Goal: Information Seeking & Learning: Compare options

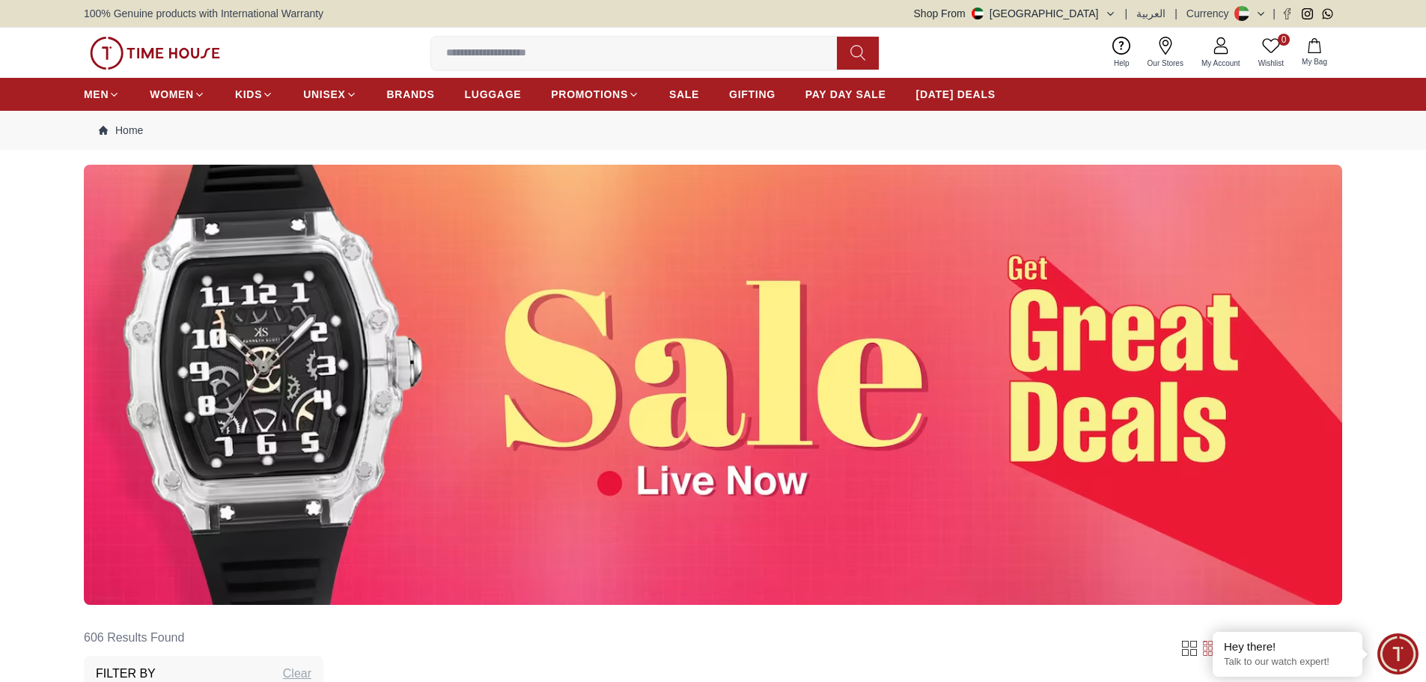
click at [1057, 393] on img at bounding box center [713, 385] width 1258 height 440
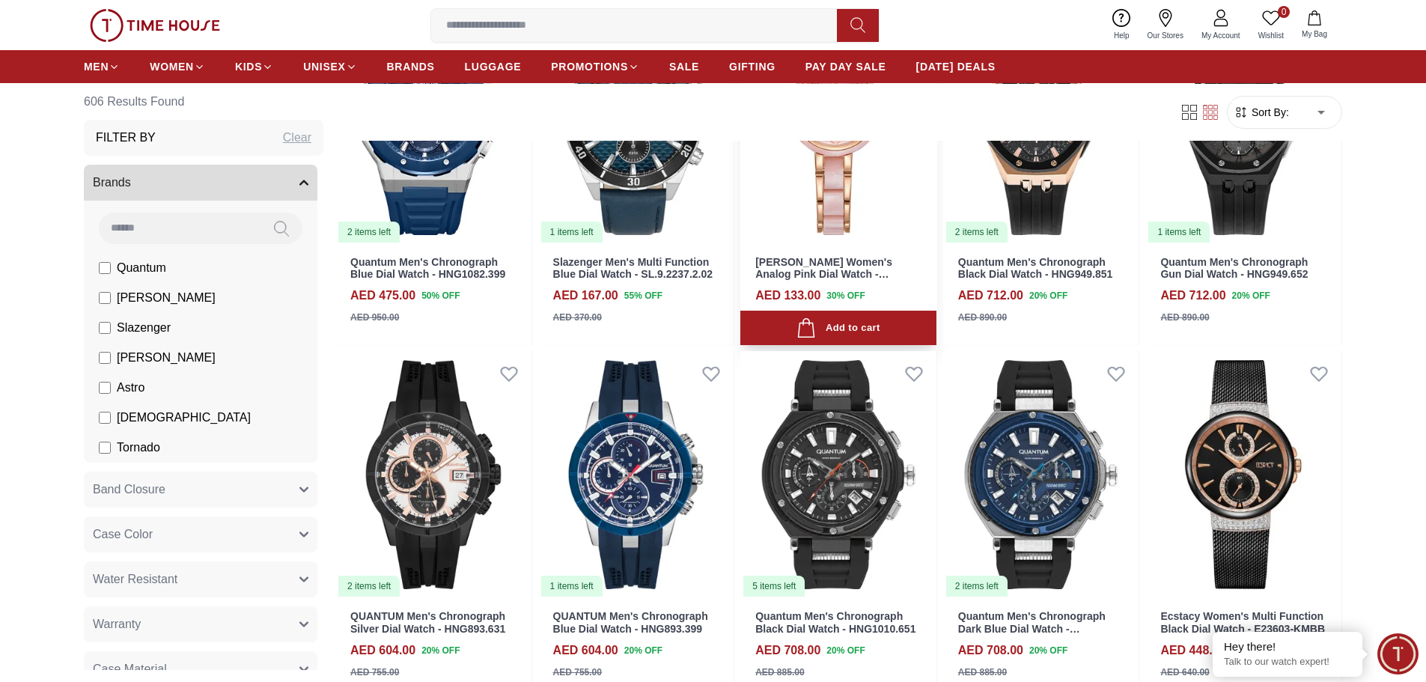
scroll to position [1422, 0]
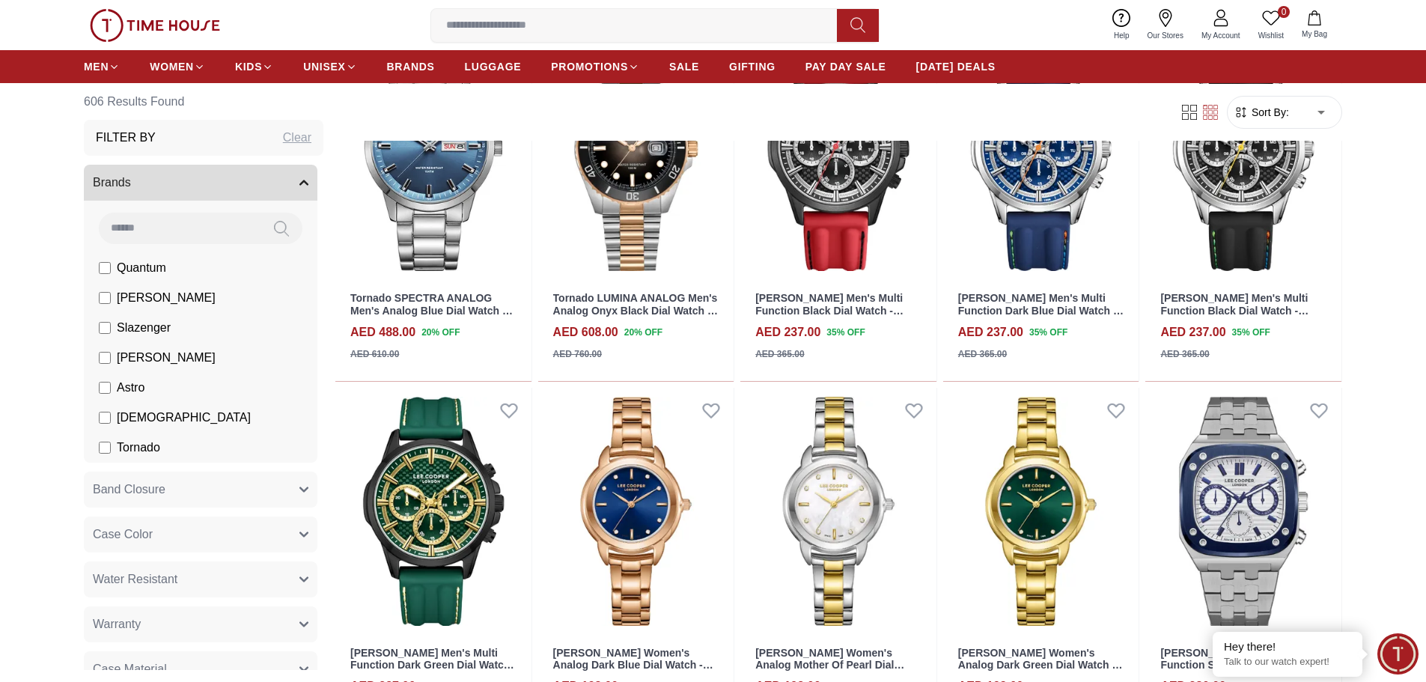
scroll to position [2096, 0]
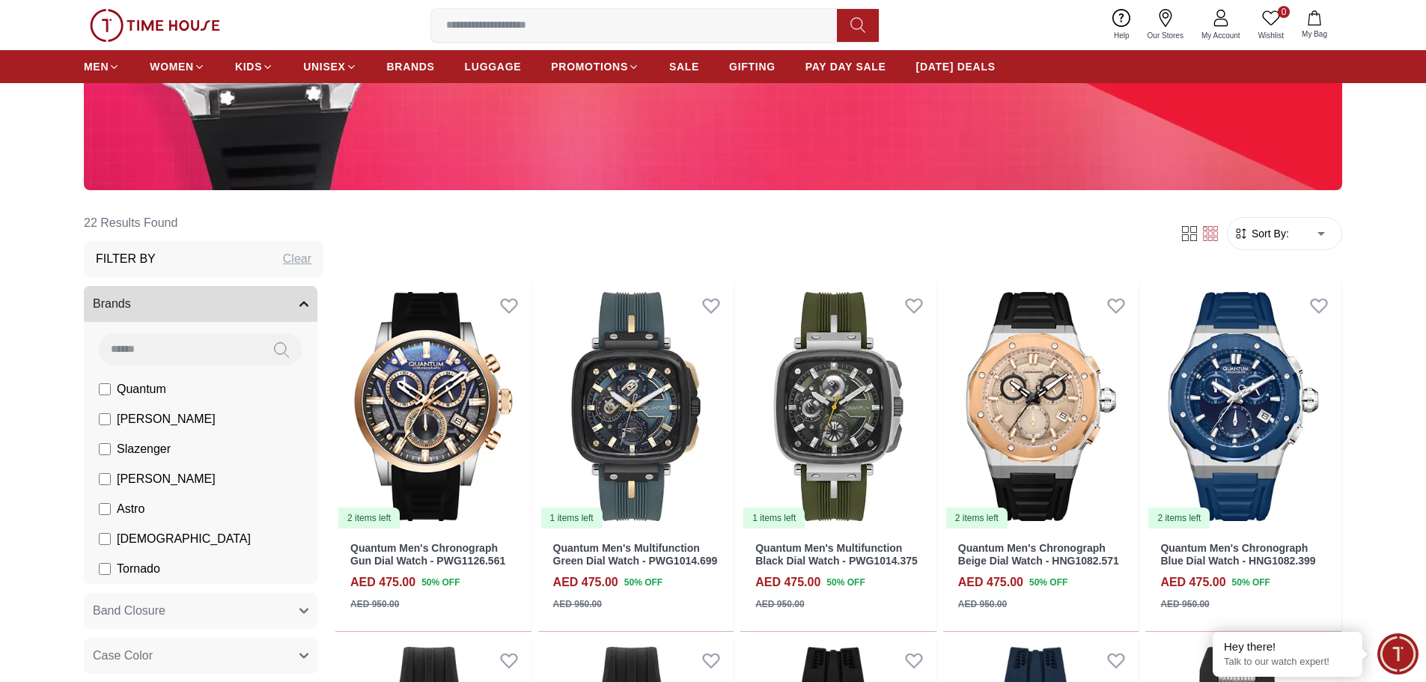
scroll to position [449, 0]
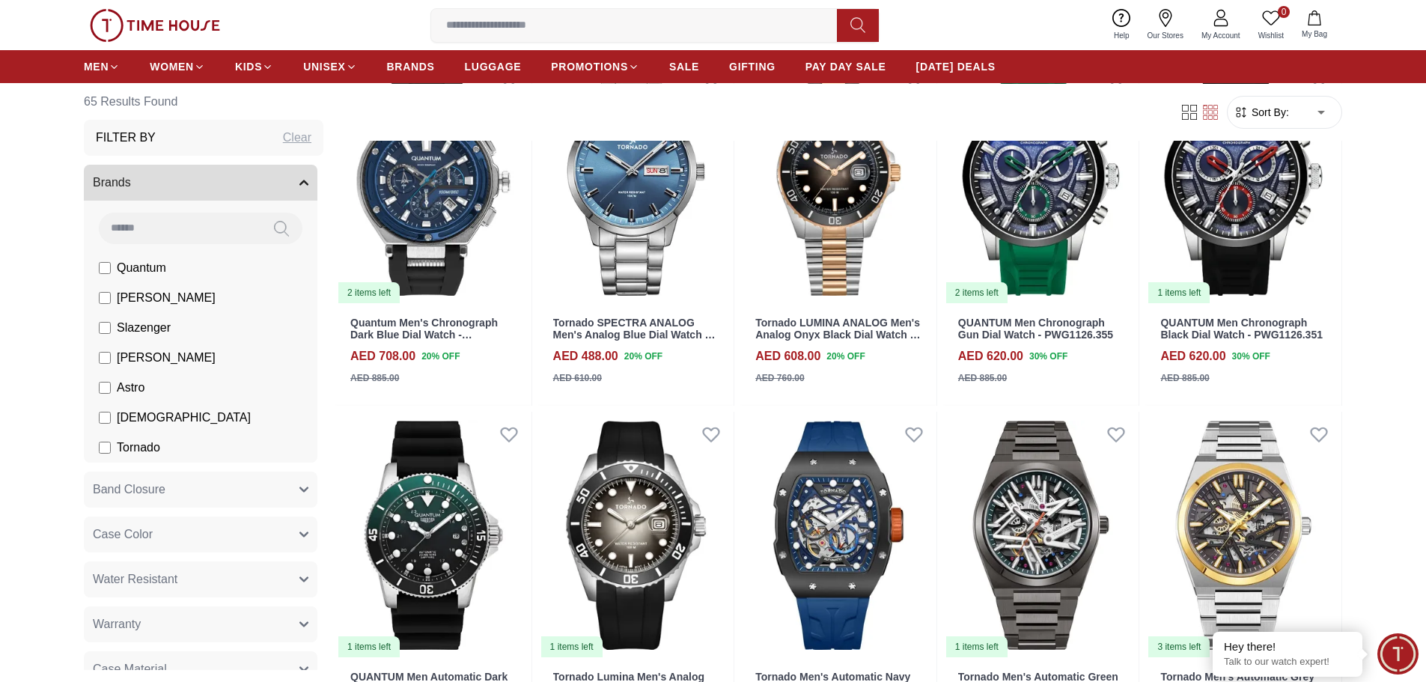
scroll to position [1497, 0]
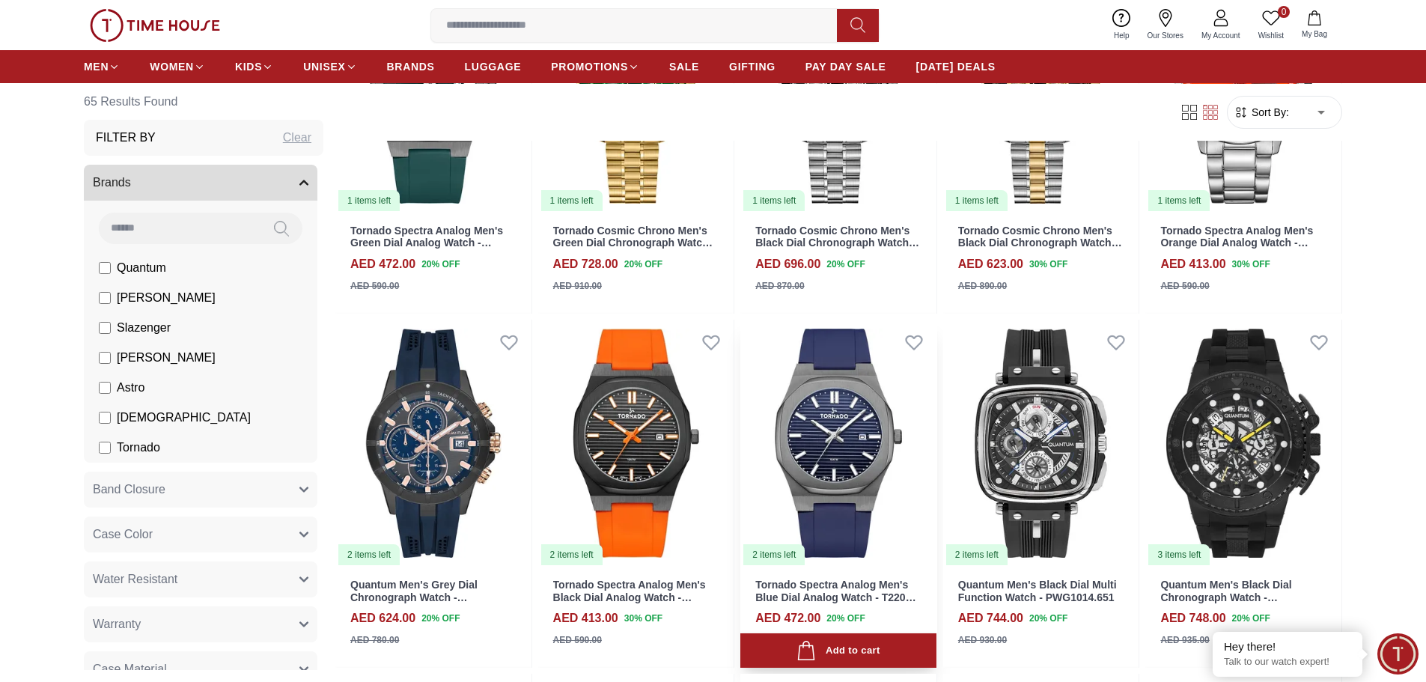
scroll to position [3593, 0]
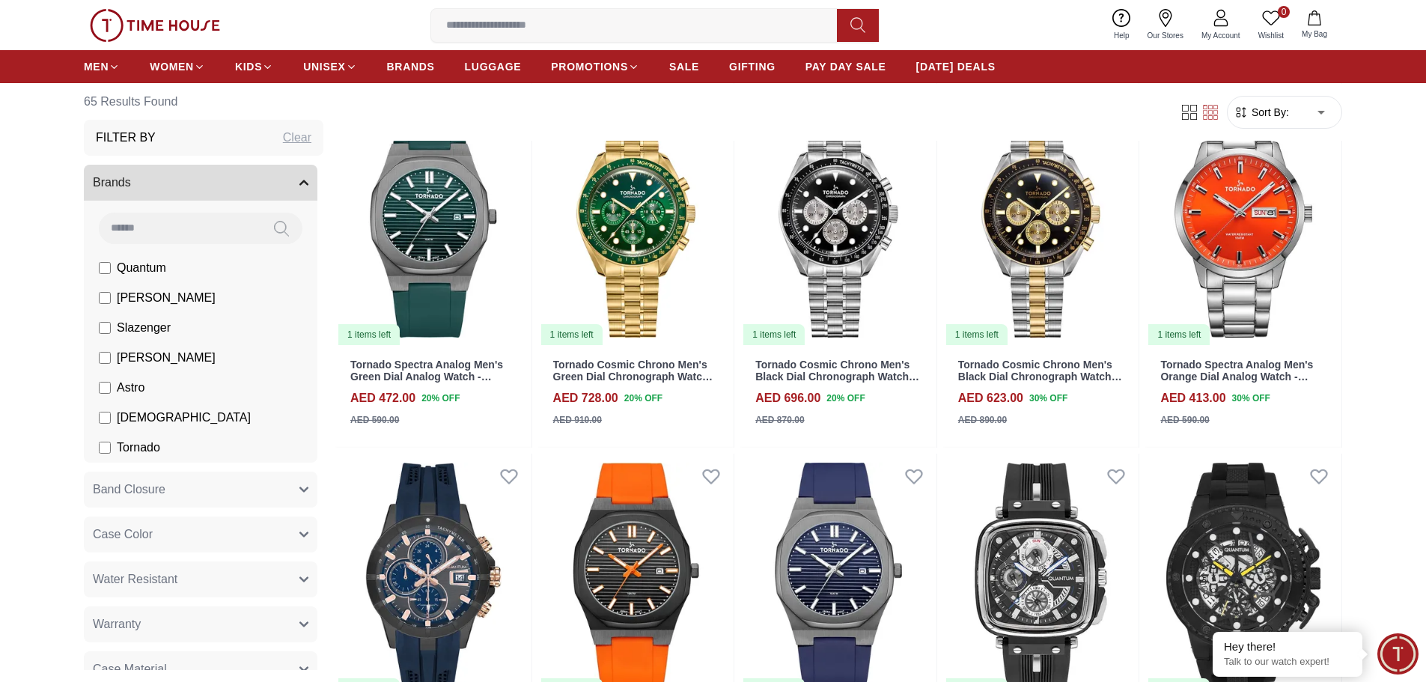
scroll to position [3300, 0]
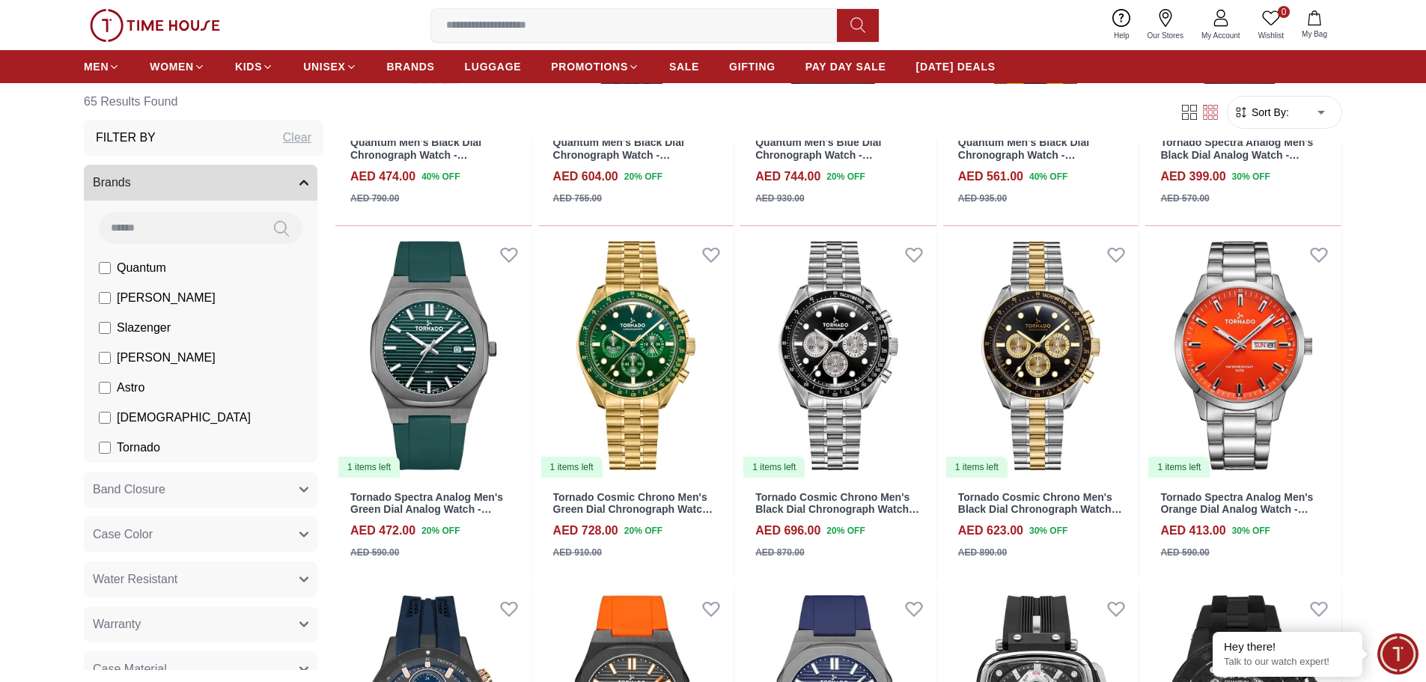
click at [1267, 109] on span "Sort By:" at bounding box center [1269, 112] width 40 height 15
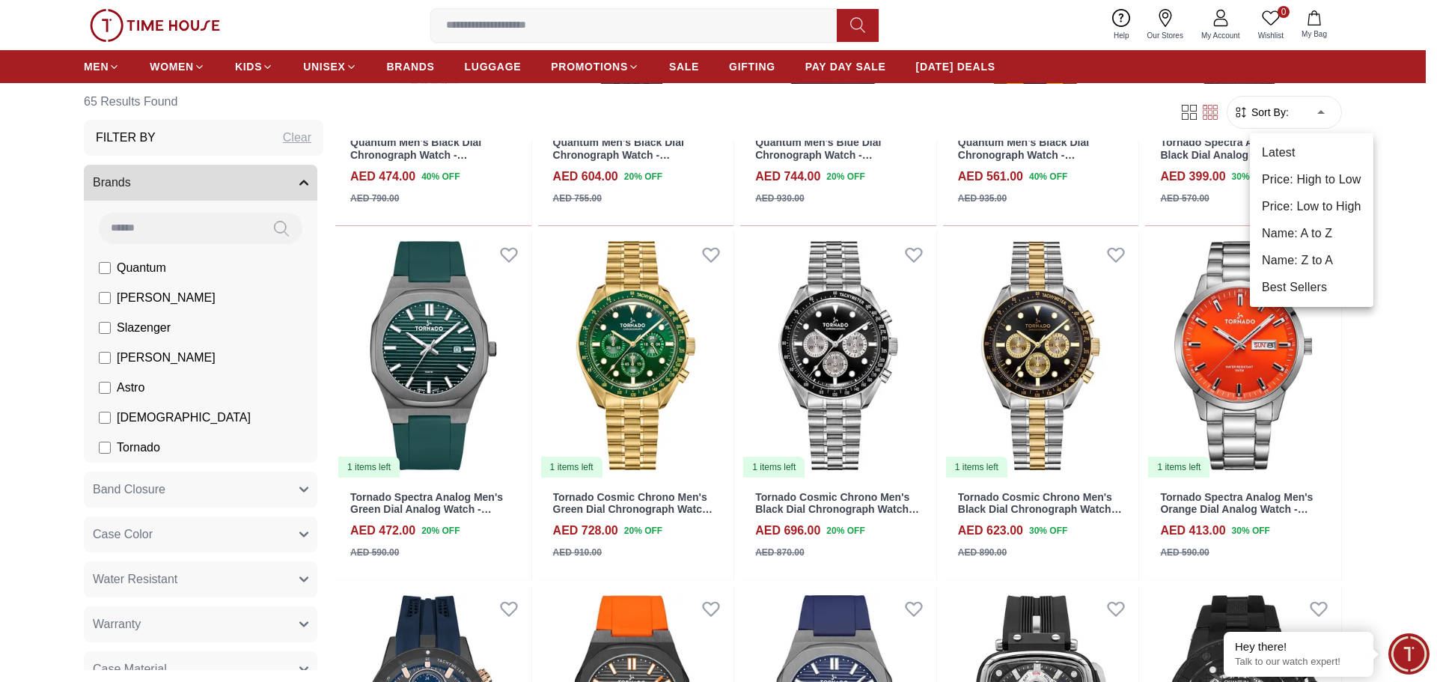
click at [1320, 183] on li "Price: High to Low" at bounding box center [1312, 179] width 124 height 27
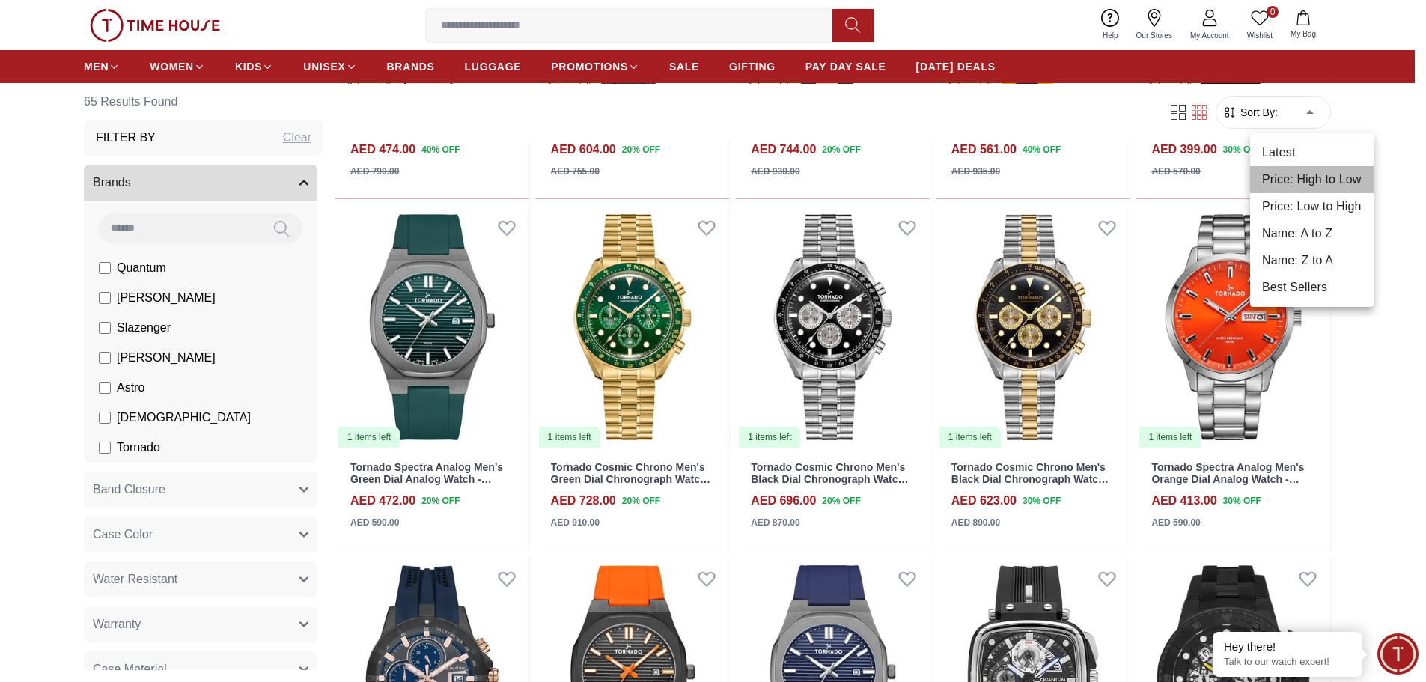
type input "*"
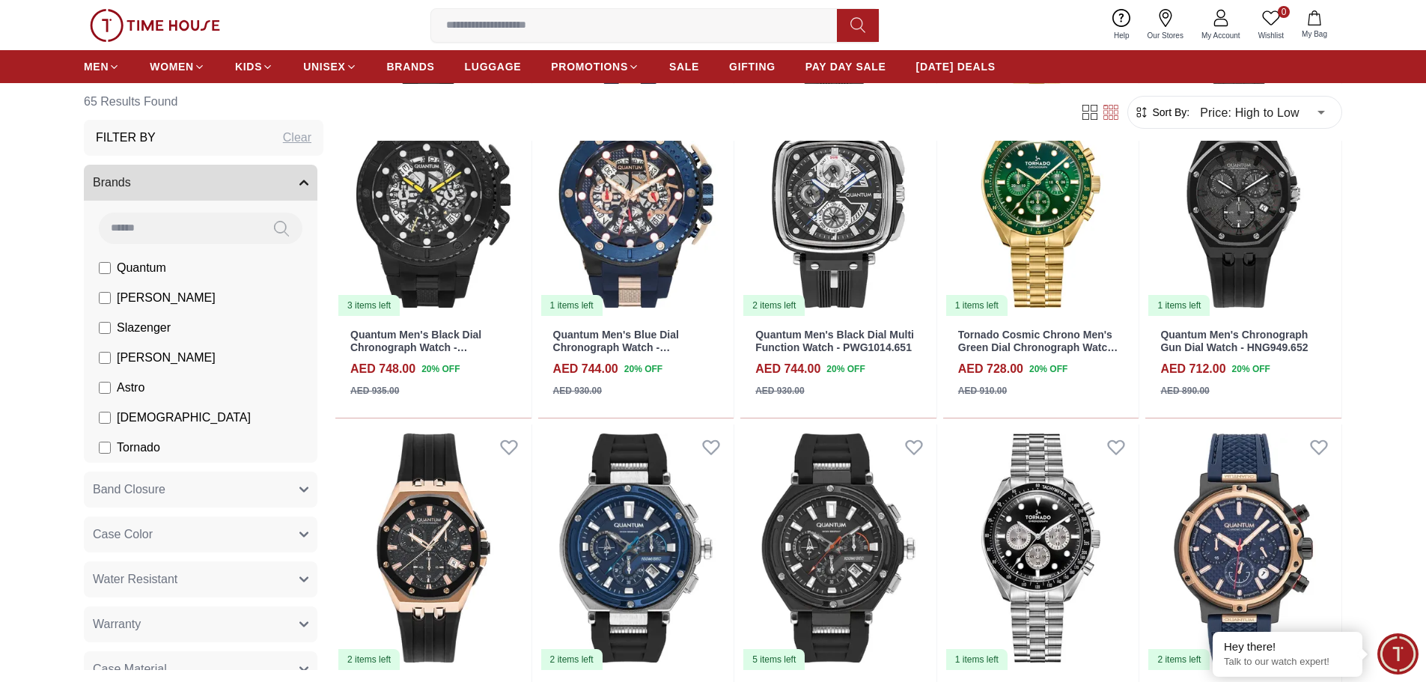
scroll to position [973, 0]
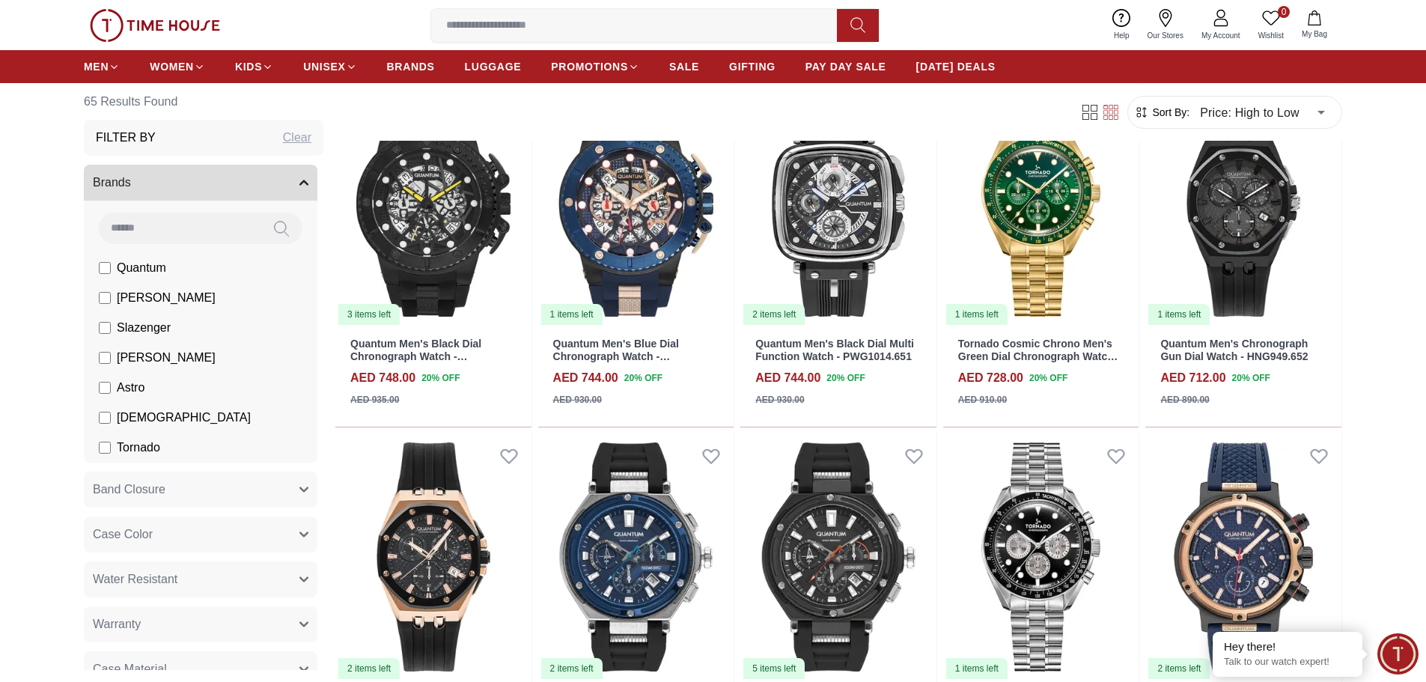
click at [150, 23] on img at bounding box center [155, 25] width 130 height 33
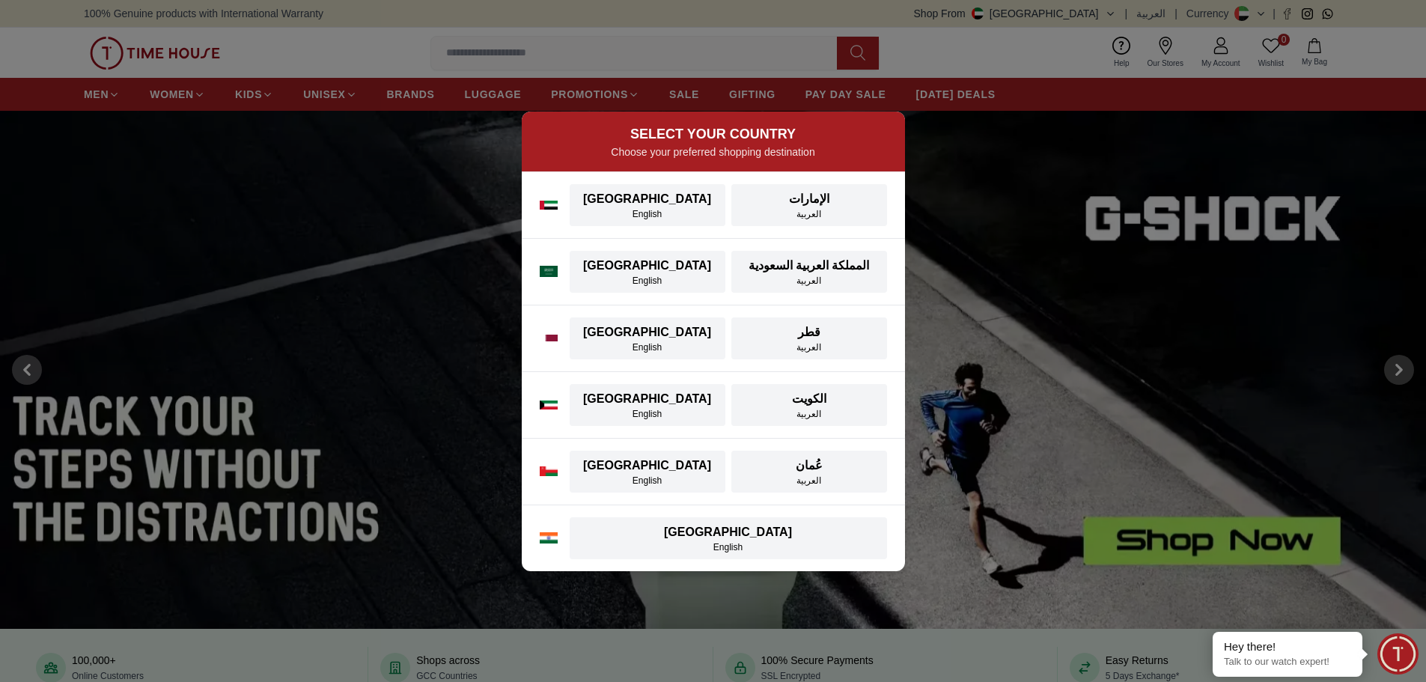
click at [618, 210] on div "English" at bounding box center [648, 214] width 138 height 12
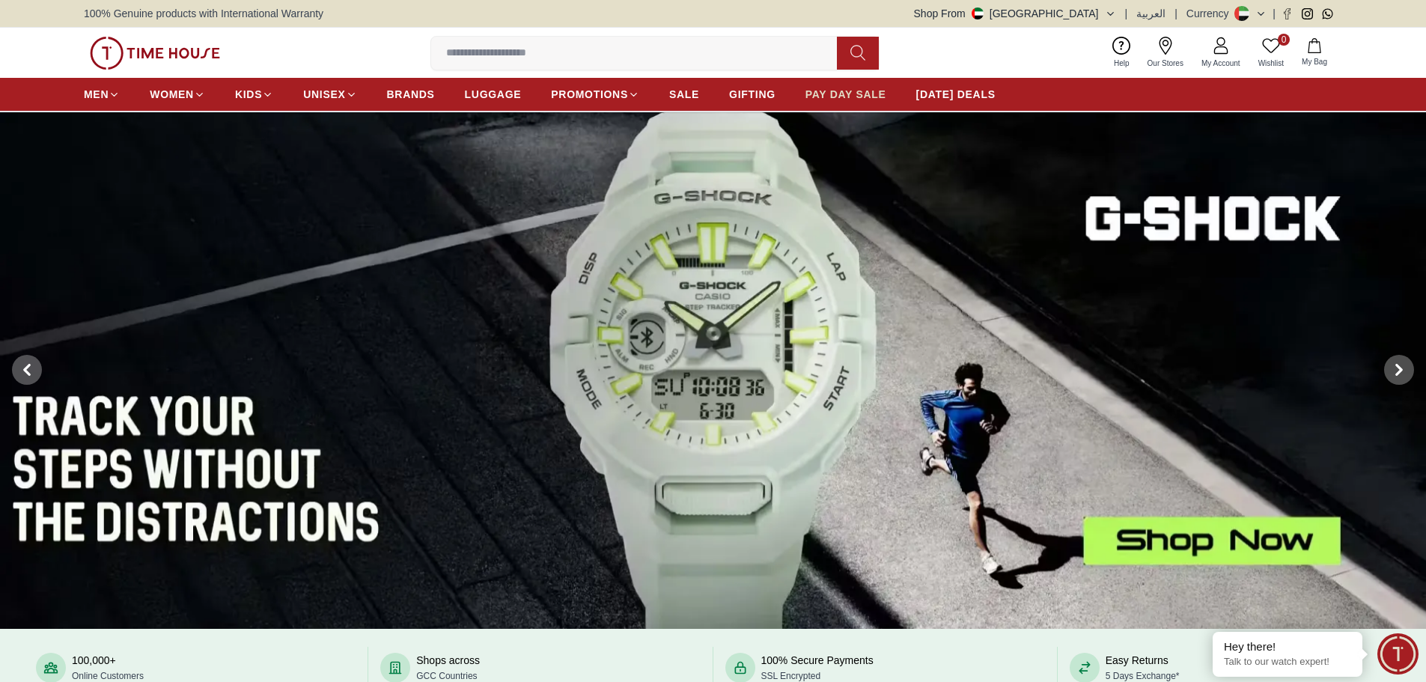
click at [844, 91] on span "PAY DAY SALE" at bounding box center [845, 94] width 81 height 15
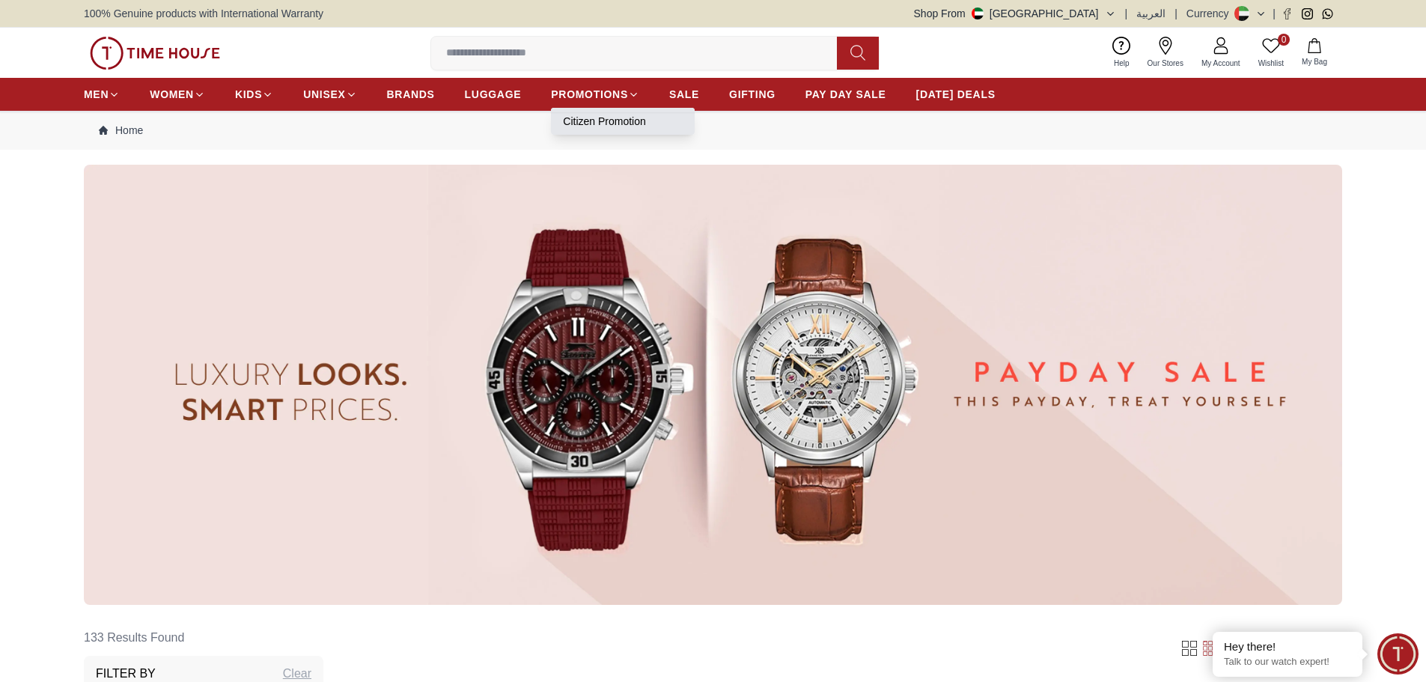
click at [613, 126] on link "Citizen Promotion" at bounding box center [623, 121] width 120 height 15
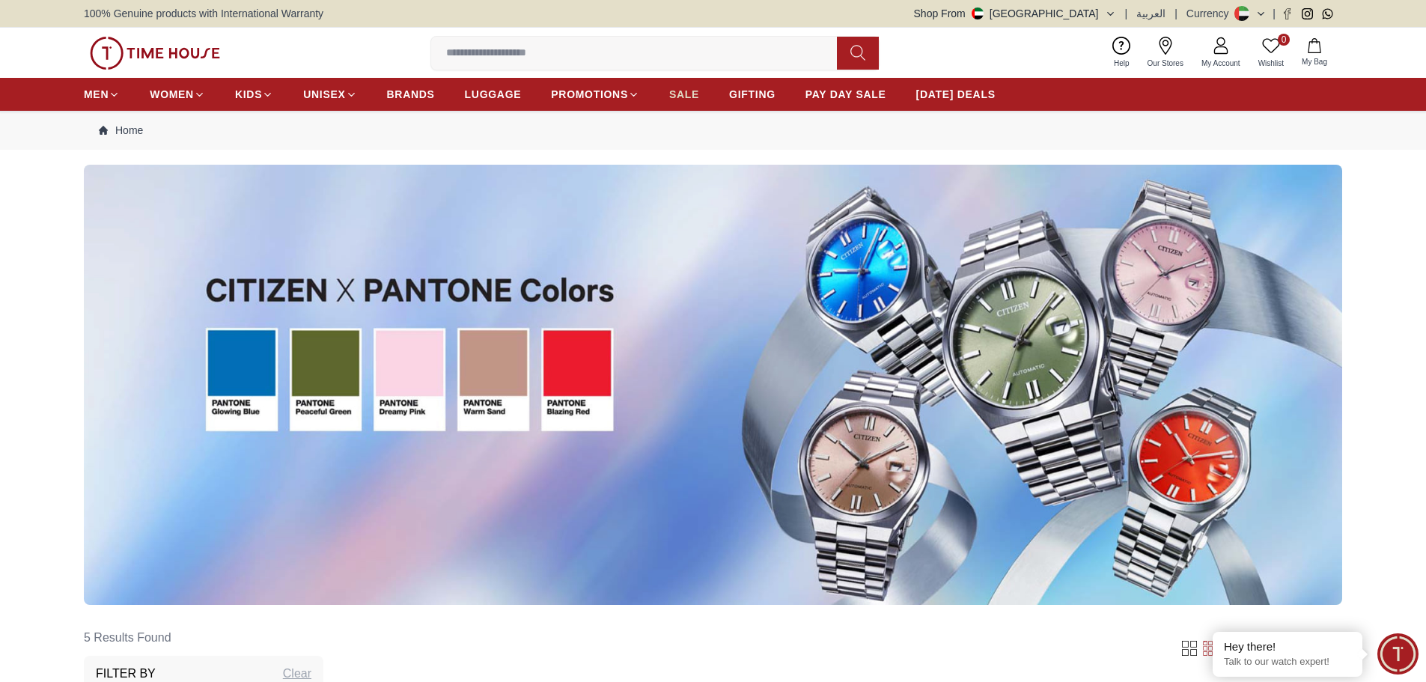
click at [694, 94] on span "SALE" at bounding box center [684, 94] width 30 height 15
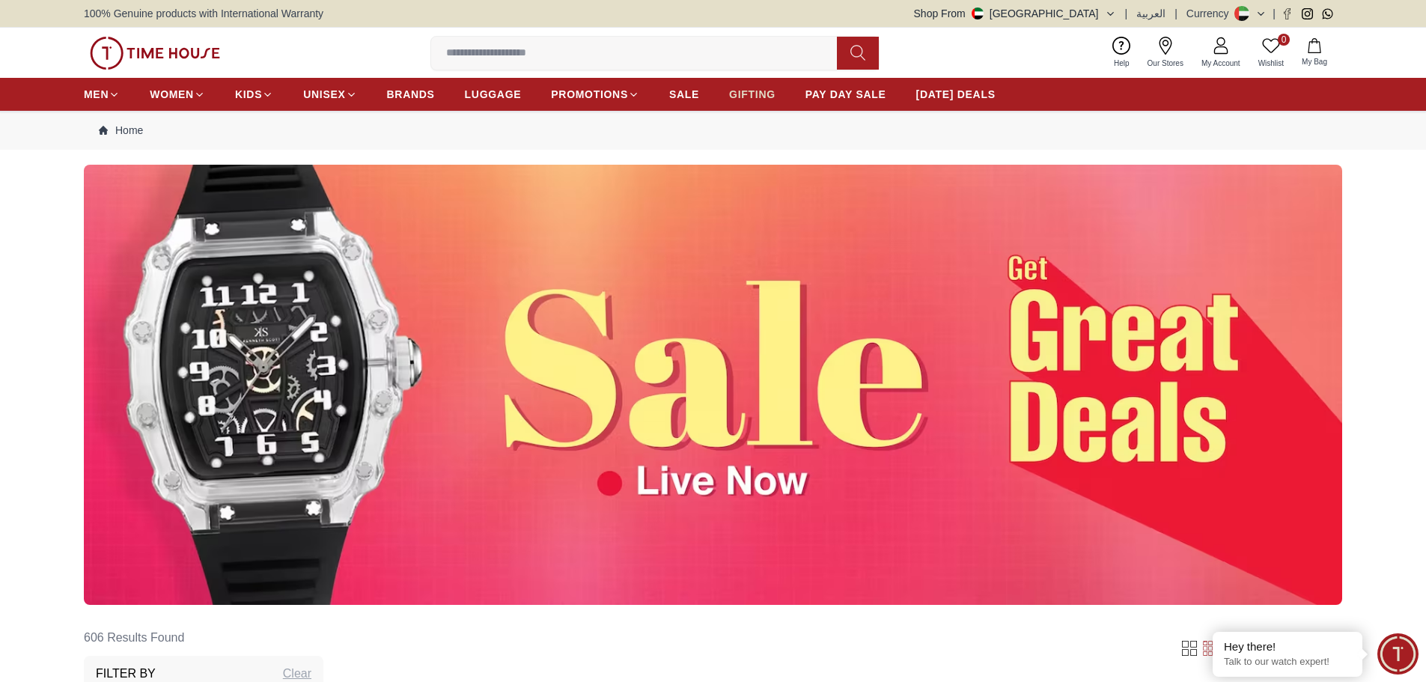
click at [768, 97] on span "GIFTING" at bounding box center [752, 94] width 46 height 15
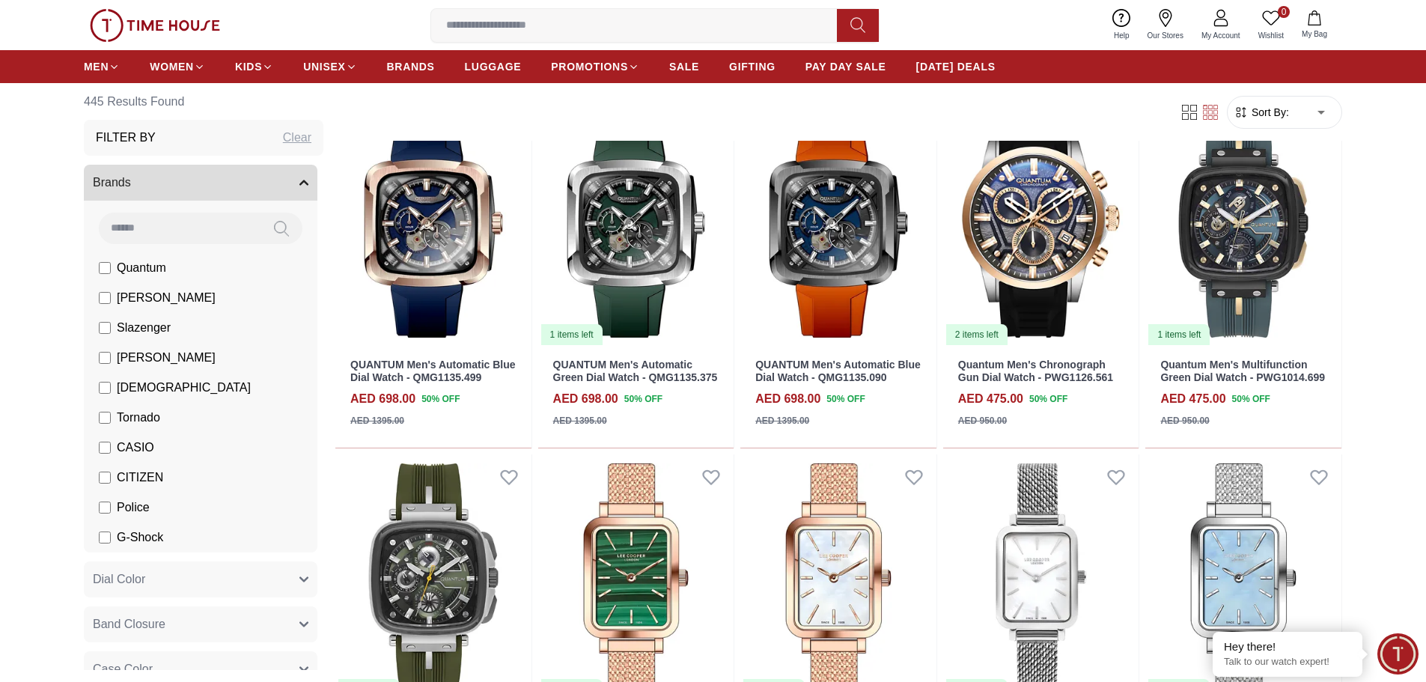
scroll to position [599, 0]
click at [834, 67] on span "PAY DAY SALE" at bounding box center [845, 66] width 81 height 15
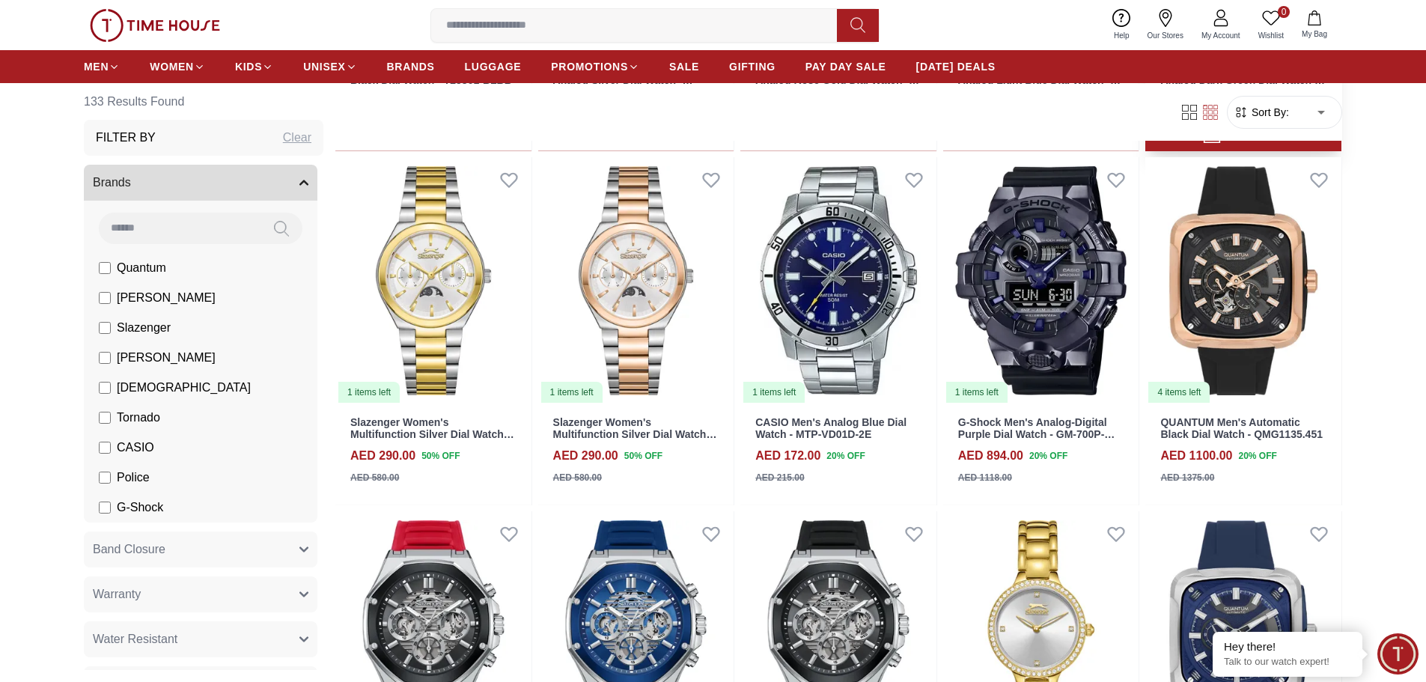
scroll to position [1272, 0]
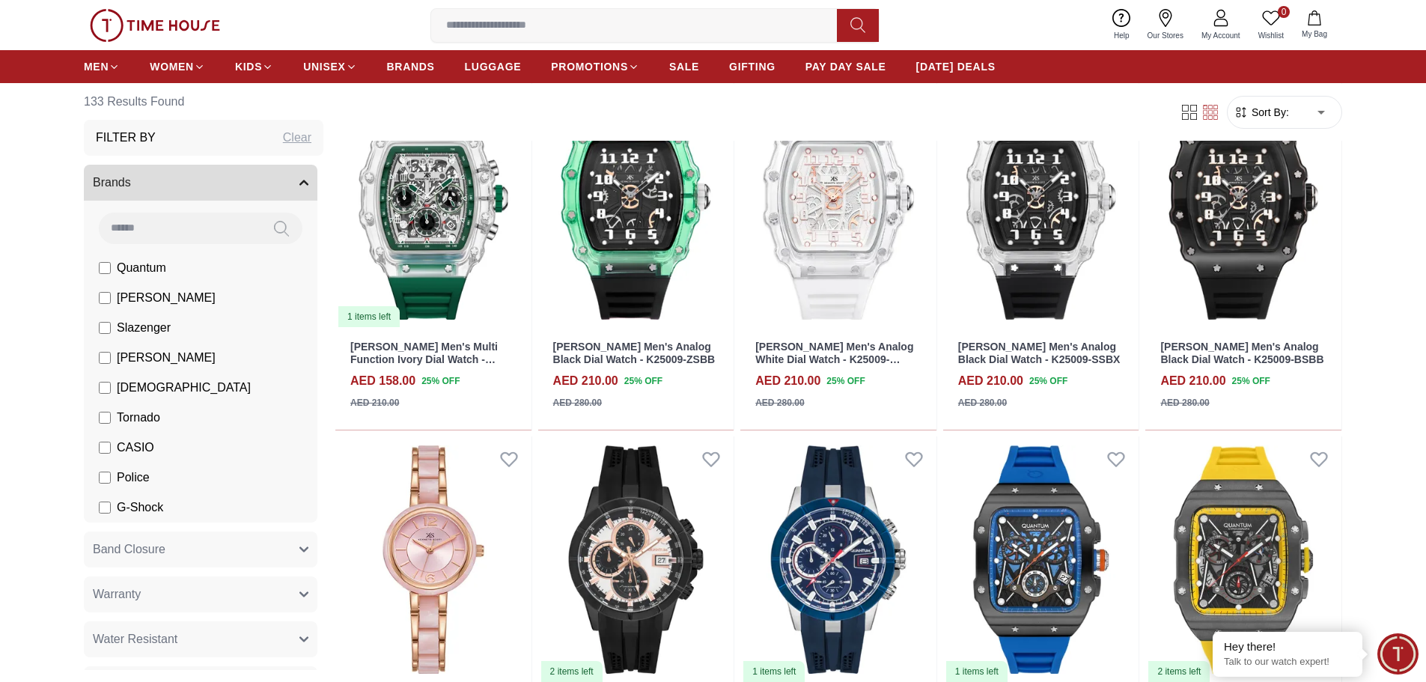
scroll to position [2844, 0]
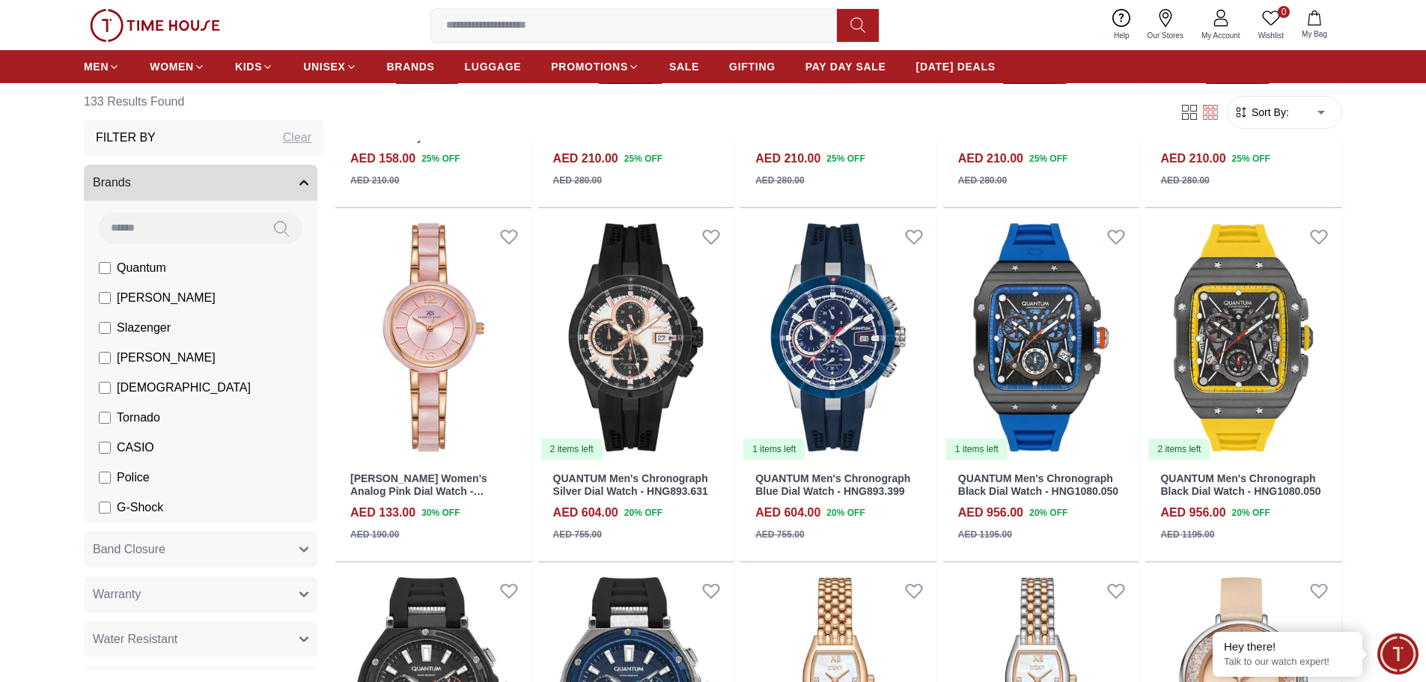
scroll to position [3144, 0]
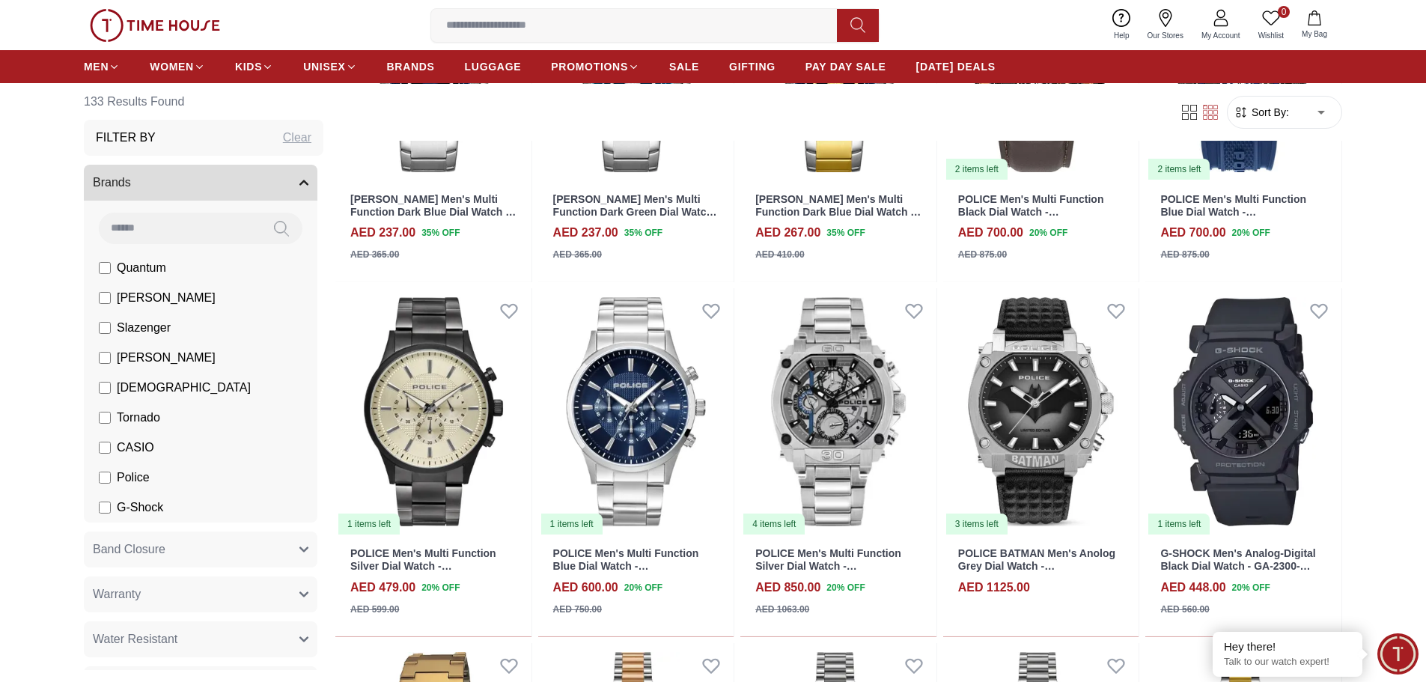
scroll to position [5614, 0]
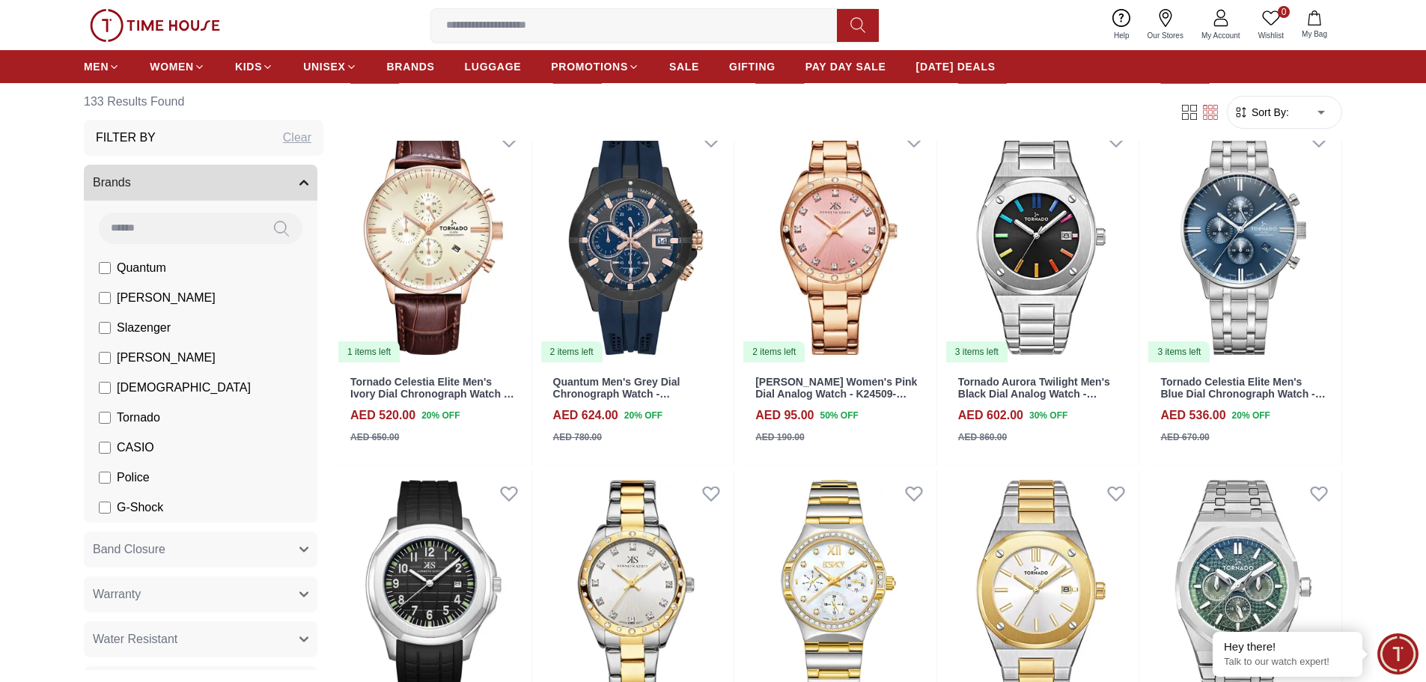
scroll to position [6961, 0]
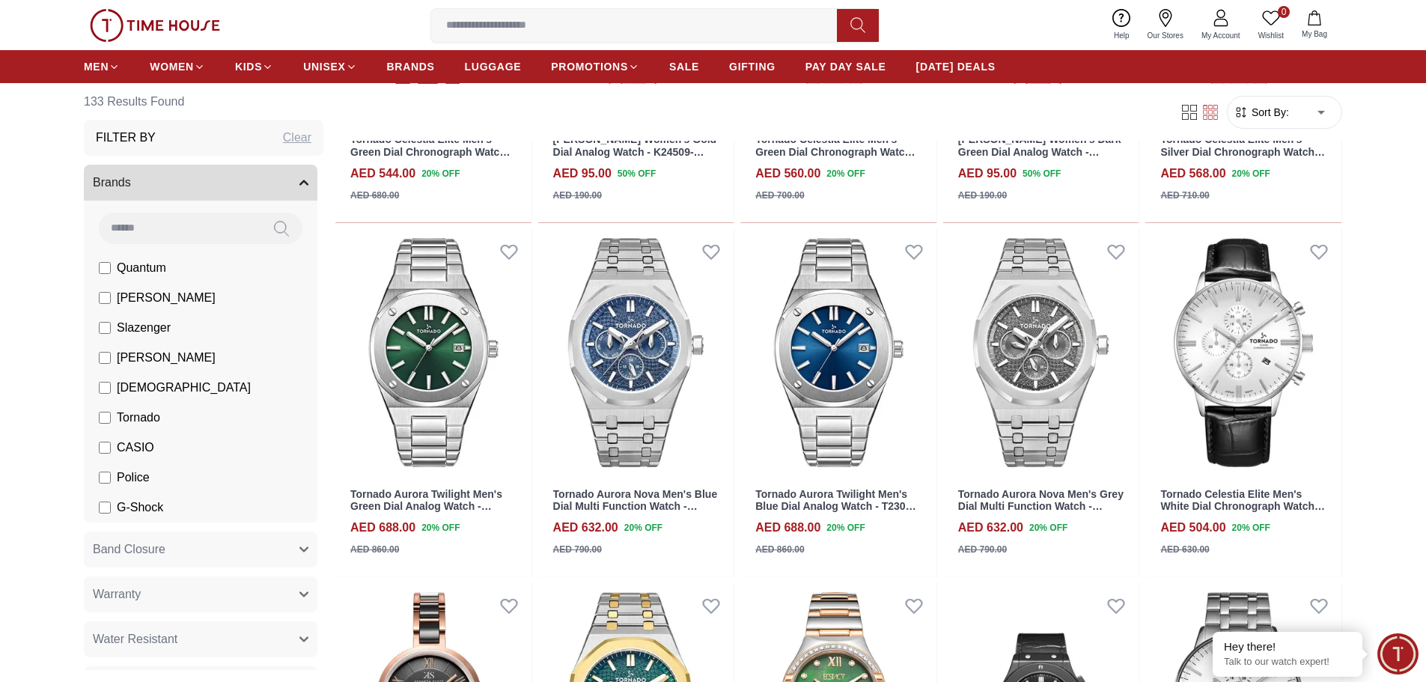
scroll to position [8009, 0]
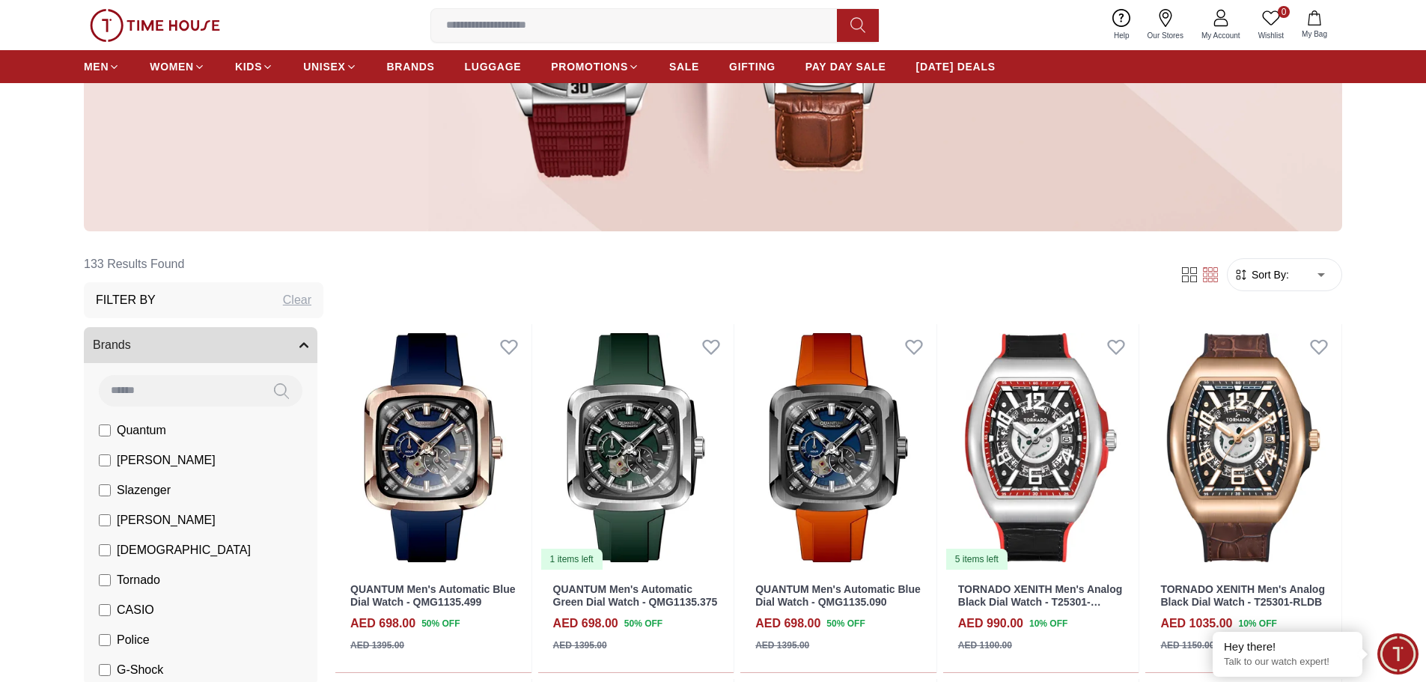
scroll to position [374, 0]
click at [1275, 252] on div "Filter Sort By: ​ ****** ​" at bounding box center [838, 274] width 1007 height 57
click at [1277, 272] on span "Sort By:" at bounding box center [1269, 273] width 40 height 15
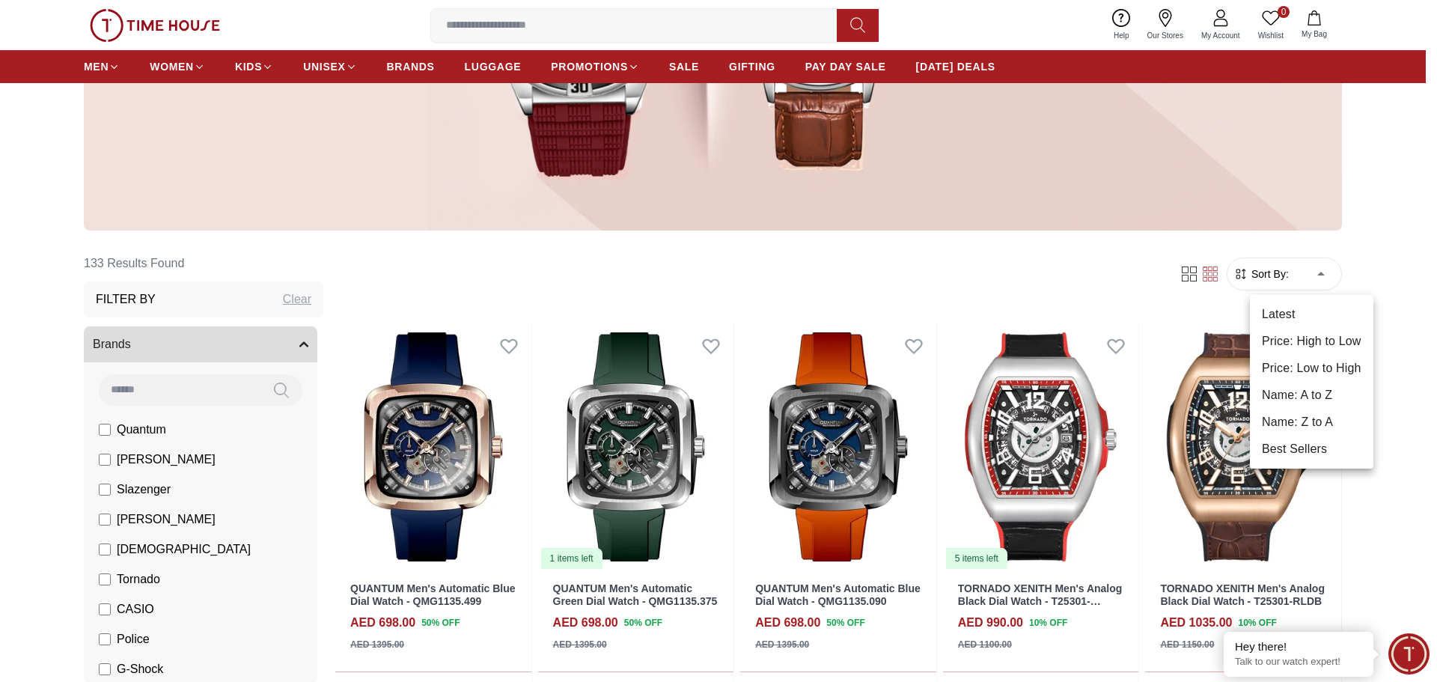
click at [1296, 439] on li "Best Sellers" at bounding box center [1312, 449] width 124 height 27
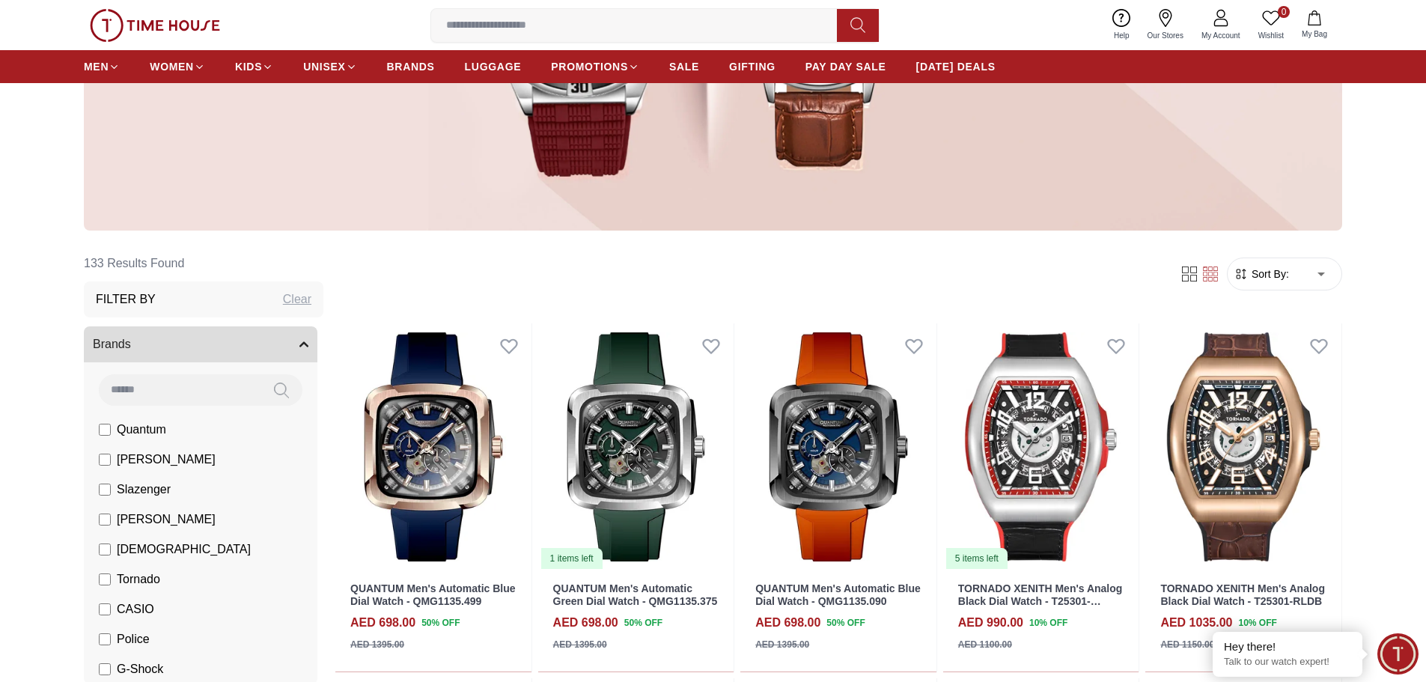
type input "*"
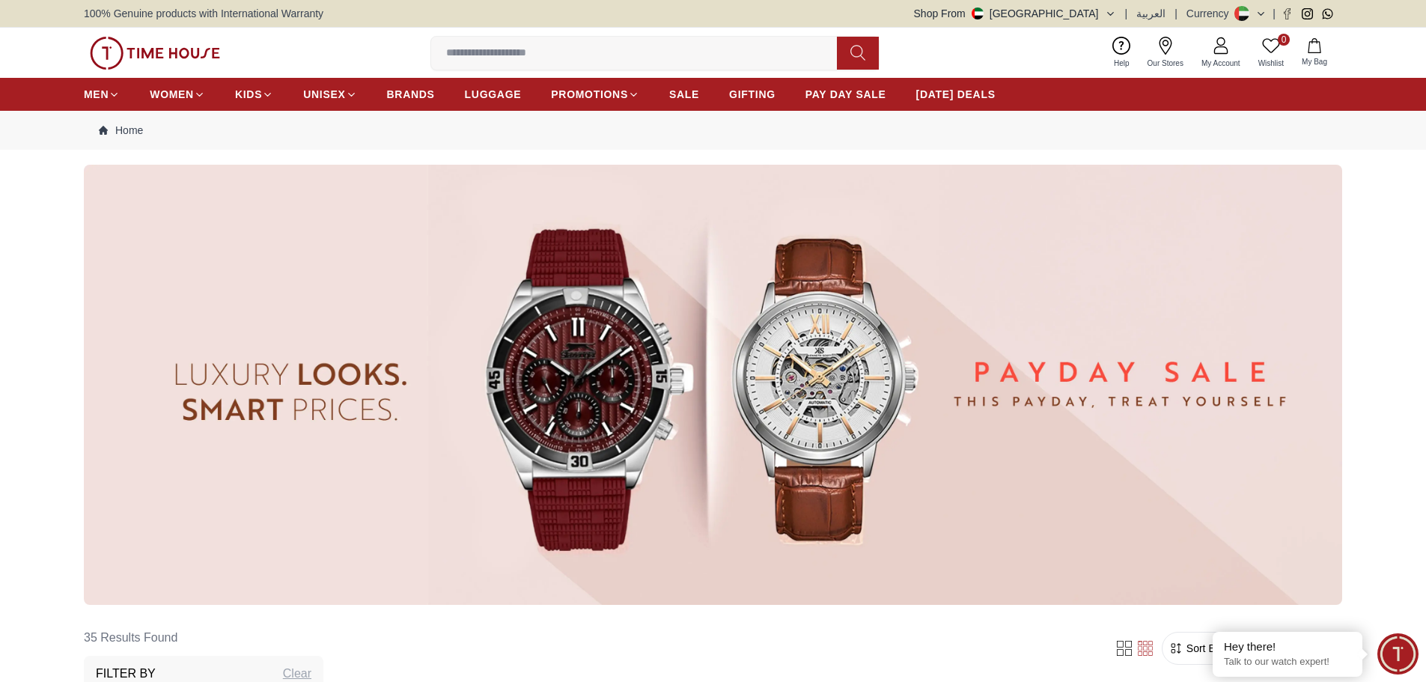
scroll to position [449, 0]
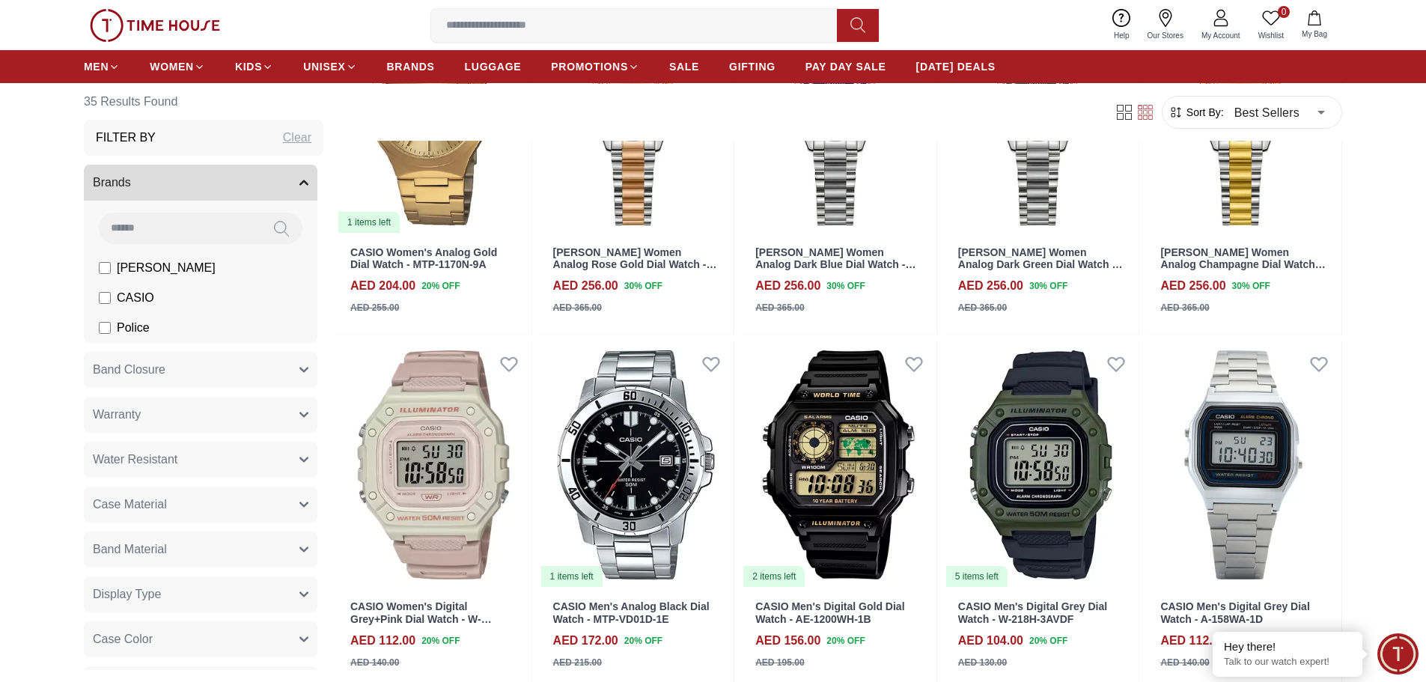
scroll to position [2320, 0]
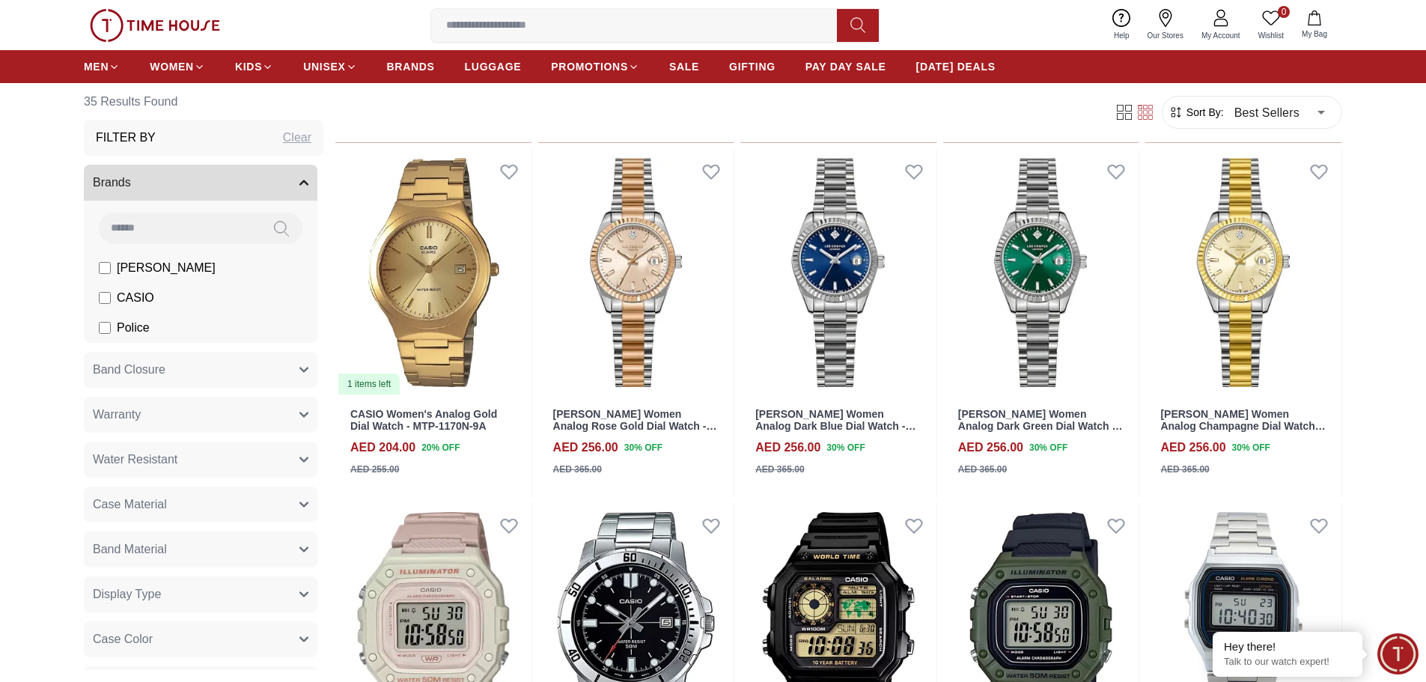
scroll to position [1097, 0]
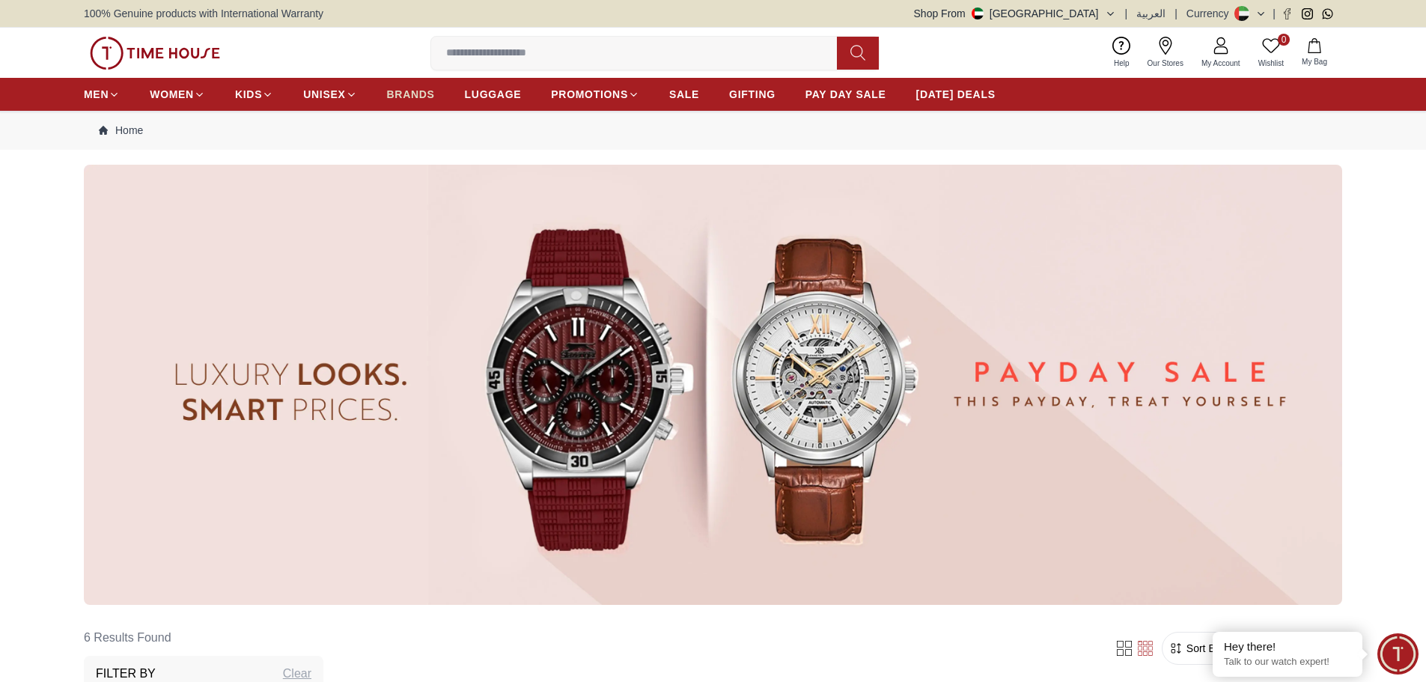
click at [416, 96] on span "BRANDS" at bounding box center [411, 94] width 48 height 15
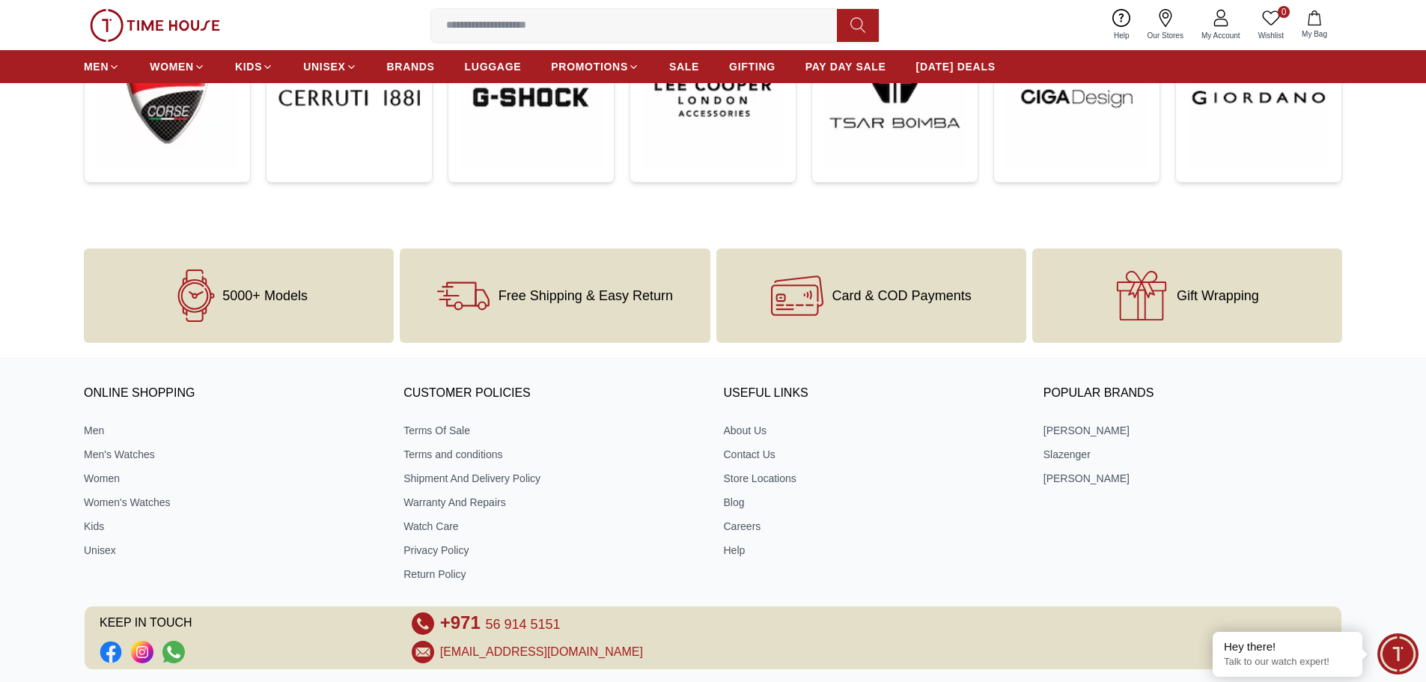
scroll to position [599, 0]
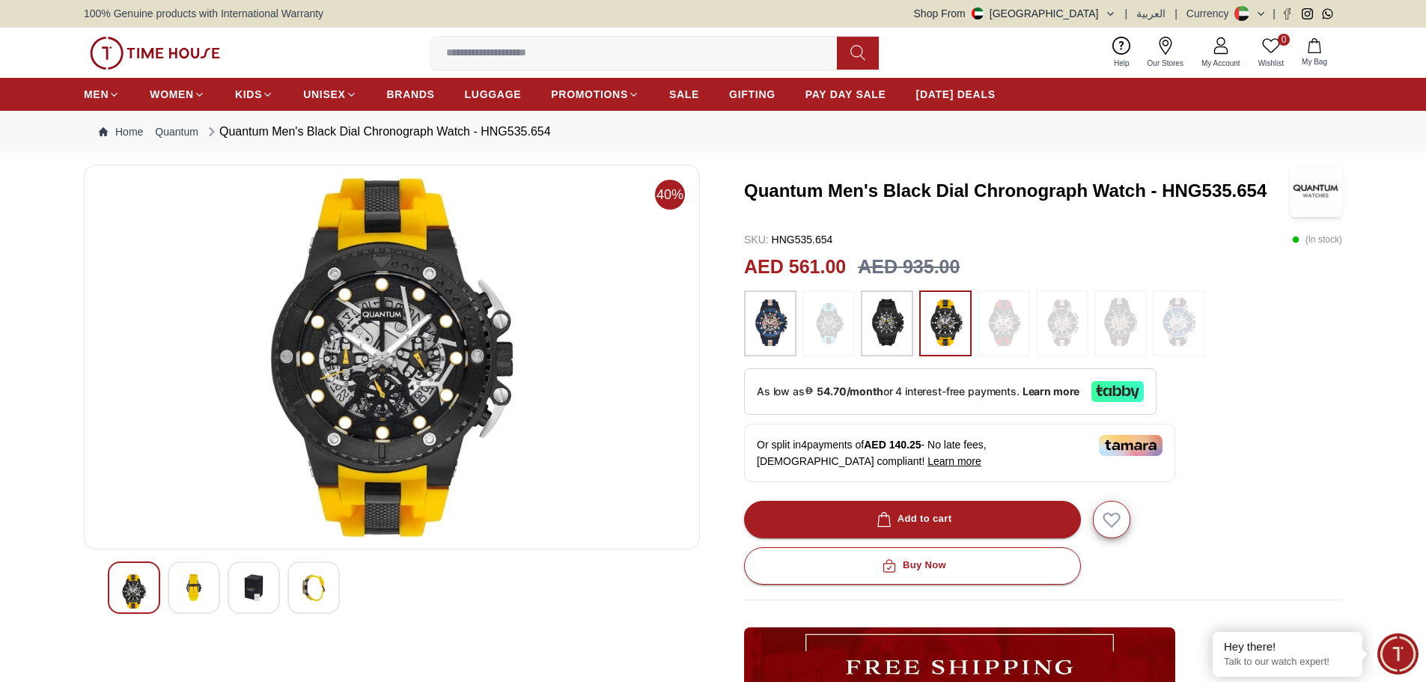
click at [183, 594] on img at bounding box center [193, 587] width 27 height 27
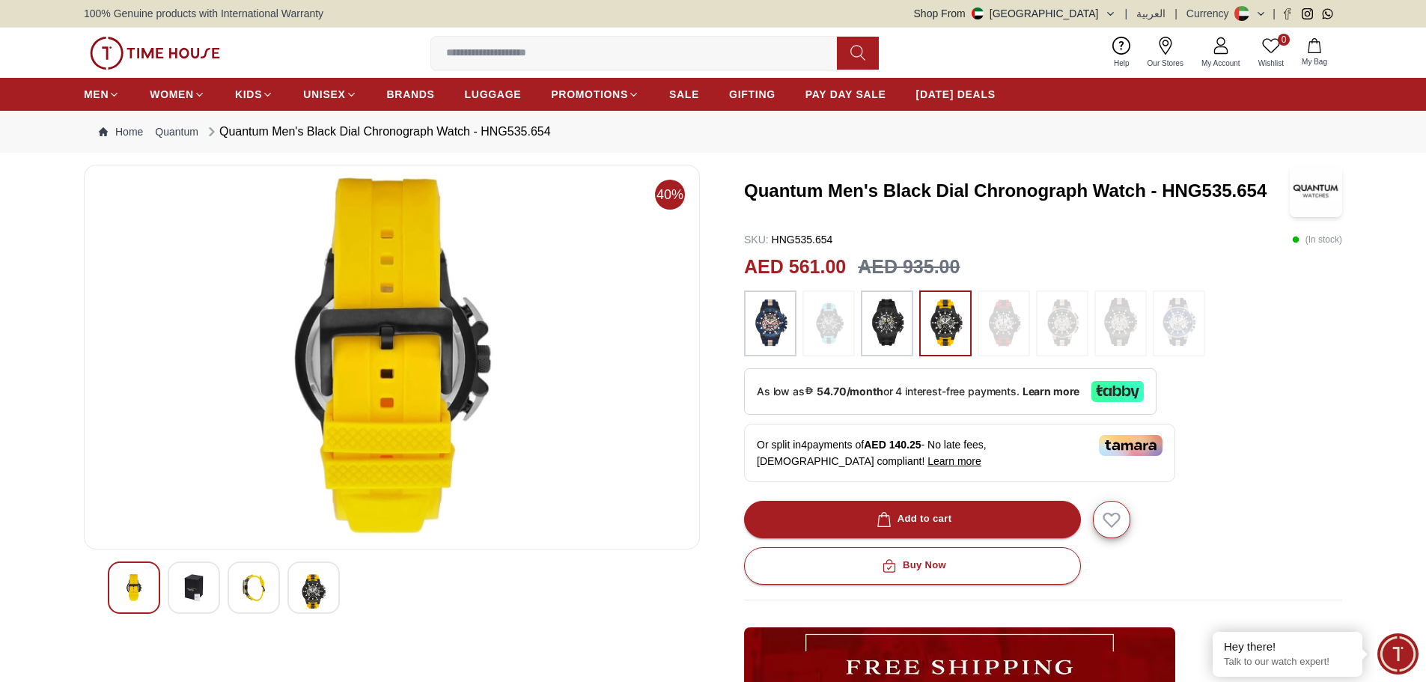
click at [257, 578] on img at bounding box center [253, 587] width 27 height 27
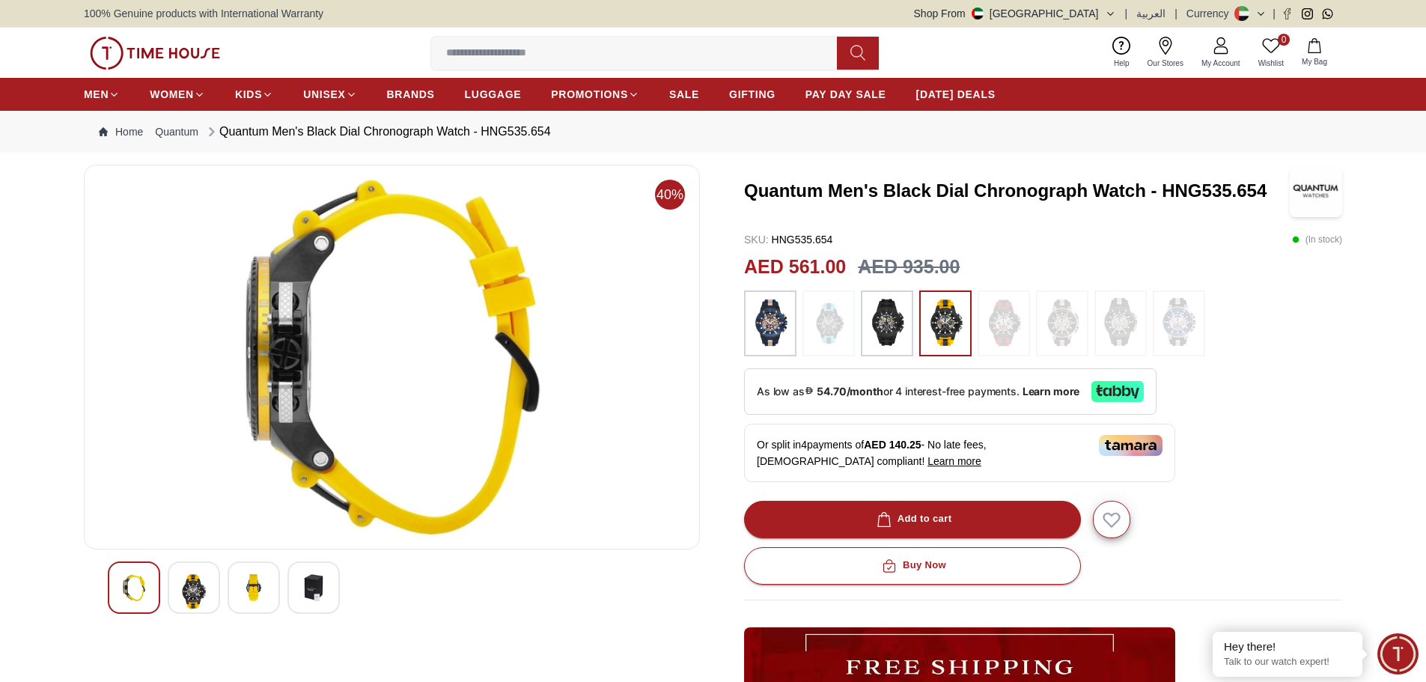
click at [325, 589] on img at bounding box center [313, 587] width 27 height 27
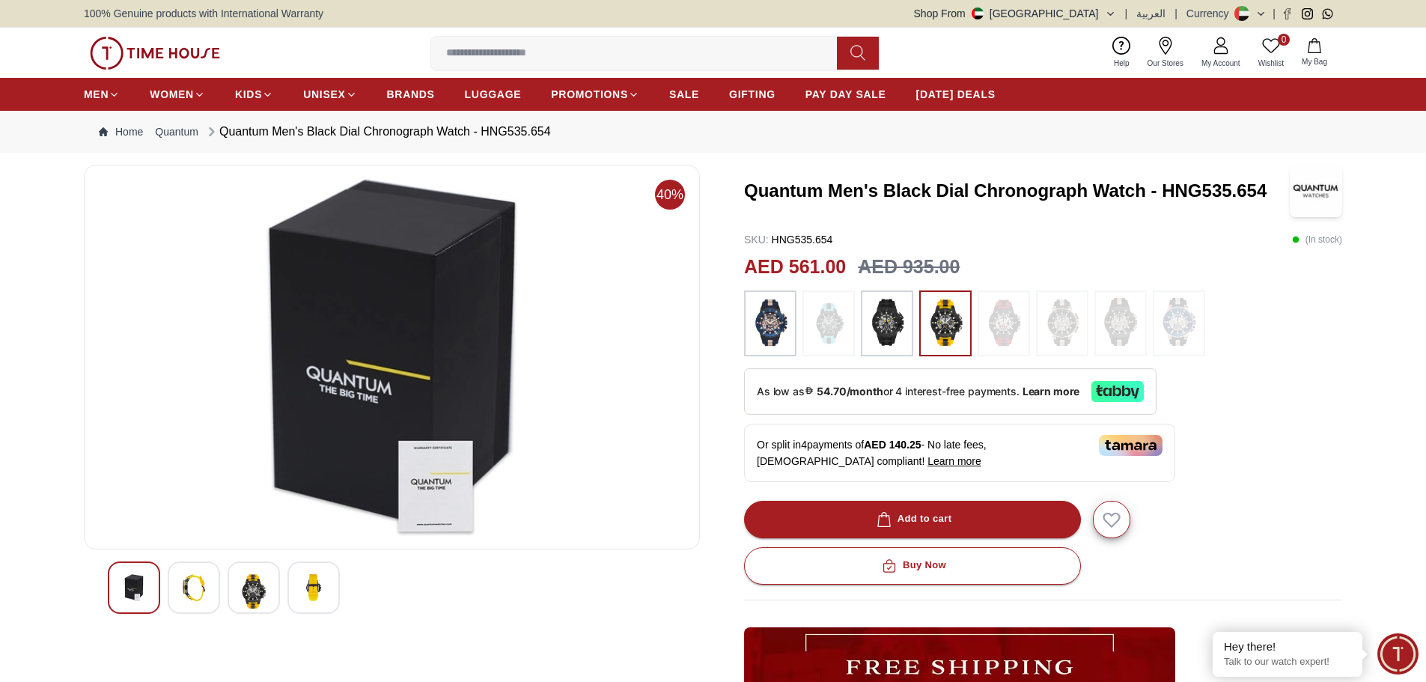
click at [138, 582] on img at bounding box center [134, 587] width 27 height 27
click at [201, 585] on img at bounding box center [193, 587] width 27 height 27
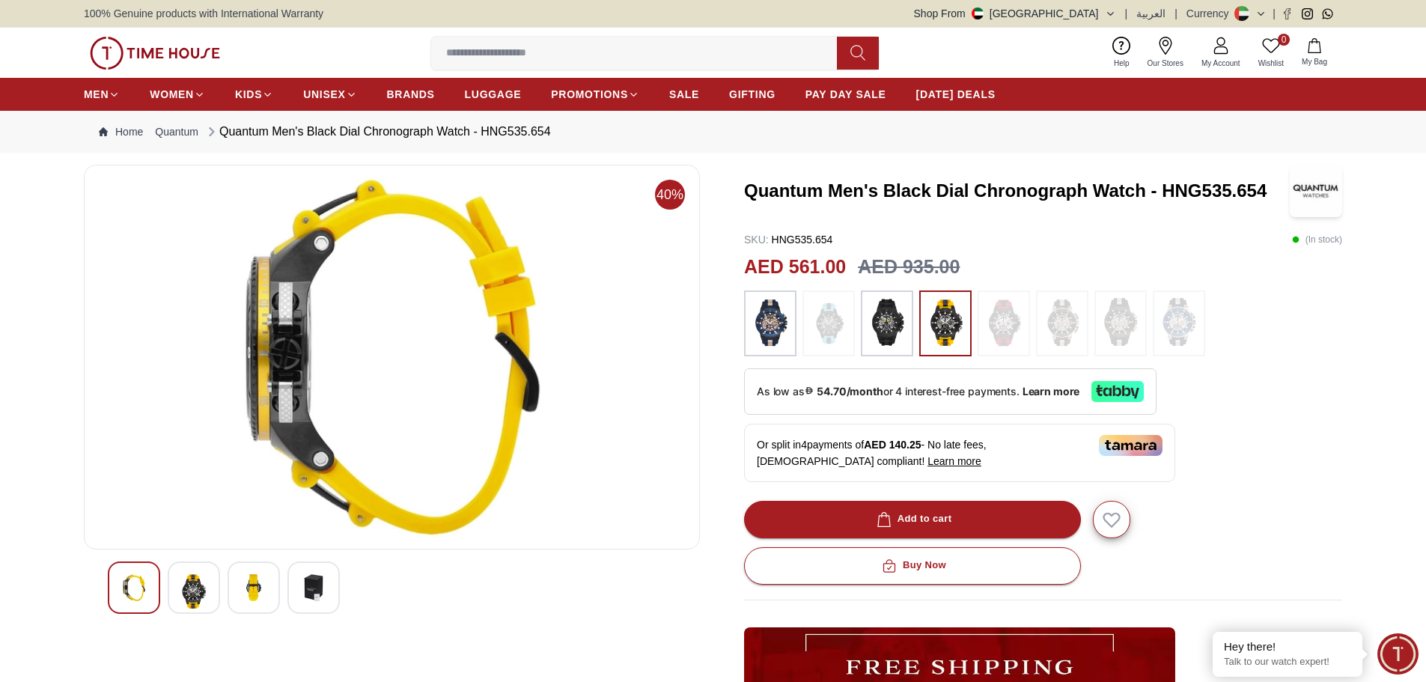
click at [199, 588] on img at bounding box center [193, 591] width 27 height 34
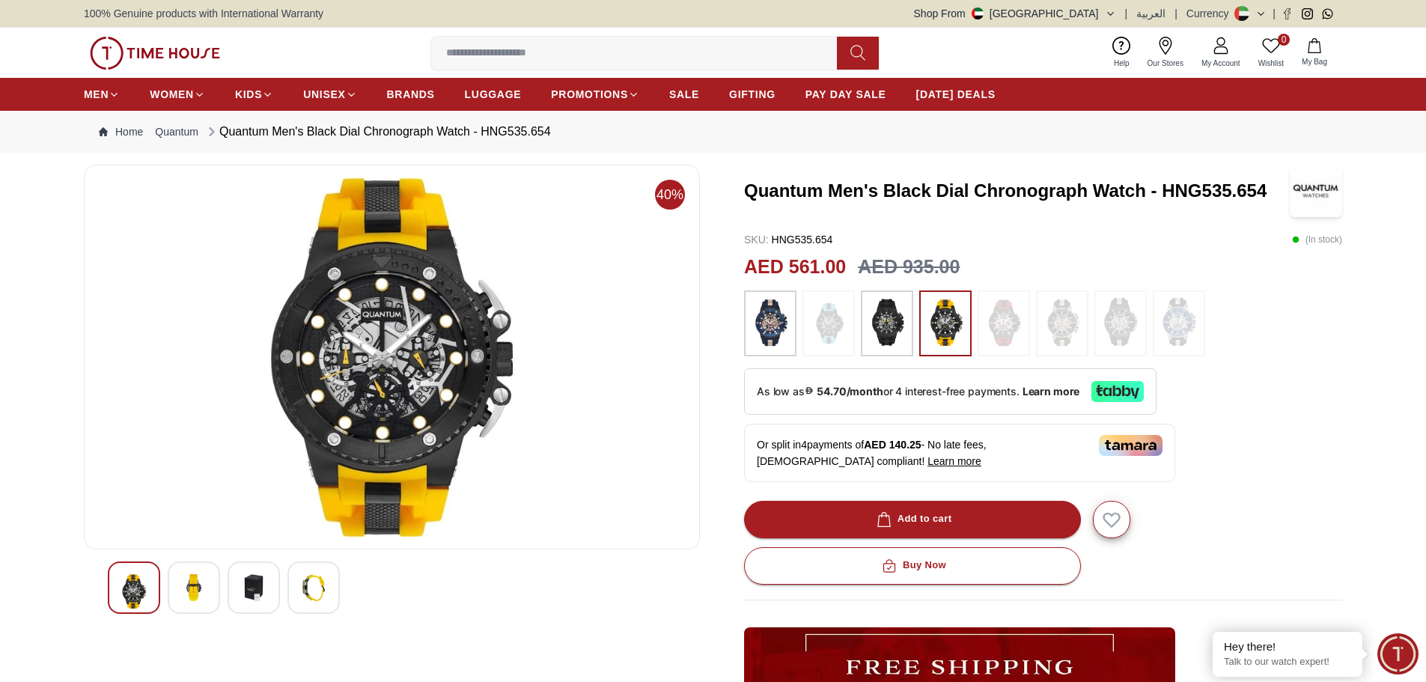
click at [994, 323] on img at bounding box center [1003, 323] width 37 height 51
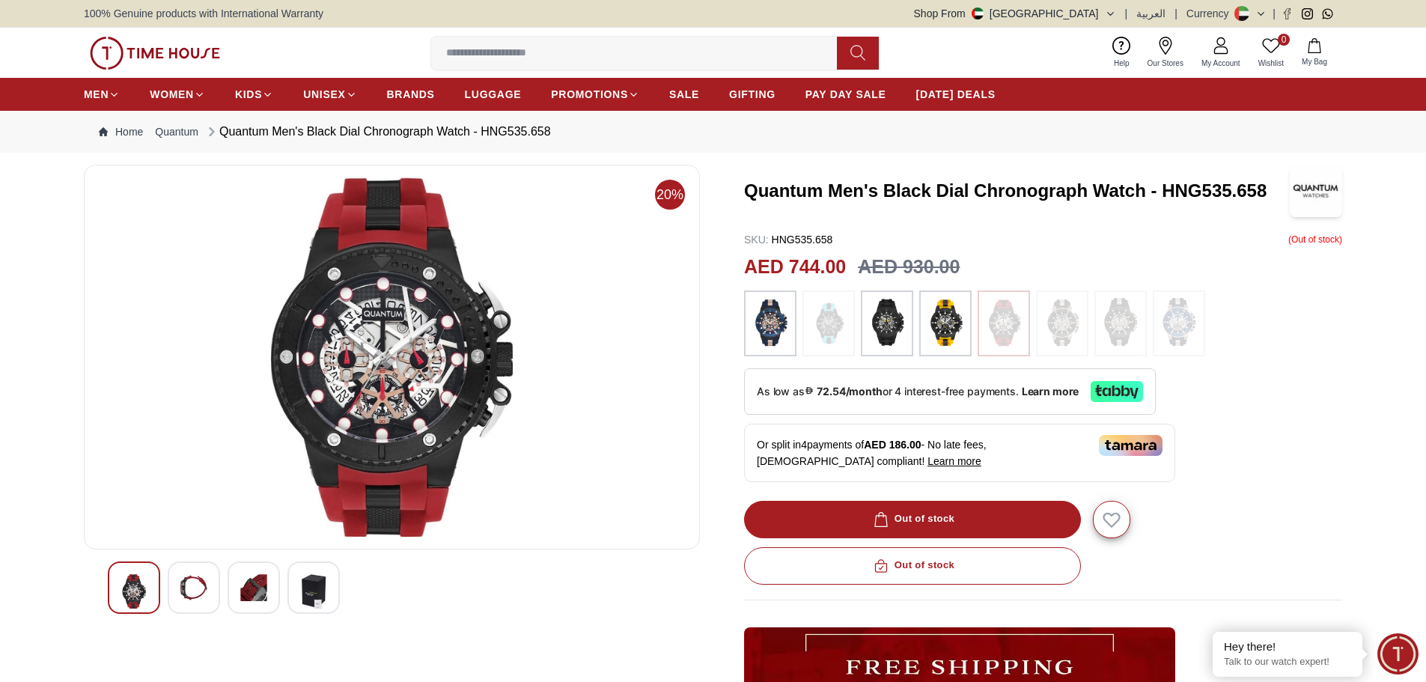
click at [941, 338] on img at bounding box center [945, 323] width 37 height 51
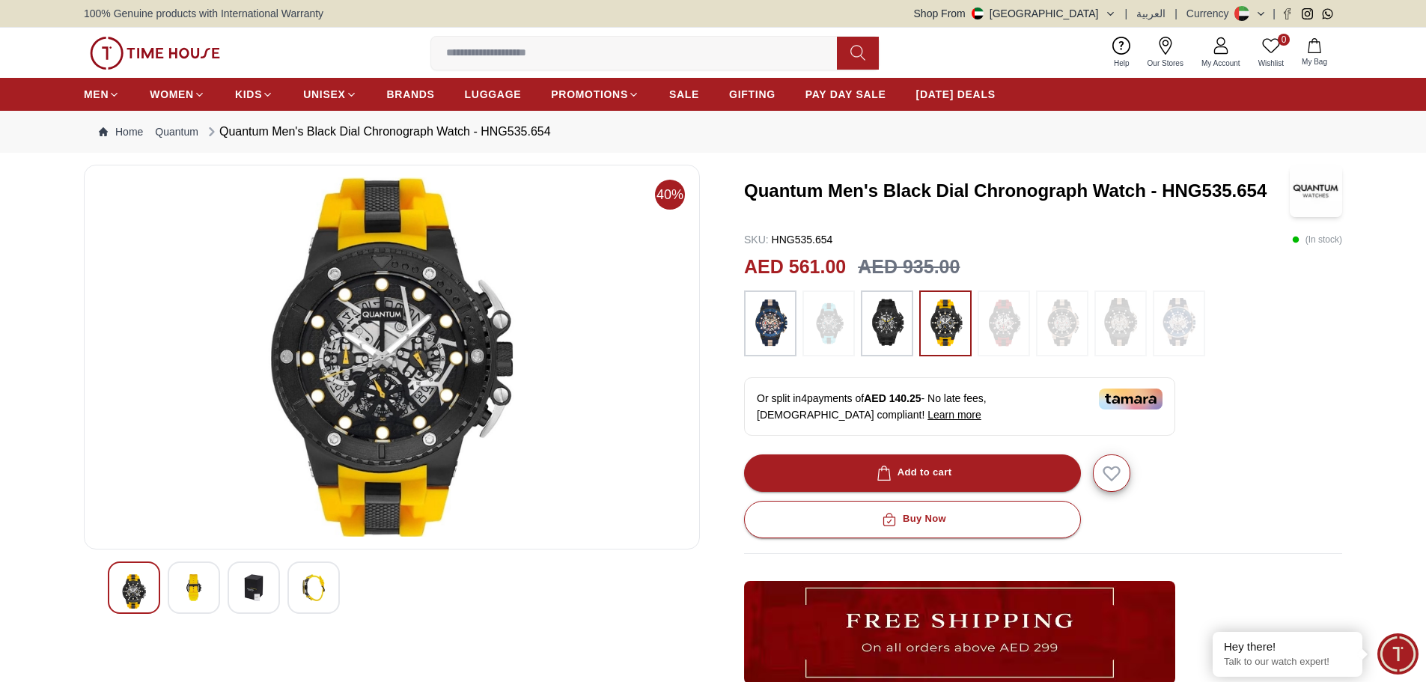
click at [879, 344] on img at bounding box center [886, 323] width 37 height 51
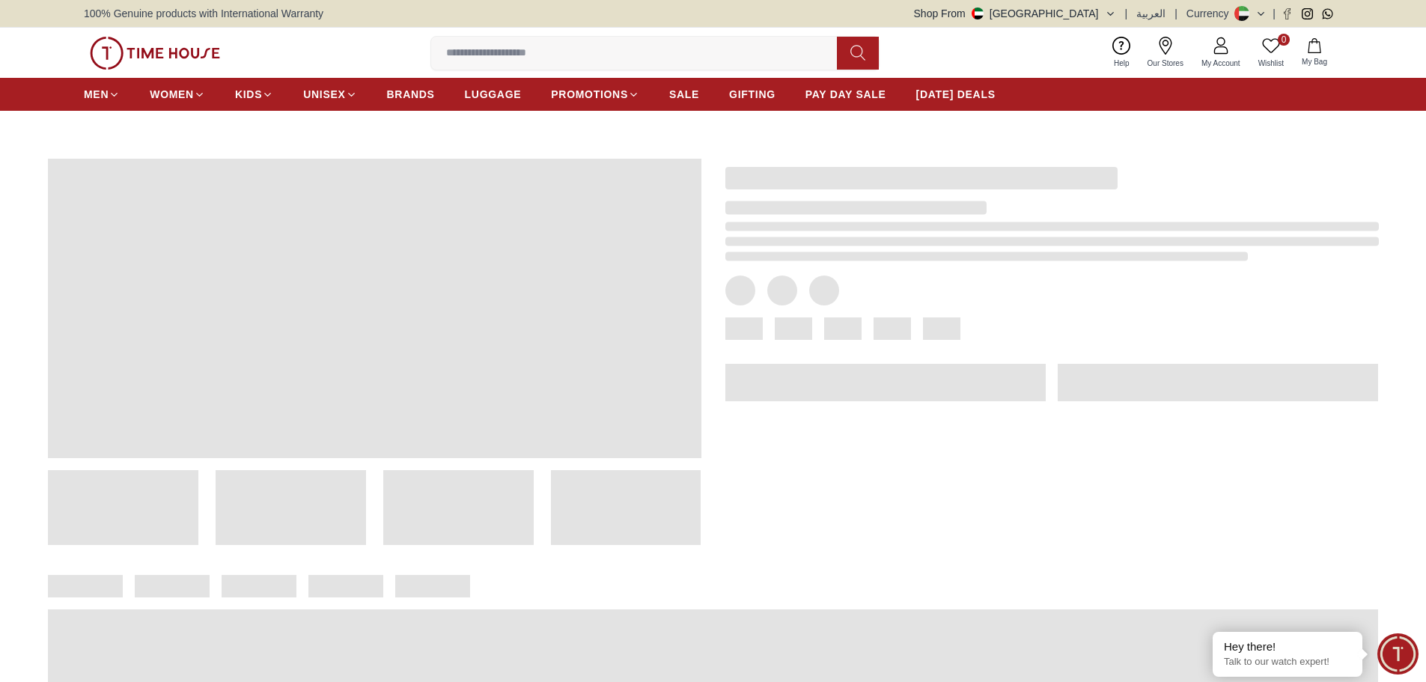
click at [960, 316] on div at bounding box center [1039, 340] width 677 height 410
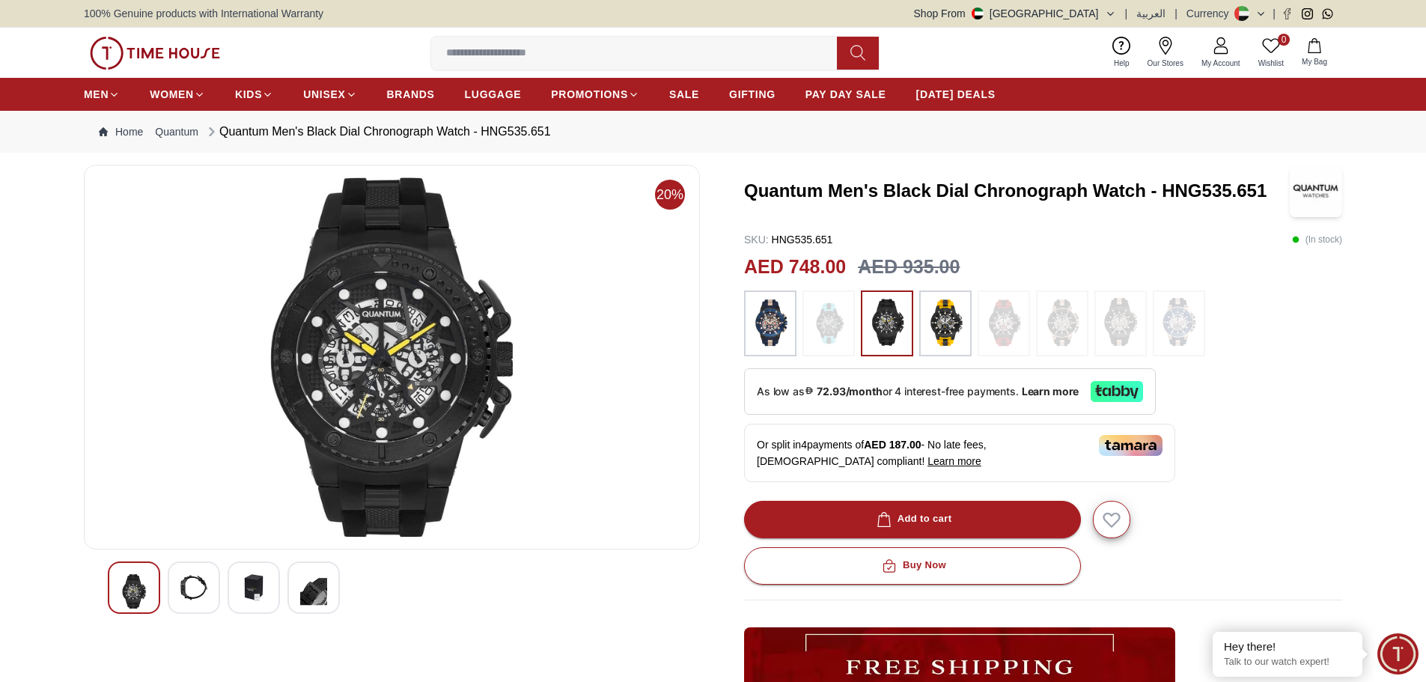
click at [963, 318] on img at bounding box center [945, 323] width 37 height 51
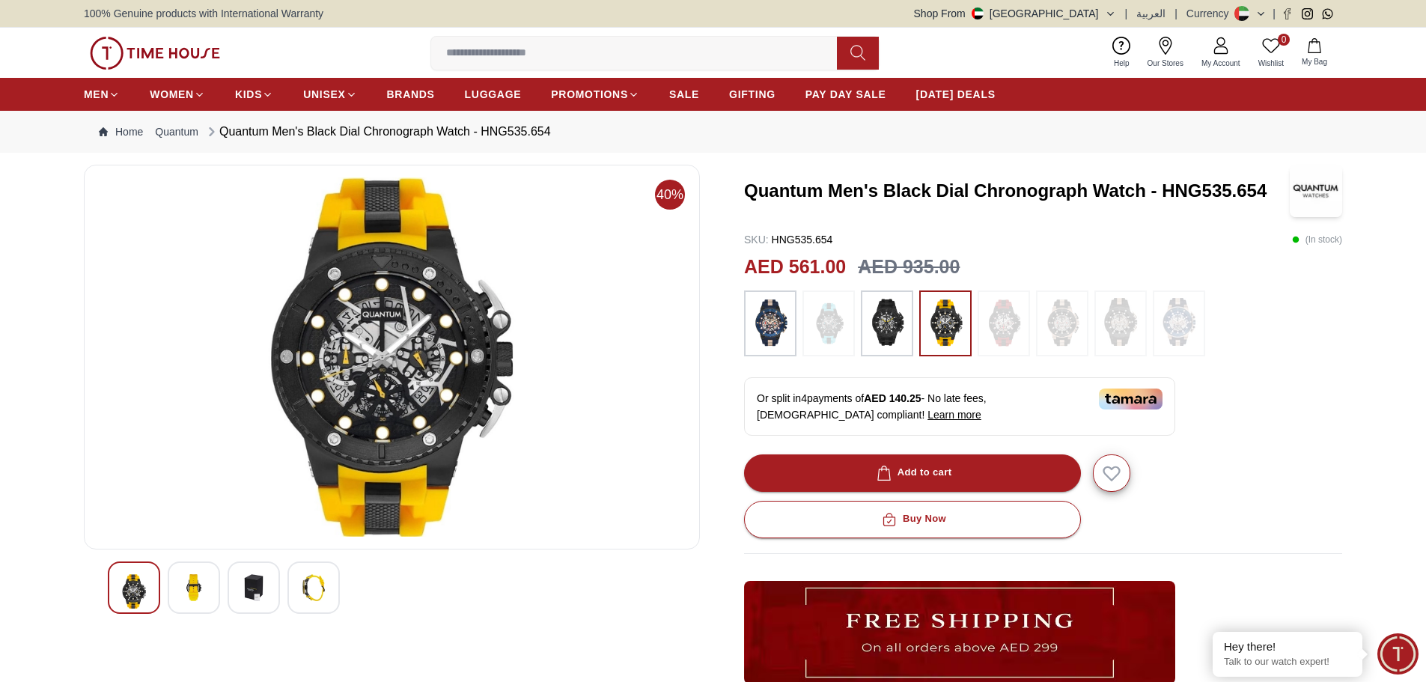
click at [773, 329] on img at bounding box center [770, 323] width 37 height 51
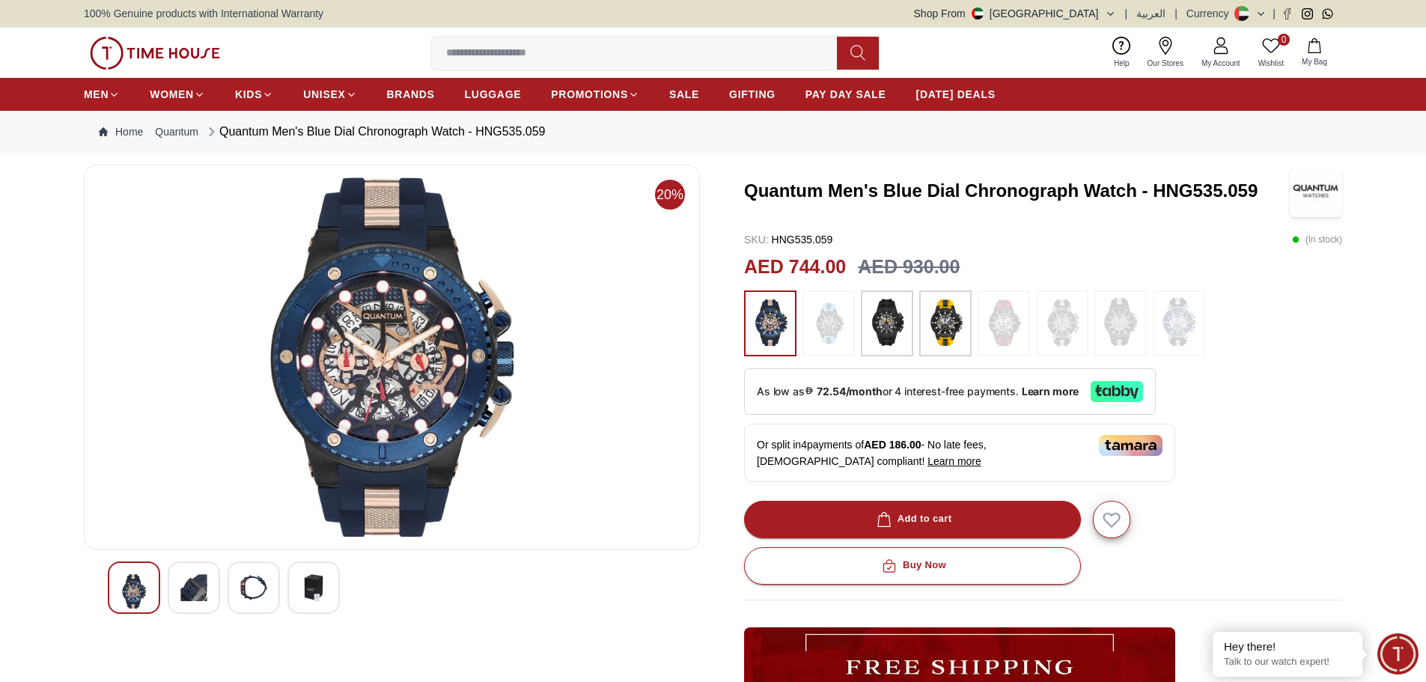
click at [959, 325] on img at bounding box center [945, 323] width 37 height 51
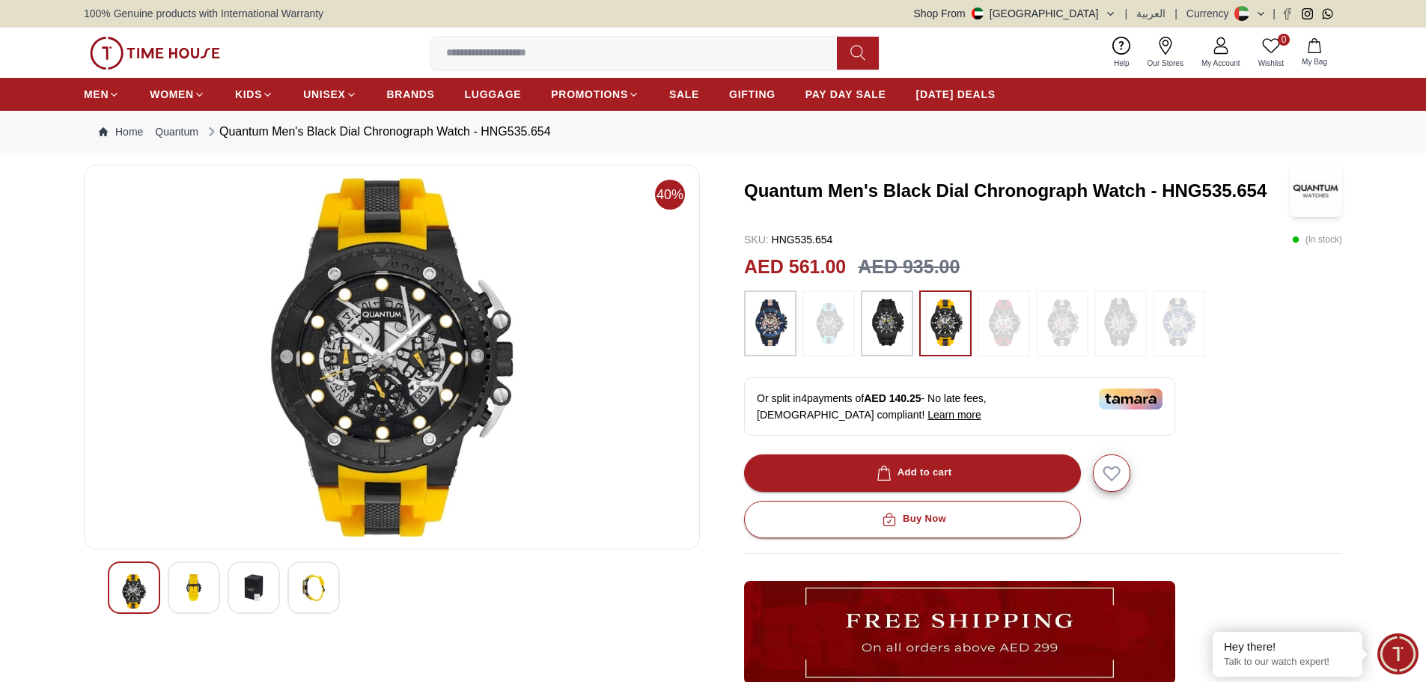
click at [193, 589] on img at bounding box center [193, 587] width 27 height 27
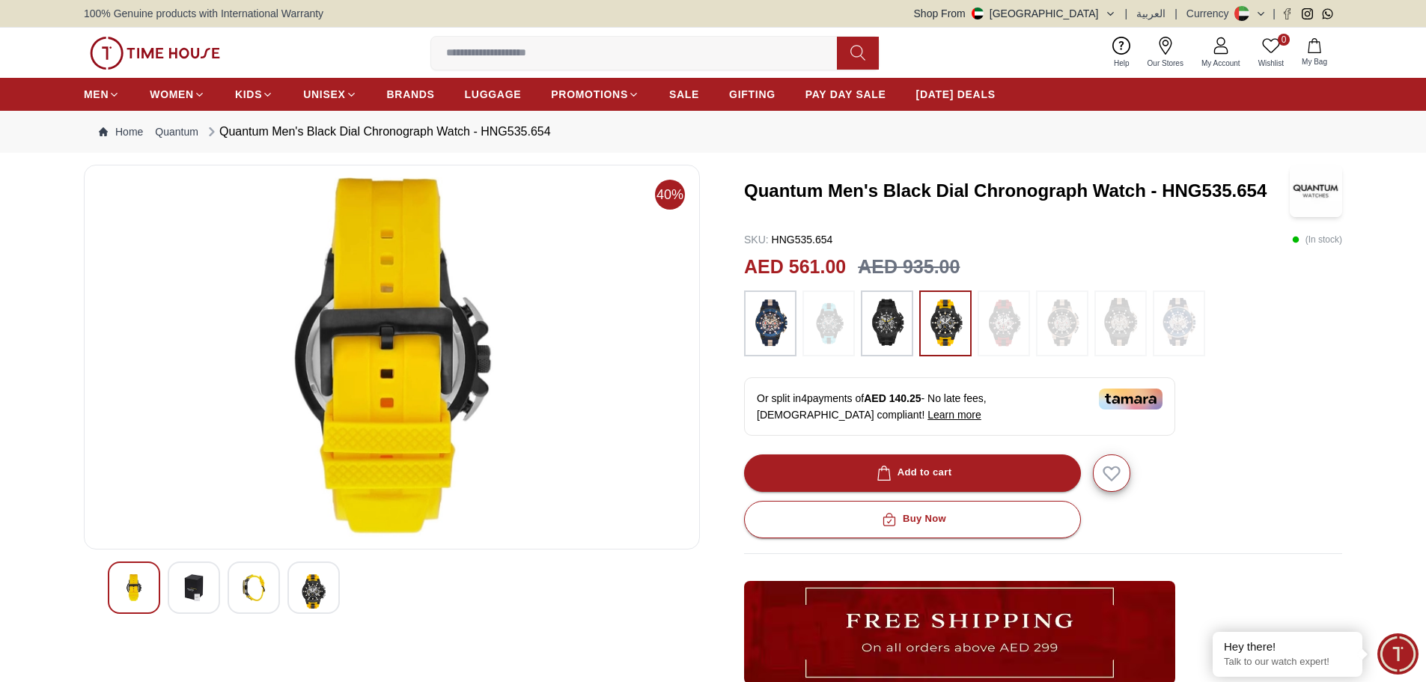
click at [255, 589] on img at bounding box center [253, 587] width 27 height 27
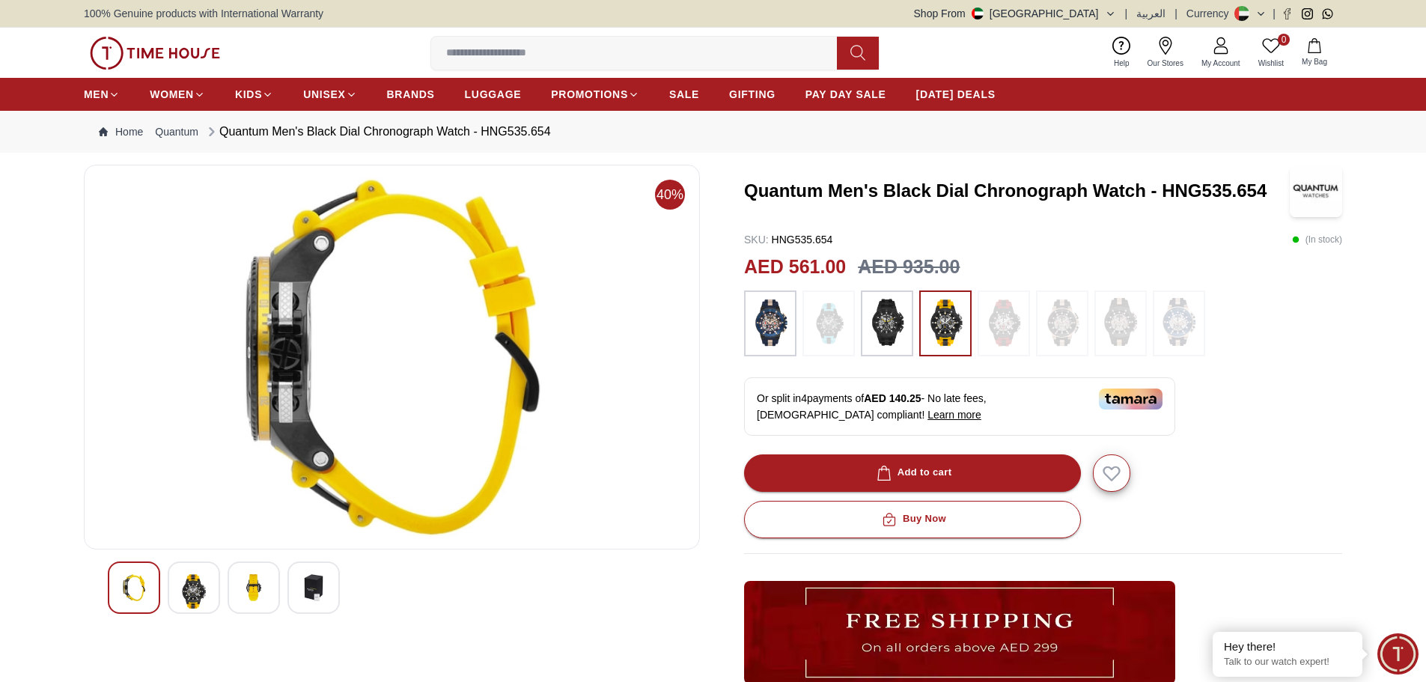
click at [311, 589] on img at bounding box center [313, 587] width 27 height 27
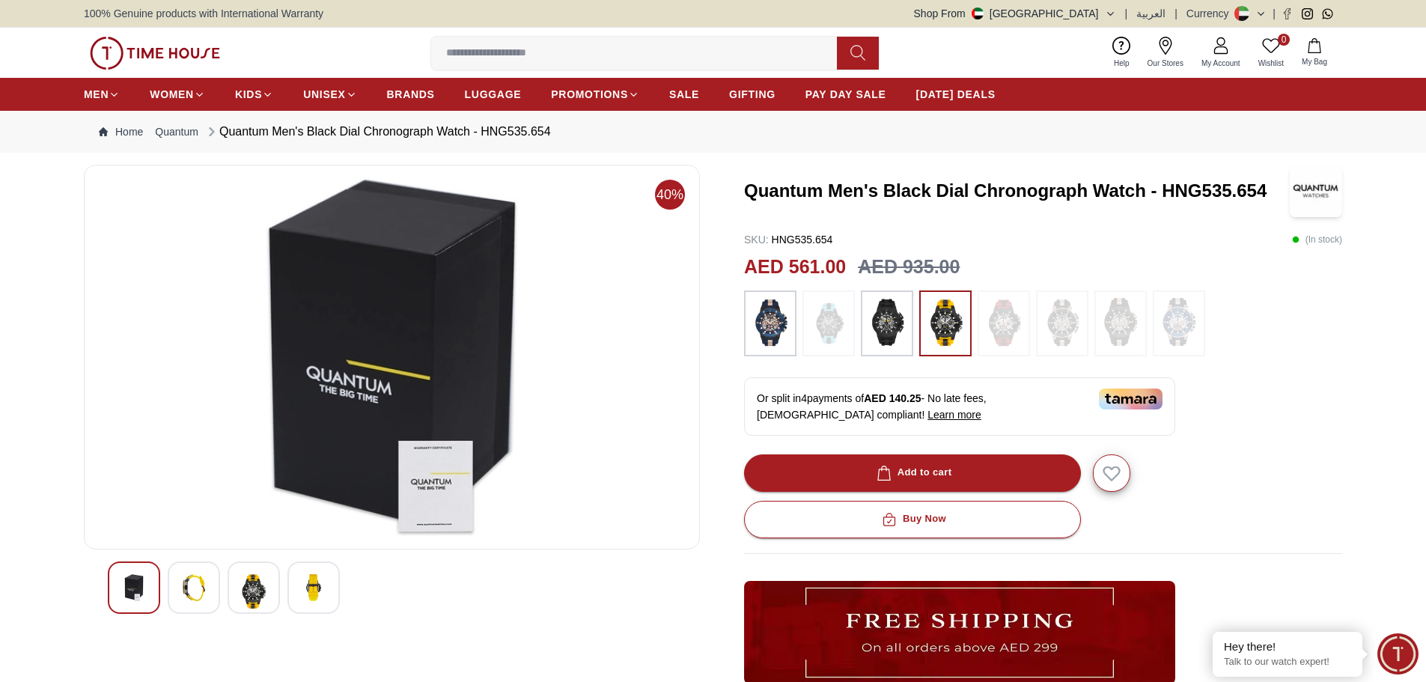
click at [246, 585] on img at bounding box center [253, 591] width 27 height 34
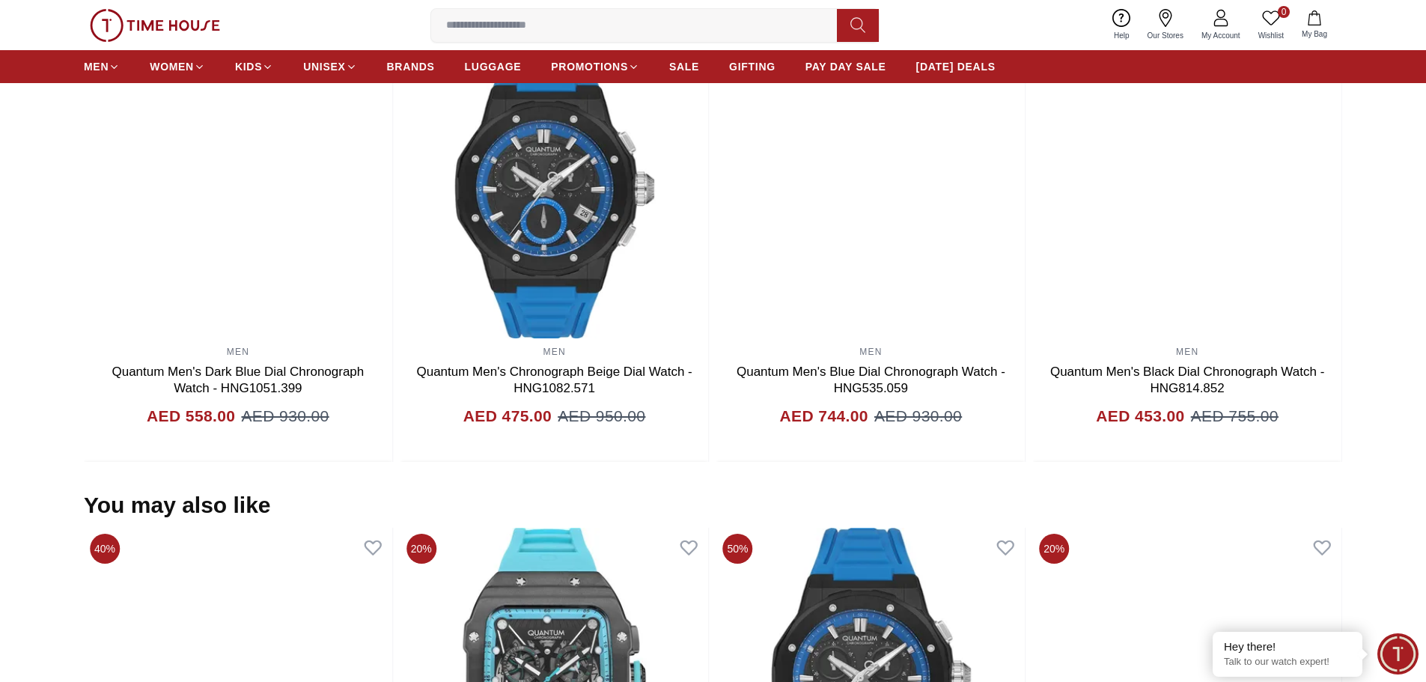
scroll to position [1347, 0]
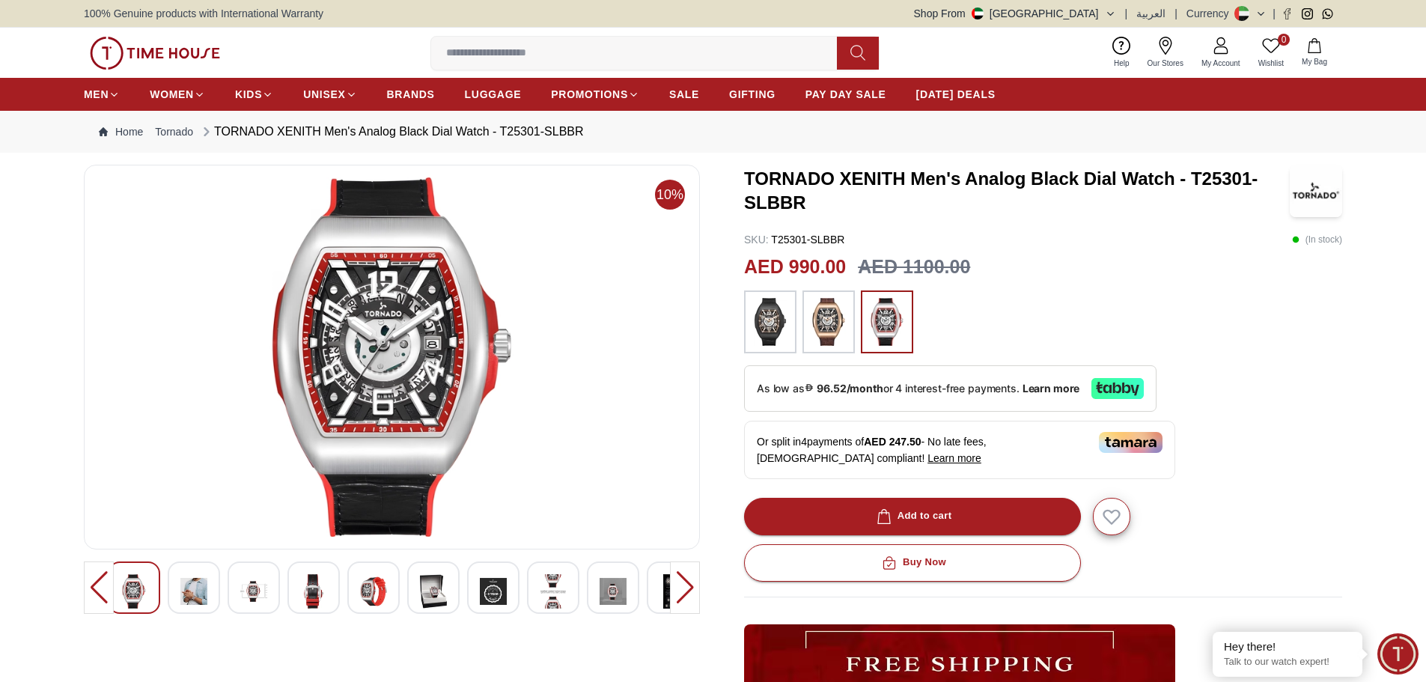
click at [198, 596] on img at bounding box center [193, 591] width 27 height 34
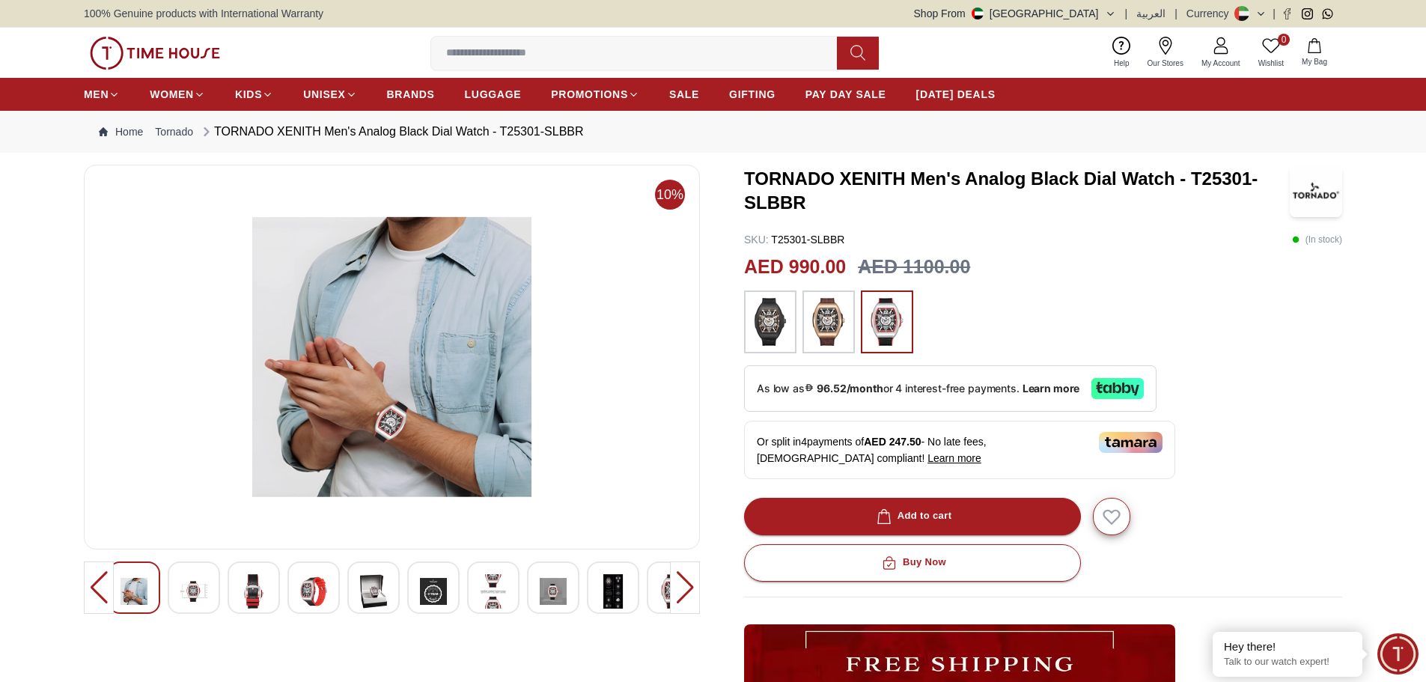
click at [201, 593] on img at bounding box center [193, 591] width 27 height 34
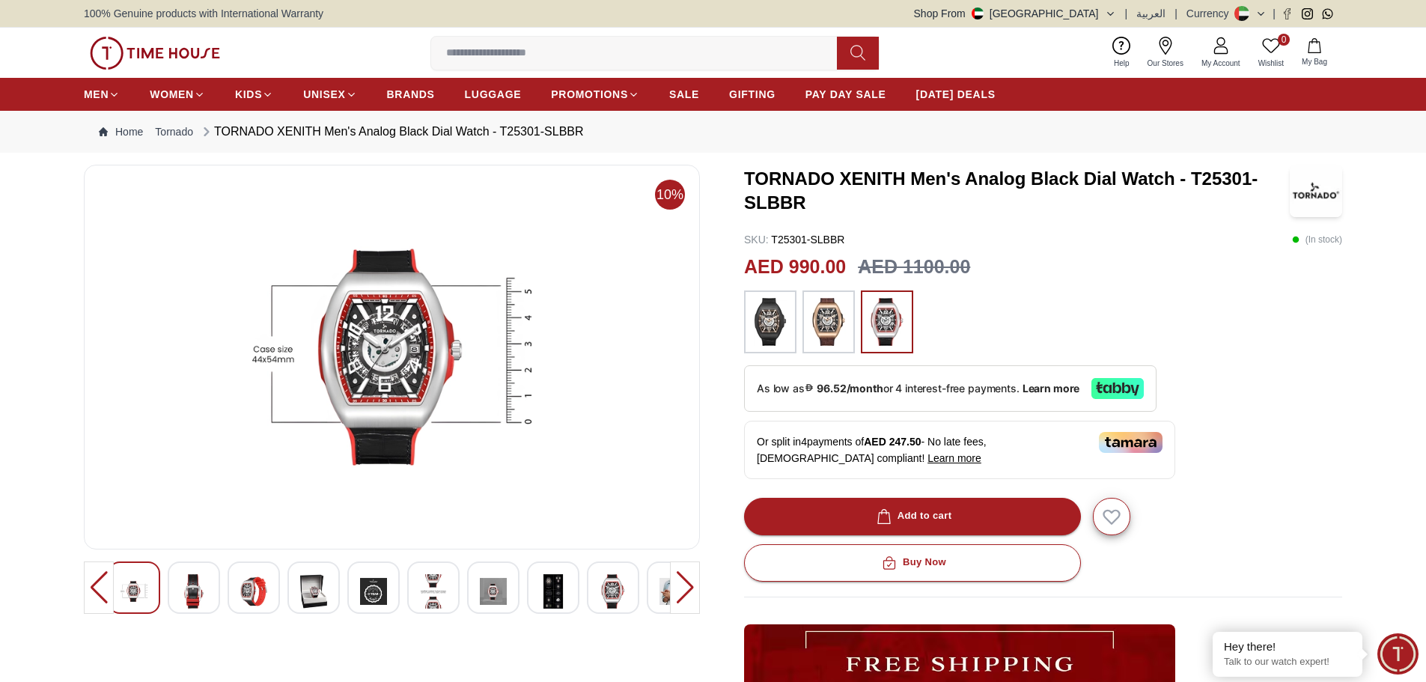
click at [251, 593] on img at bounding box center [253, 591] width 27 height 34
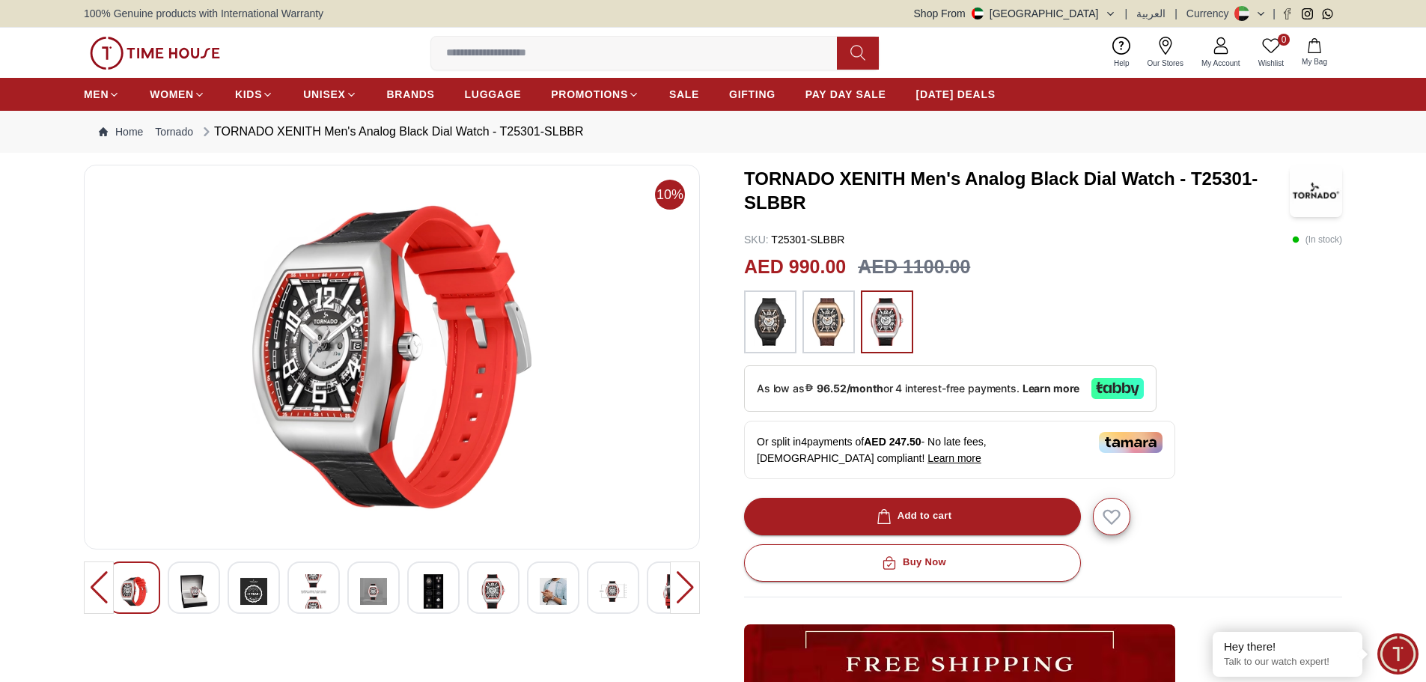
click at [251, 593] on img at bounding box center [253, 591] width 27 height 34
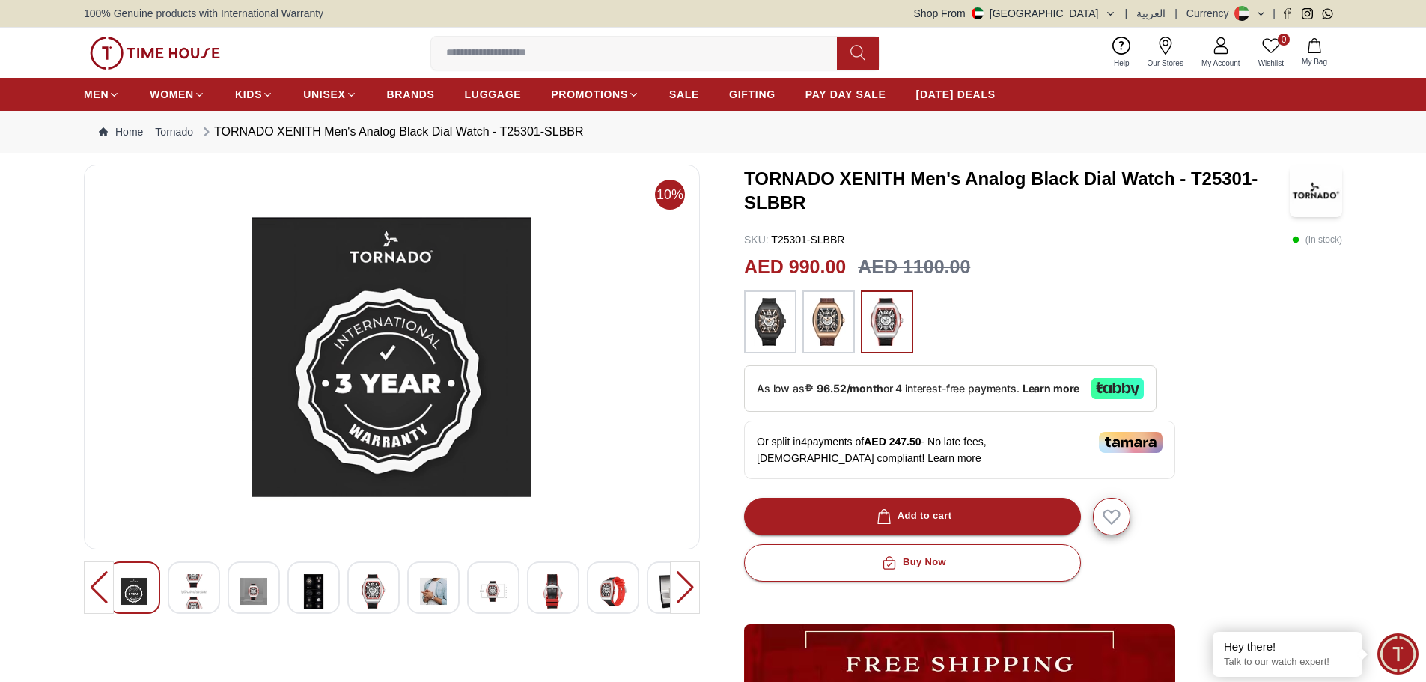
click at [196, 601] on img at bounding box center [193, 591] width 27 height 34
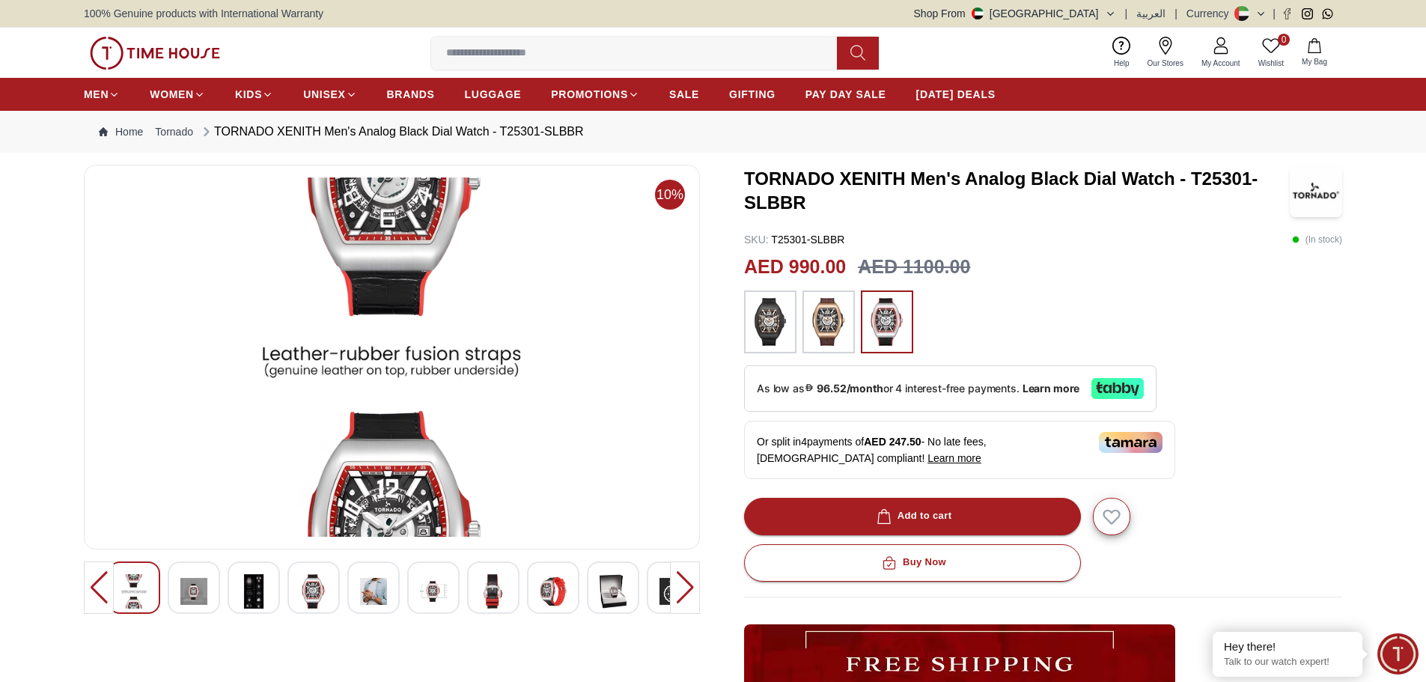
click at [691, 588] on div at bounding box center [685, 587] width 30 height 52
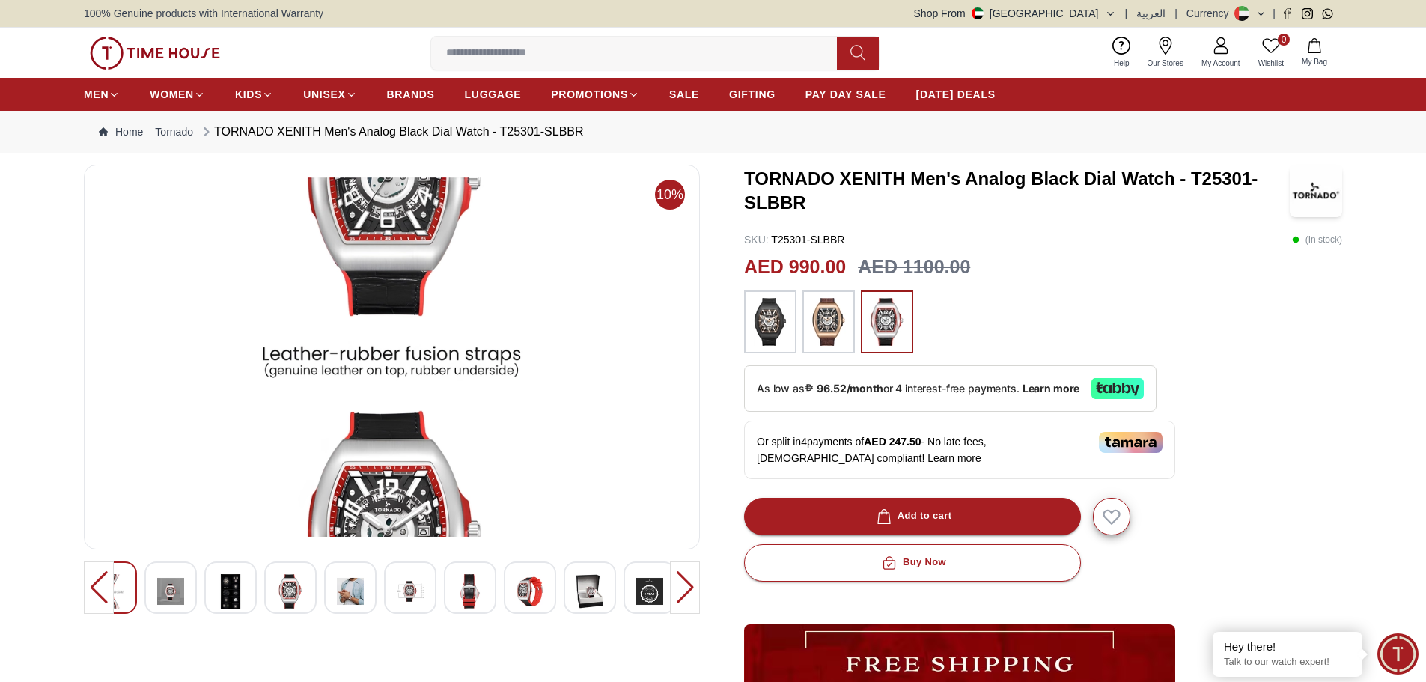
click at [691, 588] on div at bounding box center [685, 587] width 30 height 52
click at [92, 589] on div at bounding box center [99, 587] width 30 height 52
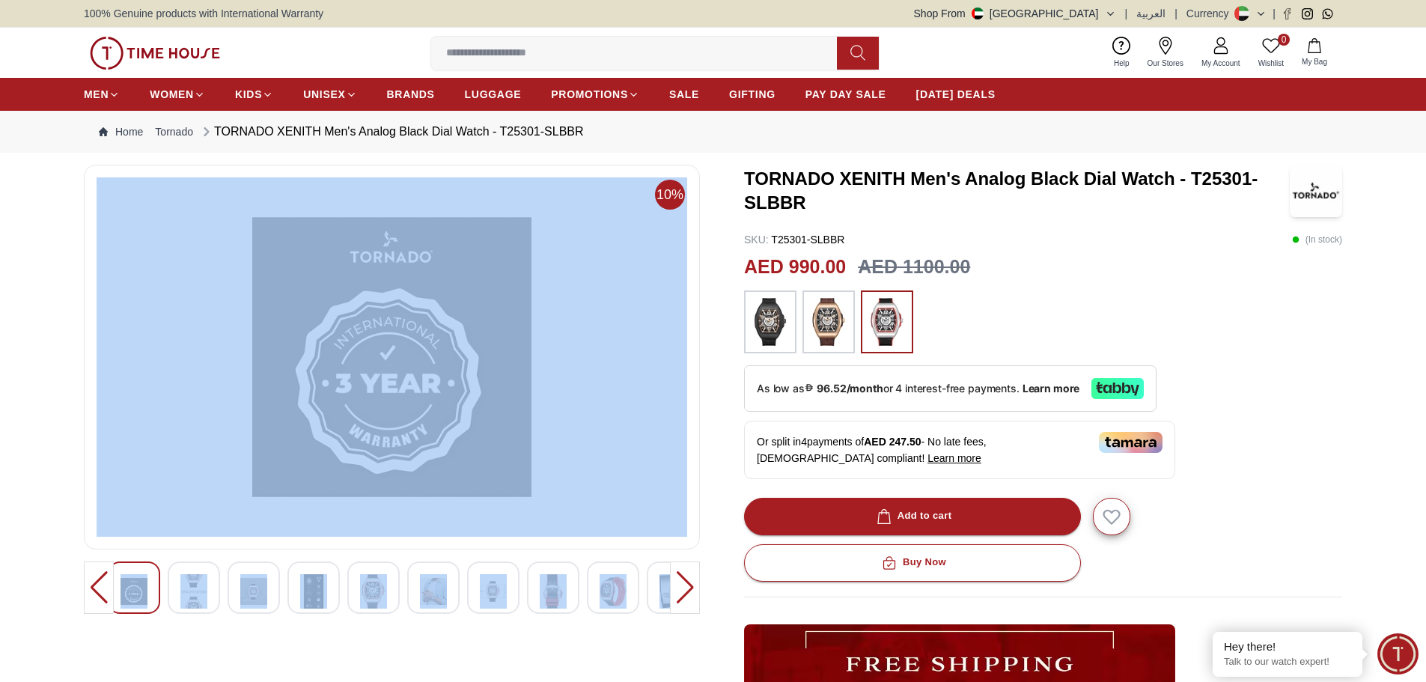
click at [92, 589] on div at bounding box center [99, 587] width 30 height 52
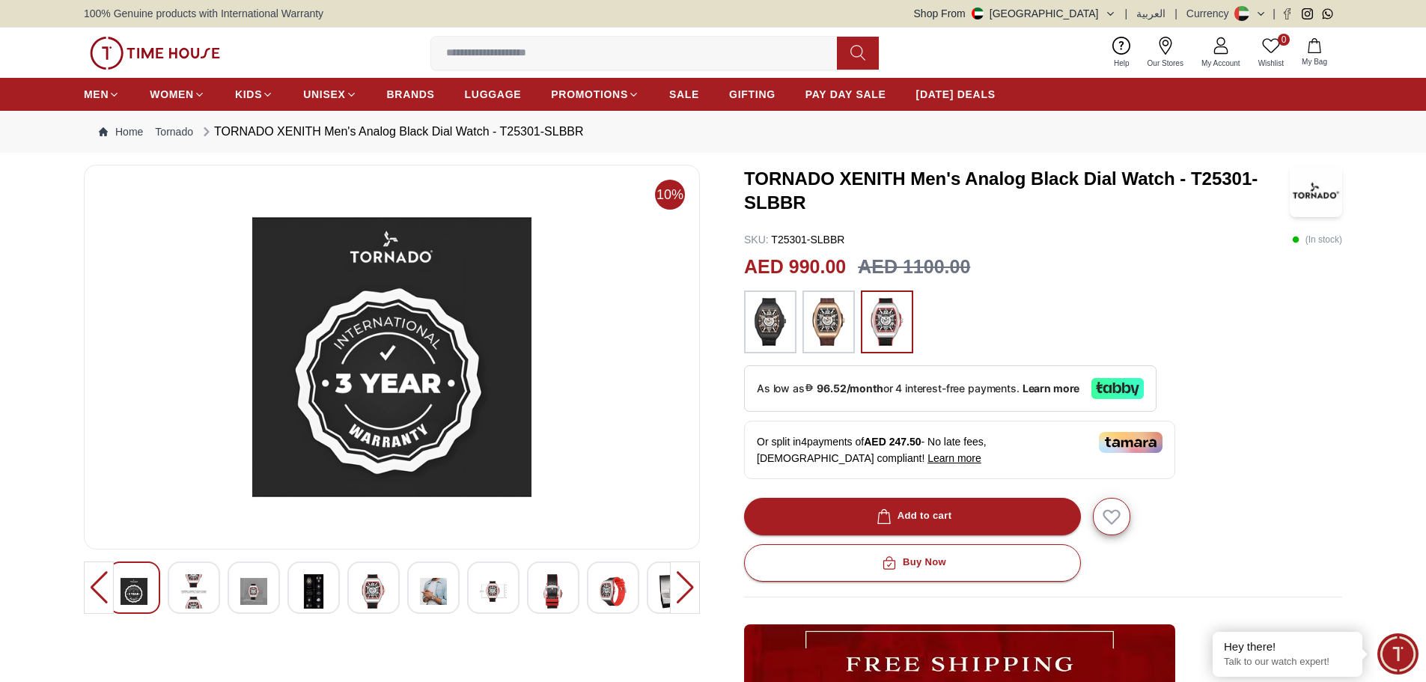
click at [92, 589] on div at bounding box center [99, 587] width 30 height 52
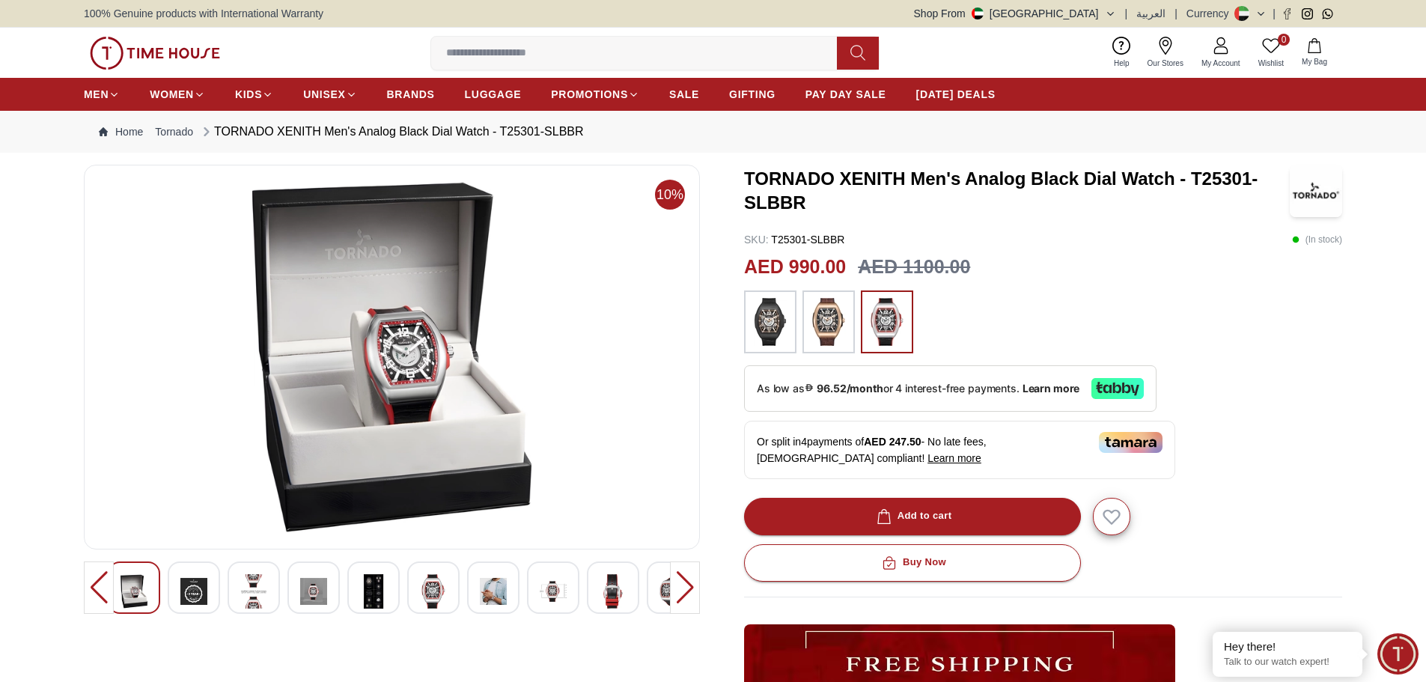
click at [92, 589] on div at bounding box center [99, 587] width 30 height 52
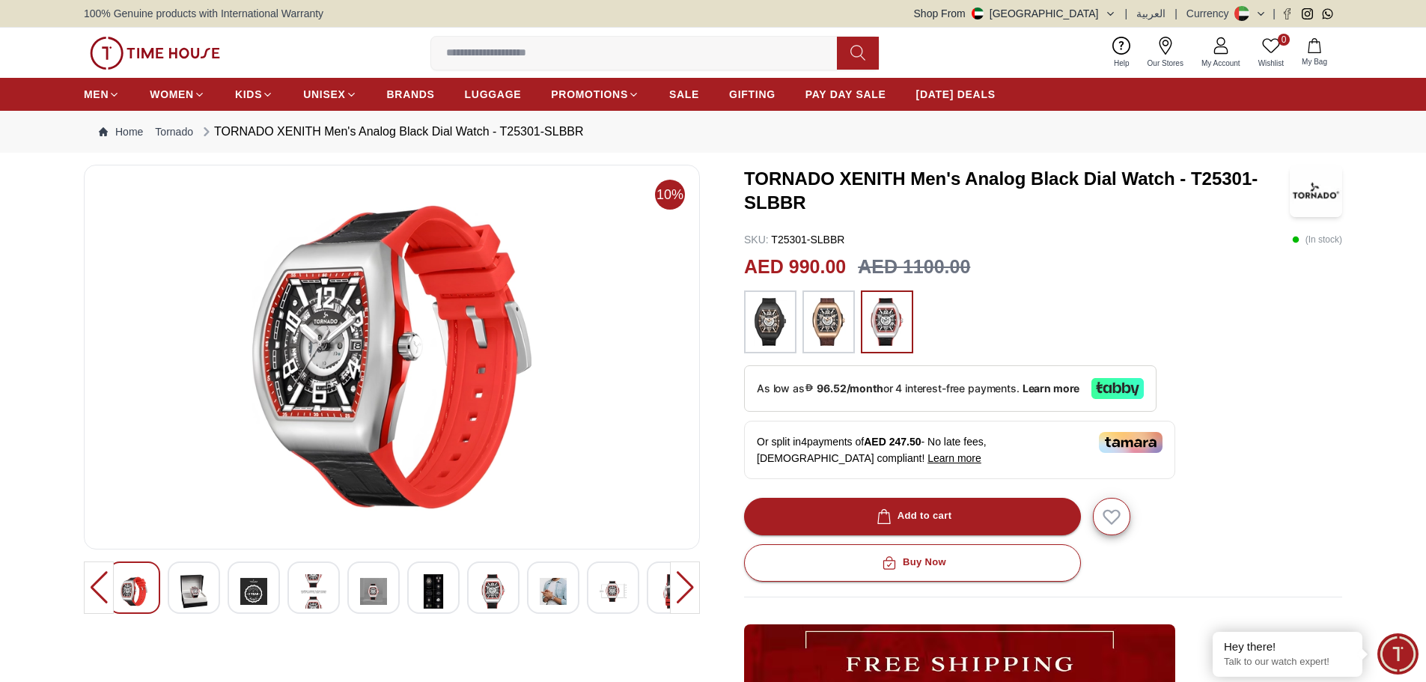
click at [92, 589] on div at bounding box center [99, 587] width 30 height 52
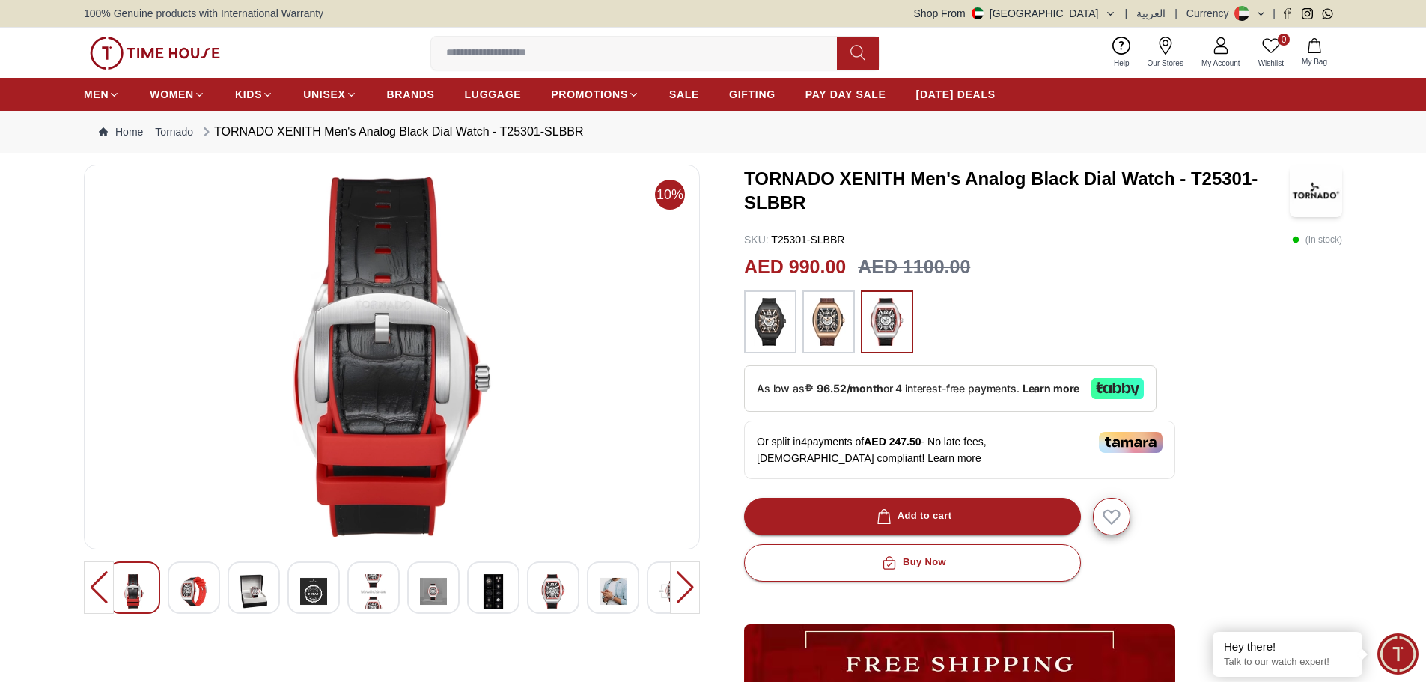
click at [92, 588] on div at bounding box center [99, 587] width 30 height 52
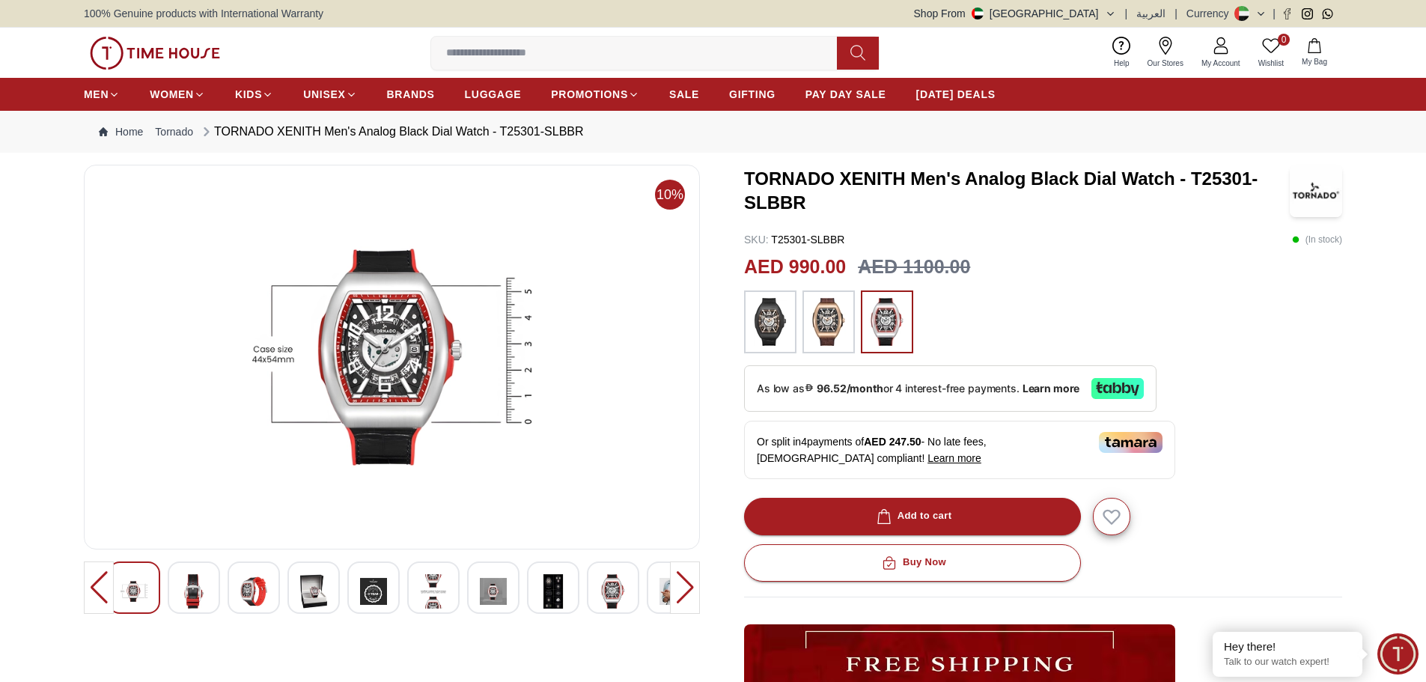
click at [92, 588] on div at bounding box center [99, 587] width 30 height 52
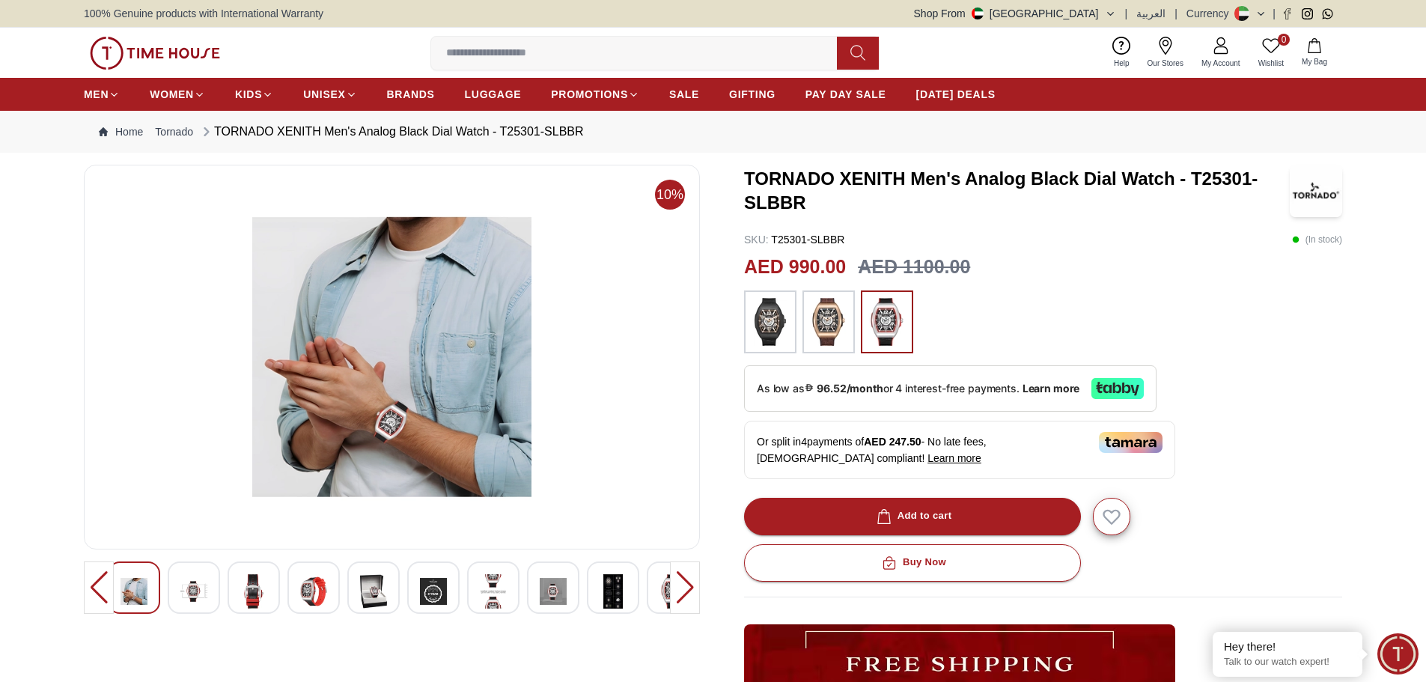
click at [92, 588] on div at bounding box center [99, 587] width 30 height 52
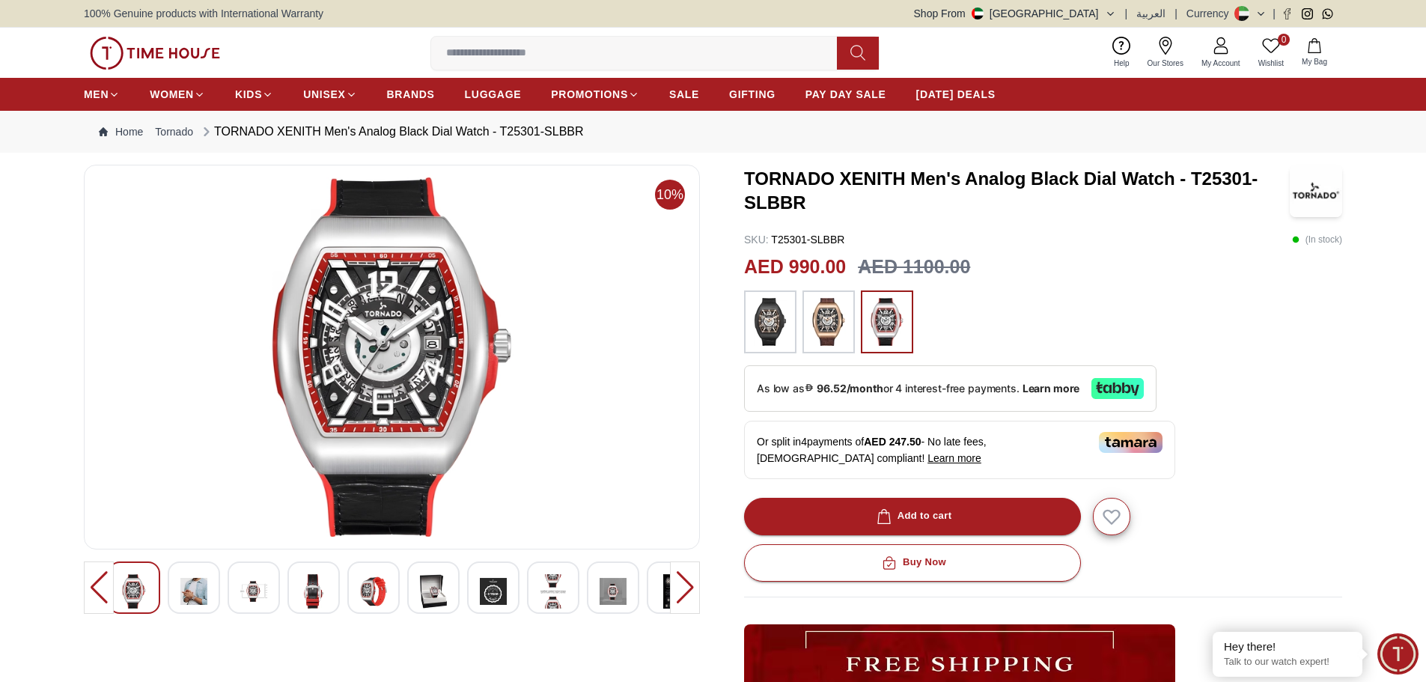
click at [92, 588] on div at bounding box center [99, 587] width 30 height 52
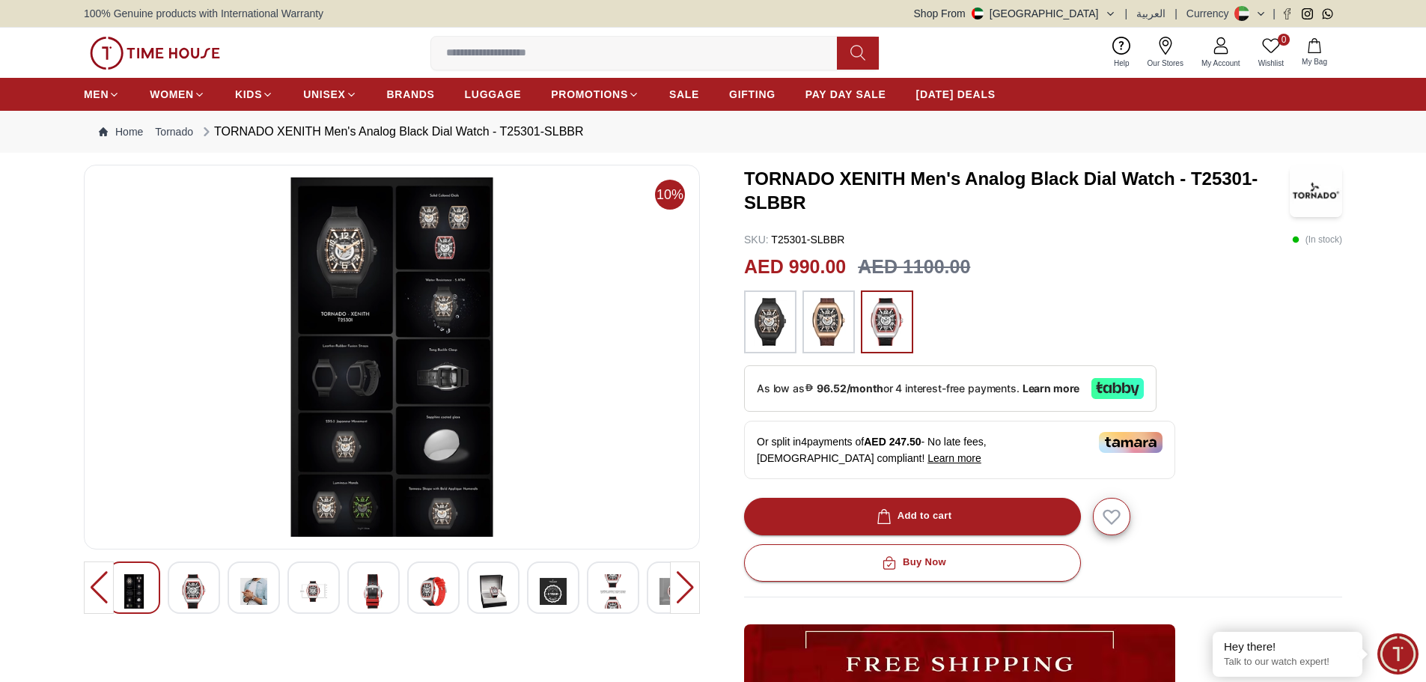
click at [689, 595] on div at bounding box center [685, 587] width 30 height 52
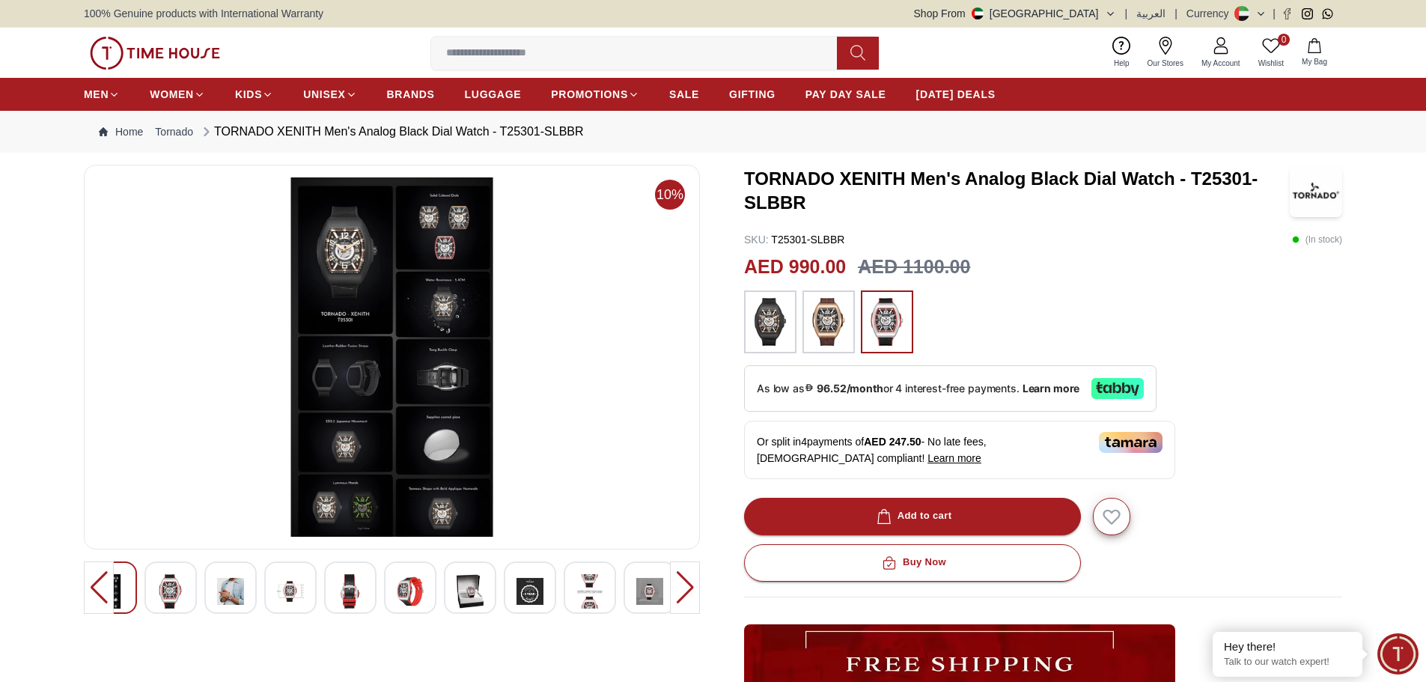
click at [150, 584] on div at bounding box center [170, 587] width 52 height 52
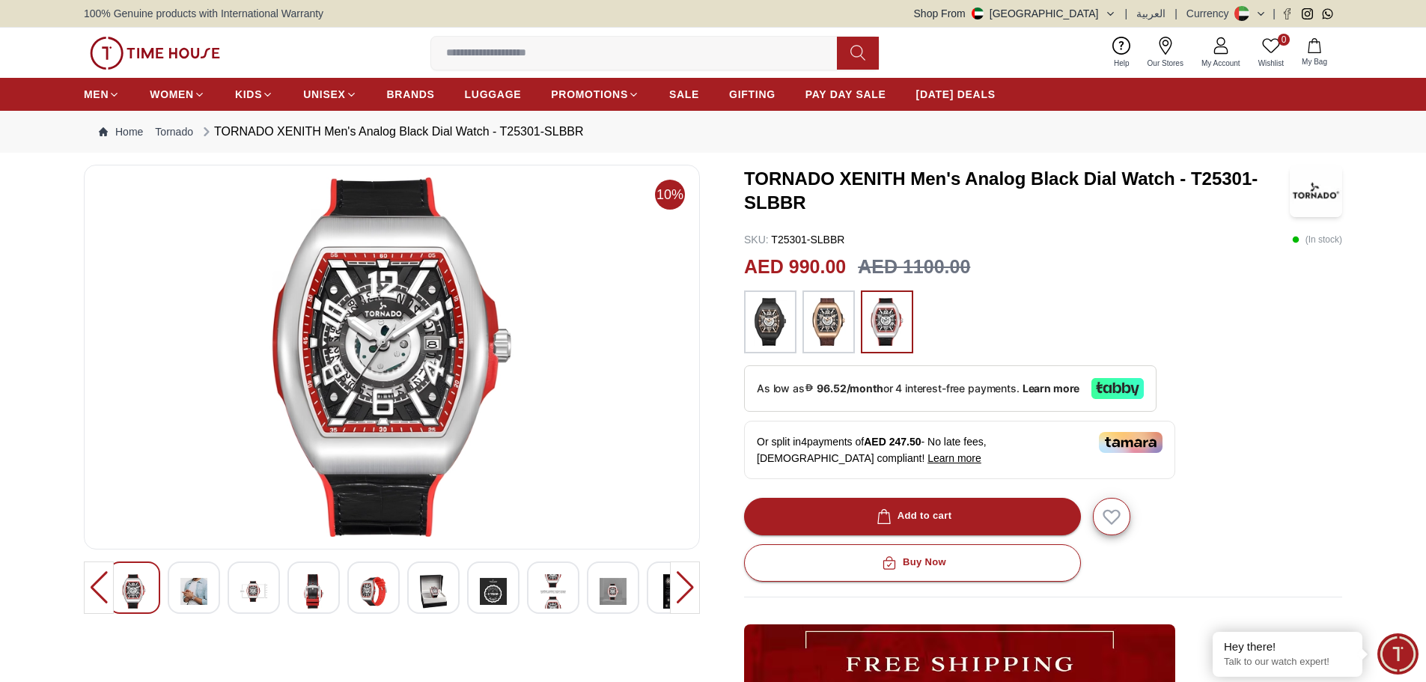
click at [684, 579] on div at bounding box center [685, 587] width 30 height 52
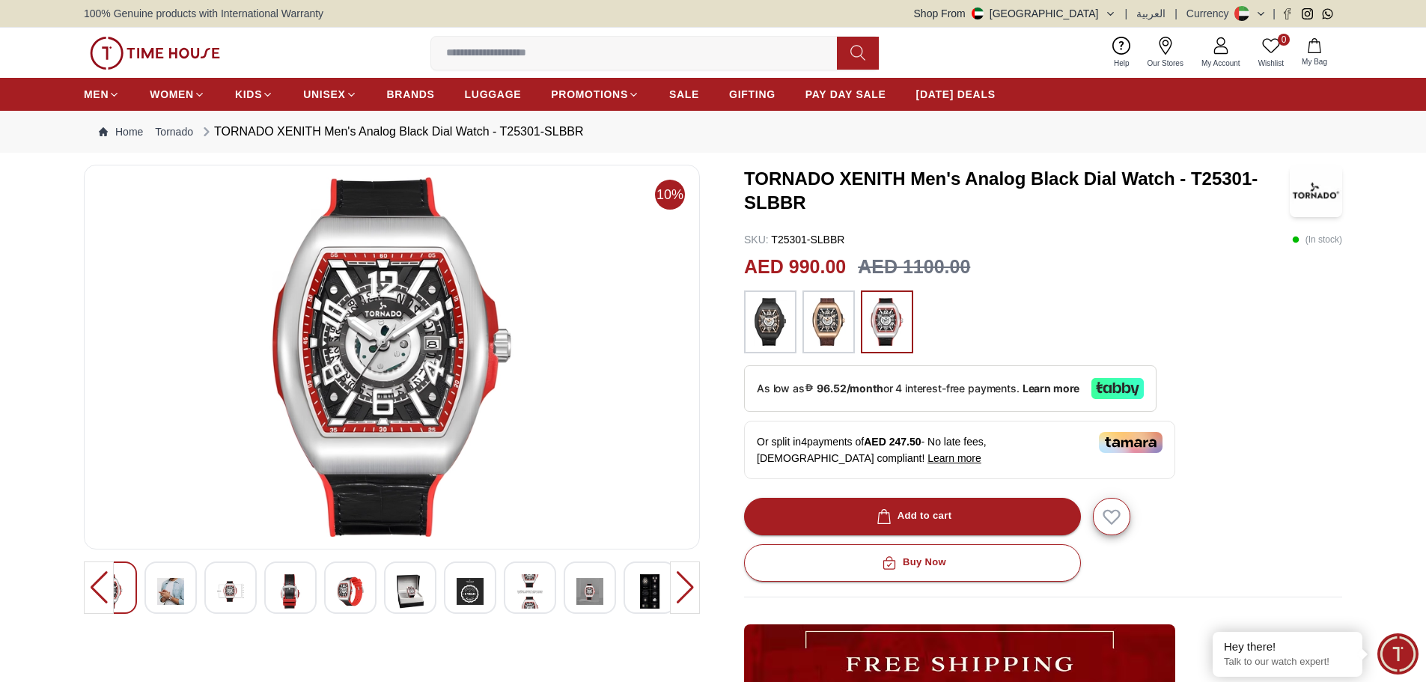
click at [684, 579] on div at bounding box center [685, 587] width 30 height 52
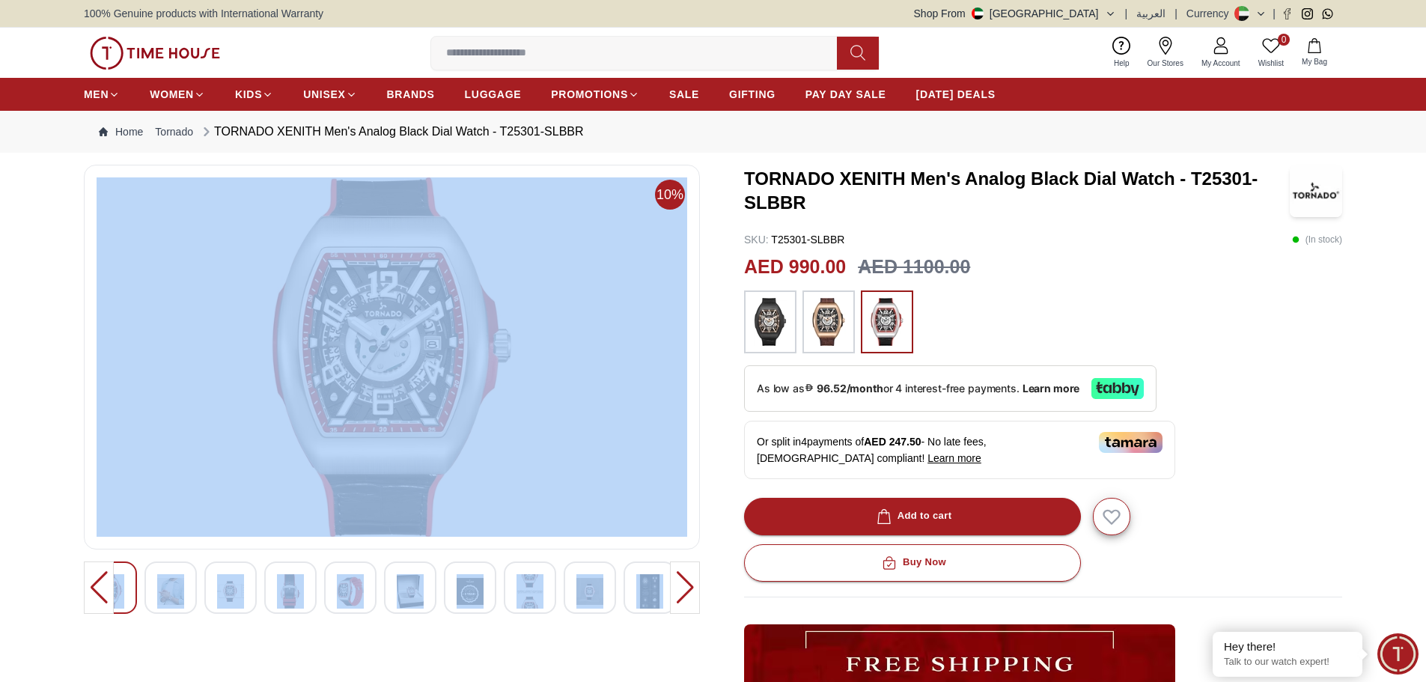
click at [684, 579] on div at bounding box center [685, 587] width 30 height 52
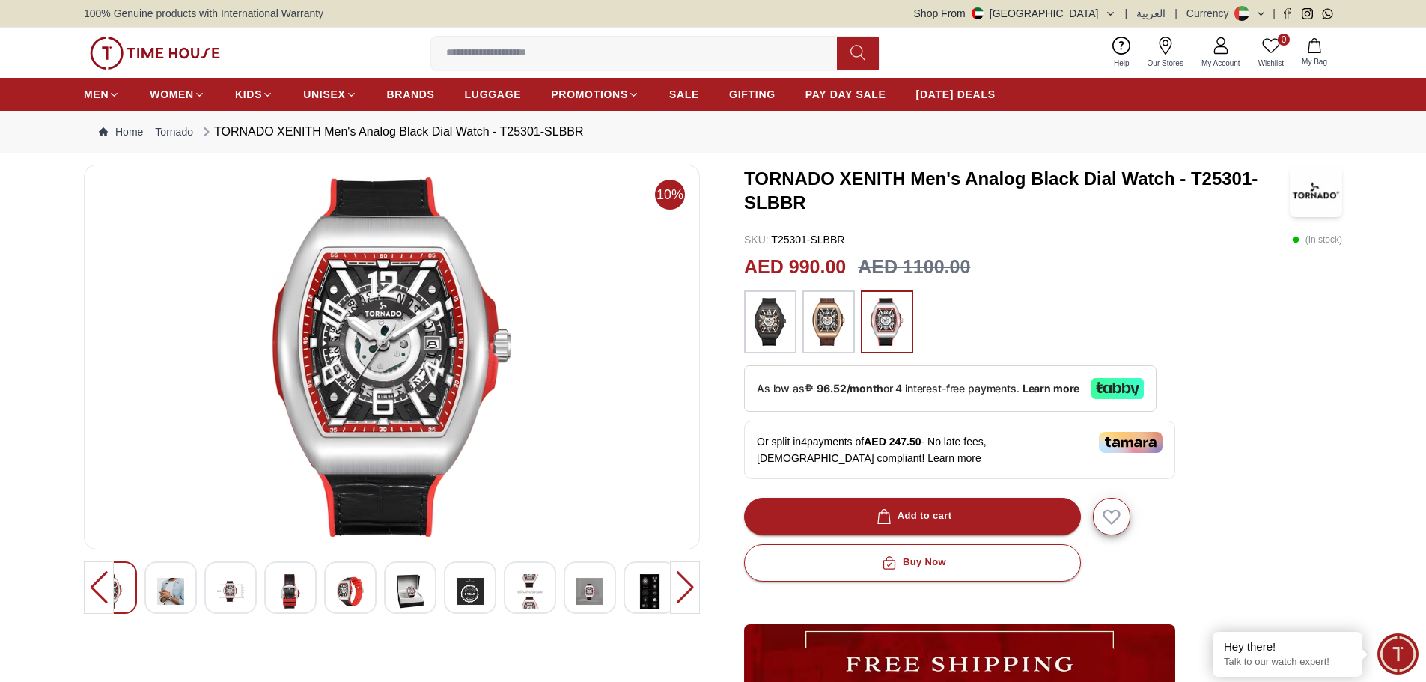
click at [684, 579] on div at bounding box center [685, 587] width 30 height 52
click at [163, 585] on img at bounding box center [170, 591] width 27 height 34
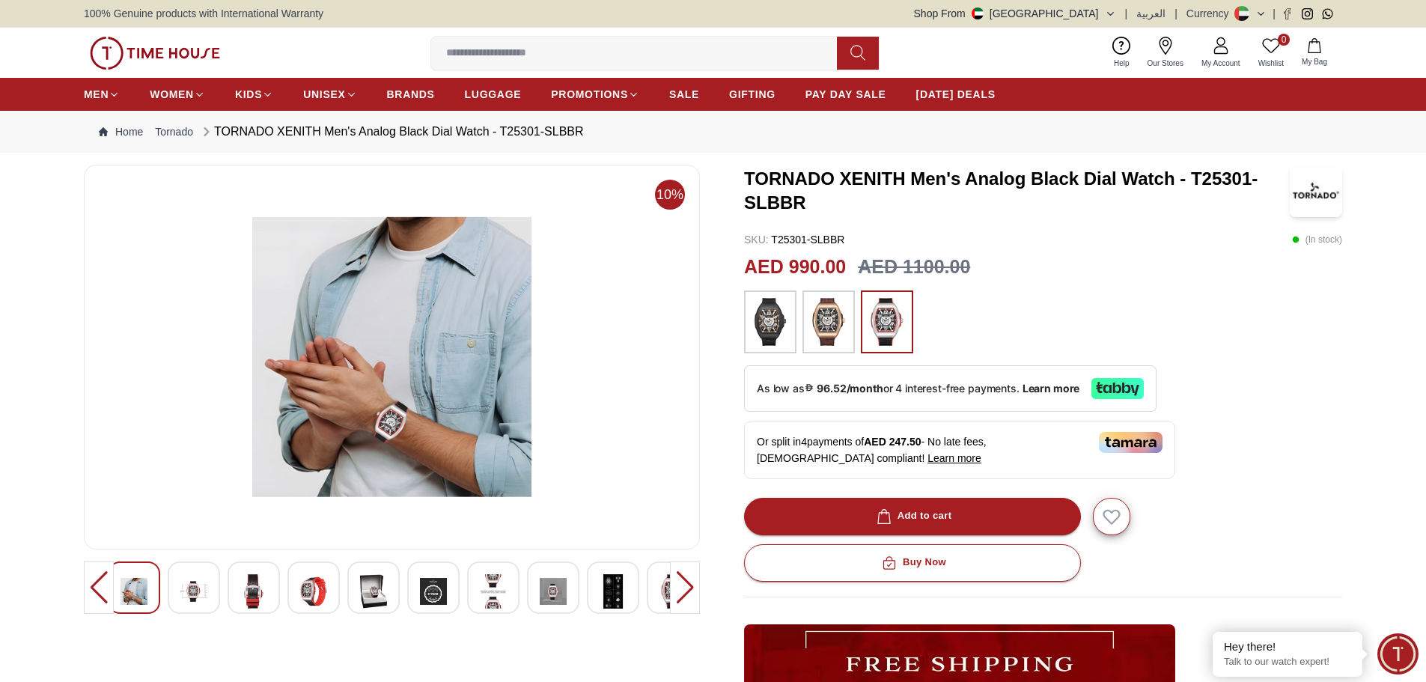
click at [201, 595] on img at bounding box center [193, 591] width 27 height 34
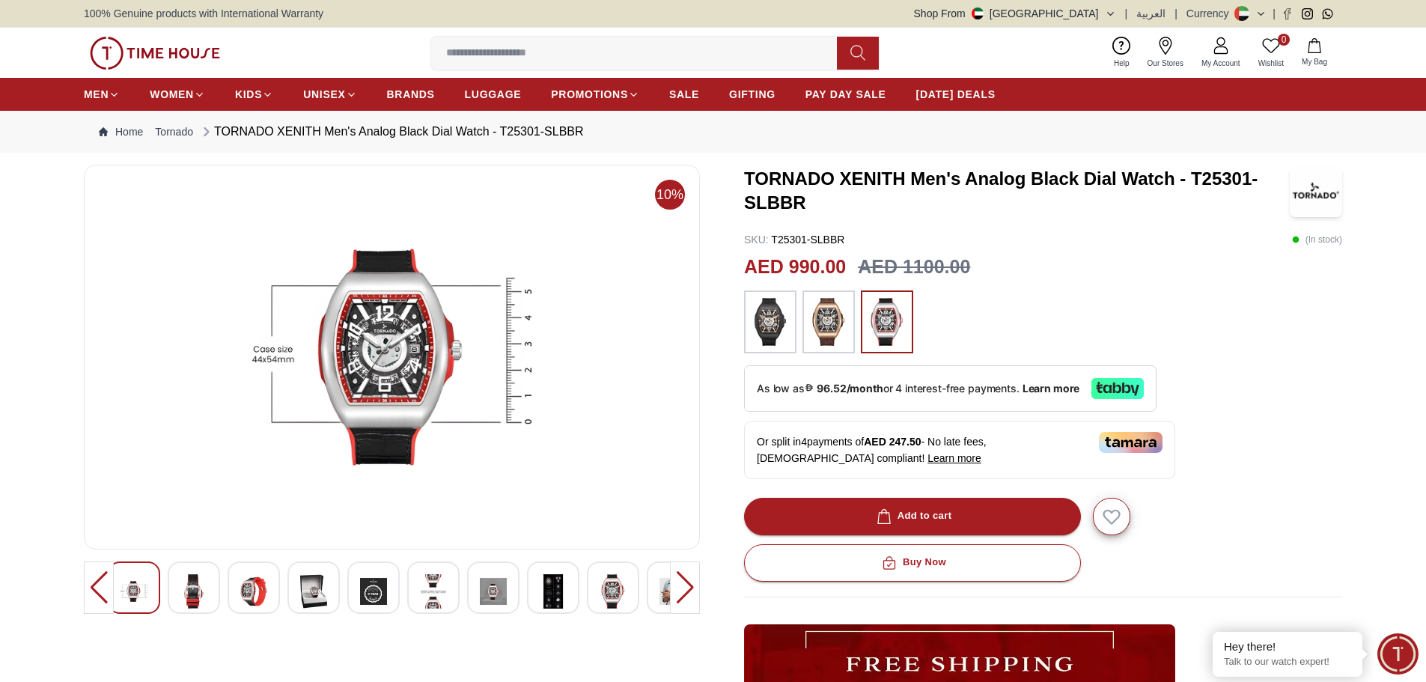
click at [189, 596] on img at bounding box center [193, 591] width 27 height 34
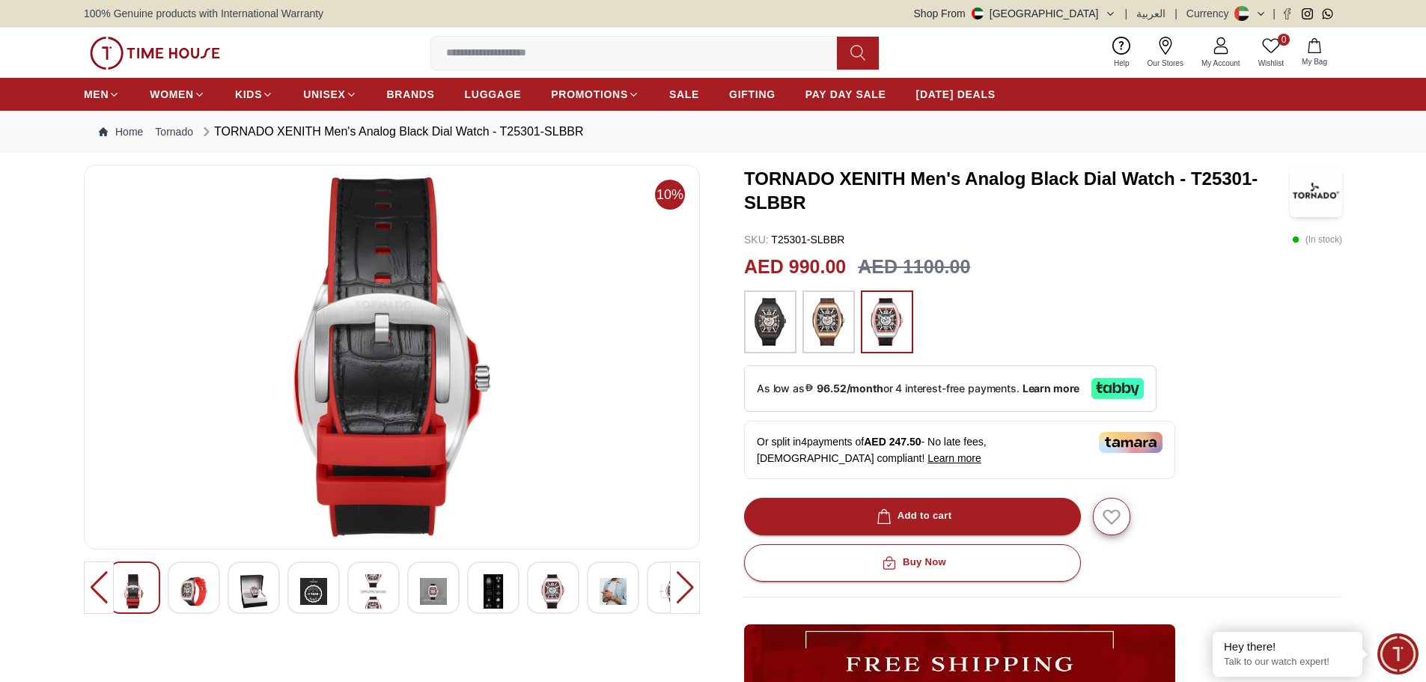
click at [189, 596] on img at bounding box center [193, 591] width 27 height 34
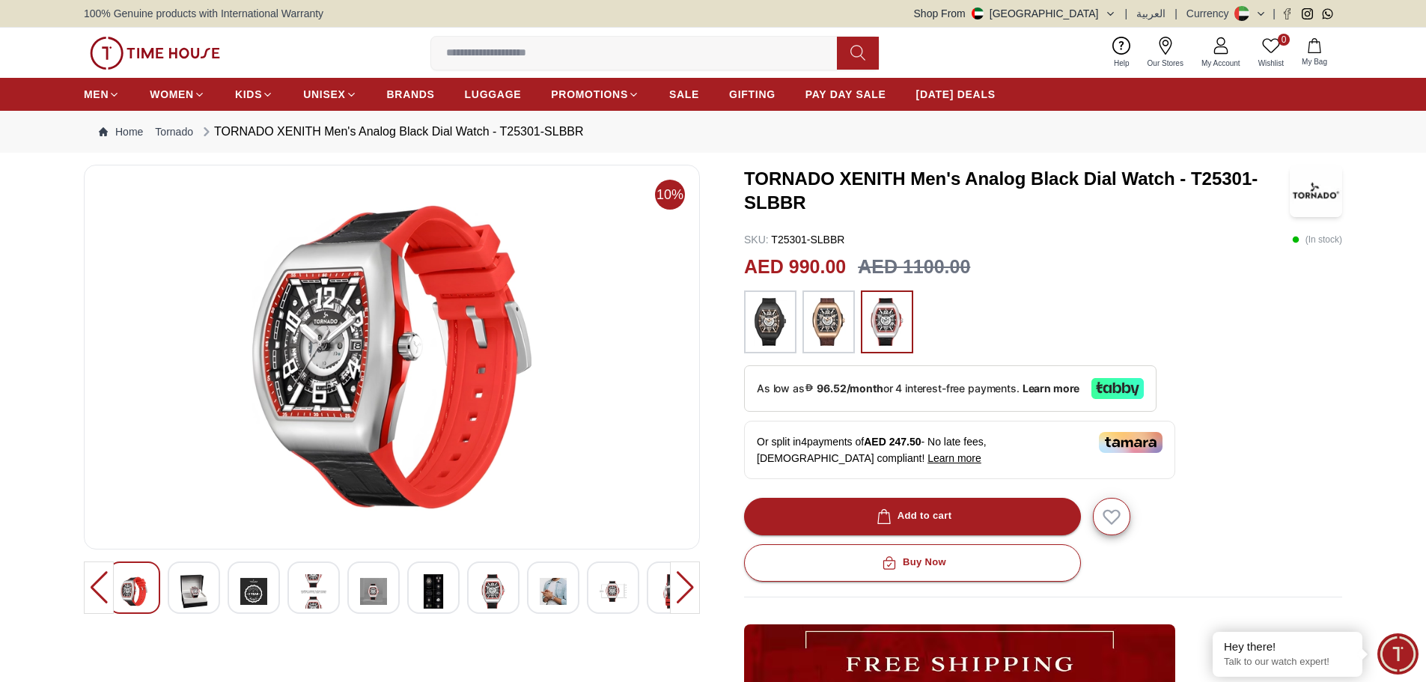
click at [202, 596] on img at bounding box center [193, 591] width 27 height 34
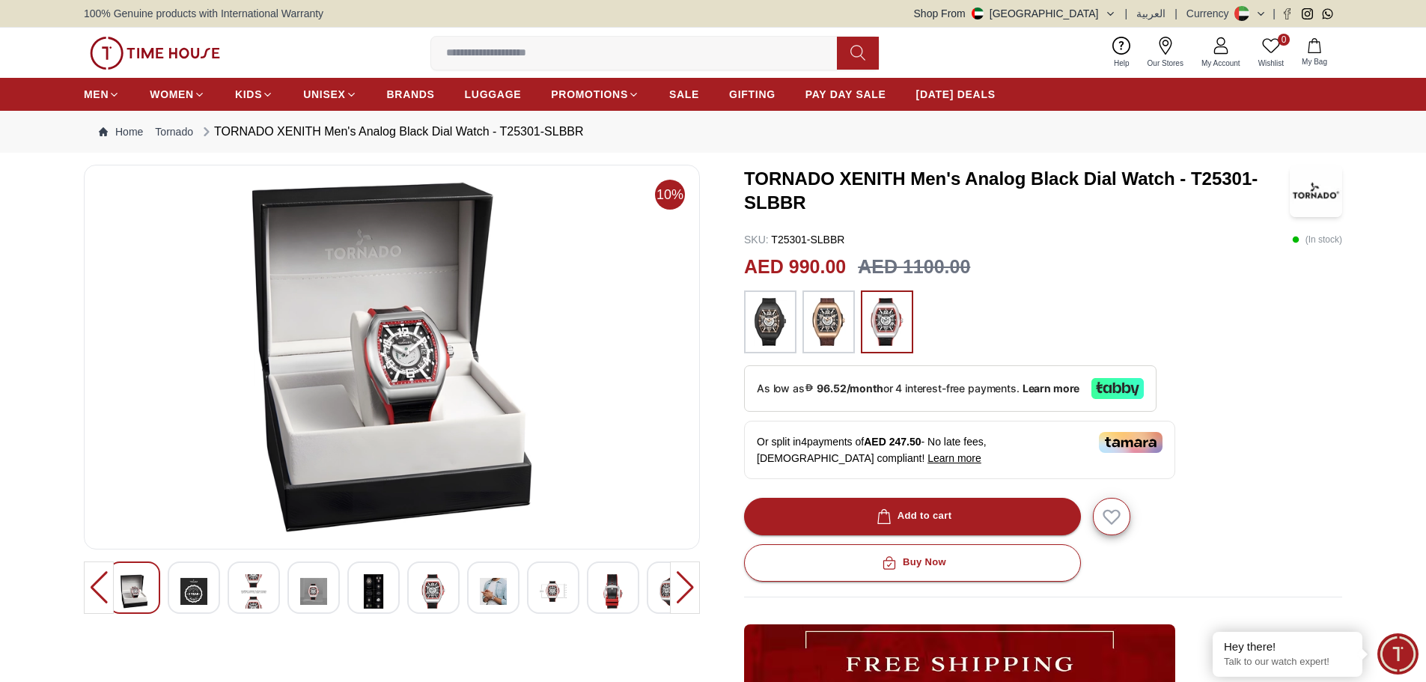
click at [214, 596] on div at bounding box center [194, 587] width 52 height 52
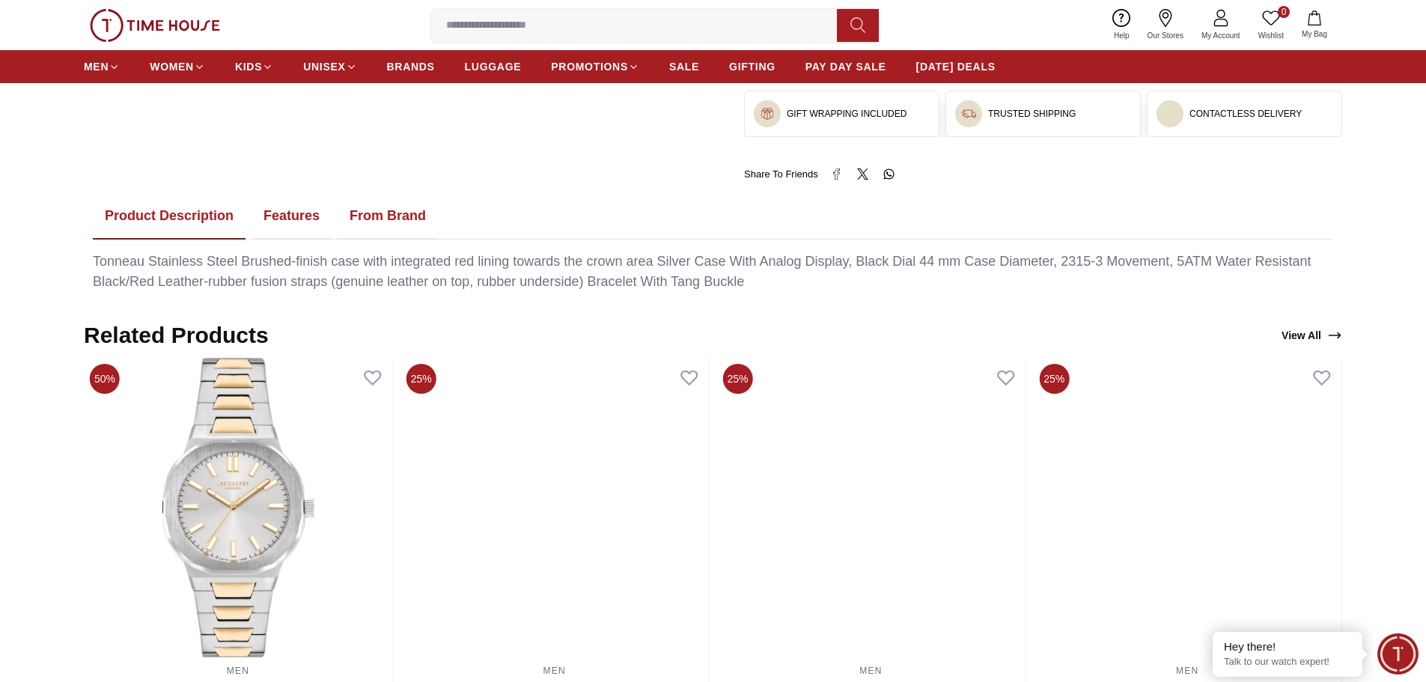
scroll to position [823, 0]
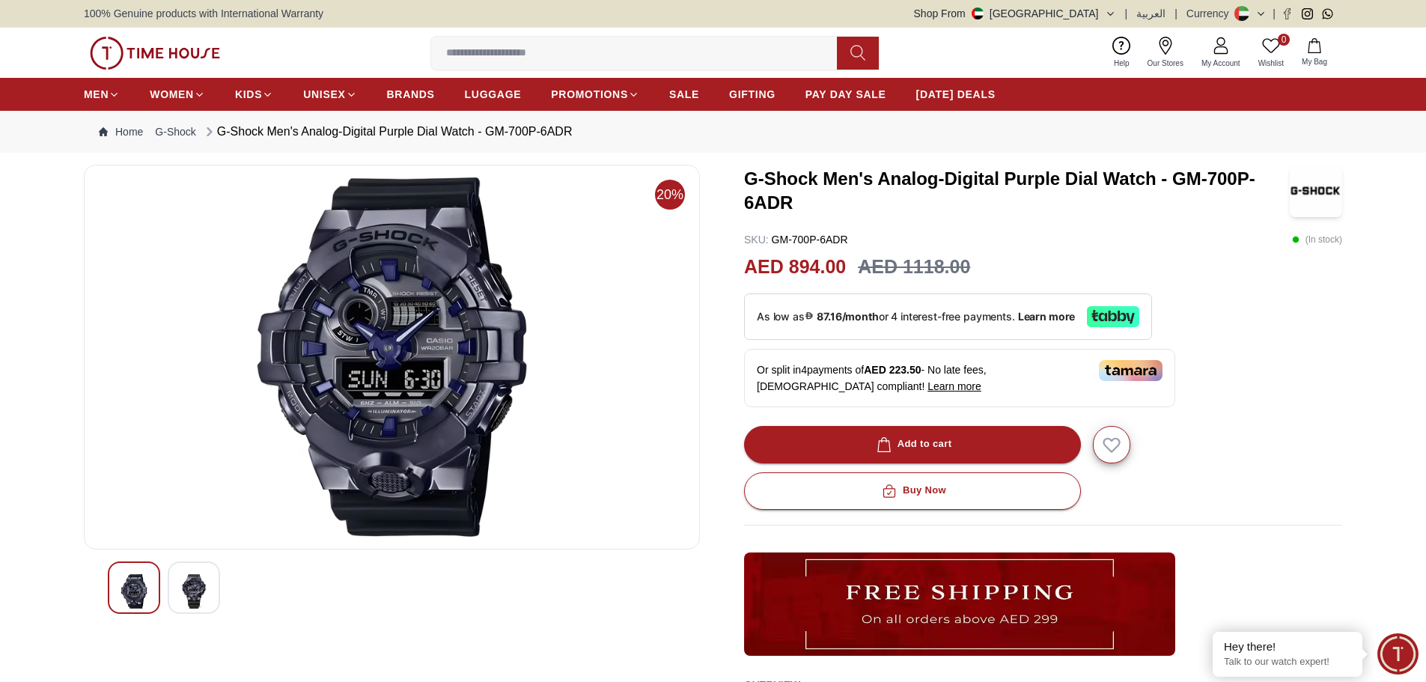
click at [1323, 195] on img at bounding box center [1316, 191] width 52 height 52
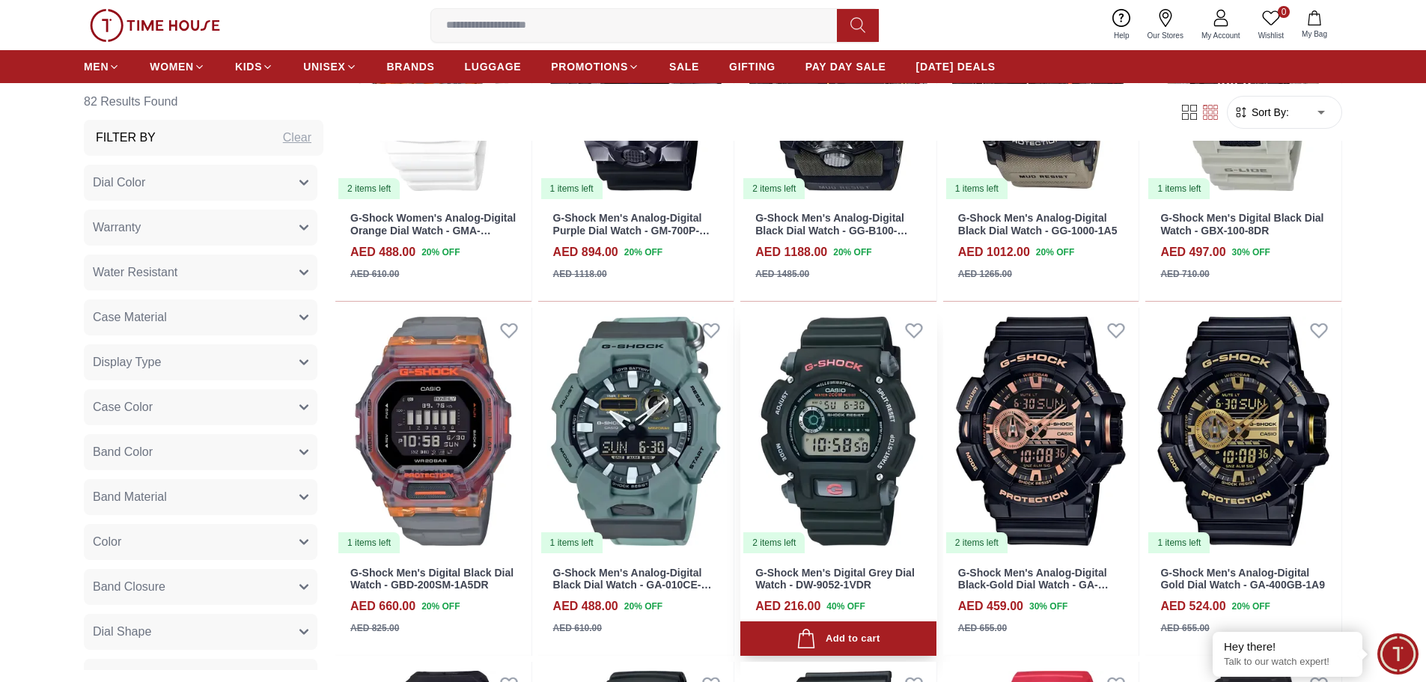
scroll to position [1272, 0]
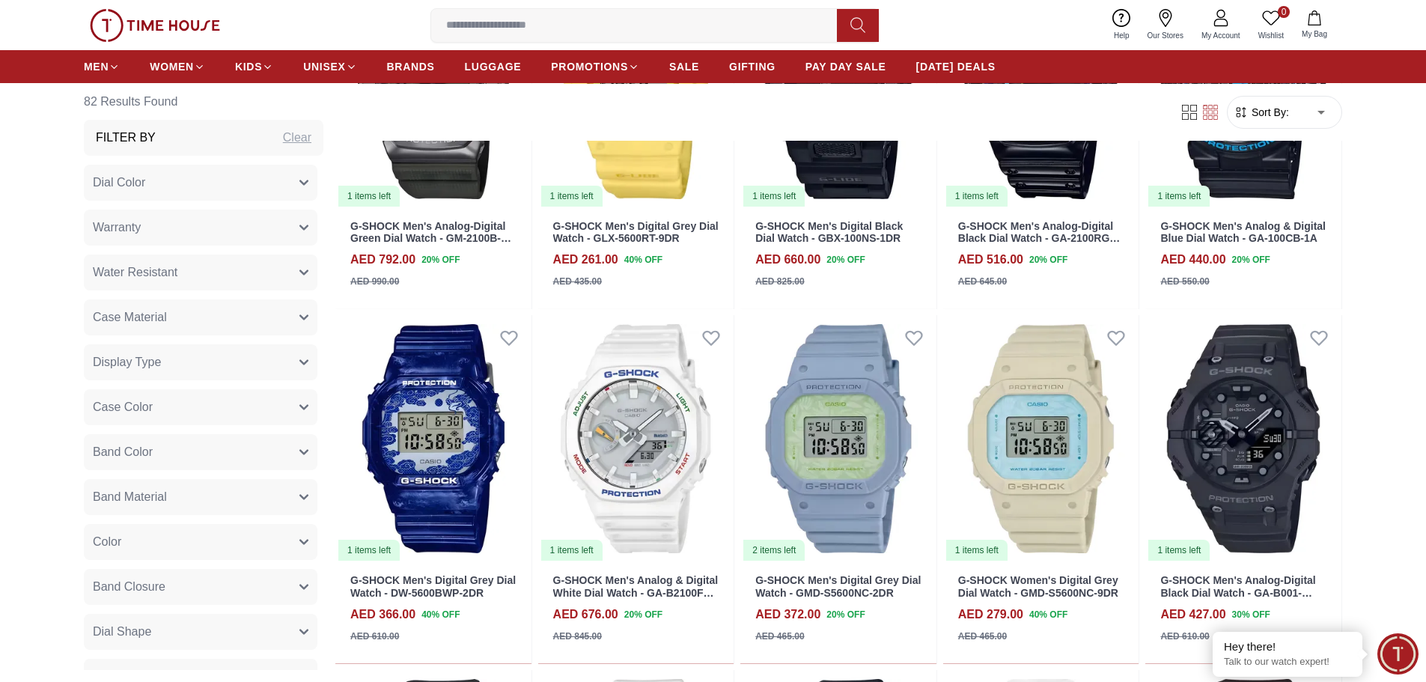
scroll to position [2770, 0]
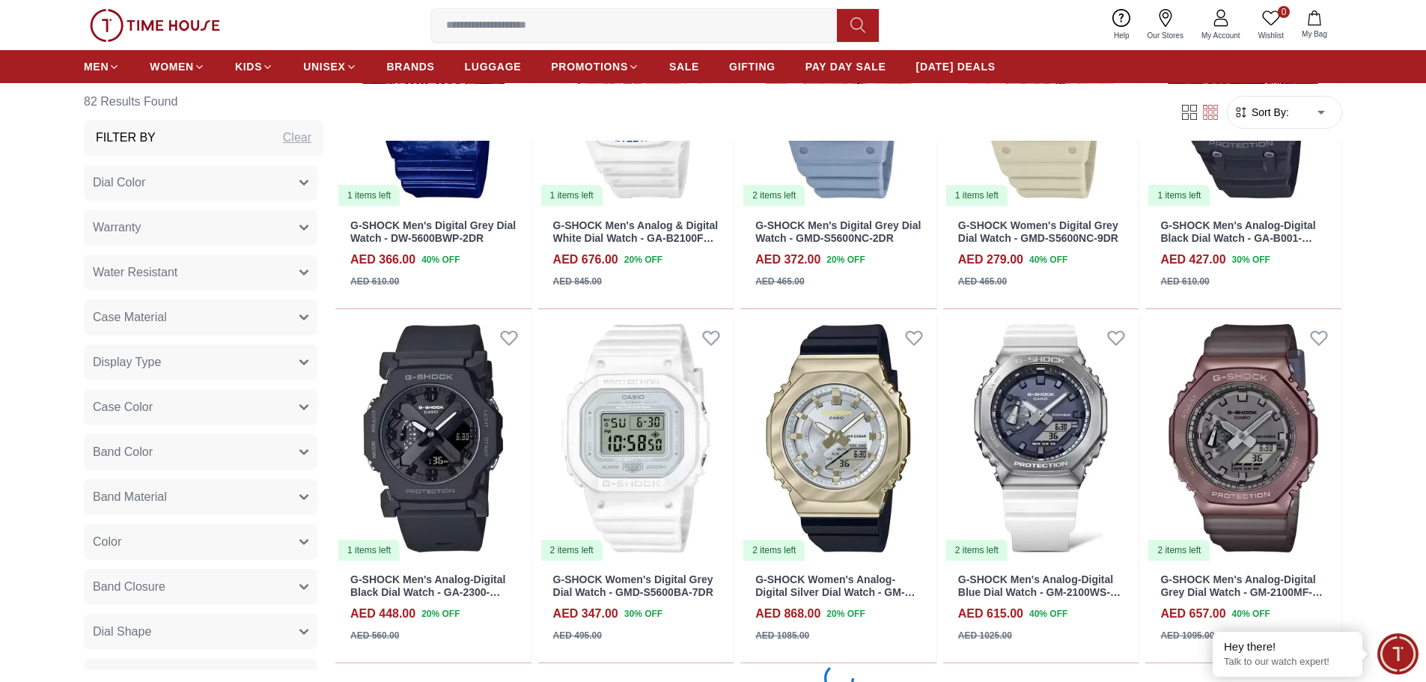
scroll to position [3069, 0]
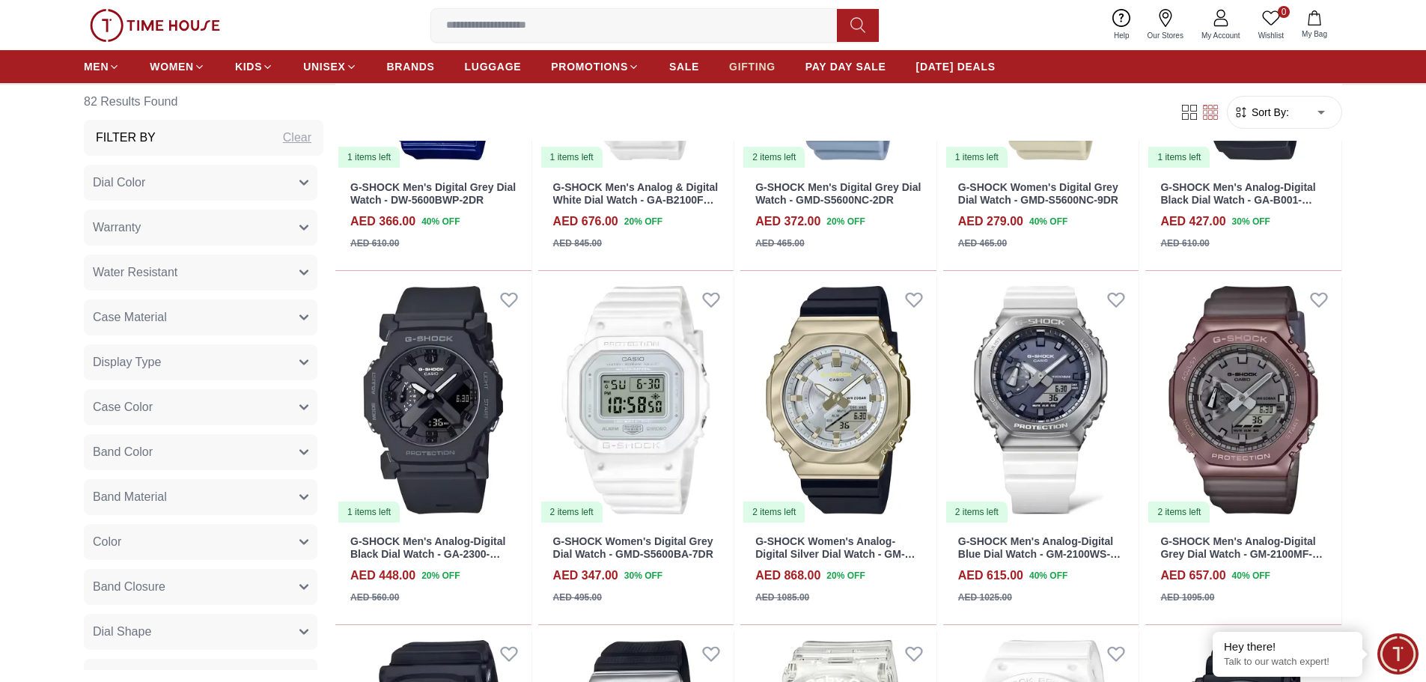
click at [752, 66] on span "GIFTING" at bounding box center [752, 66] width 46 height 15
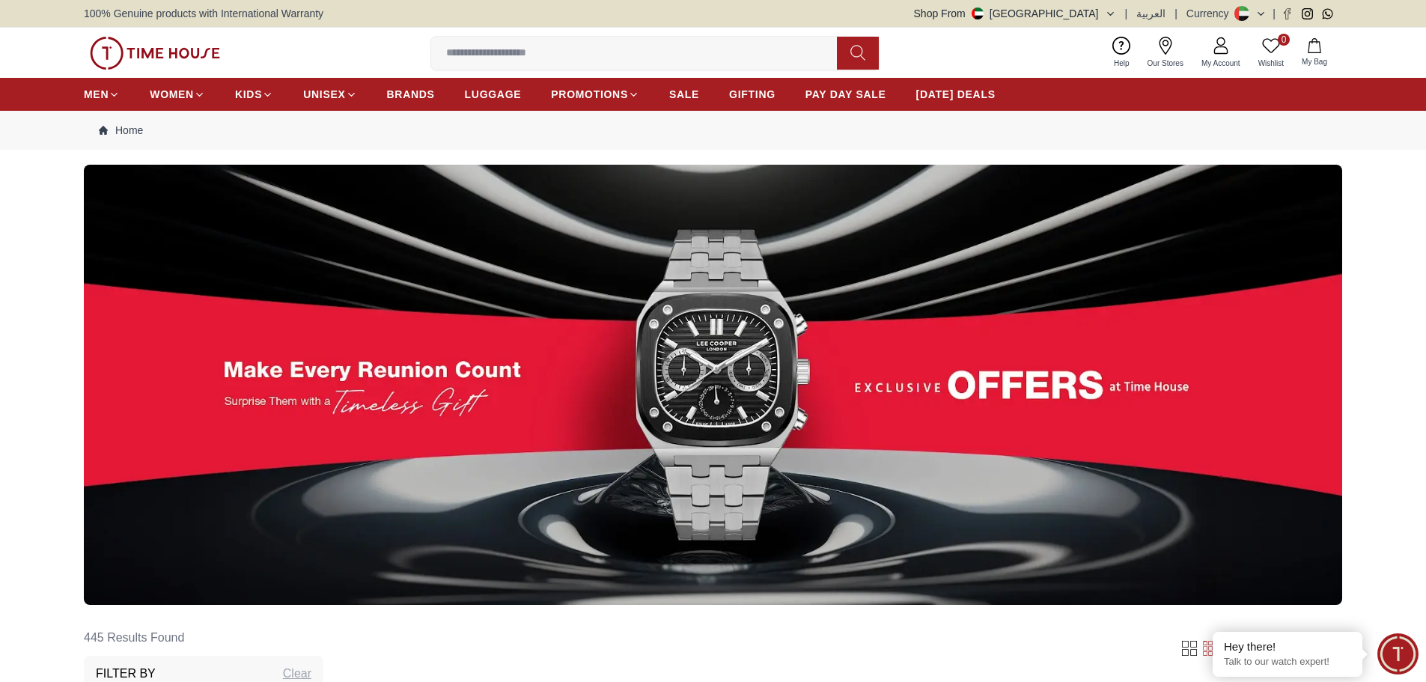
click at [516, 42] on input at bounding box center [640, 53] width 418 height 30
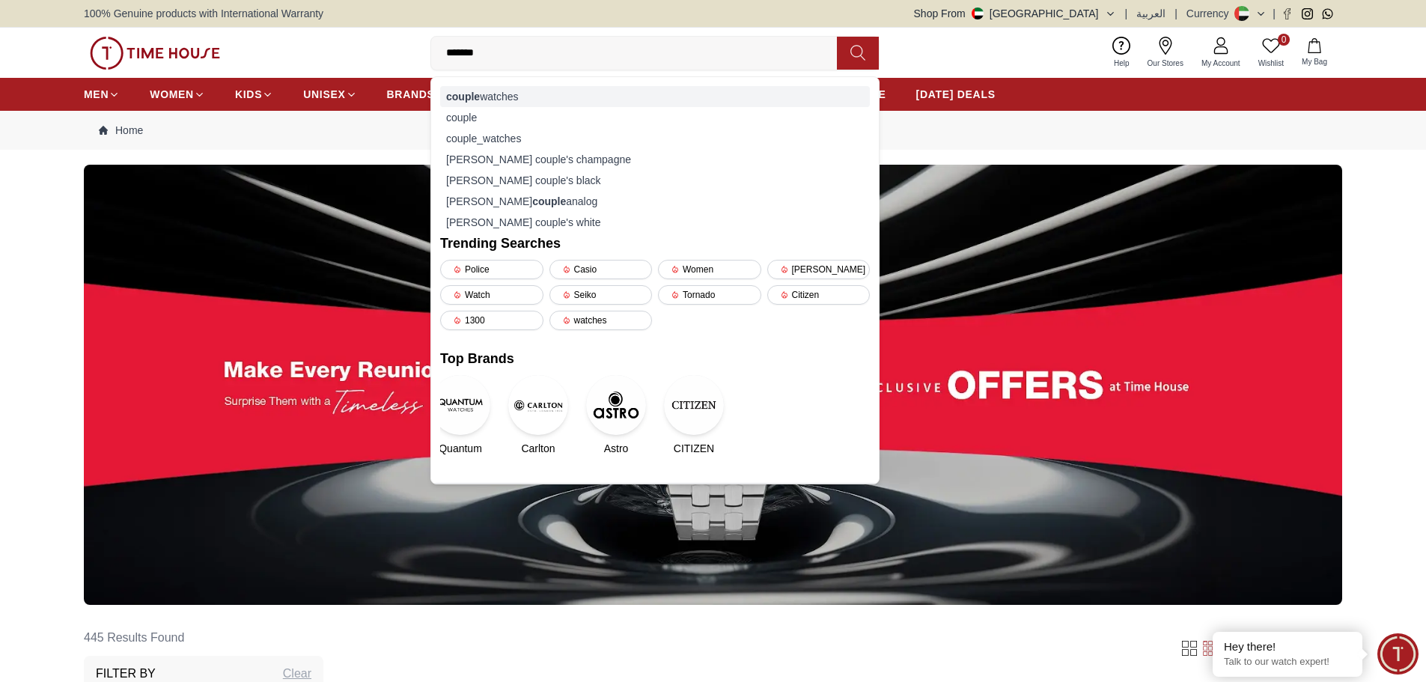
type input "******"
click at [505, 99] on div "couple watches" at bounding box center [655, 96] width 430 height 21
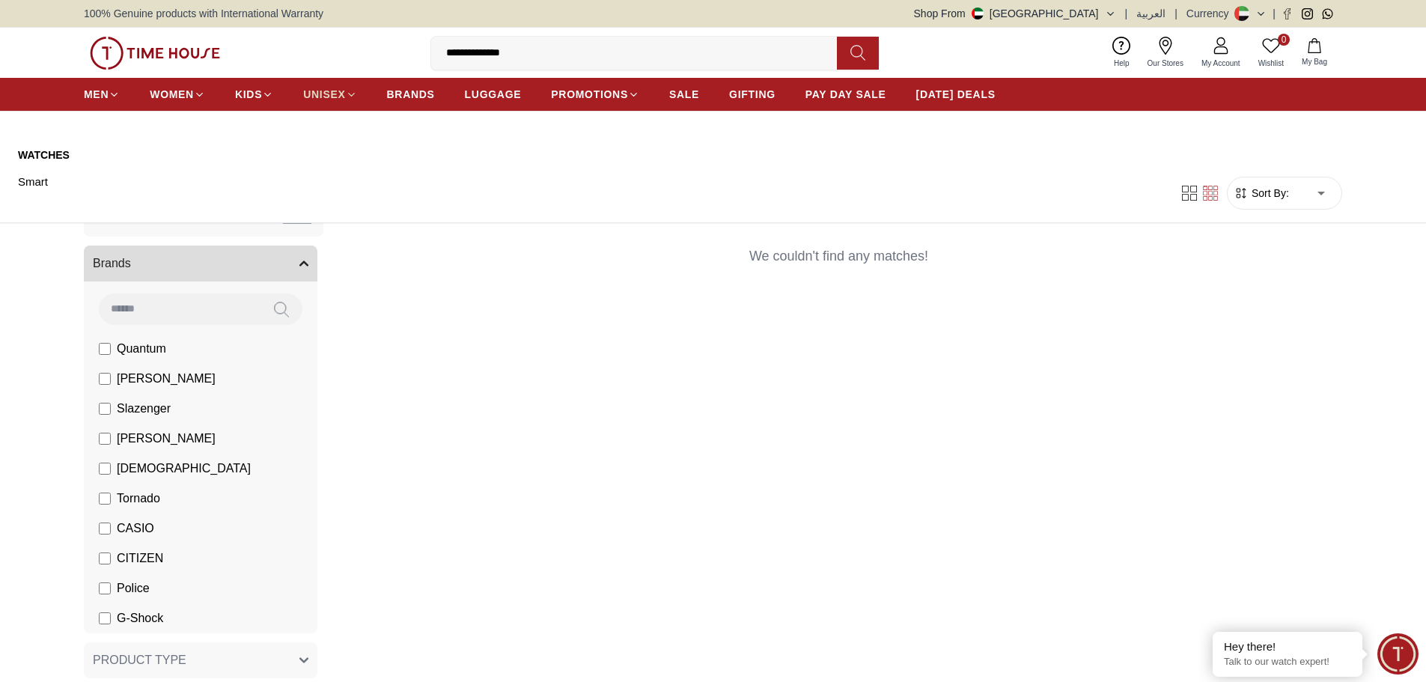
click at [340, 95] on span "UNISEX" at bounding box center [324, 94] width 42 height 15
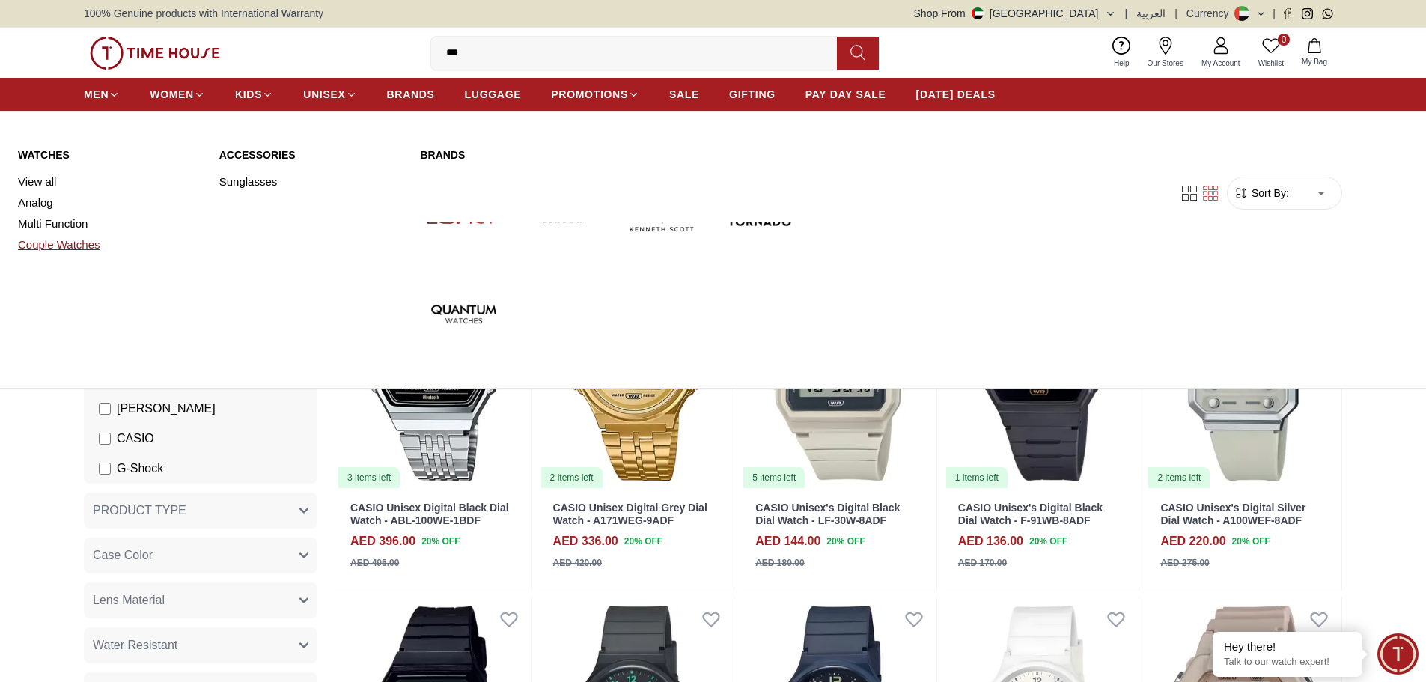
click at [55, 249] on link "Couple Watches" at bounding box center [109, 244] width 183 height 21
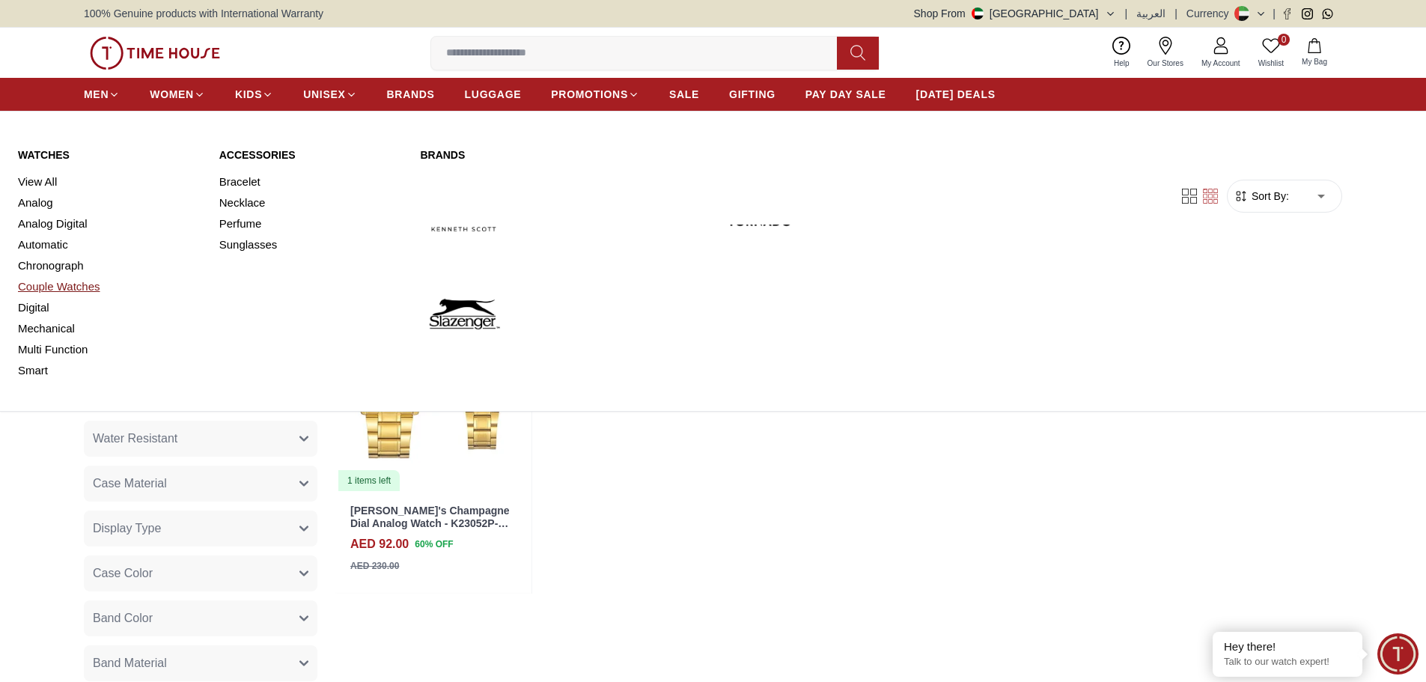
click at [65, 281] on link "Couple Watches" at bounding box center [109, 286] width 183 height 21
click at [24, 266] on link "Chronograph" at bounding box center [109, 265] width 183 height 21
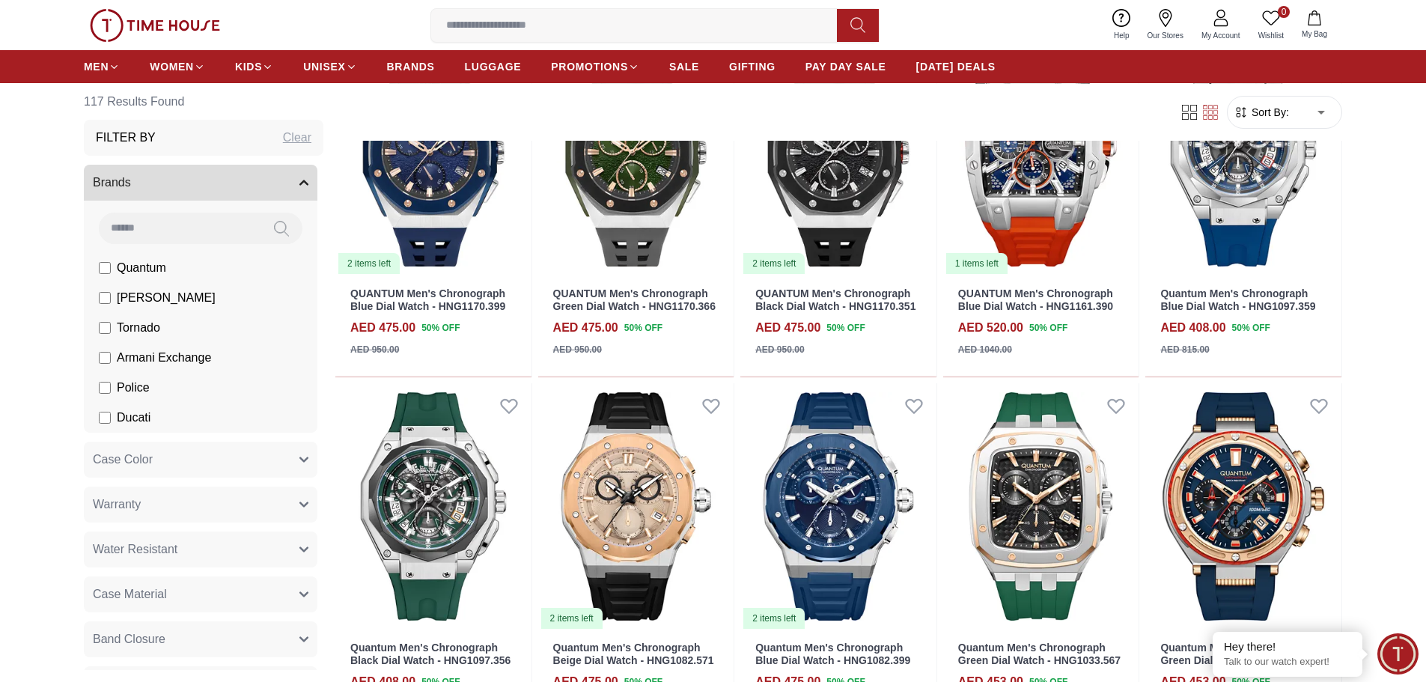
scroll to position [599, 0]
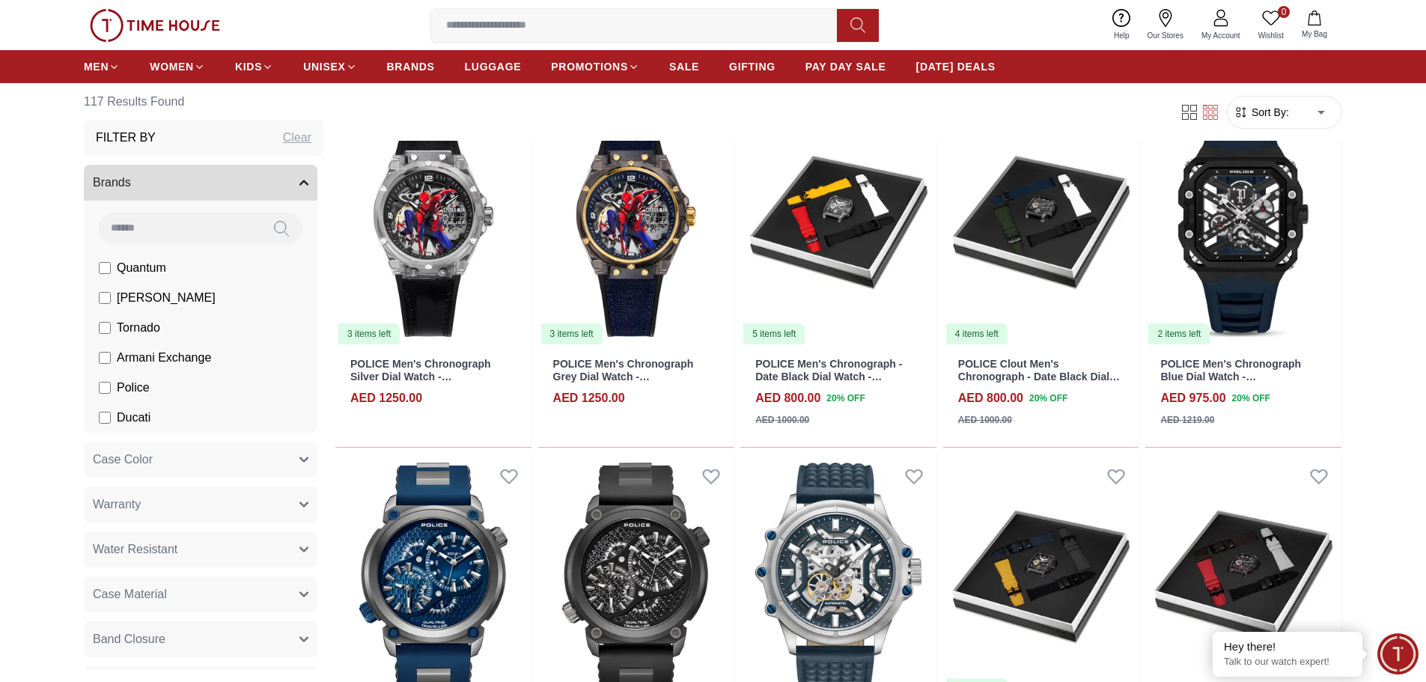
scroll to position [1572, 0]
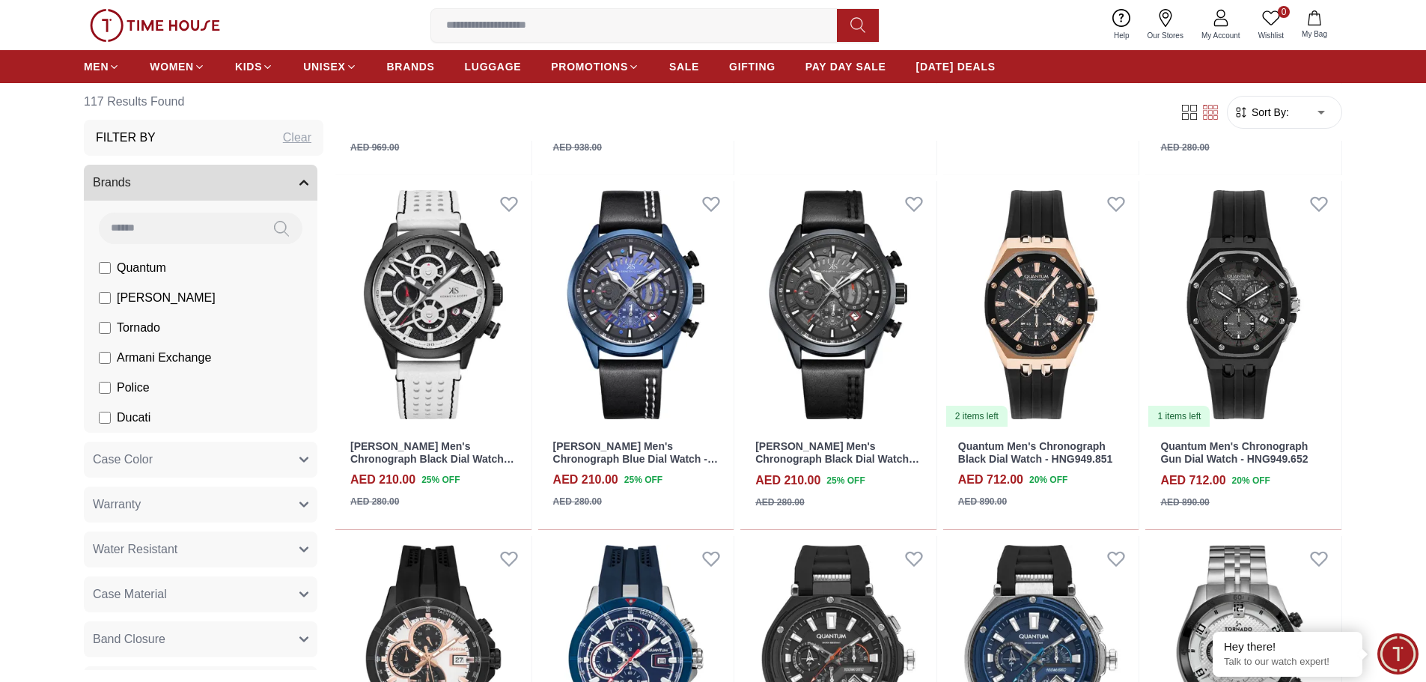
scroll to position [2545, 0]
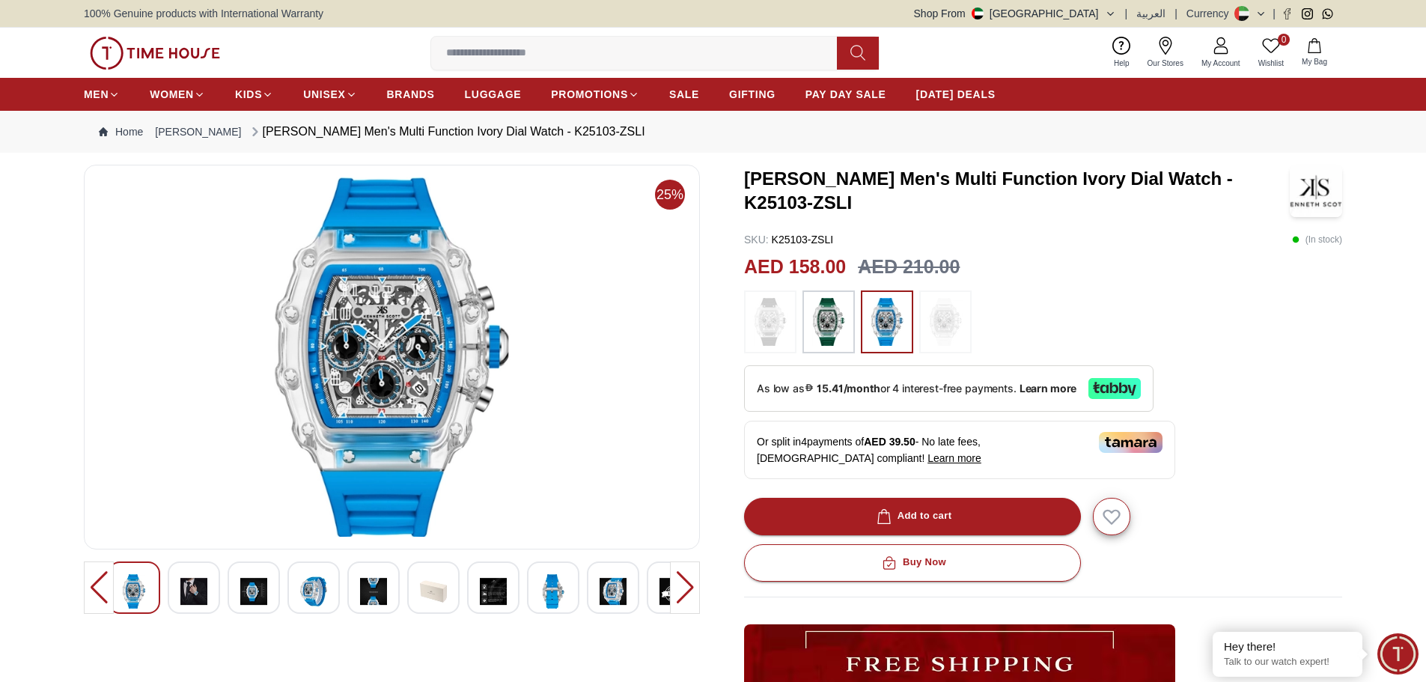
click at [194, 591] on img at bounding box center [193, 591] width 27 height 34
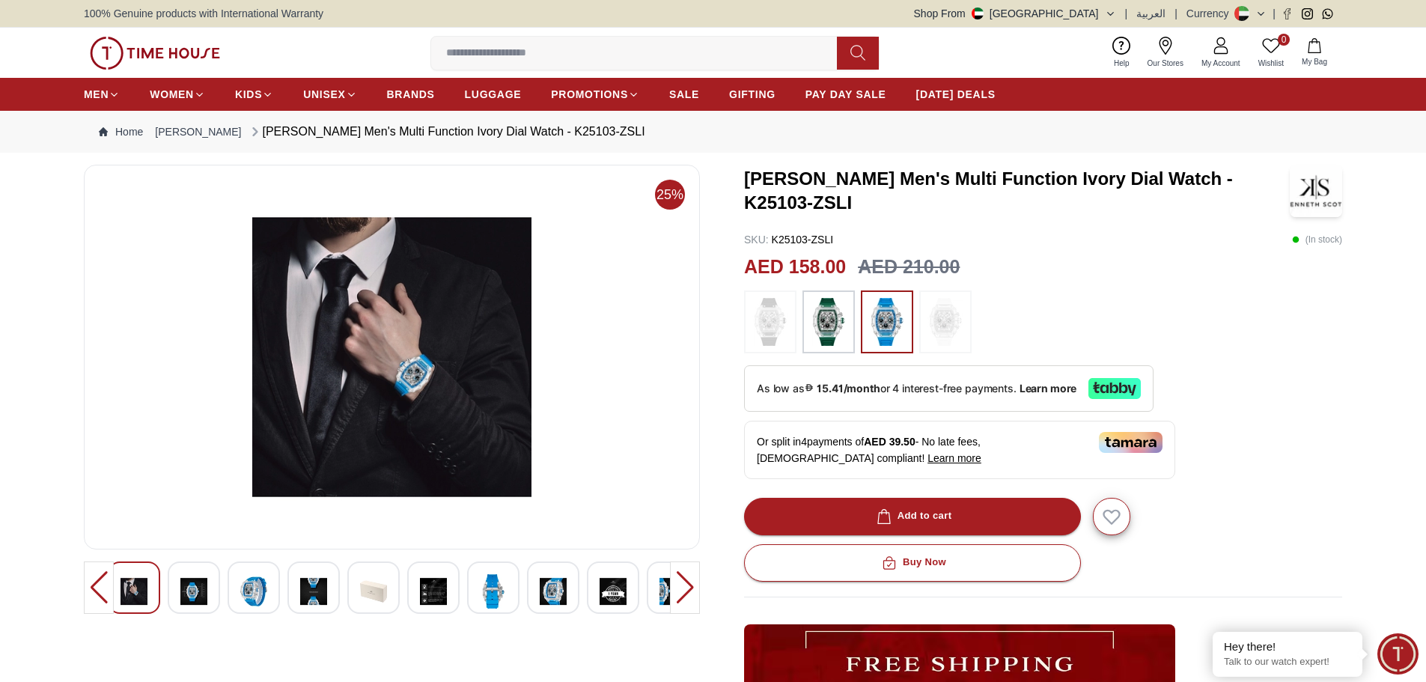
click at [207, 596] on img at bounding box center [193, 591] width 27 height 34
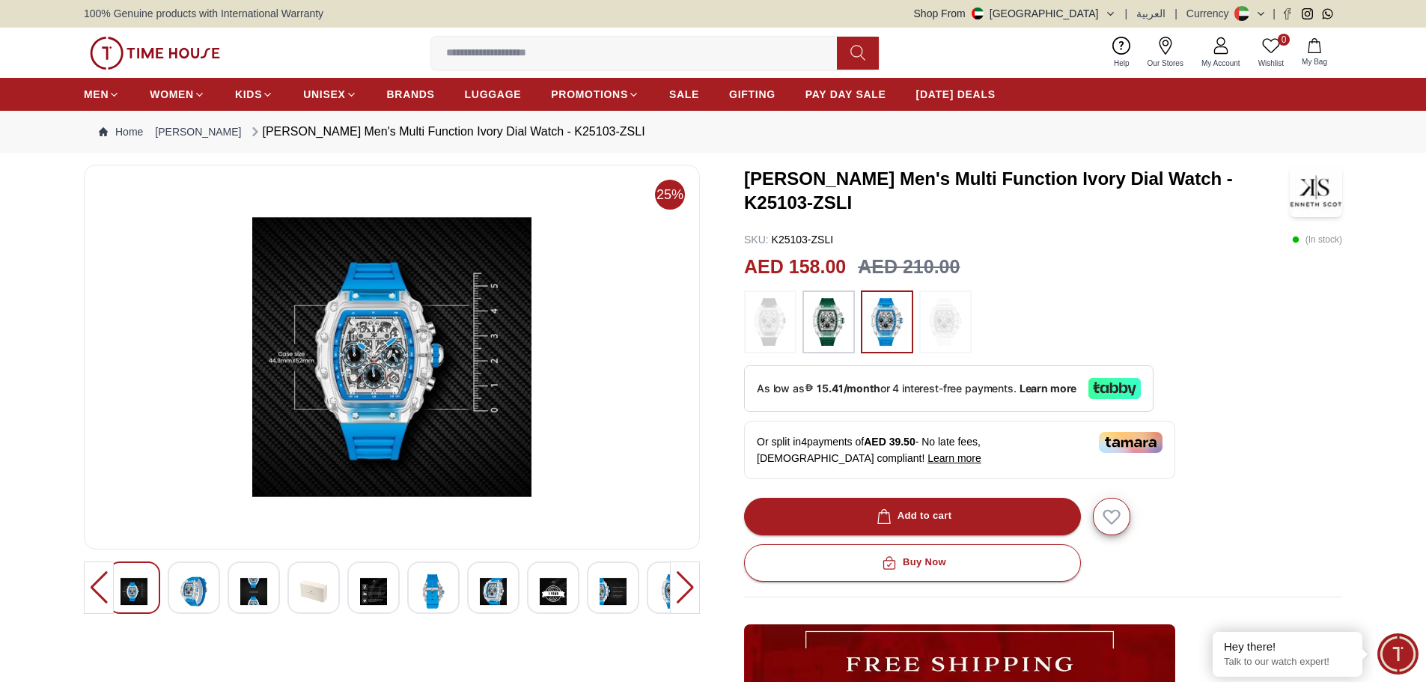
click at [201, 594] on img at bounding box center [193, 591] width 27 height 34
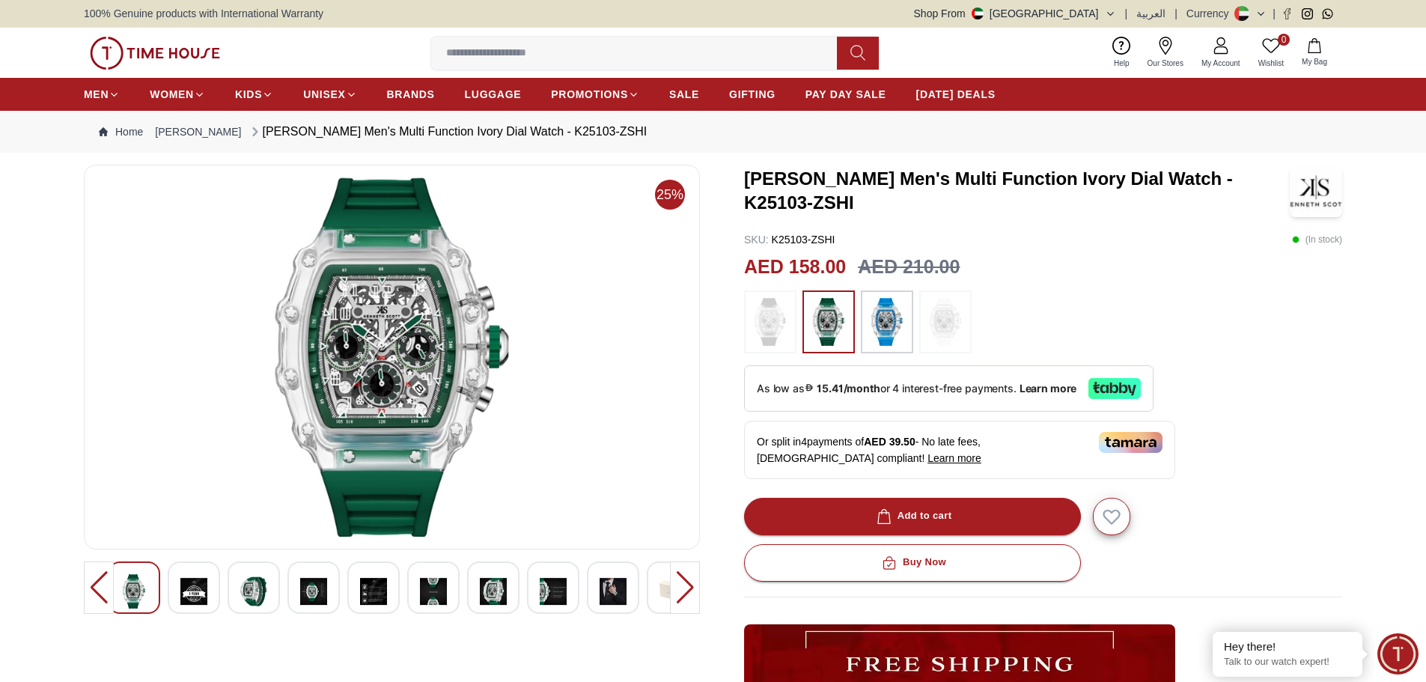
click at [611, 588] on img at bounding box center [613, 591] width 27 height 34
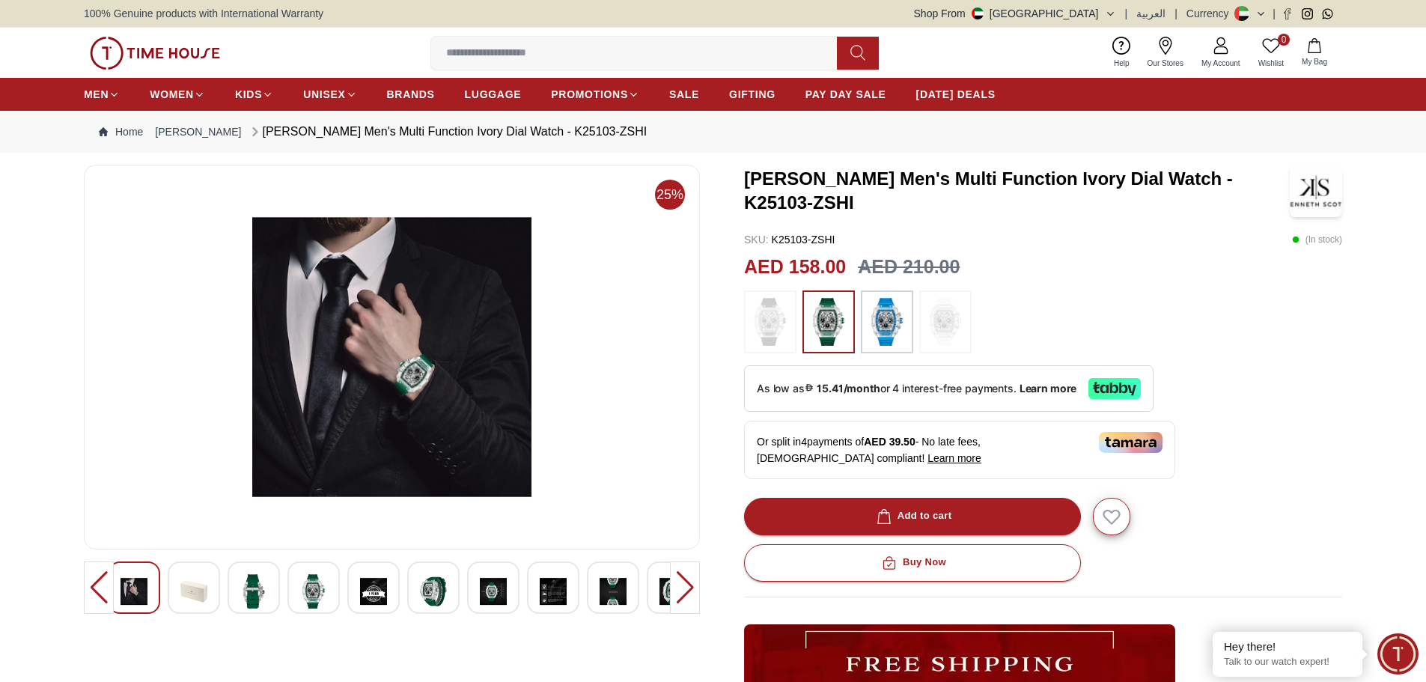
click at [311, 600] on img at bounding box center [313, 591] width 27 height 34
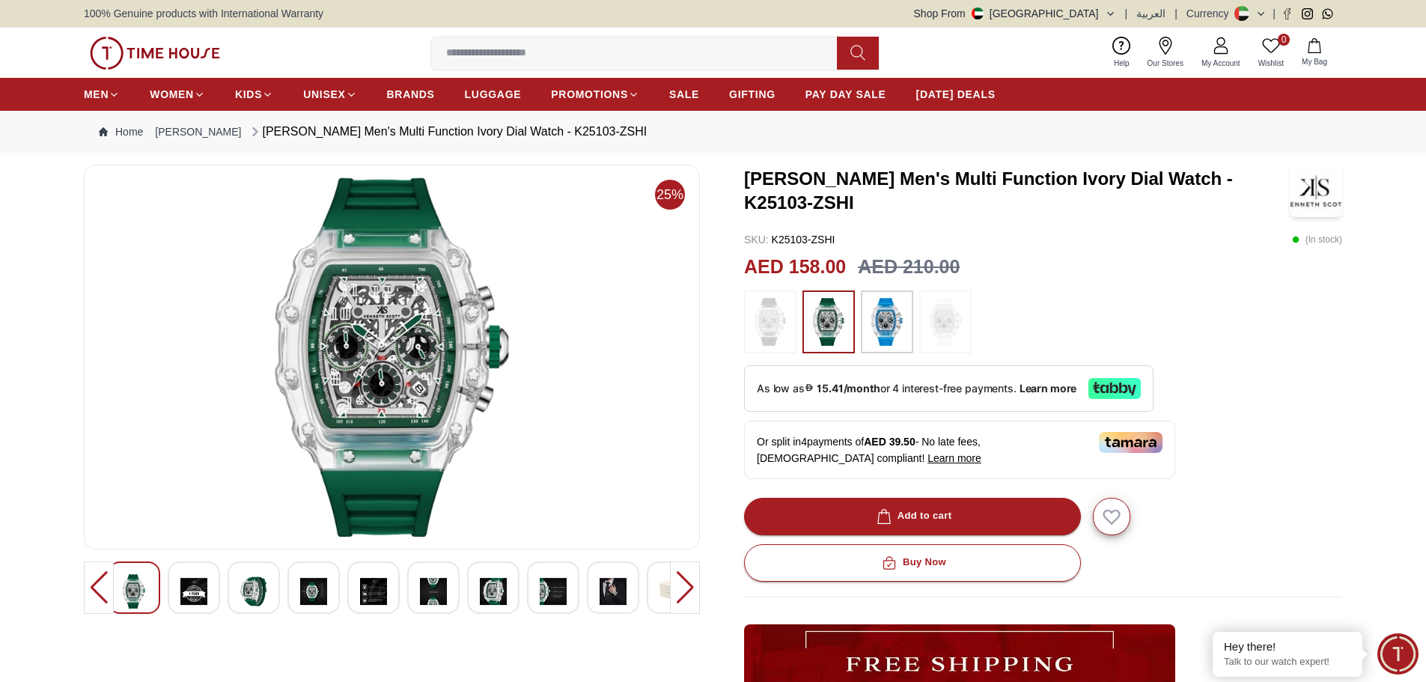
click at [251, 612] on div at bounding box center [254, 587] width 52 height 52
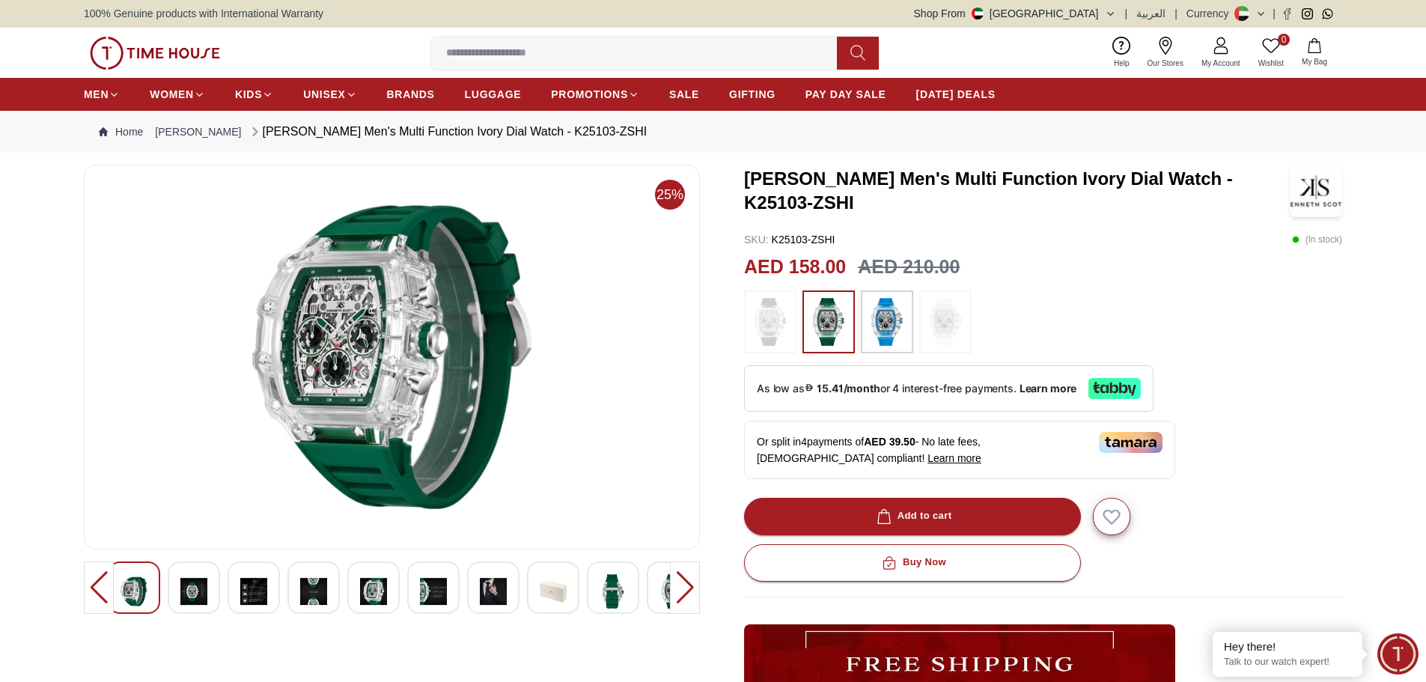
click at [481, 597] on img at bounding box center [493, 591] width 27 height 34
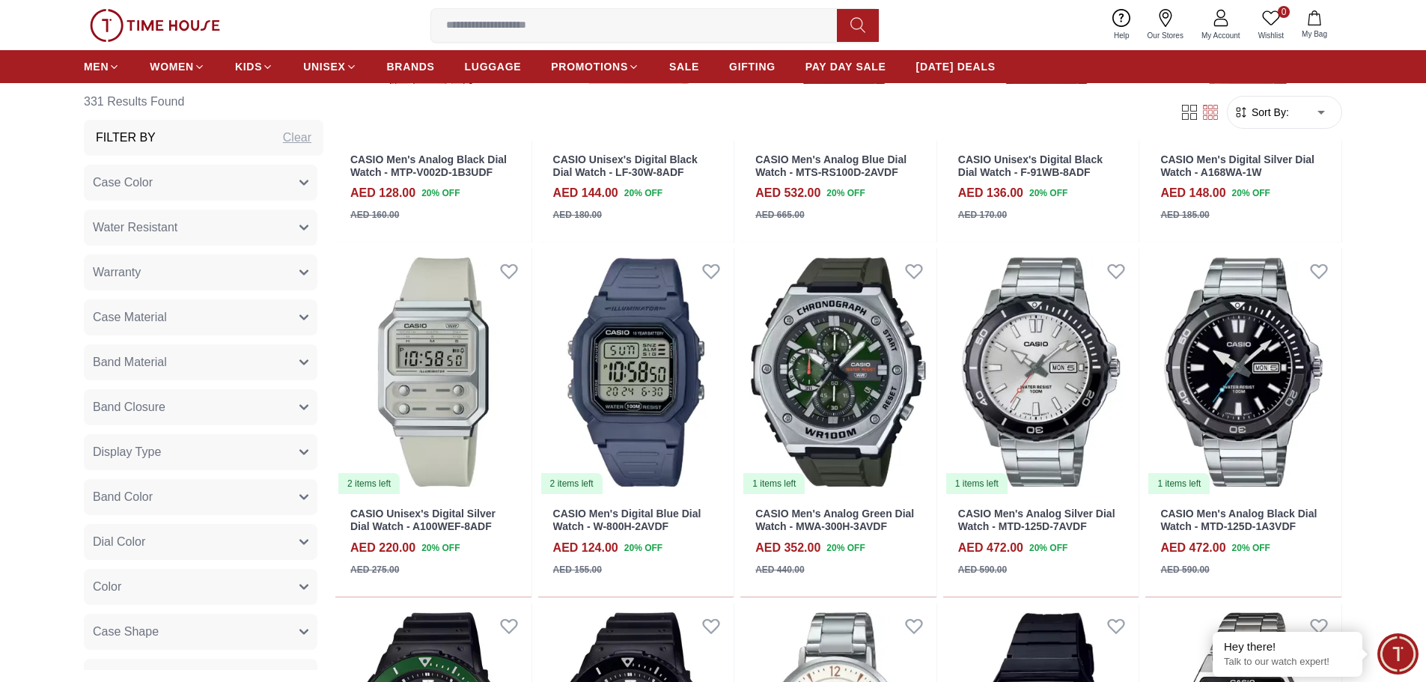
scroll to position [1722, 0]
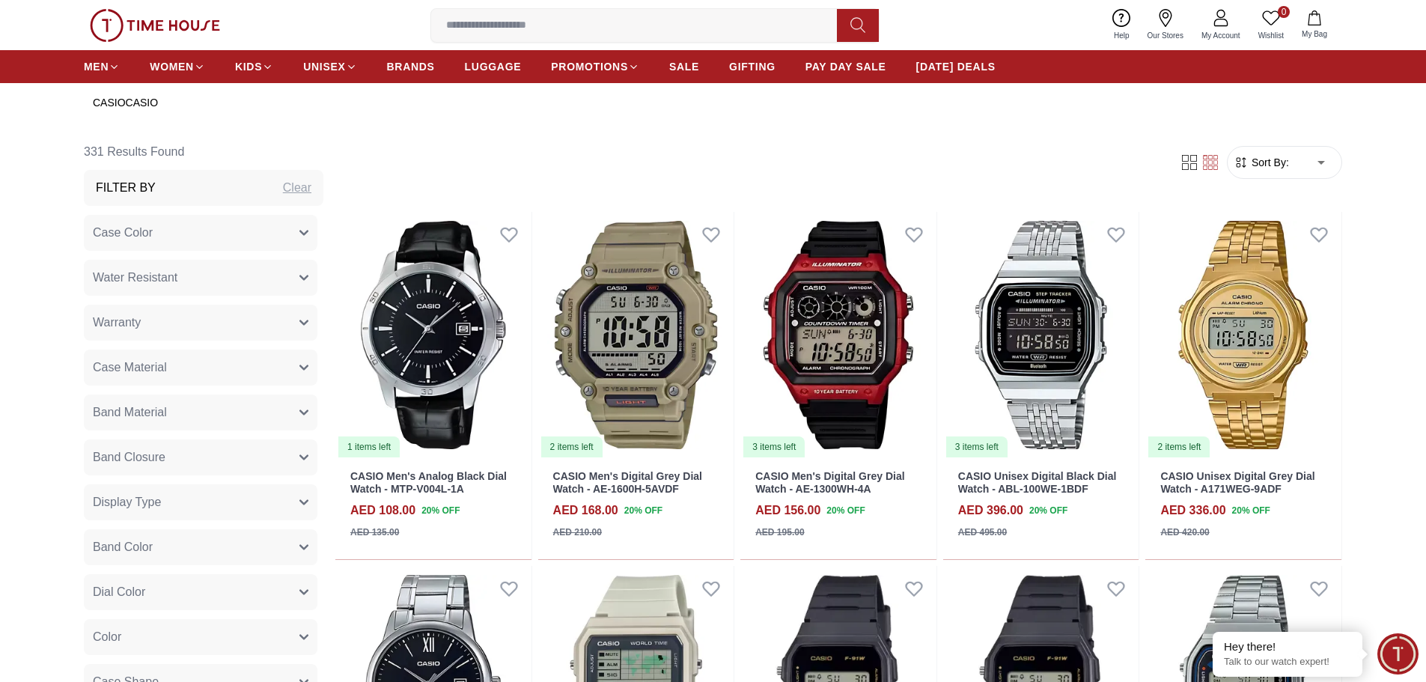
scroll to position [599, 0]
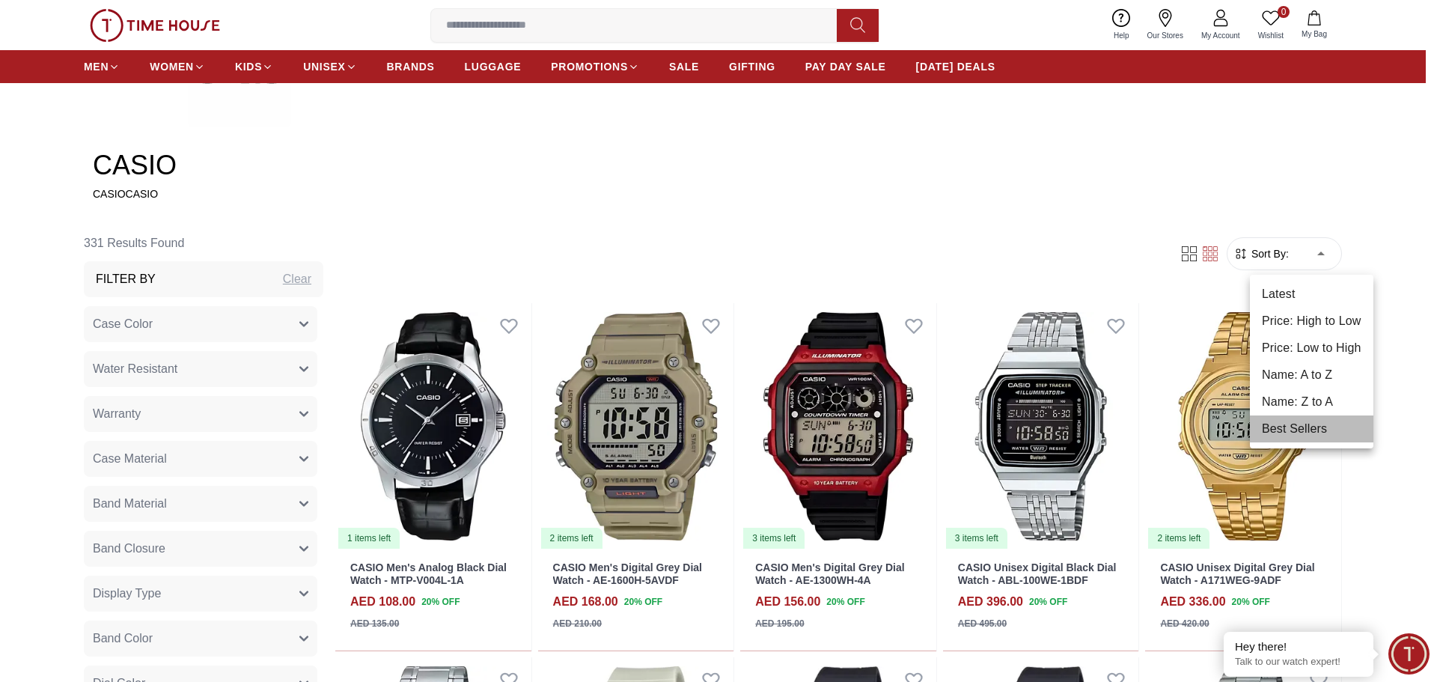
click at [1258, 421] on li "Best Sellers" at bounding box center [1312, 428] width 124 height 27
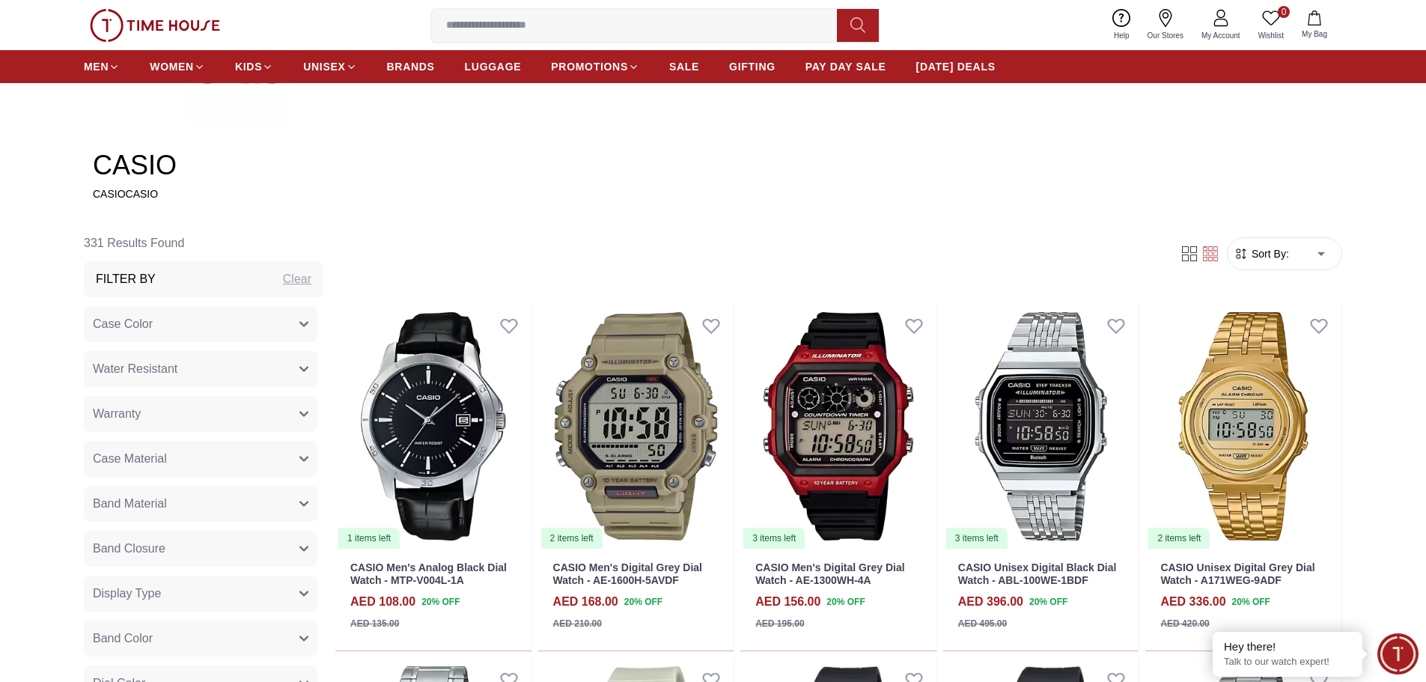
type input "*"
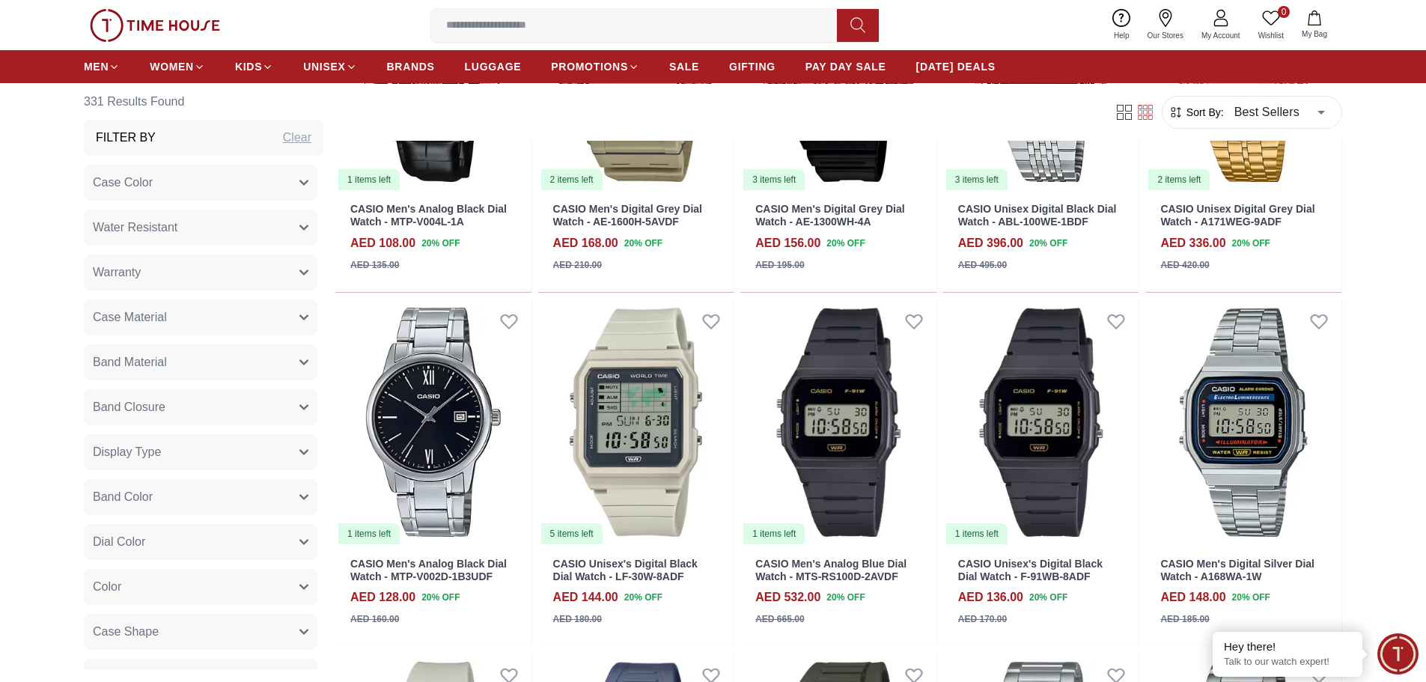
scroll to position [973, 0]
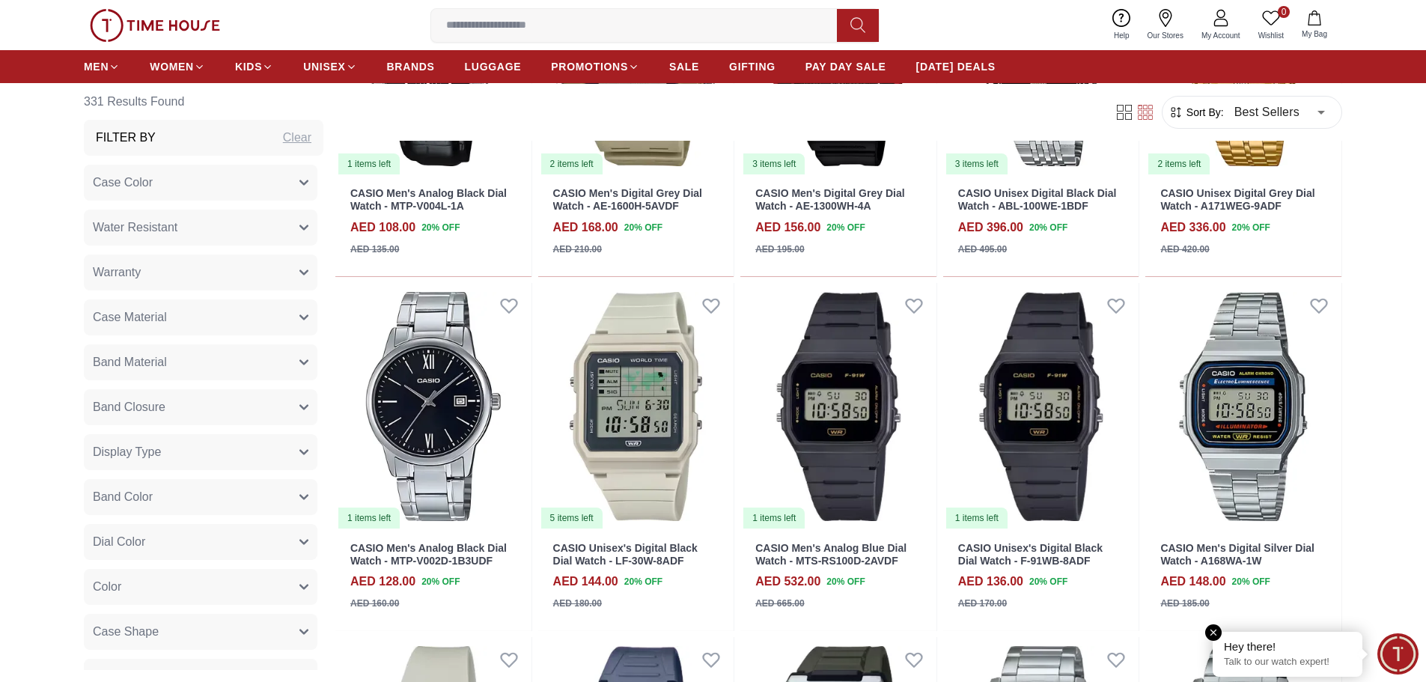
click at [1216, 629] on em "Close tooltip" at bounding box center [1213, 632] width 16 height 16
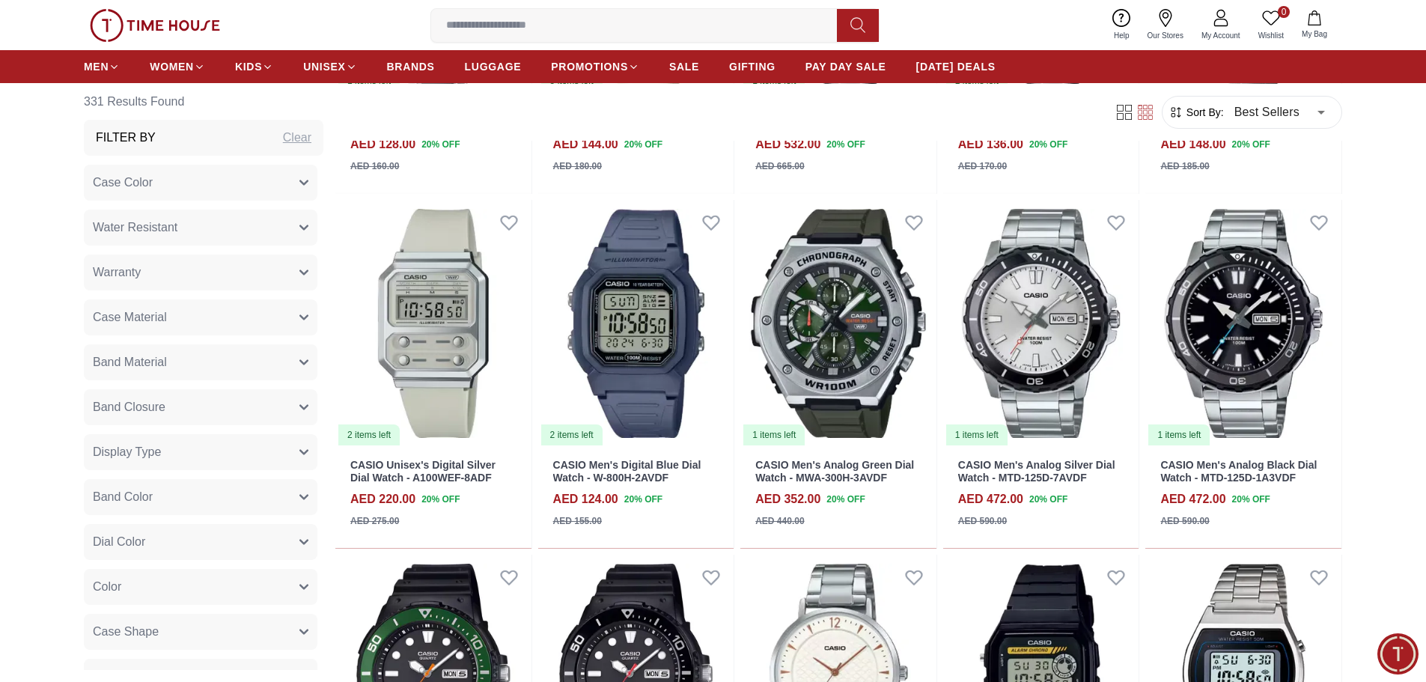
scroll to position [1497, 0]
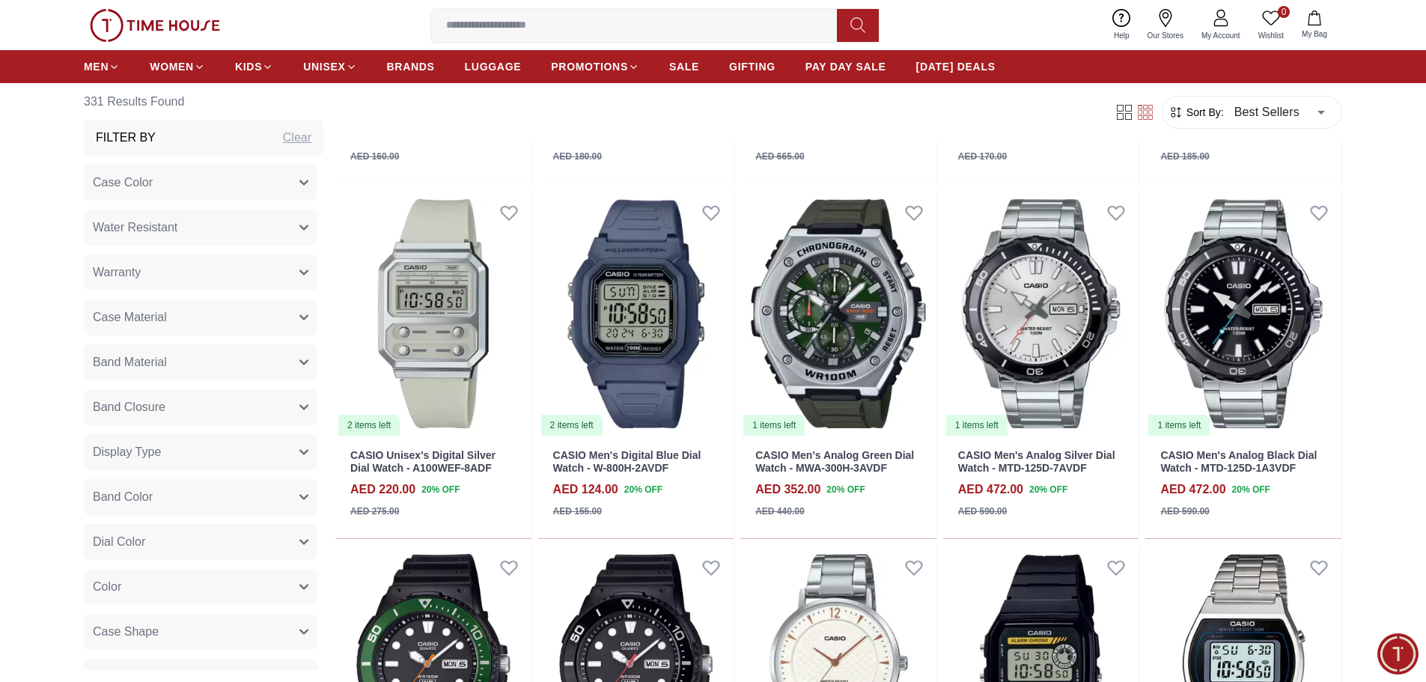
scroll to position [1422, 0]
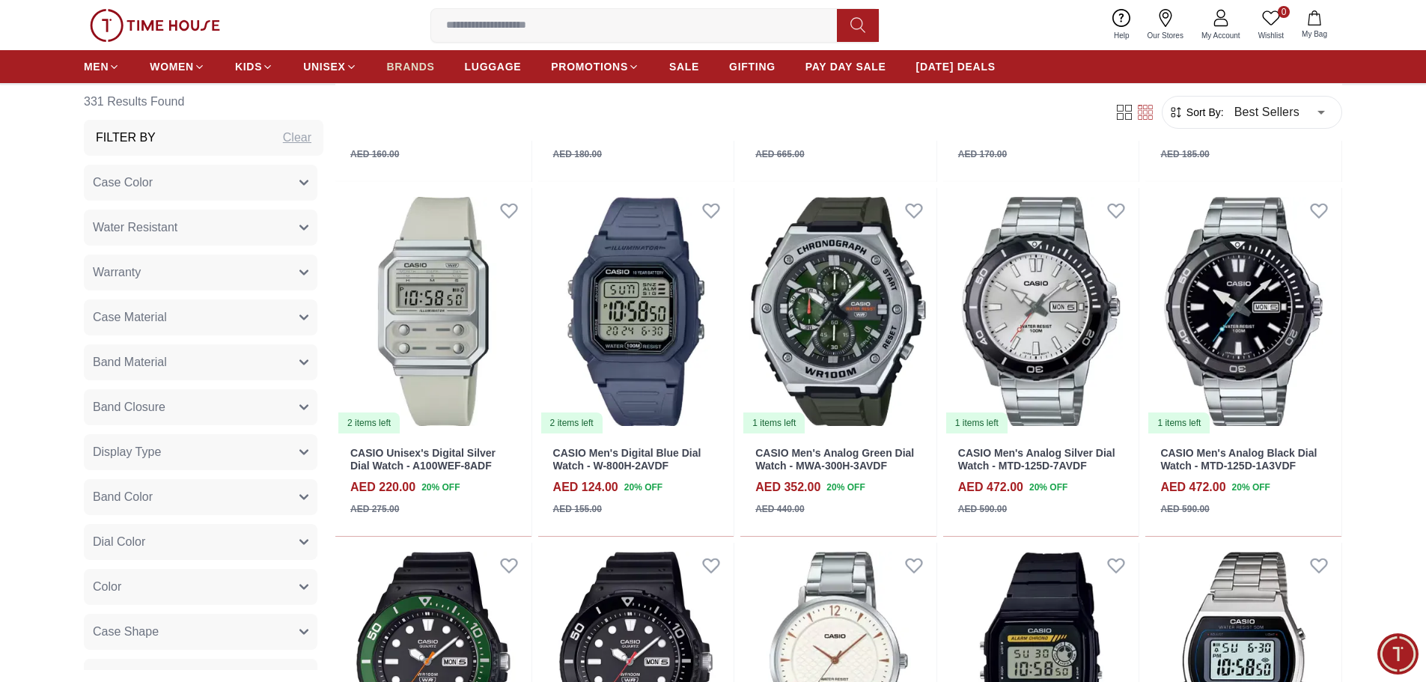
click at [409, 67] on span "BRANDS" at bounding box center [411, 66] width 48 height 15
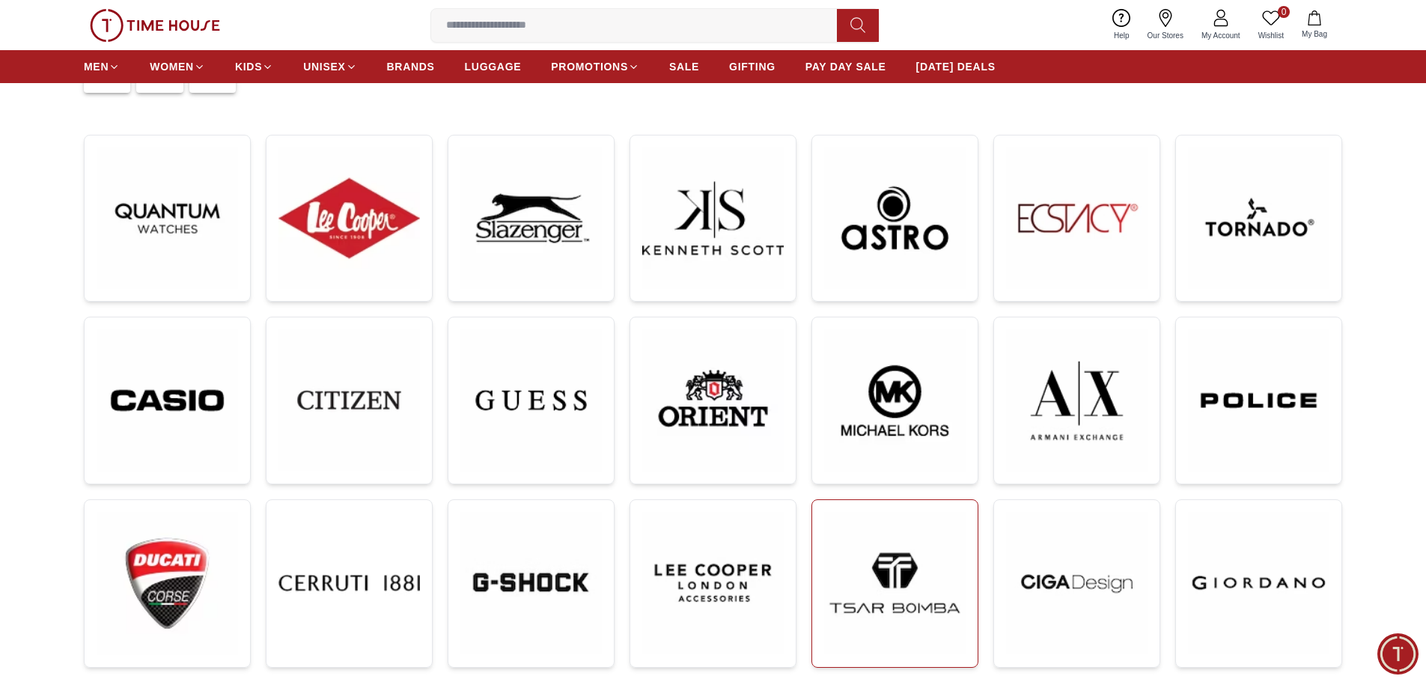
scroll to position [299, 0]
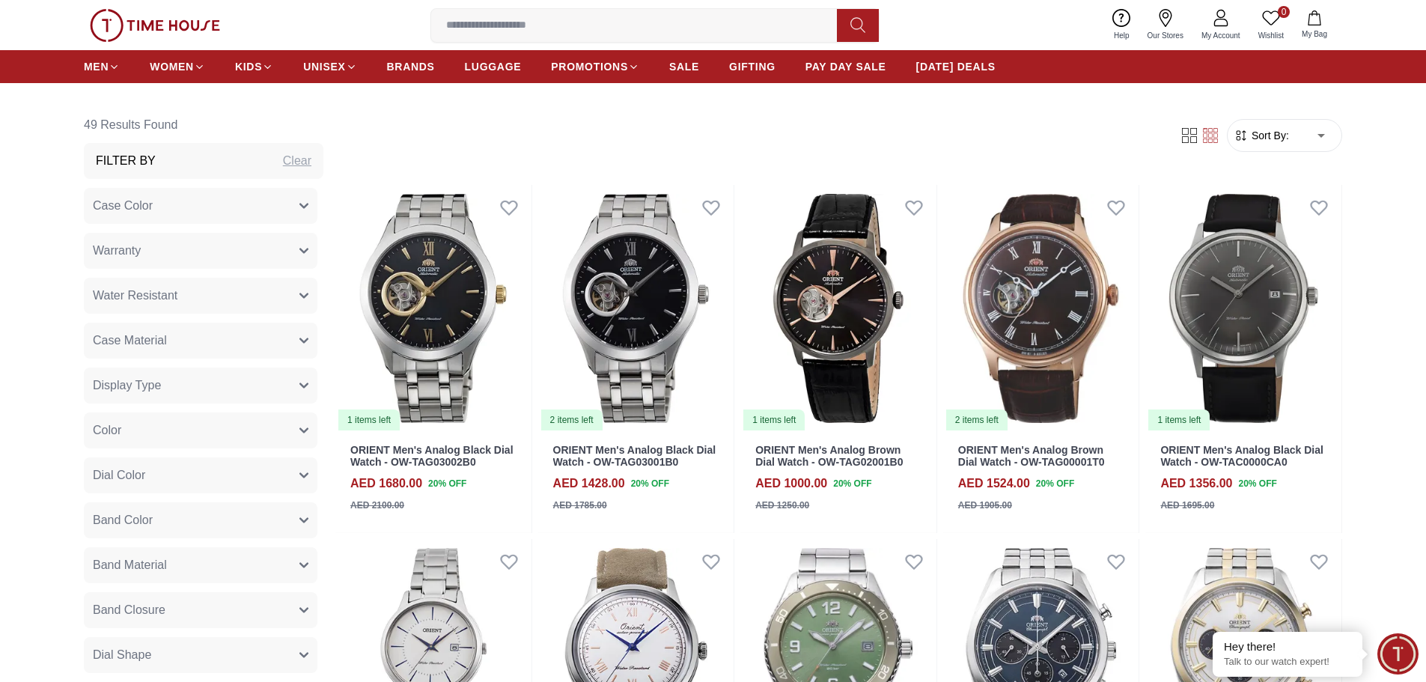
scroll to position [599, 0]
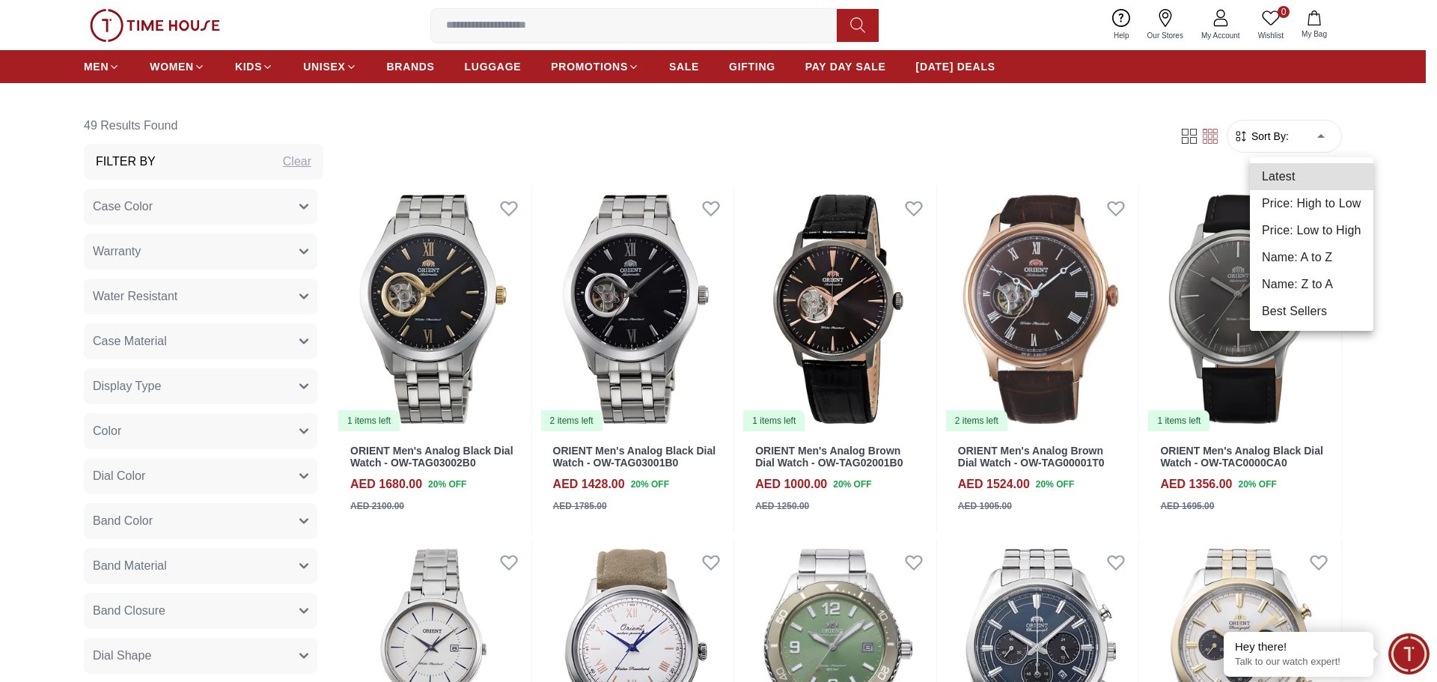
click at [1292, 306] on li "Best Sellers" at bounding box center [1312, 311] width 124 height 27
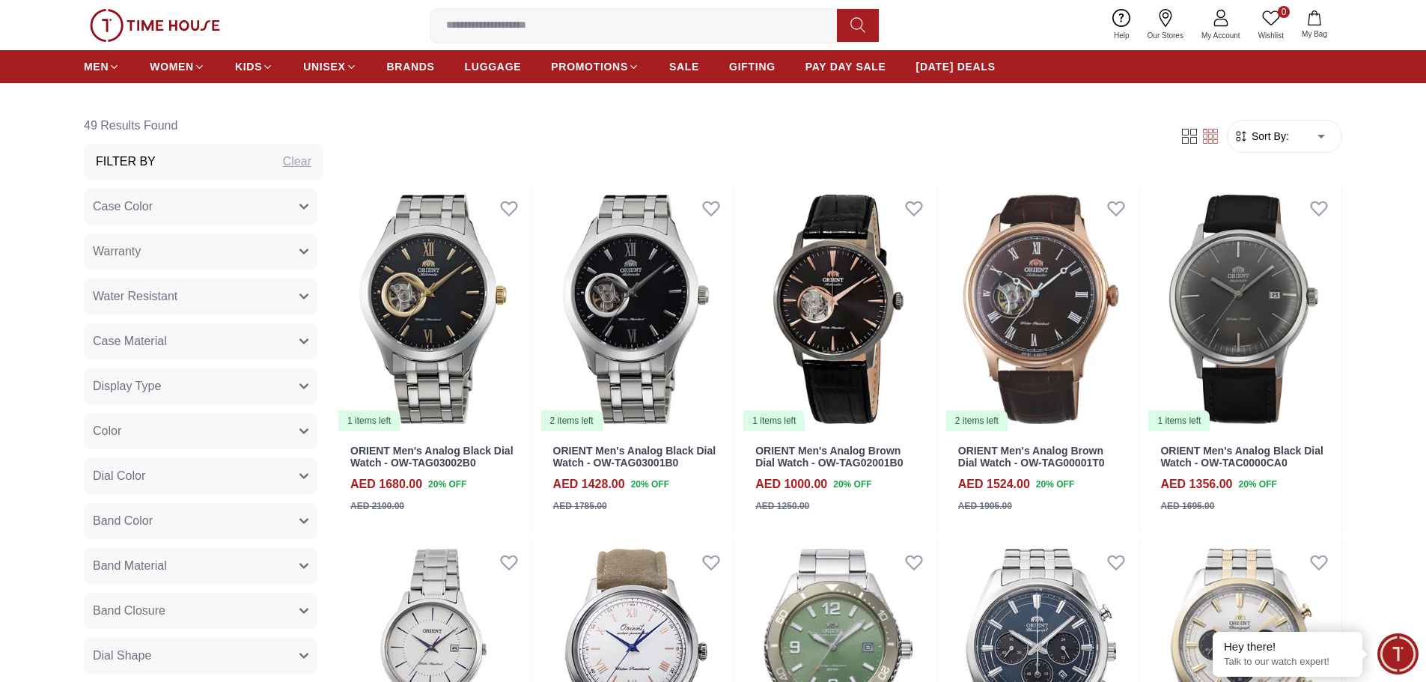
type input "*"
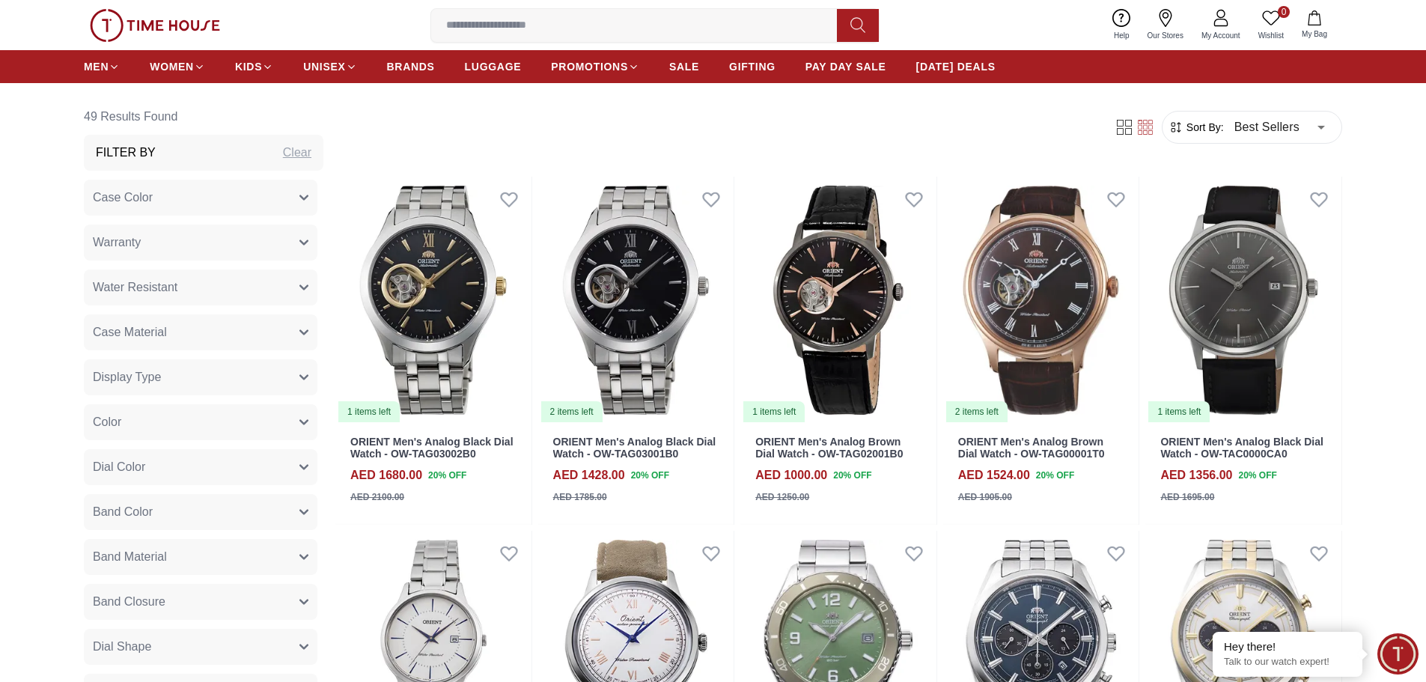
scroll to position [973, 0]
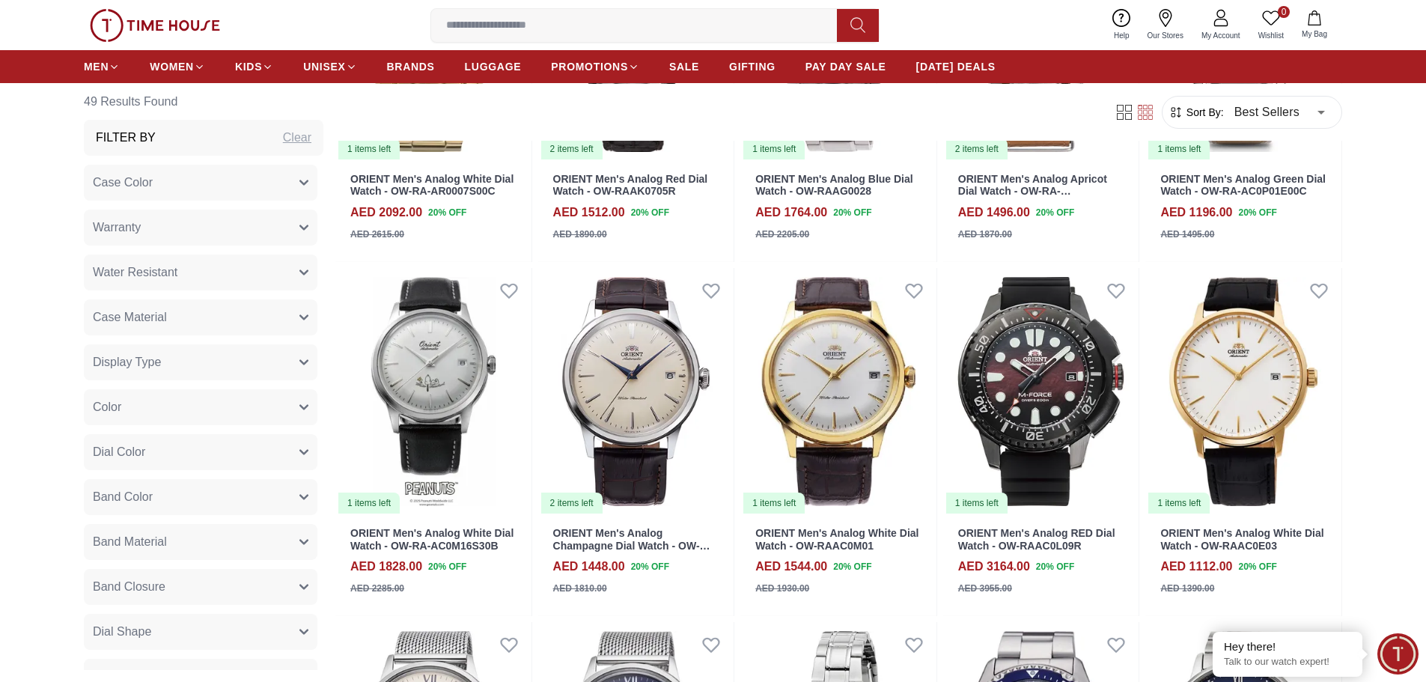
scroll to position [1946, 0]
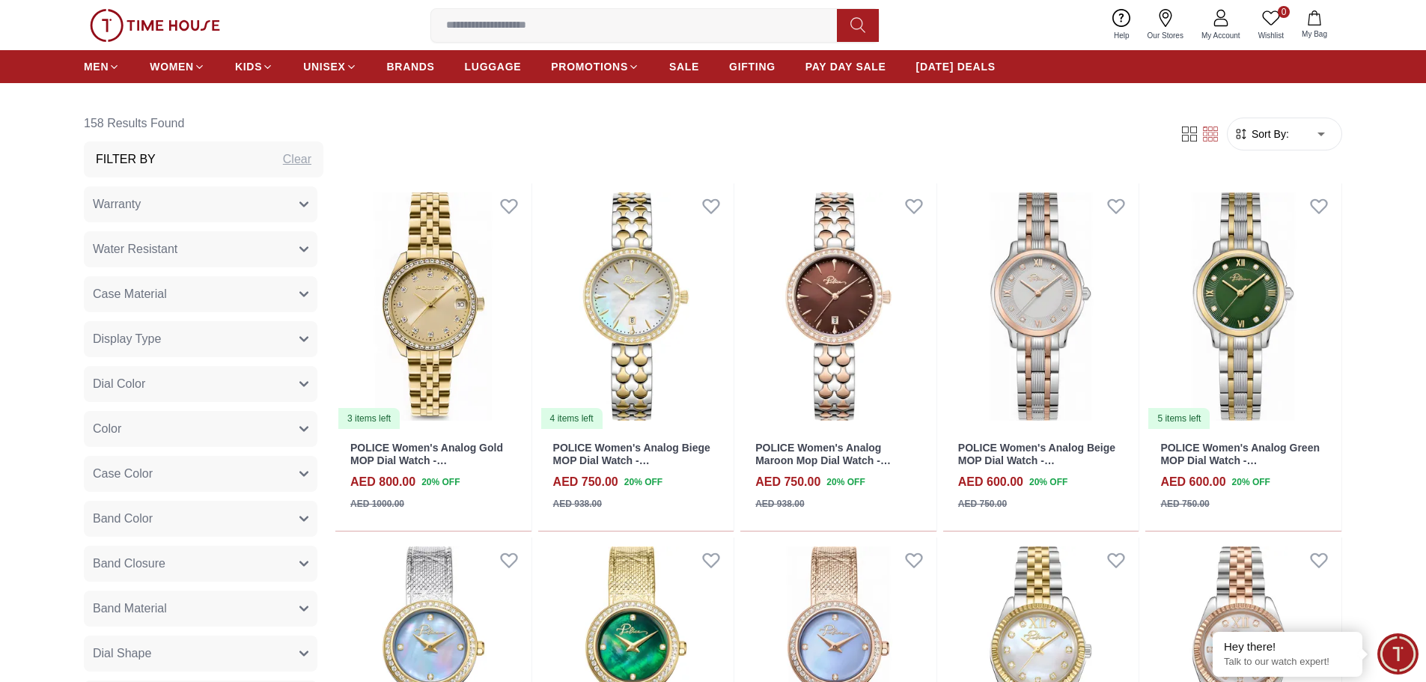
scroll to position [674, 0]
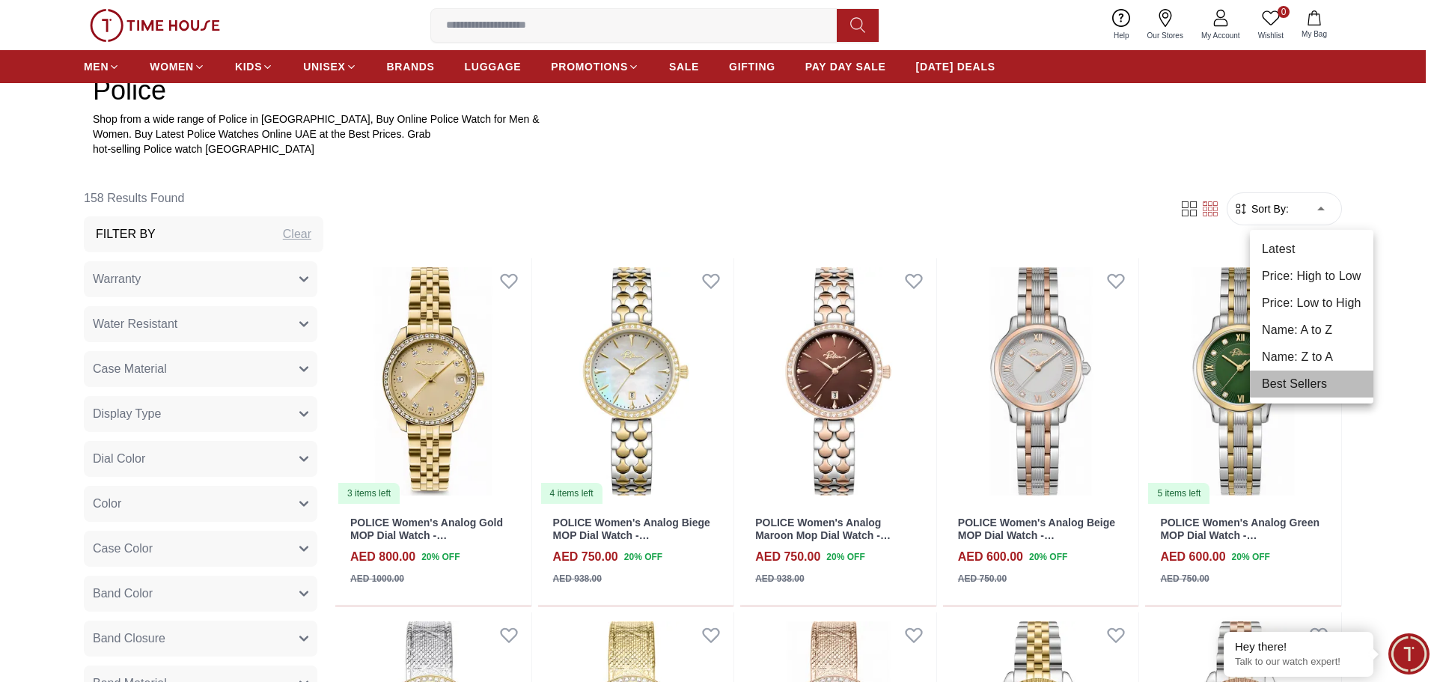
click at [1292, 376] on li "Best Sellers" at bounding box center [1312, 384] width 124 height 27
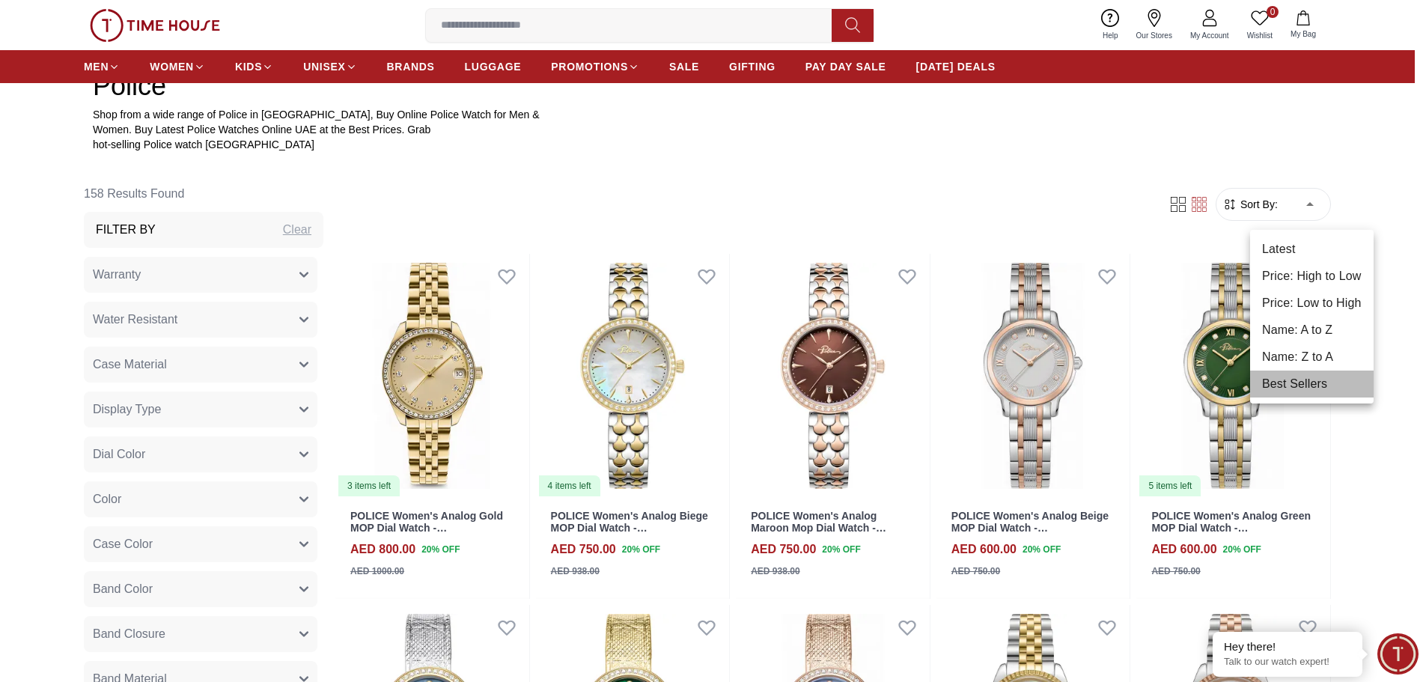
type input "*"
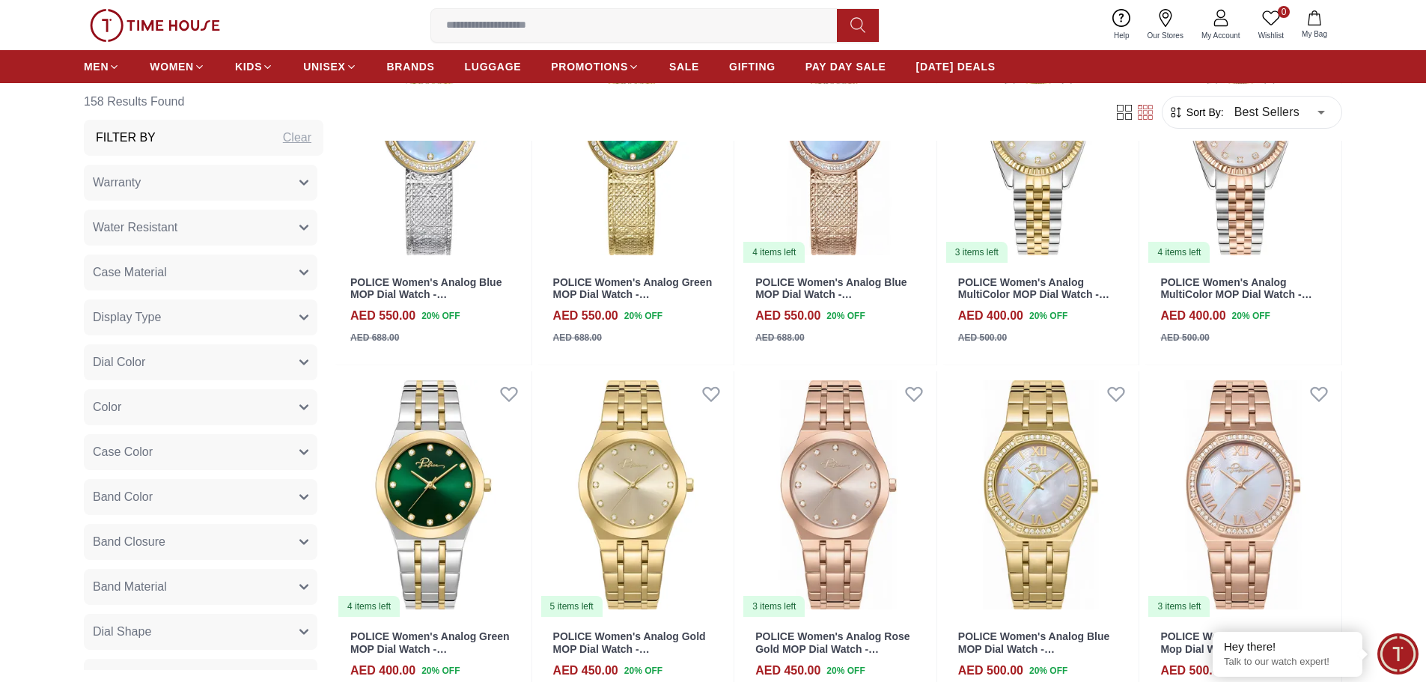
scroll to position [1272, 0]
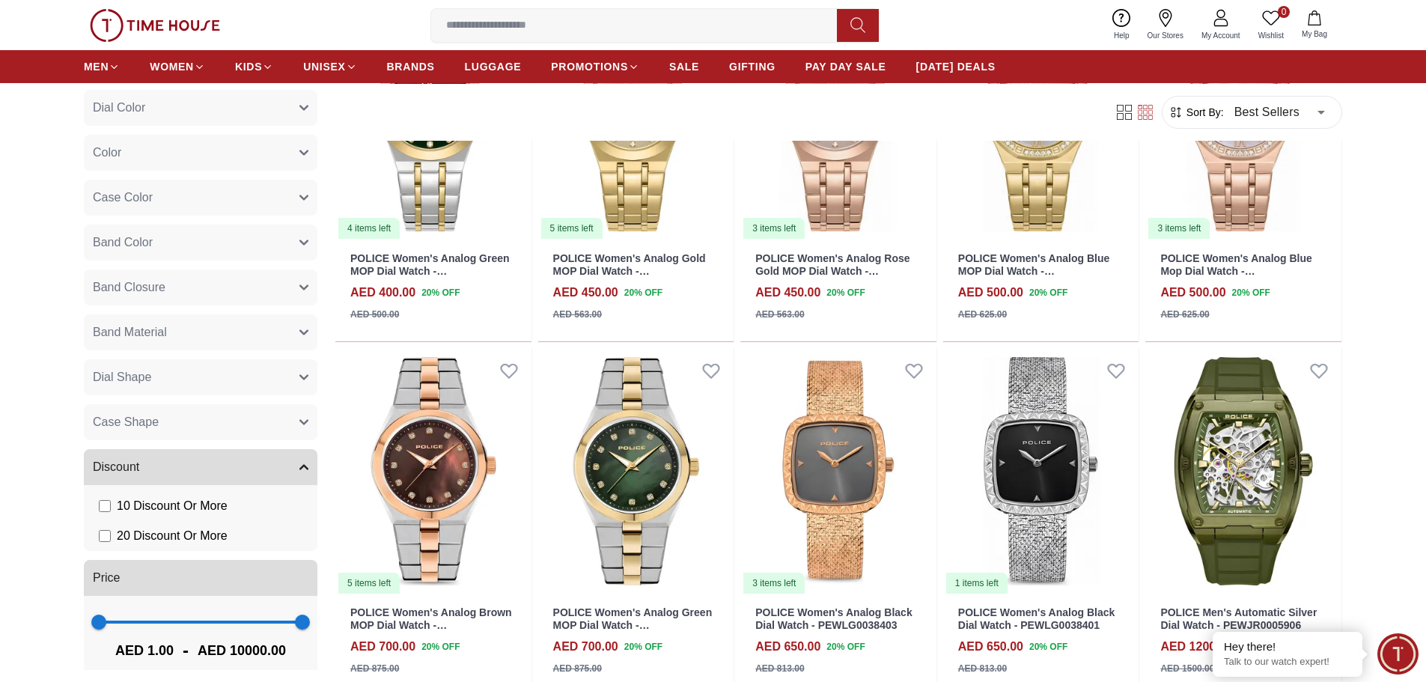
scroll to position [271, 0]
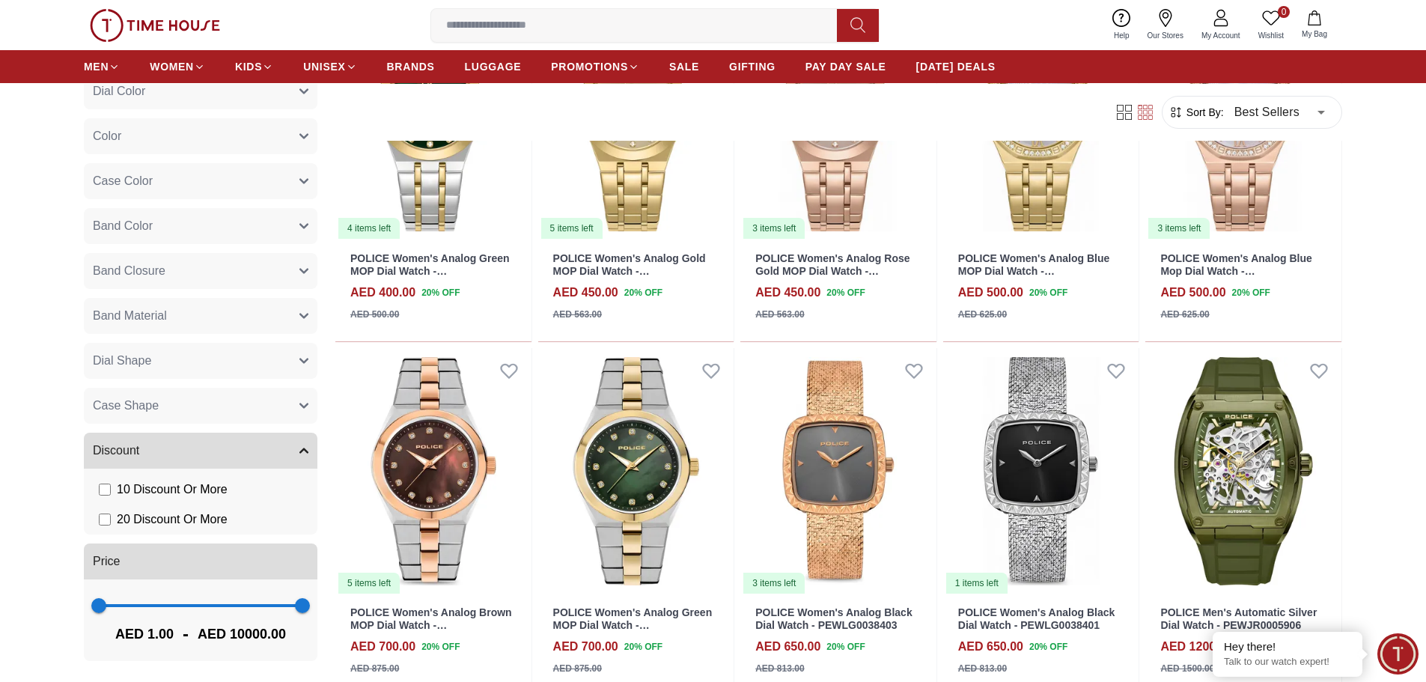
click at [154, 400] on span "Case Shape" at bounding box center [126, 406] width 66 height 18
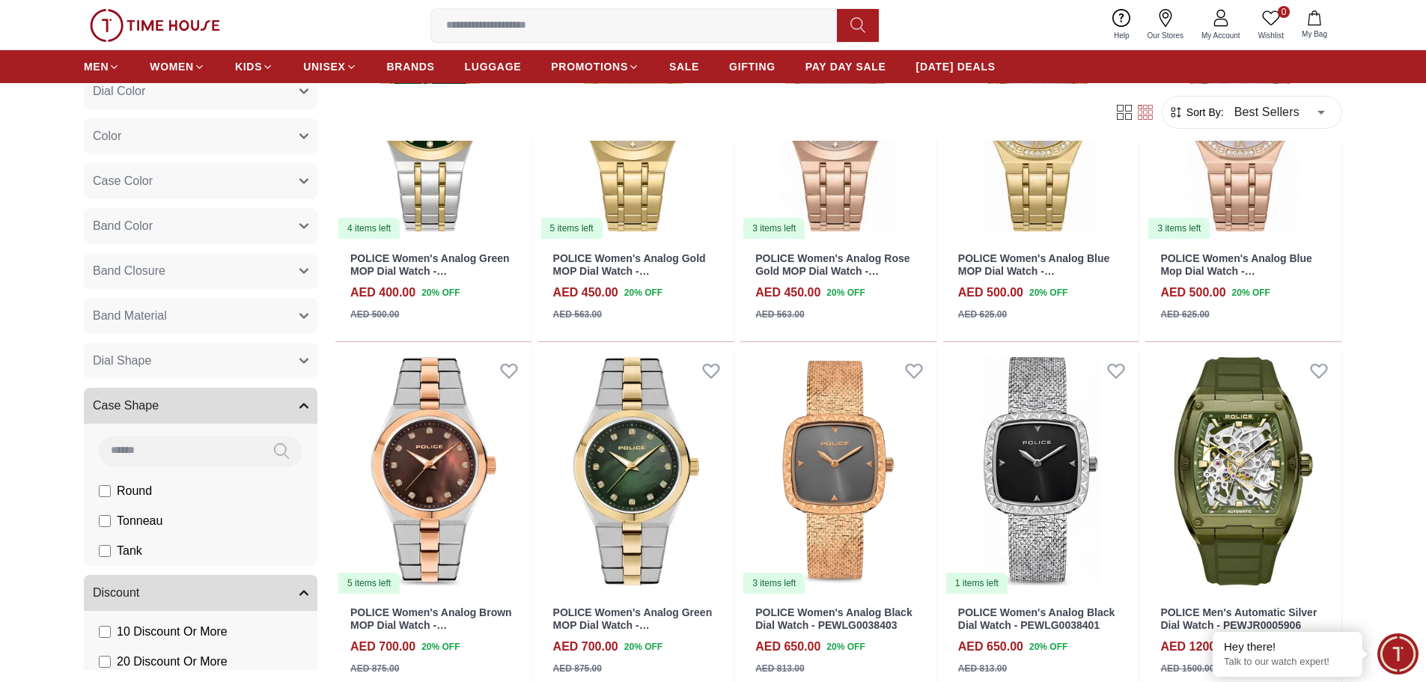
click at [154, 400] on span "Case Shape" at bounding box center [126, 406] width 66 height 18
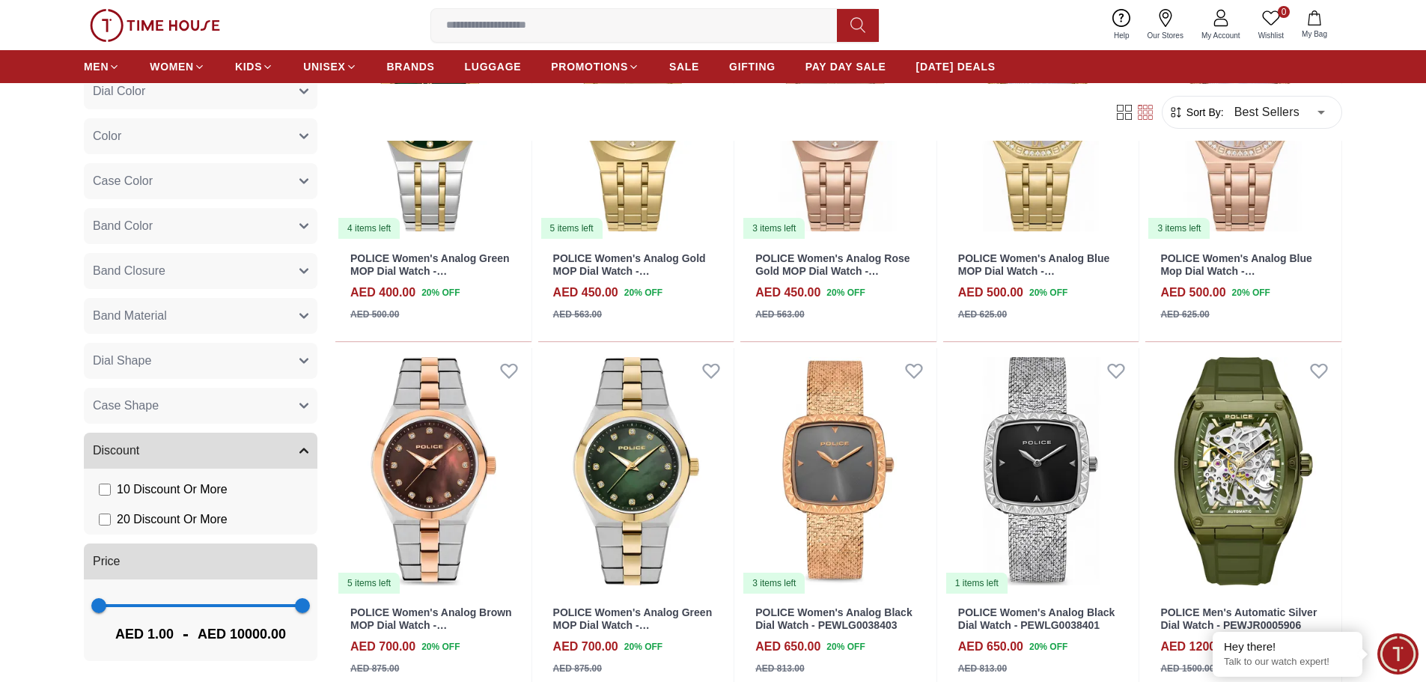
click at [144, 365] on span "Dial Shape" at bounding box center [122, 361] width 58 height 18
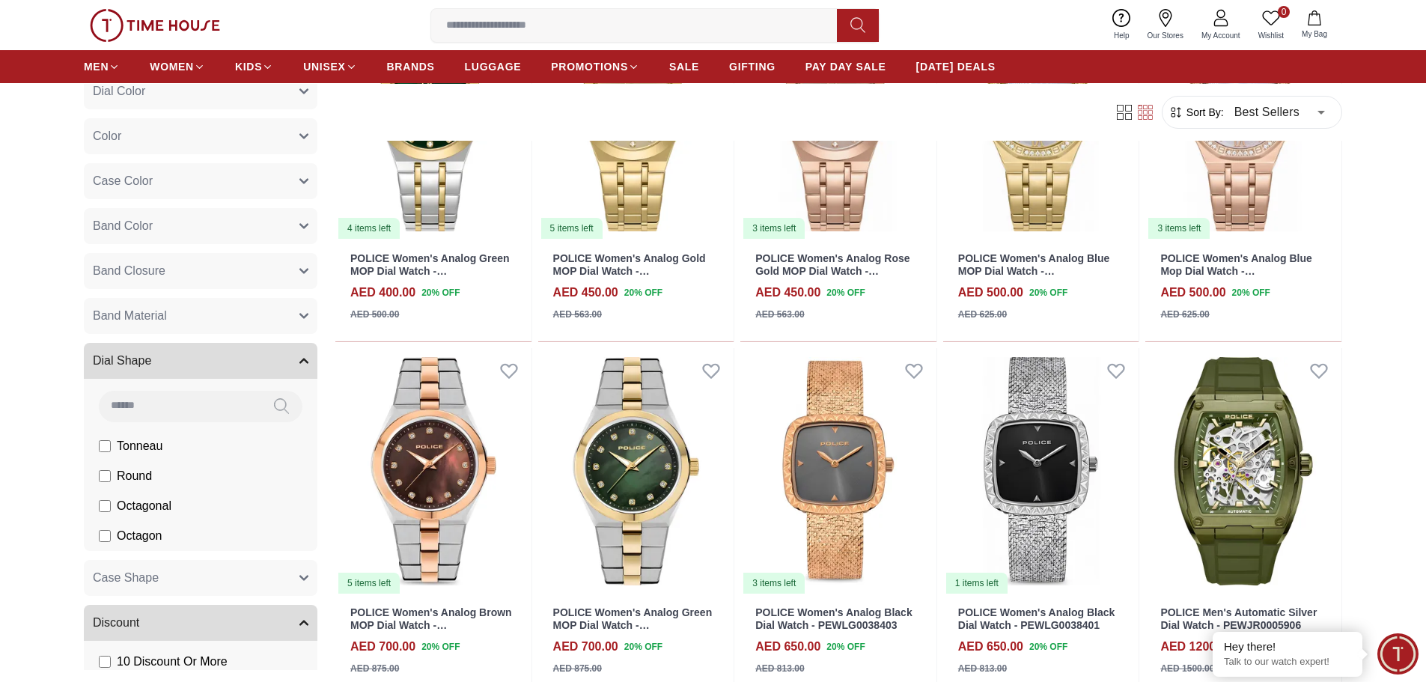
click at [144, 365] on span "Dial Shape" at bounding box center [122, 361] width 58 height 18
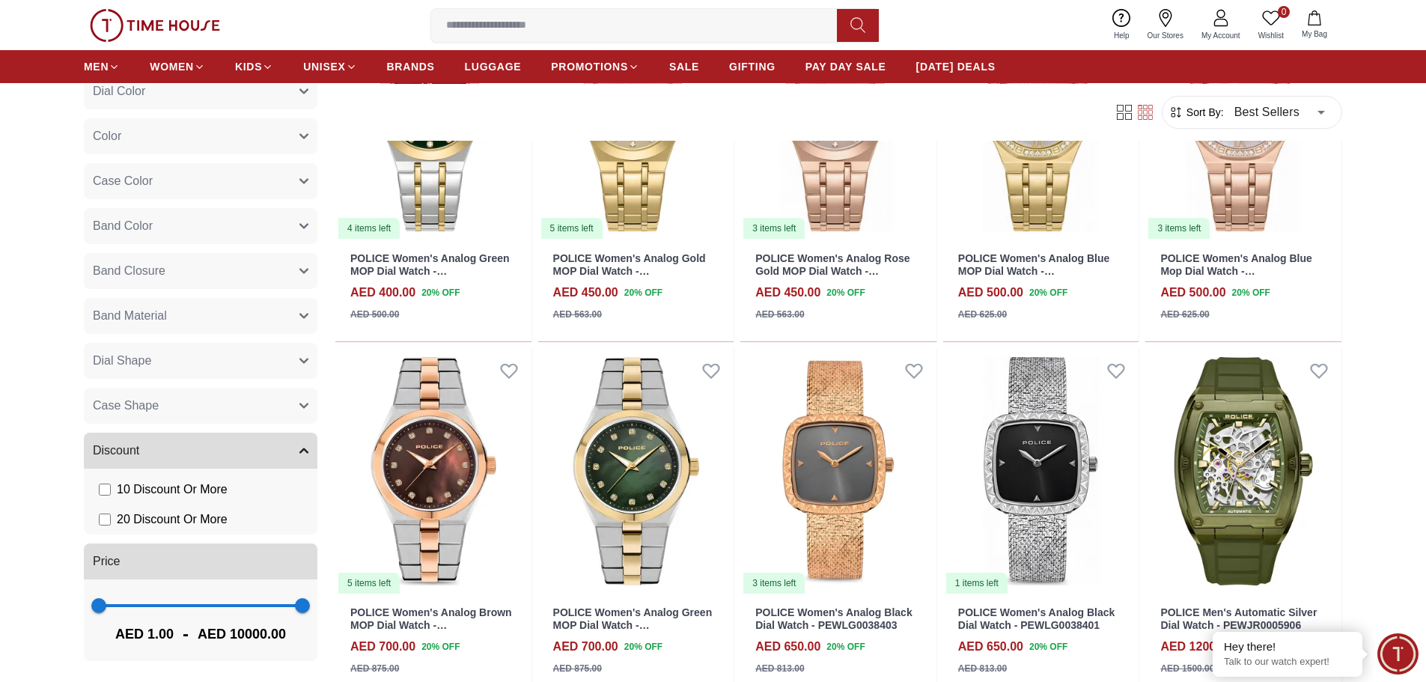
click at [132, 307] on span "Band Material" at bounding box center [130, 316] width 74 height 18
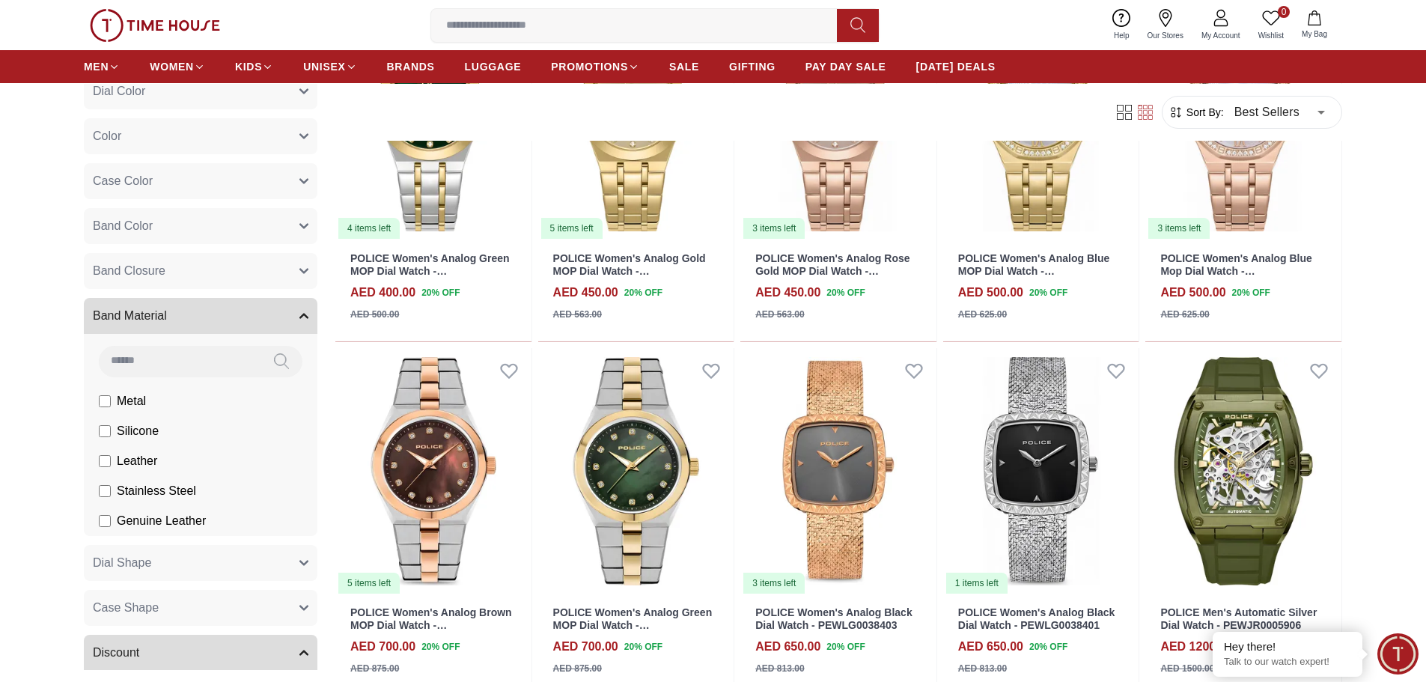
click at [132, 307] on span "Band Material" at bounding box center [130, 316] width 74 height 18
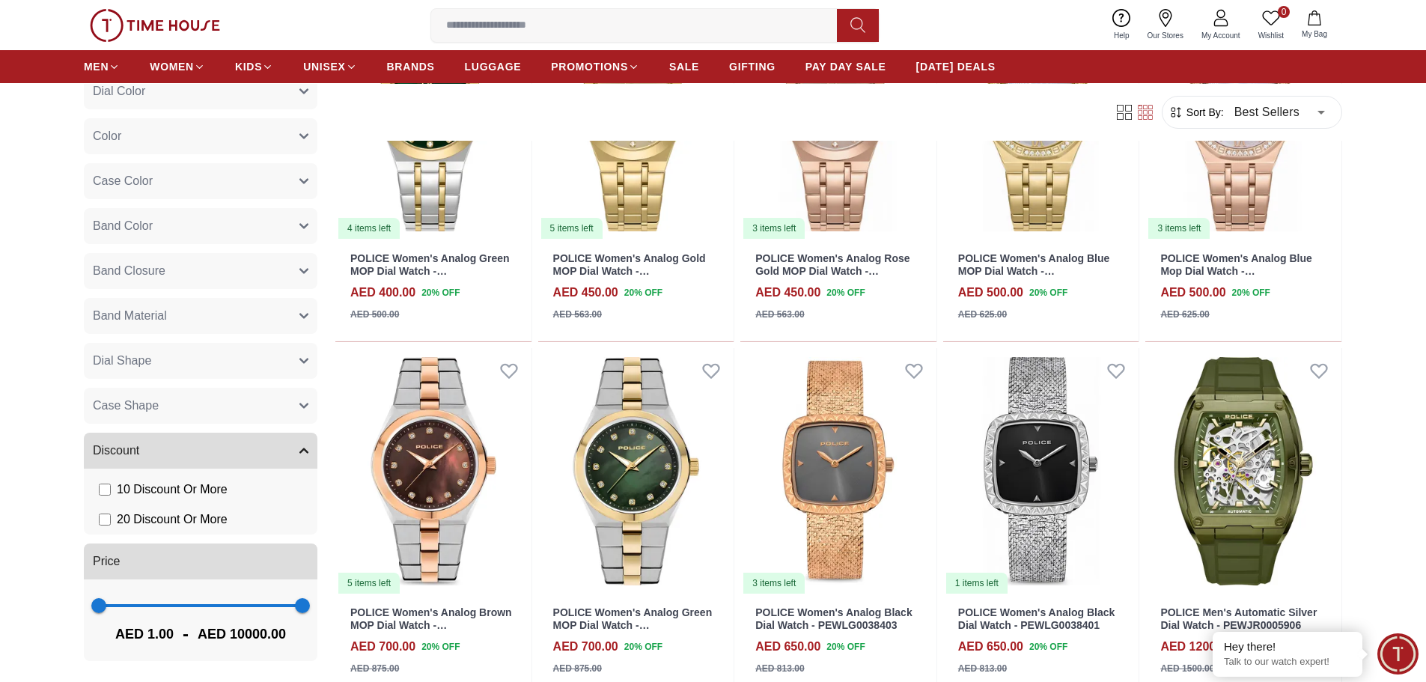
click at [130, 281] on button "Band Closure" at bounding box center [201, 271] width 234 height 36
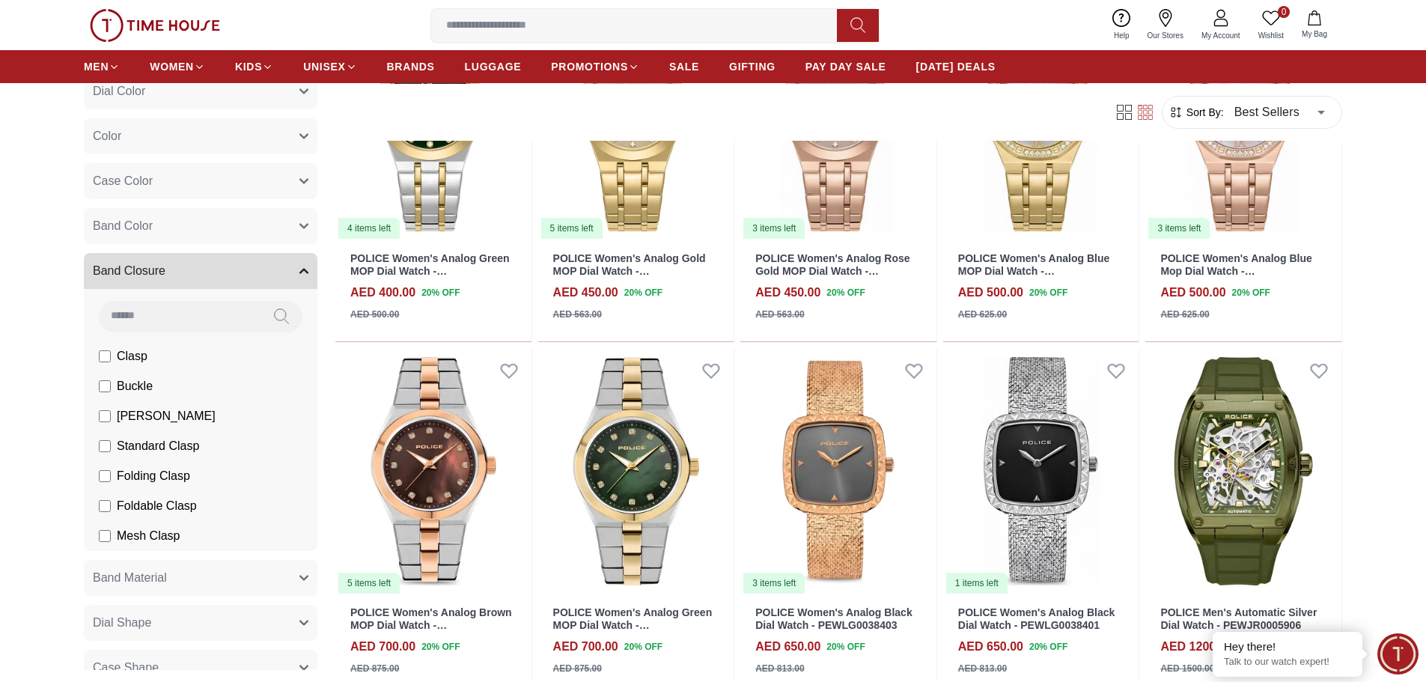
click at [130, 281] on button "Band Closure" at bounding box center [201, 271] width 234 height 36
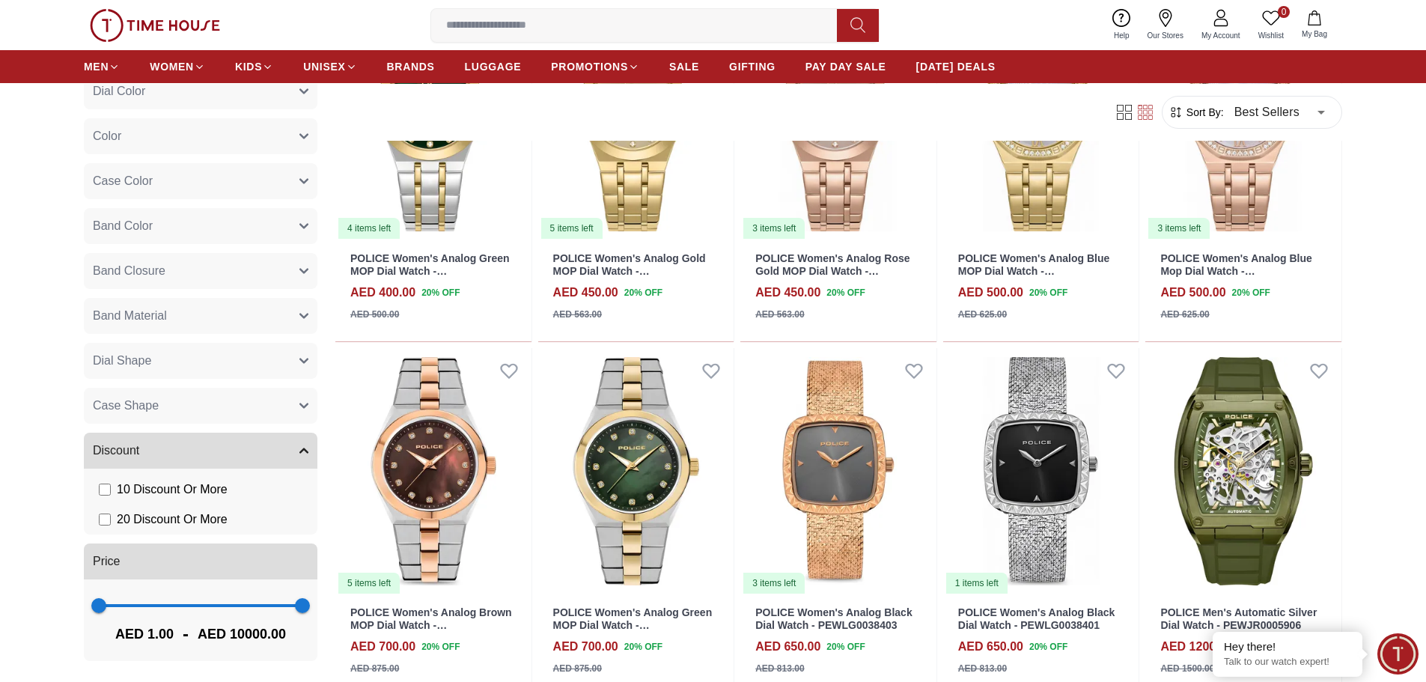
click at [128, 220] on span "Band Color" at bounding box center [123, 226] width 60 height 18
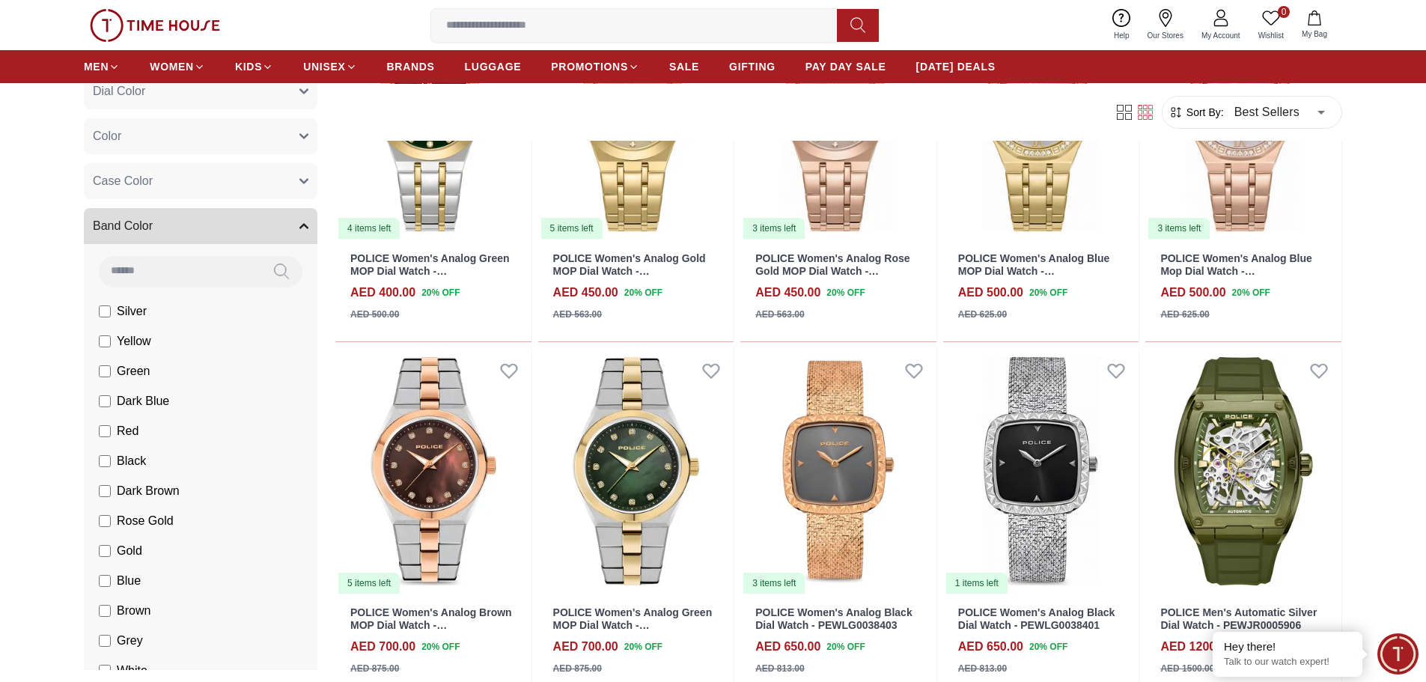
click at [128, 220] on span "Band Color" at bounding box center [123, 226] width 60 height 18
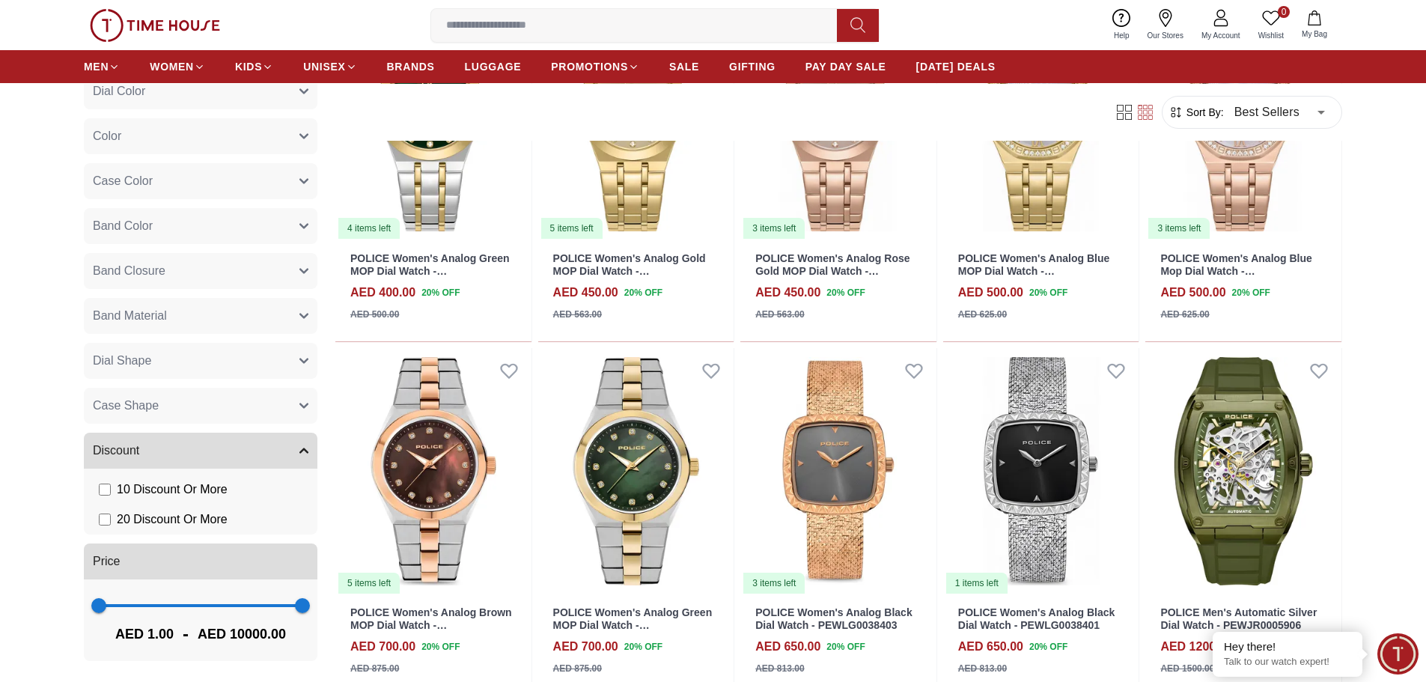
click at [124, 187] on span "Case Color" at bounding box center [123, 181] width 60 height 18
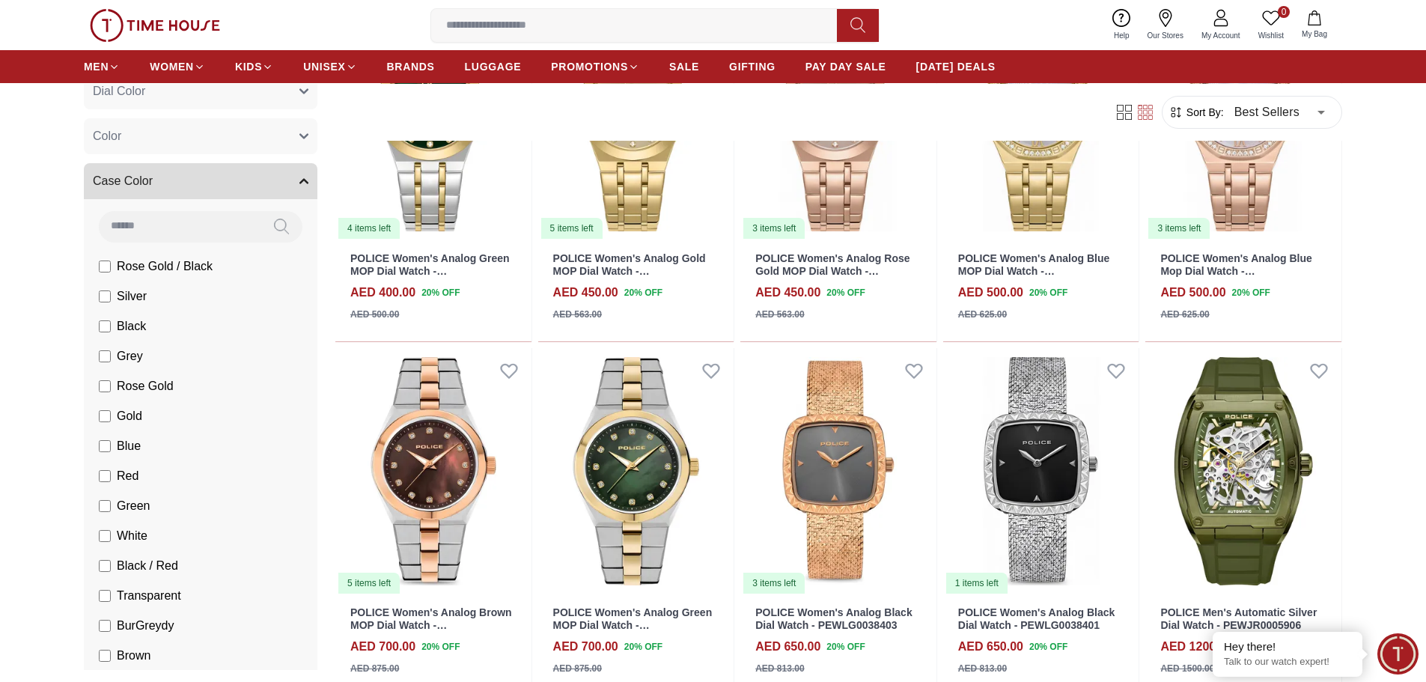
click at [124, 187] on span "Case Color" at bounding box center [123, 181] width 60 height 18
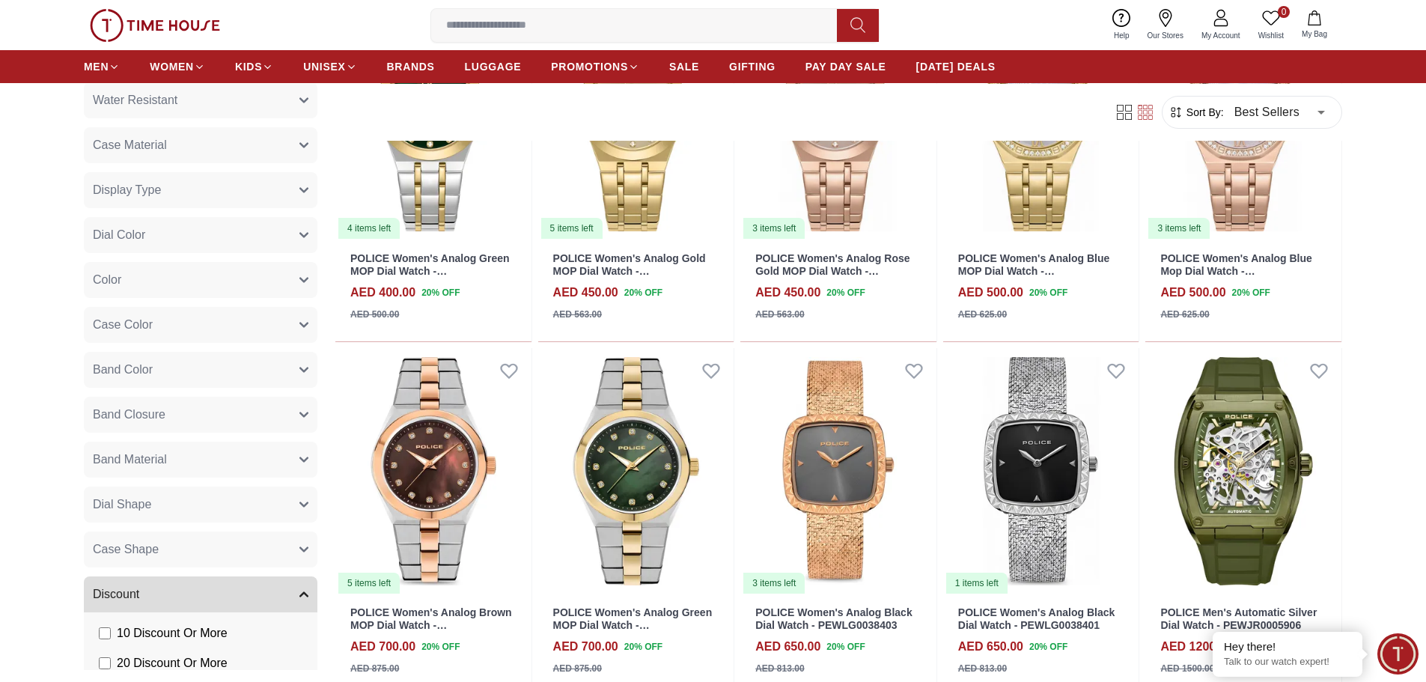
scroll to position [121, 0]
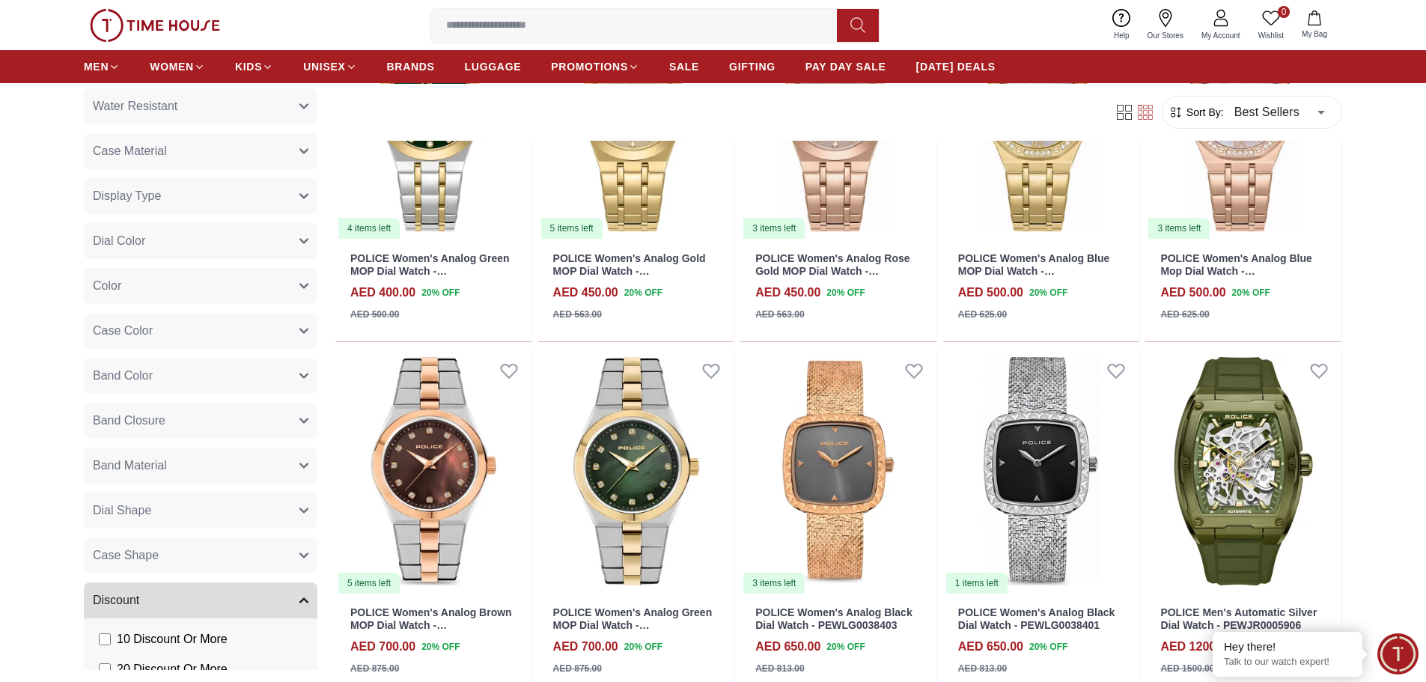
click at [127, 298] on button "Color" at bounding box center [201, 286] width 234 height 36
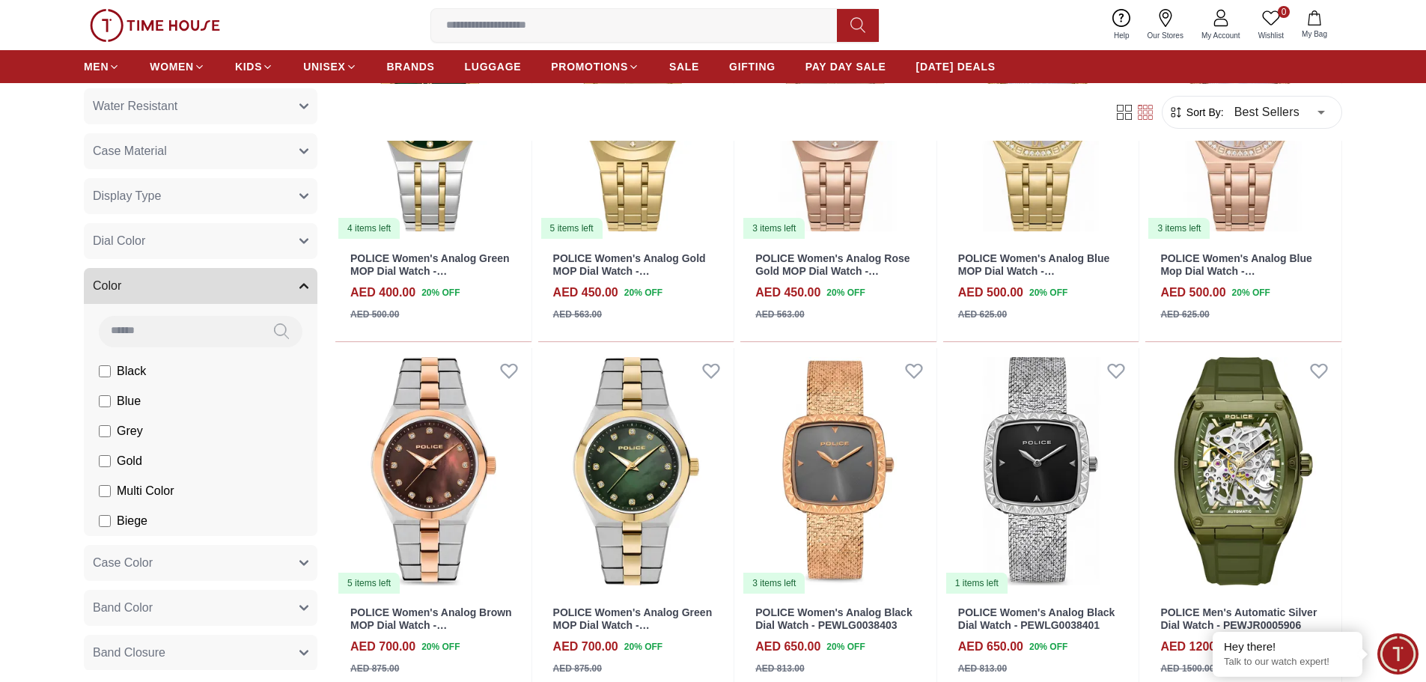
click at [127, 291] on button "Color" at bounding box center [201, 286] width 234 height 36
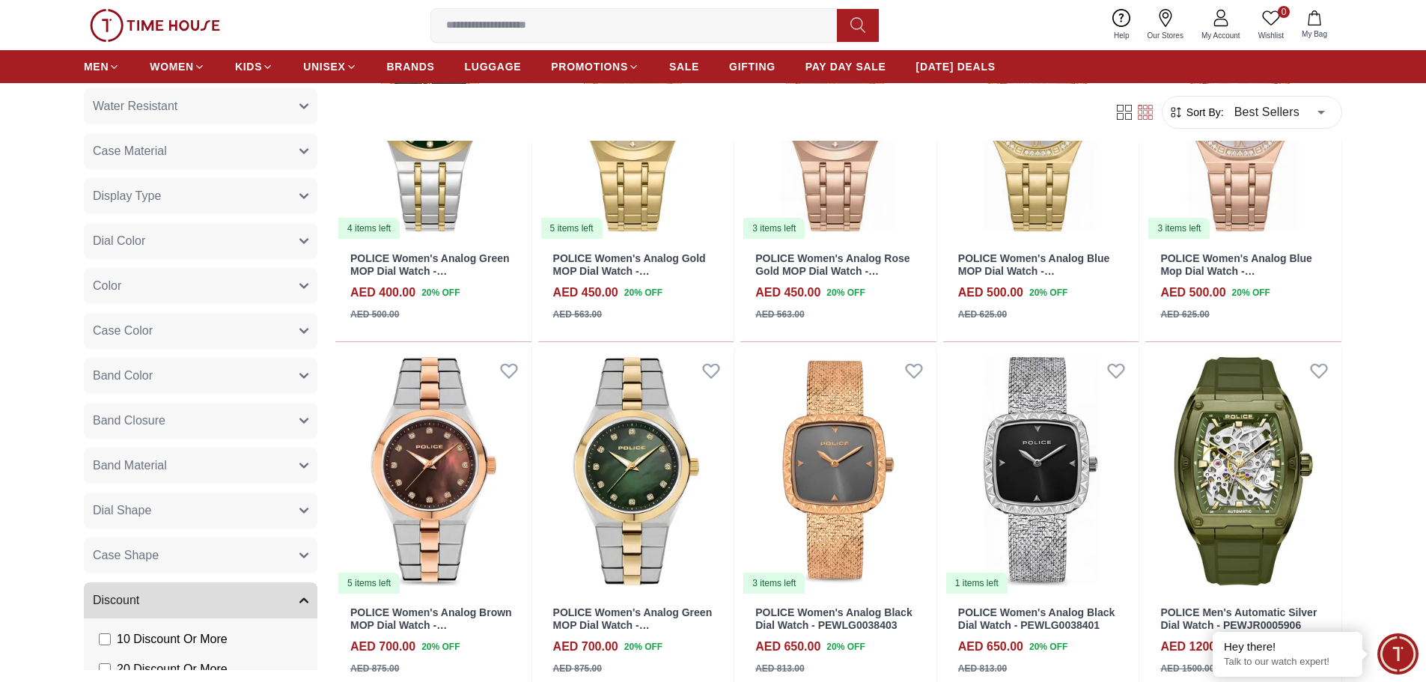
click at [129, 239] on span "Dial Color" at bounding box center [119, 241] width 52 height 18
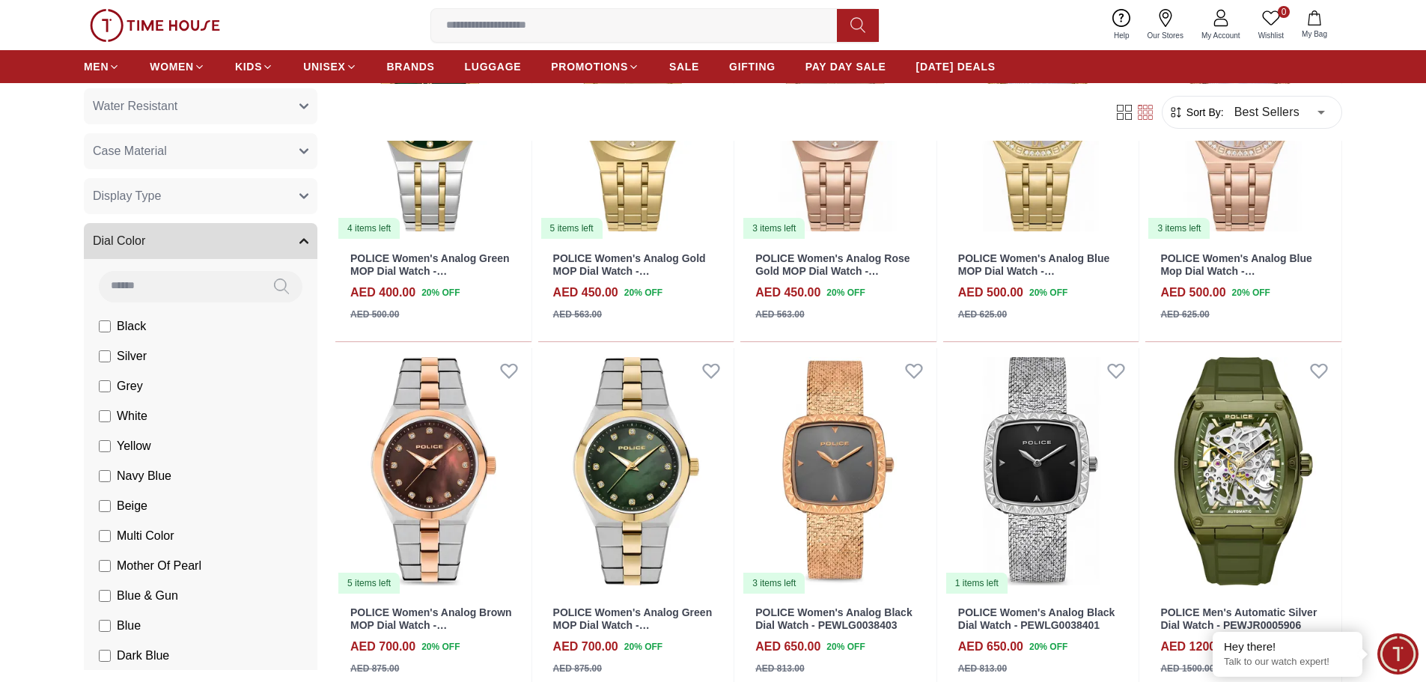
click at [129, 239] on span "Dial Color" at bounding box center [119, 241] width 52 height 18
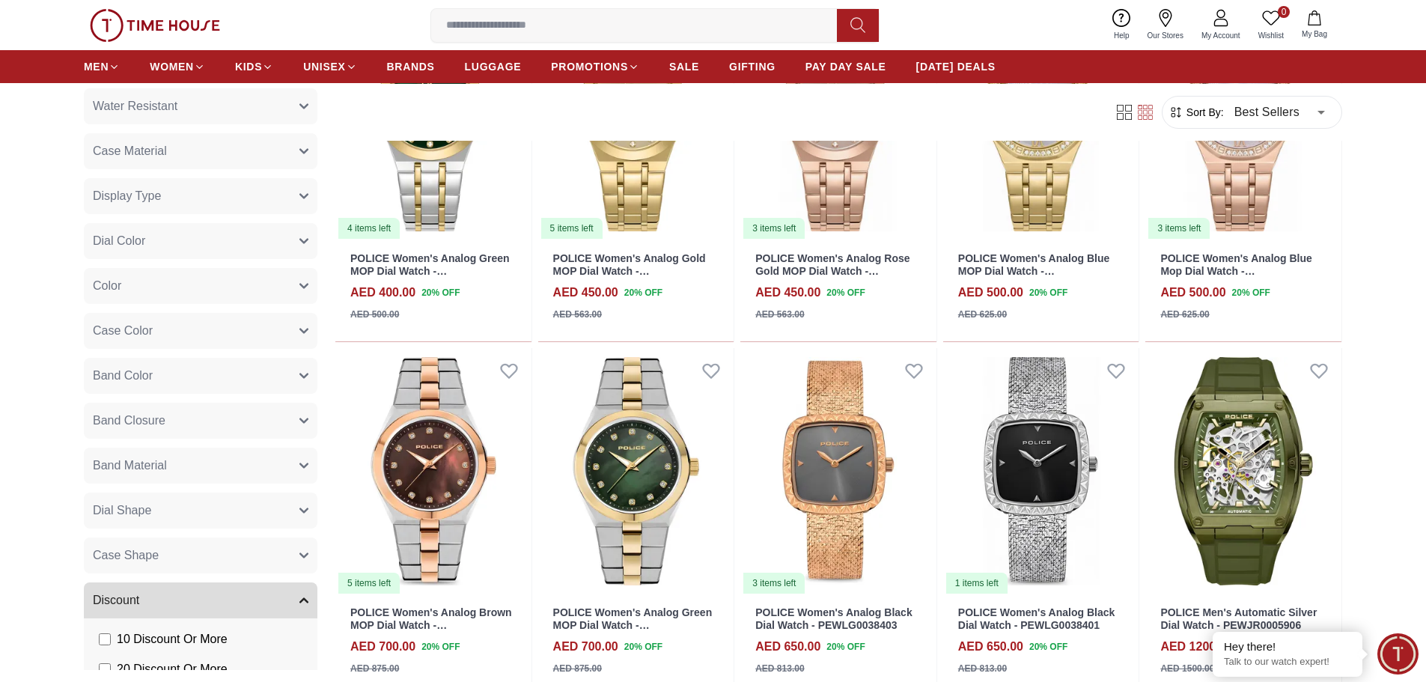
click at [124, 196] on span "Display Type" at bounding box center [127, 196] width 68 height 18
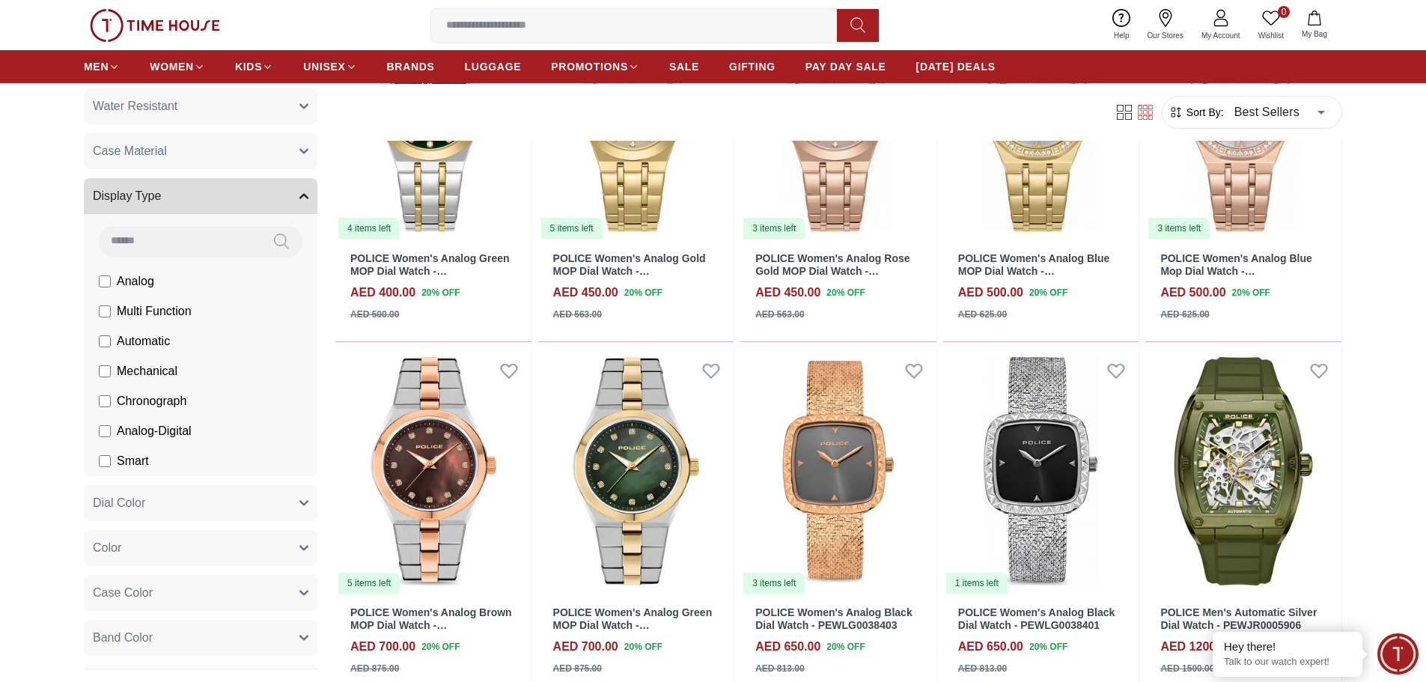
click at [124, 198] on span "Display Type" at bounding box center [127, 196] width 68 height 18
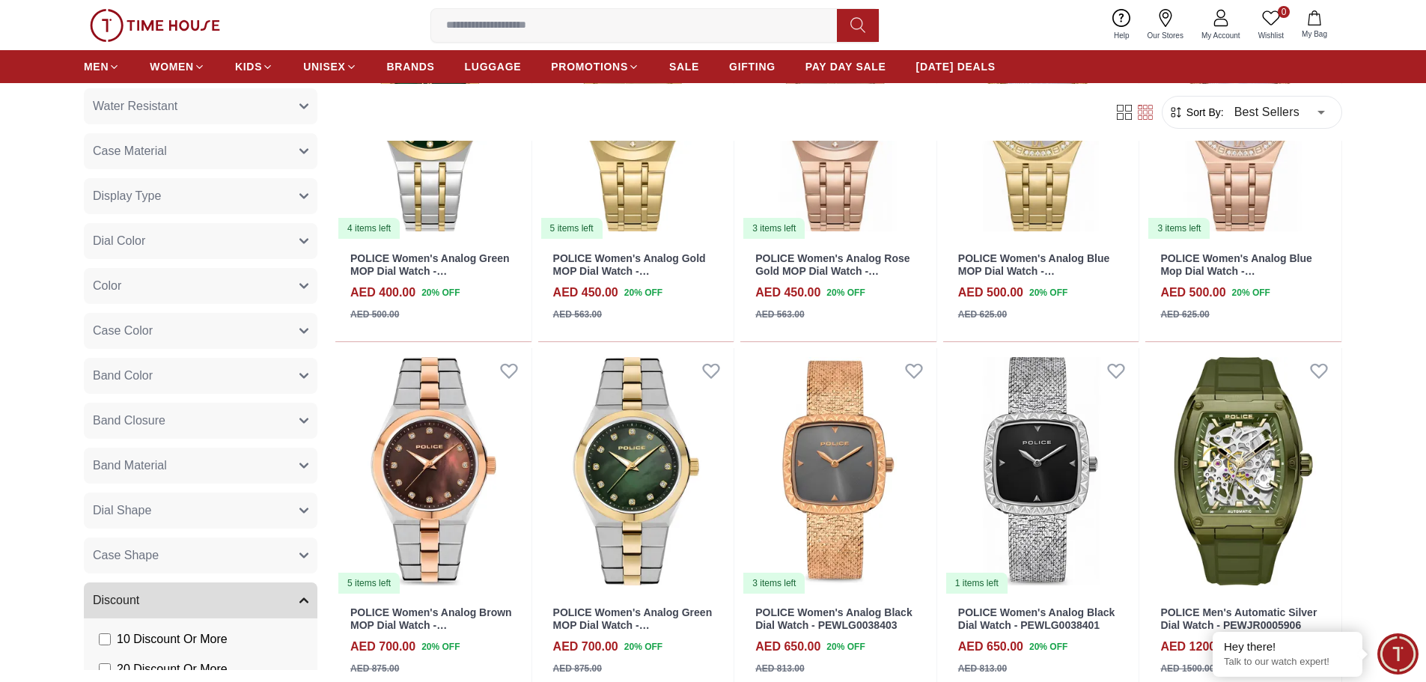
scroll to position [46, 0]
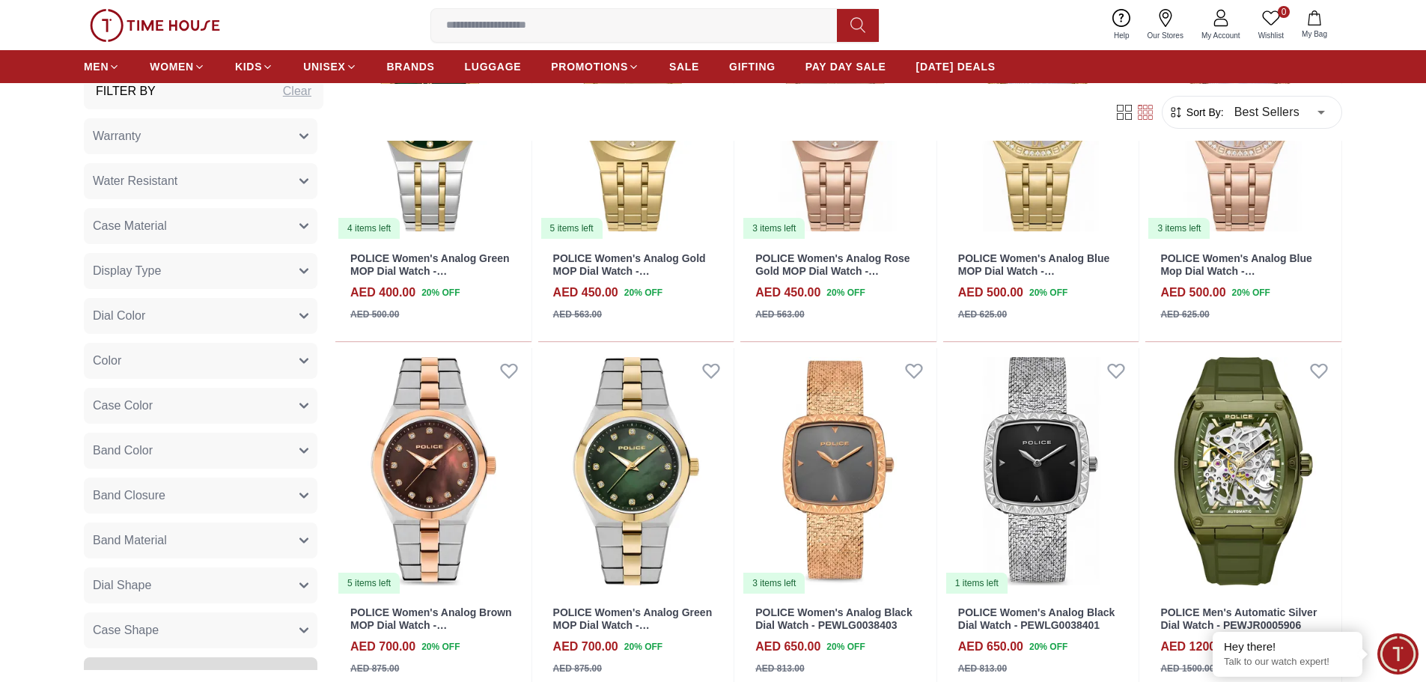
click at [137, 237] on button "Case Material" at bounding box center [201, 226] width 234 height 36
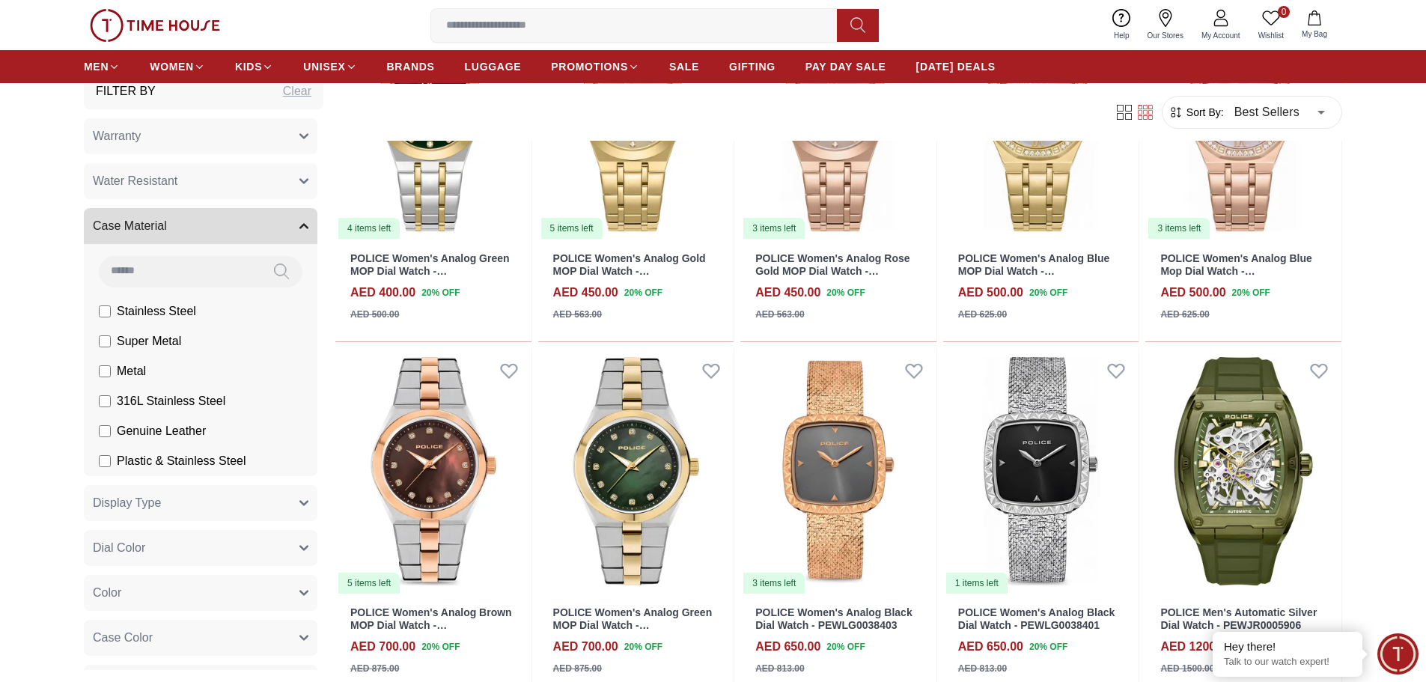
click at [142, 224] on span "Case Material" at bounding box center [130, 226] width 74 height 18
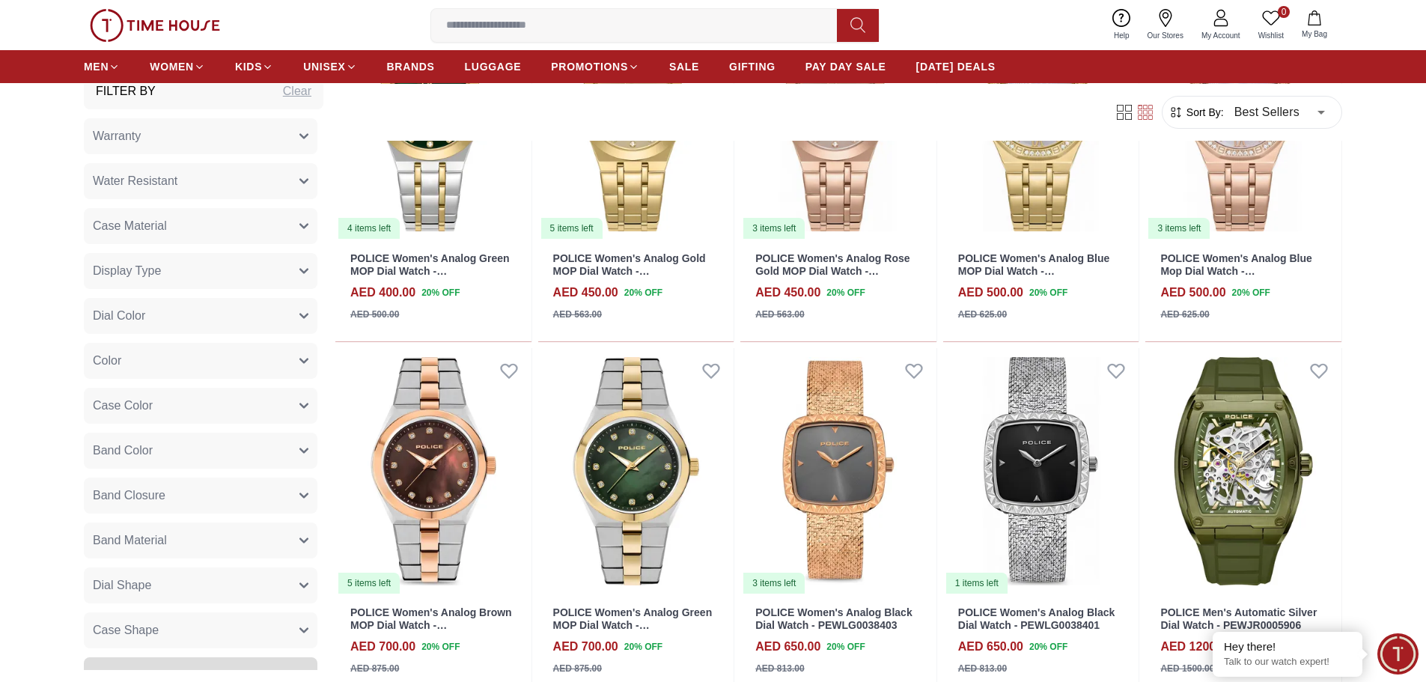
click at [152, 183] on span "Water Resistant" at bounding box center [135, 181] width 85 height 18
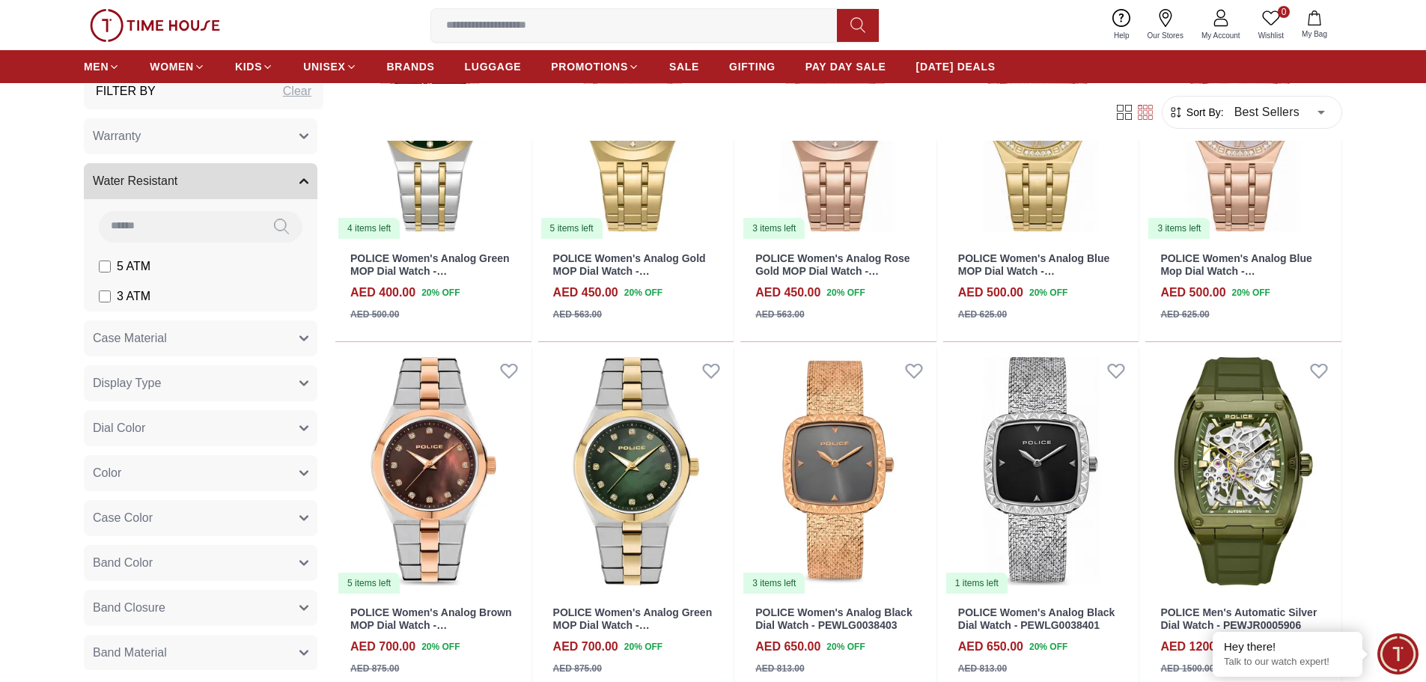
click at [152, 183] on span "Water Resistant" at bounding box center [135, 181] width 85 height 18
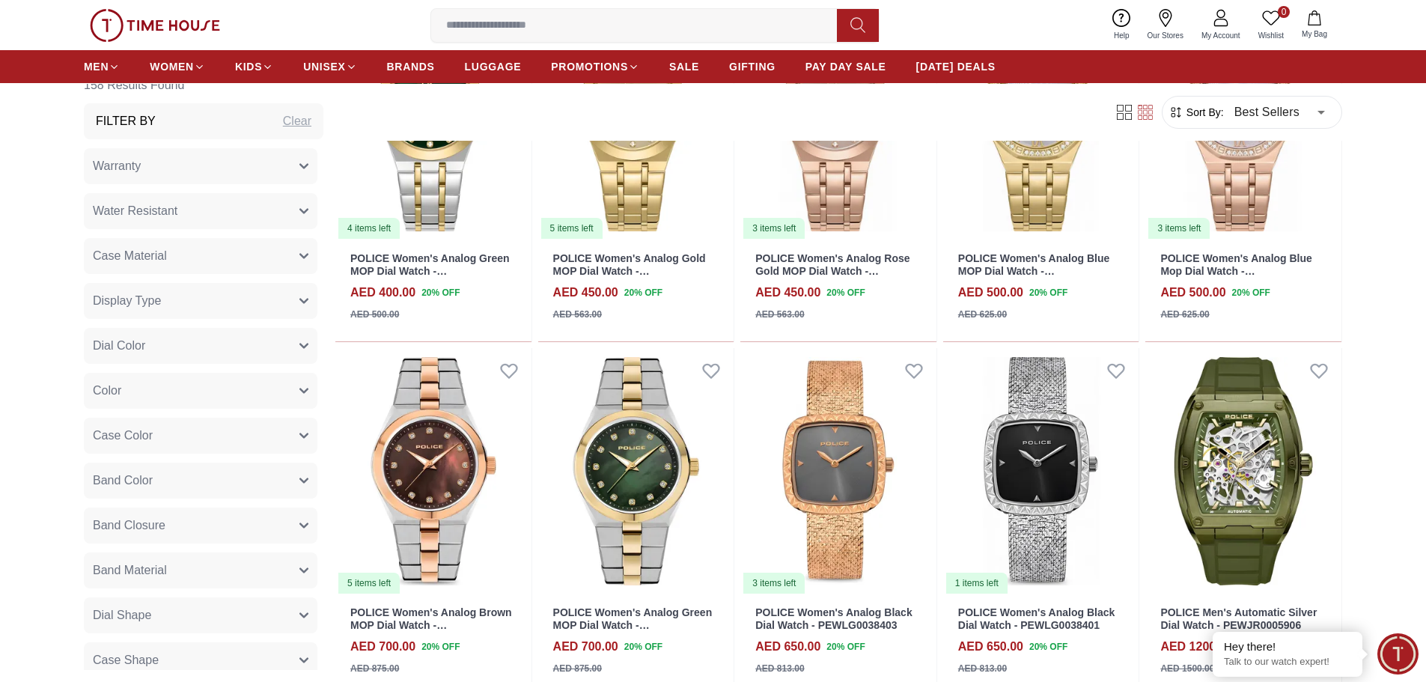
scroll to position [0, 0]
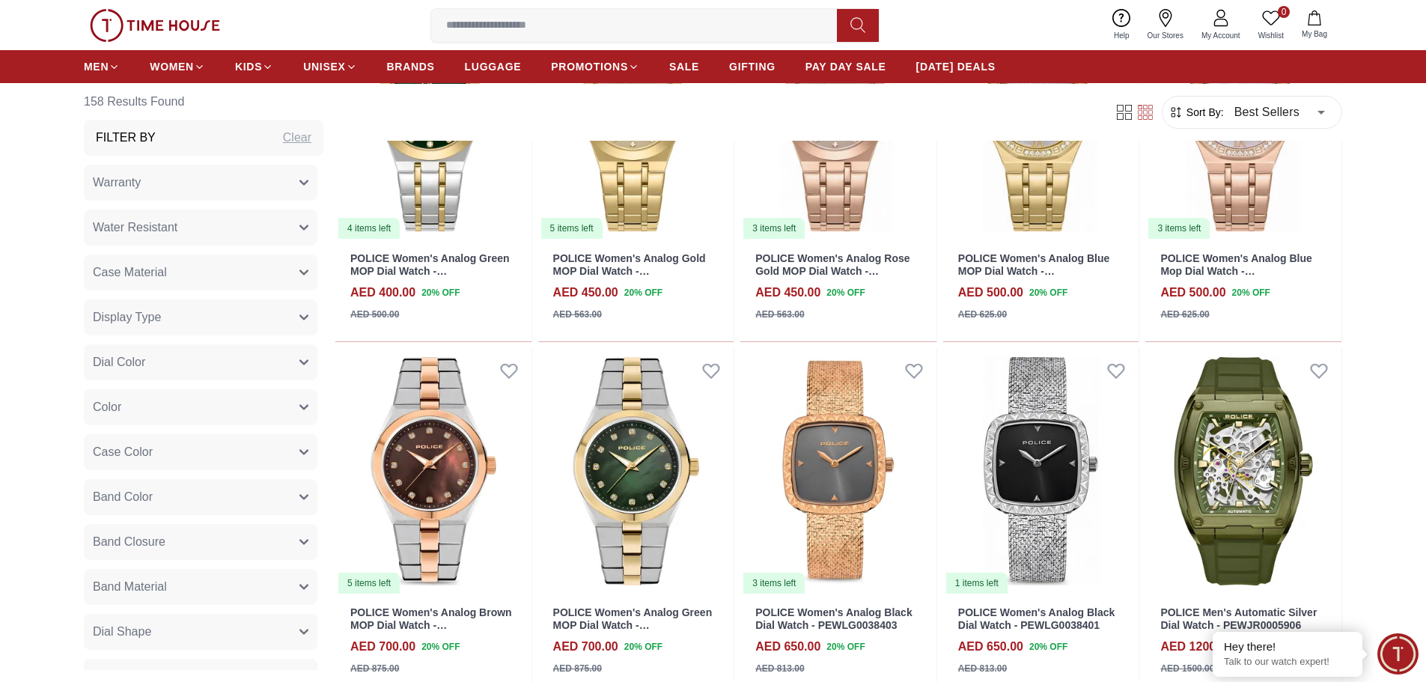
click at [171, 182] on button "Warranty" at bounding box center [201, 183] width 234 height 36
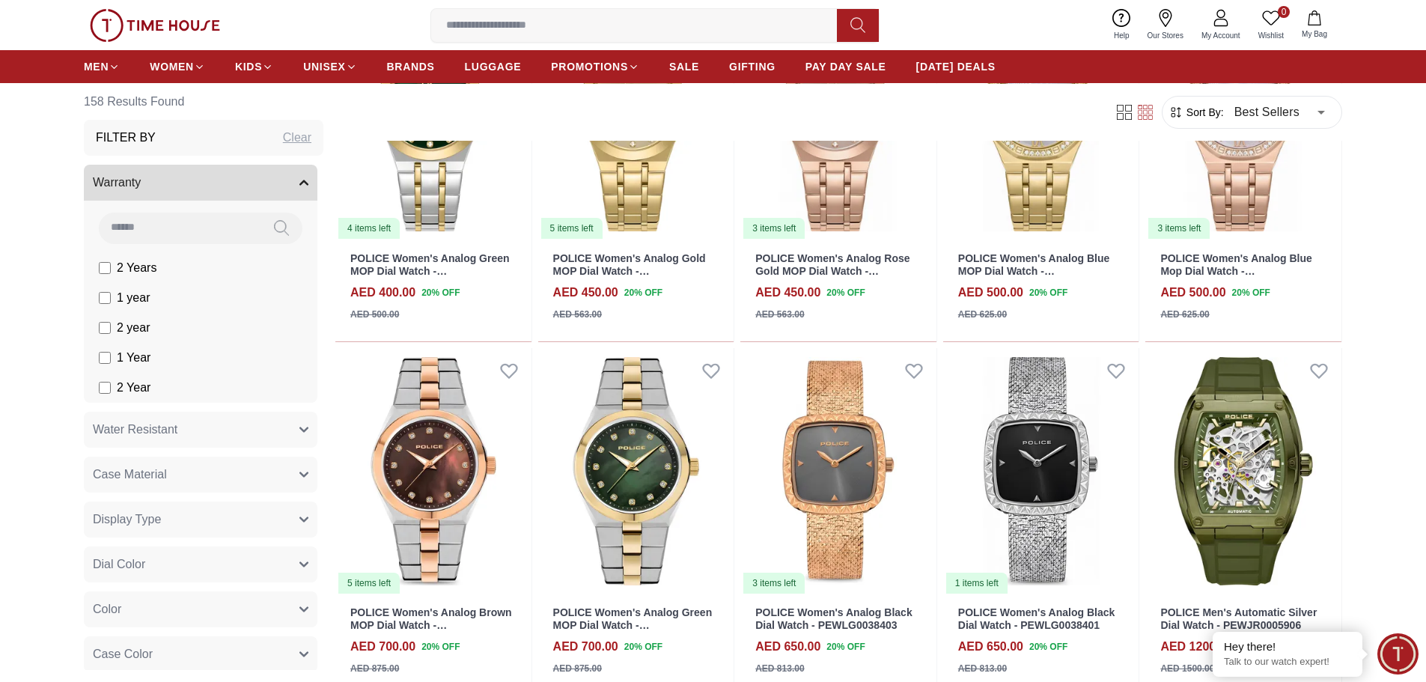
click at [171, 182] on button "Warranty" at bounding box center [201, 183] width 234 height 36
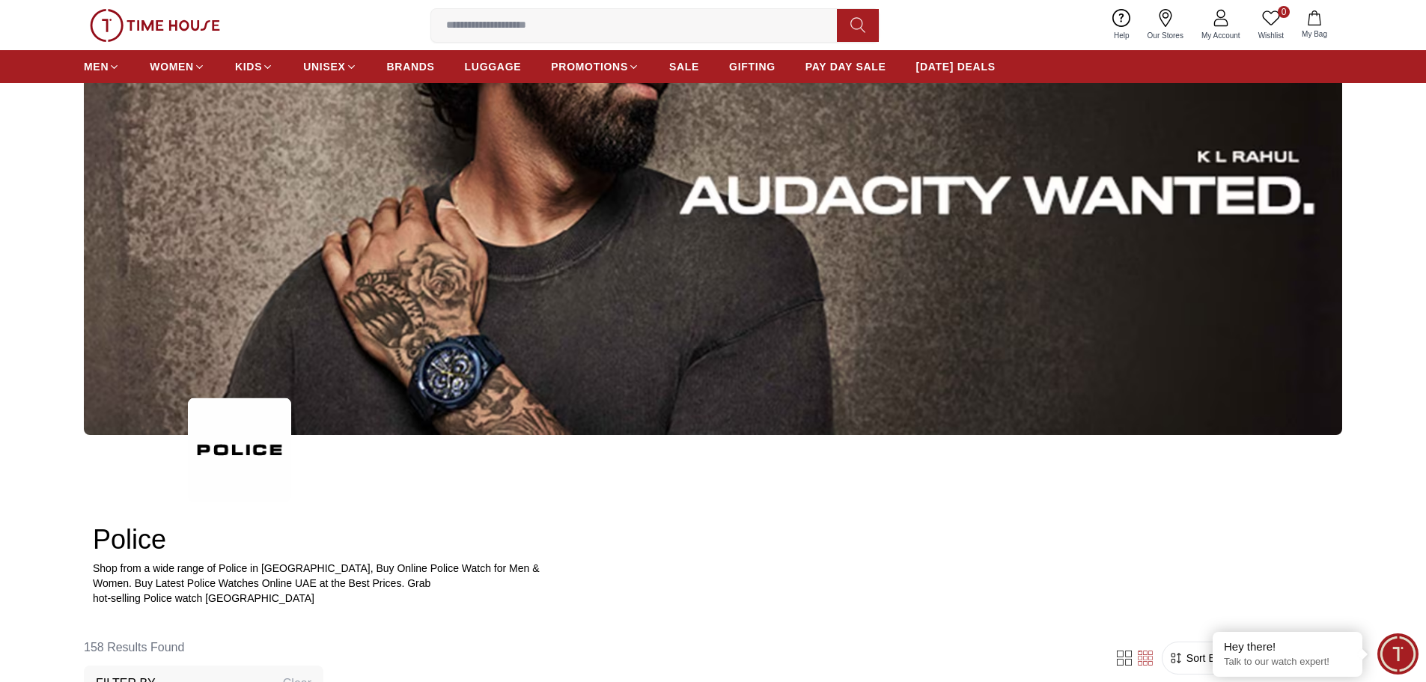
scroll to position [599, 0]
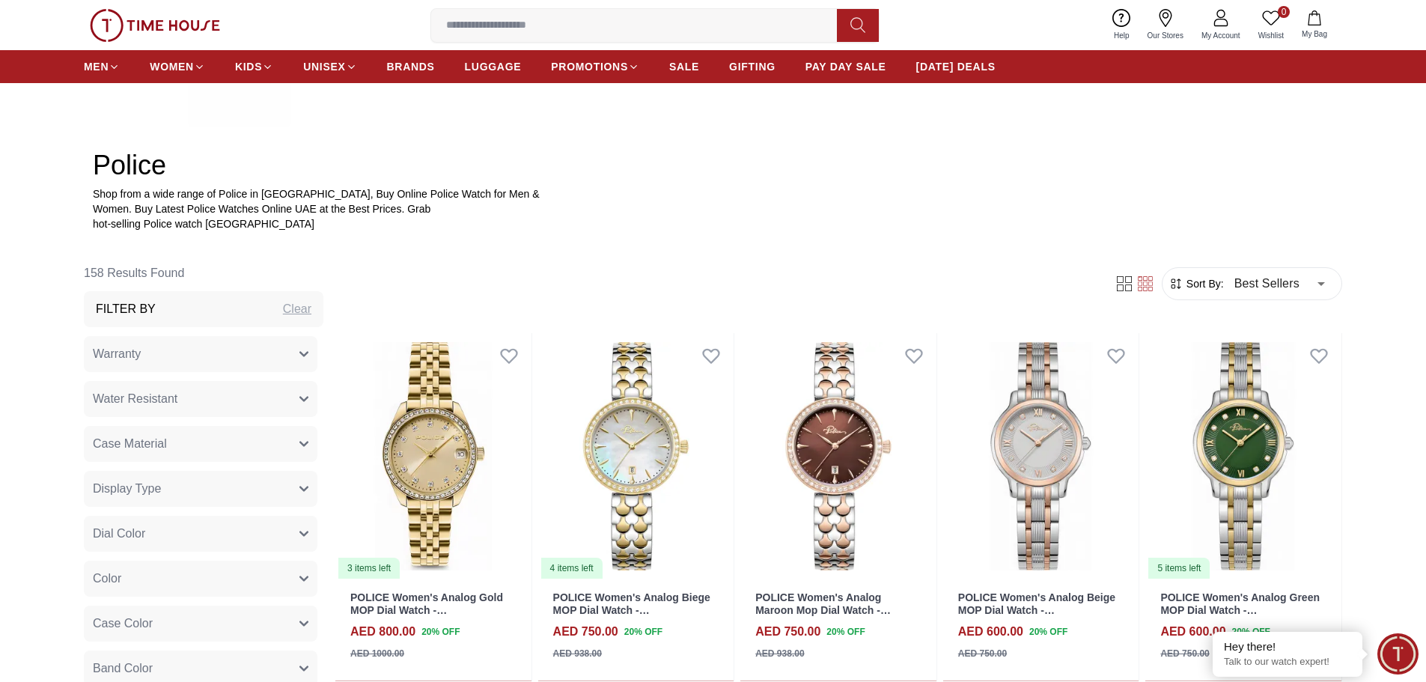
click at [1117, 290] on icon at bounding box center [1124, 283] width 15 height 15
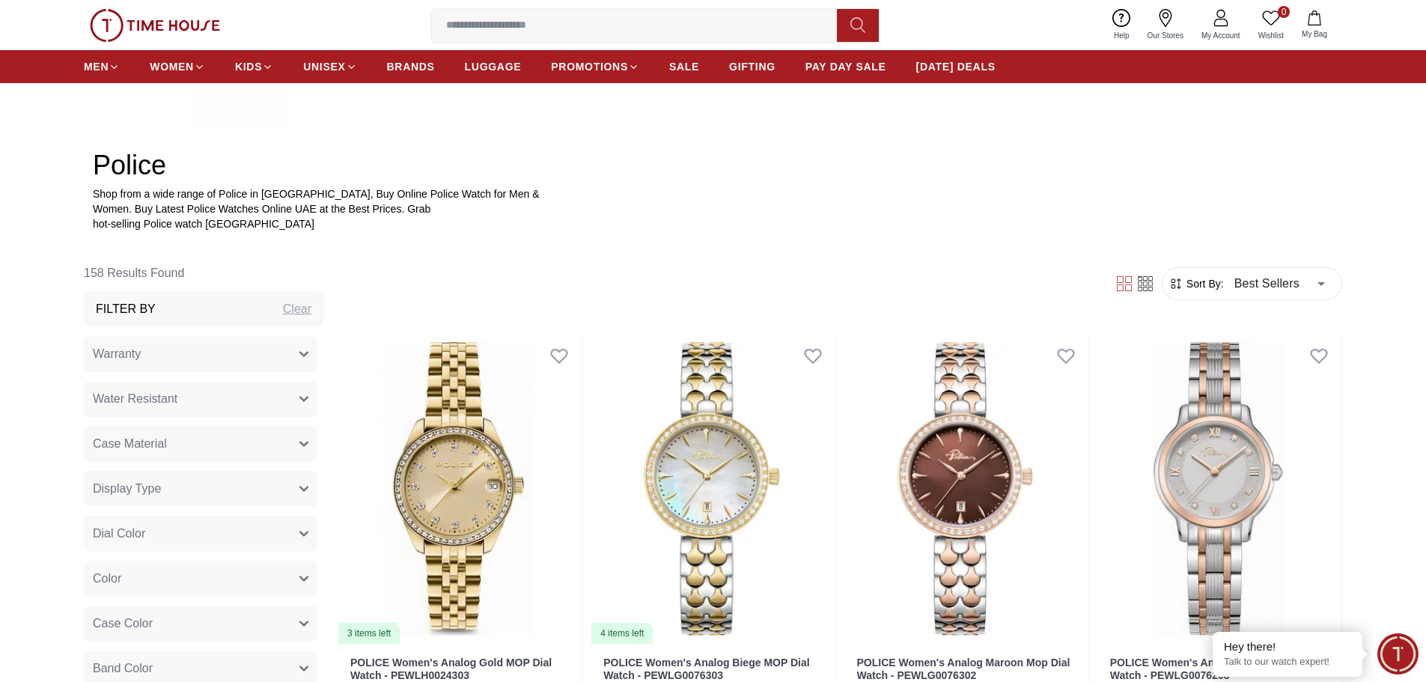
click at [1135, 281] on div at bounding box center [1135, 283] width 54 height 15
click at [1151, 284] on icon at bounding box center [1145, 283] width 15 height 15
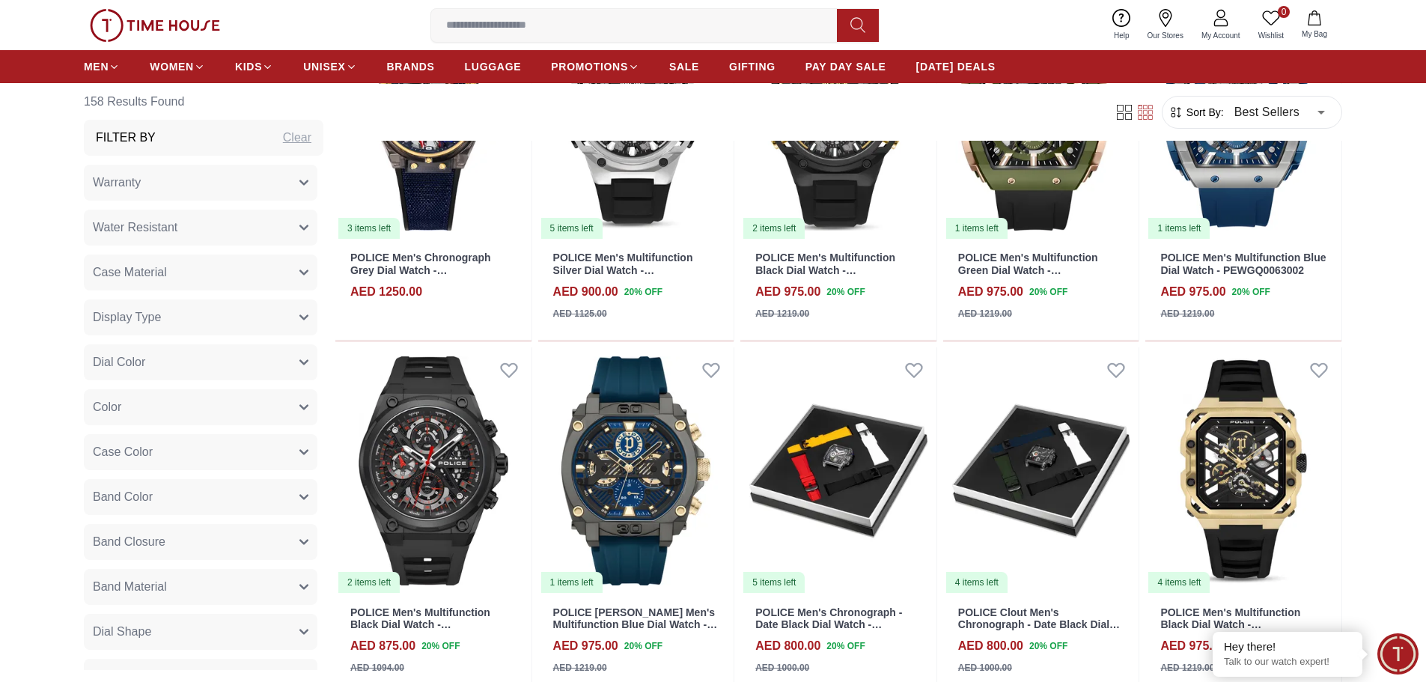
scroll to position [3144, 0]
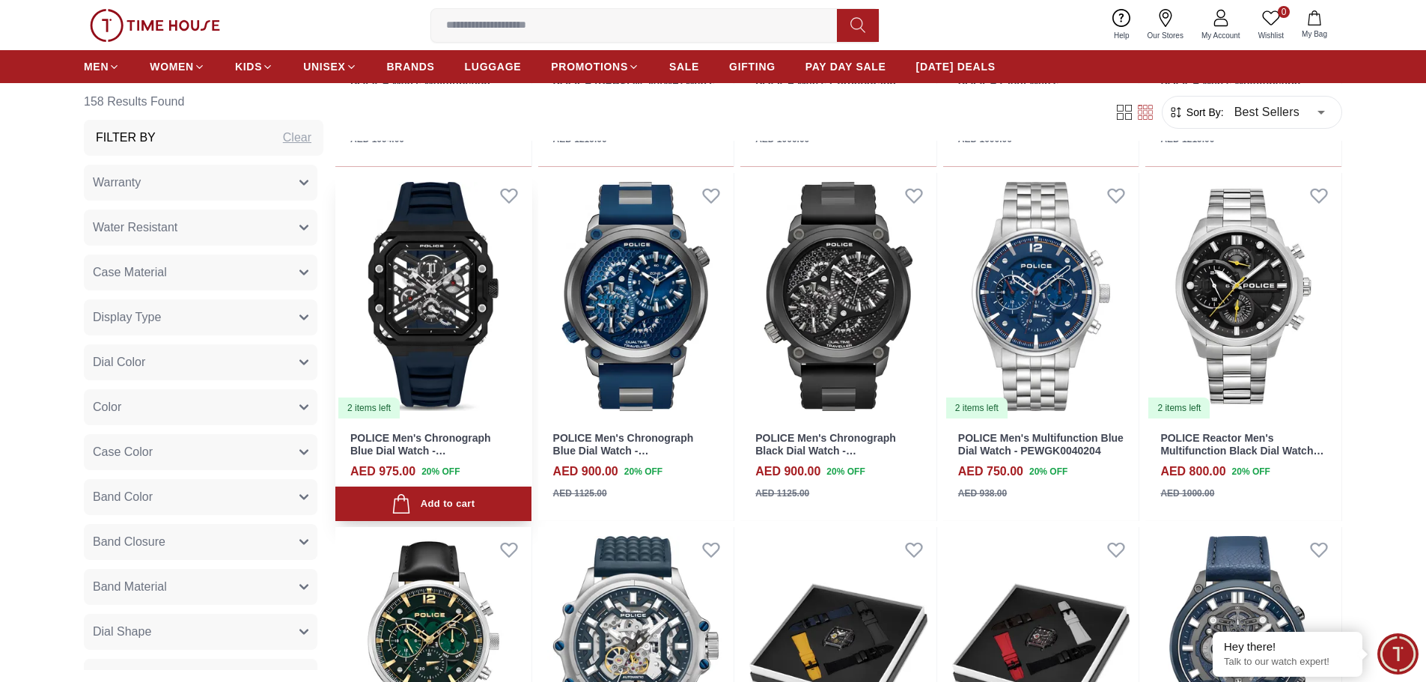
scroll to position [3967, 0]
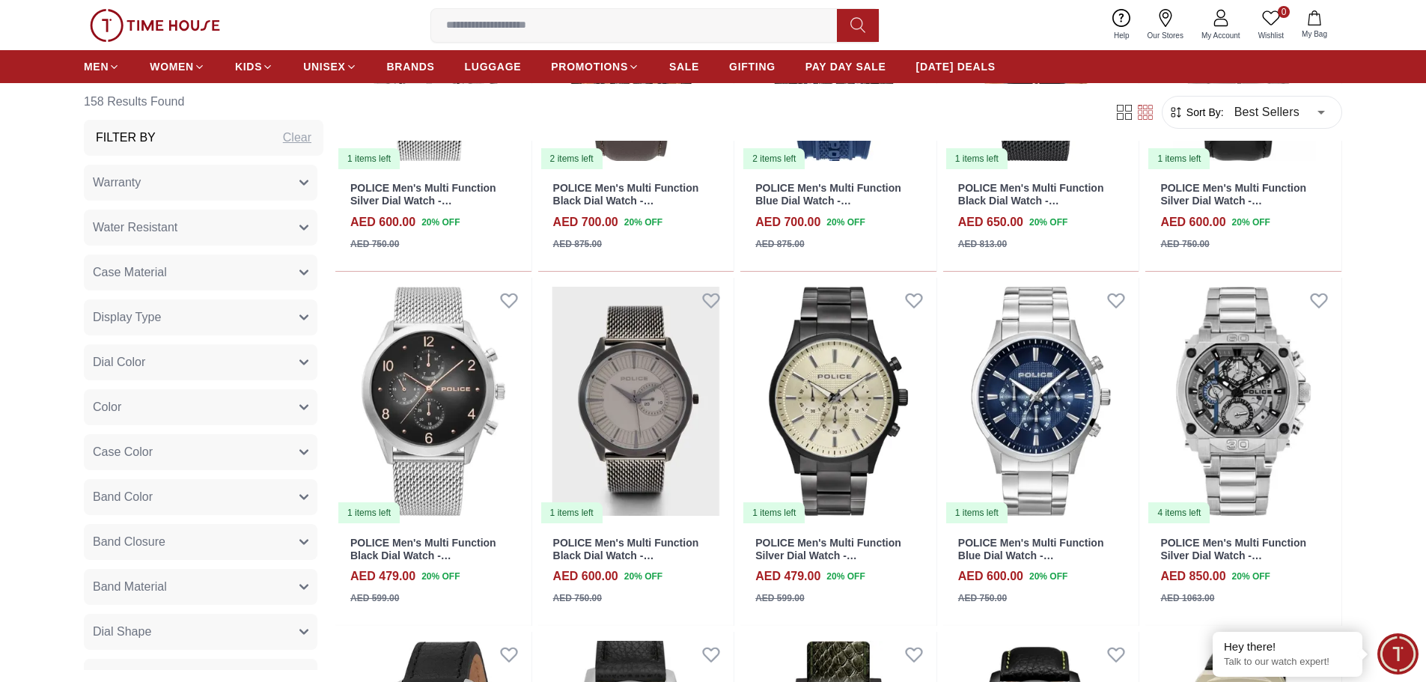
scroll to position [5240, 0]
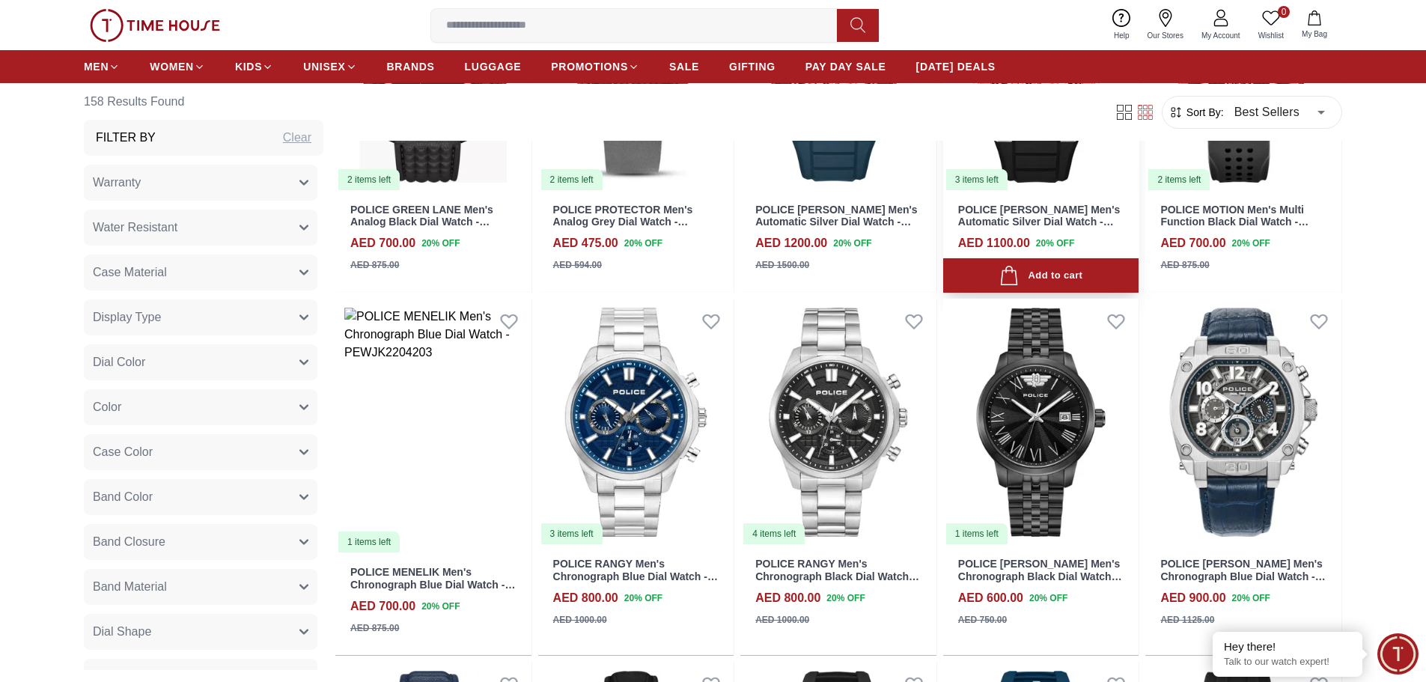
scroll to position [7036, 0]
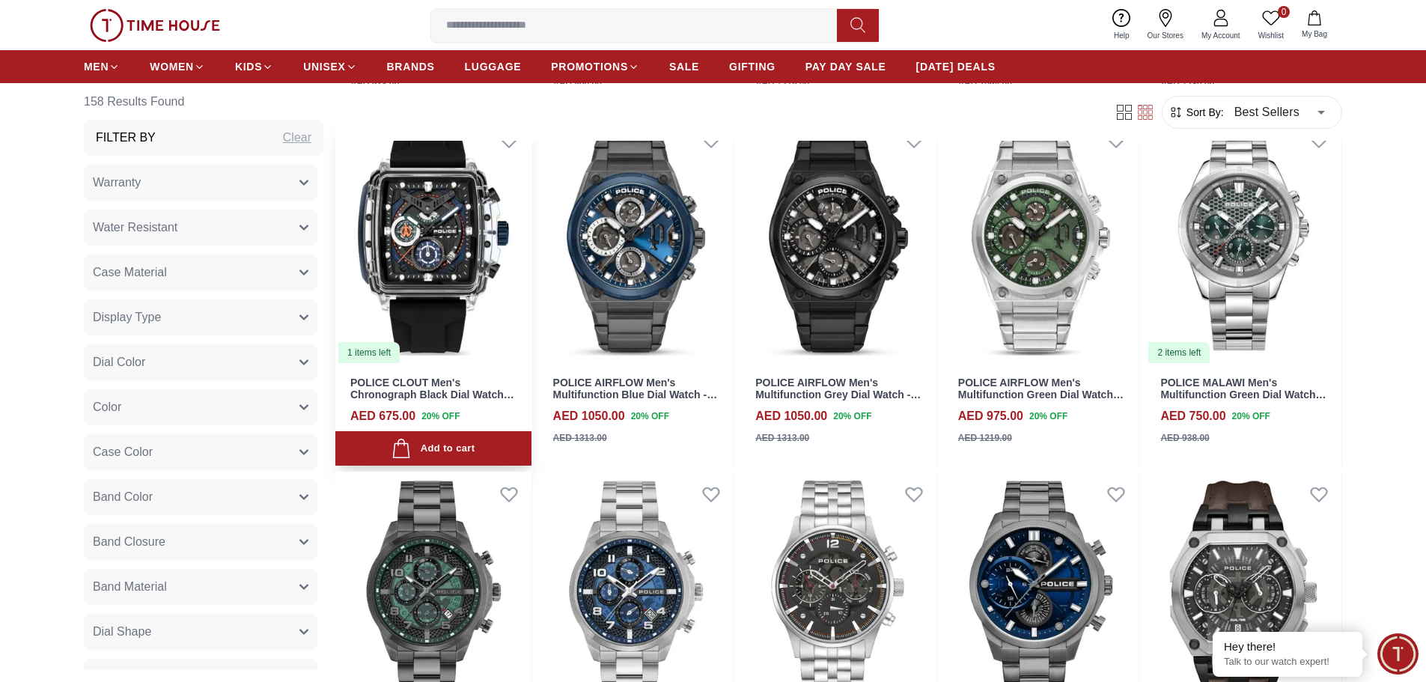
scroll to position [7934, 0]
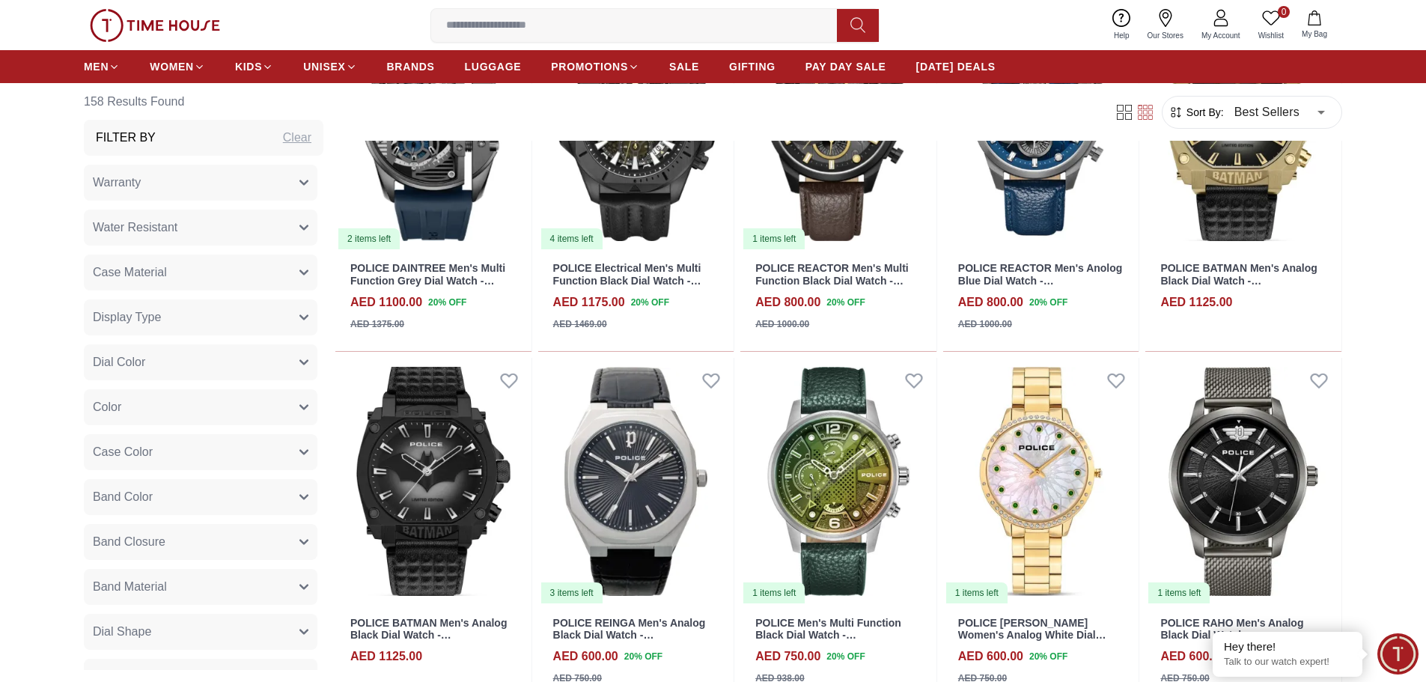
scroll to position [9955, 0]
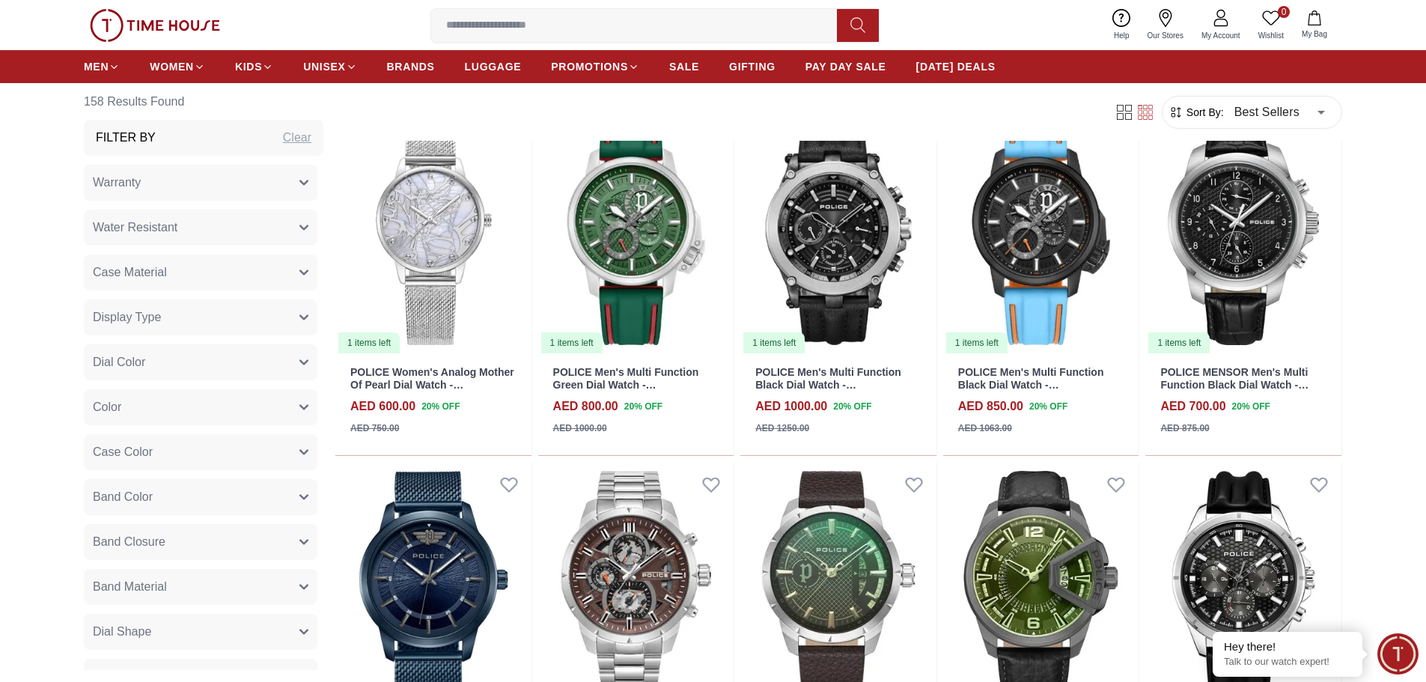
scroll to position [10853, 0]
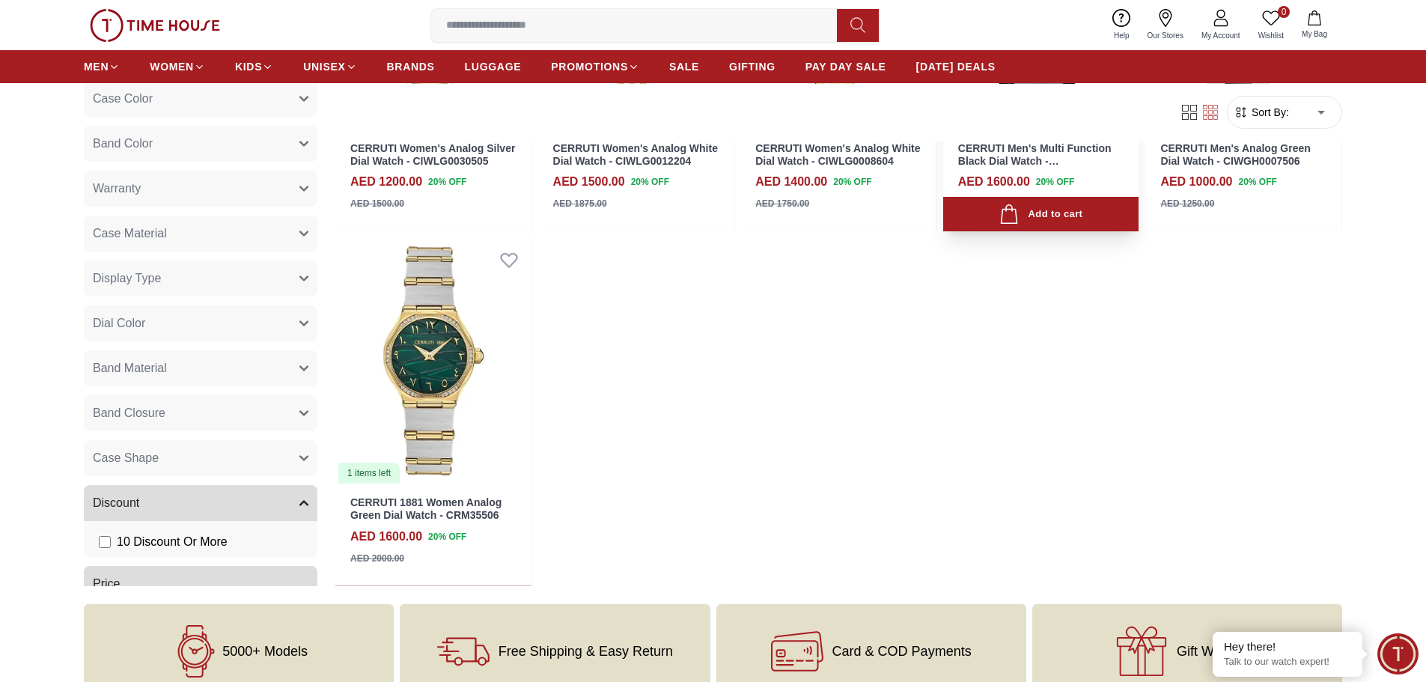
scroll to position [823, 0]
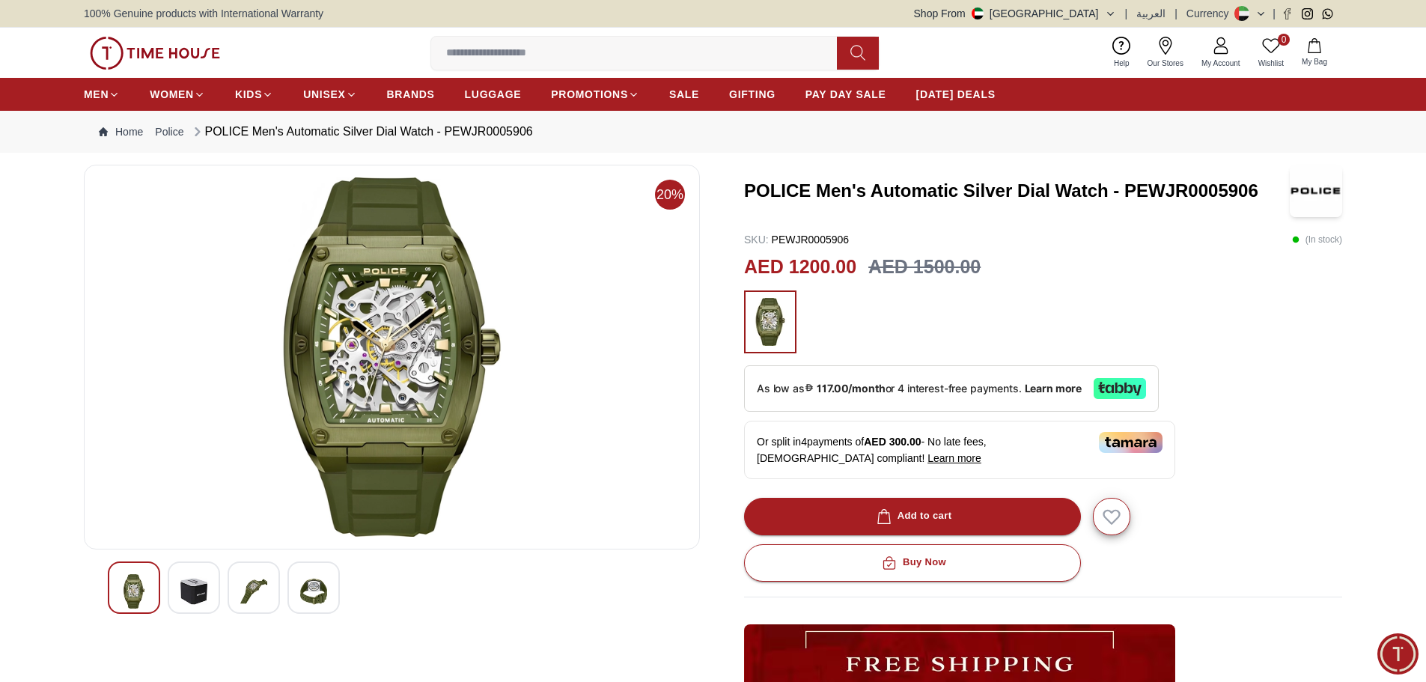
click at [326, 591] on img at bounding box center [313, 591] width 27 height 34
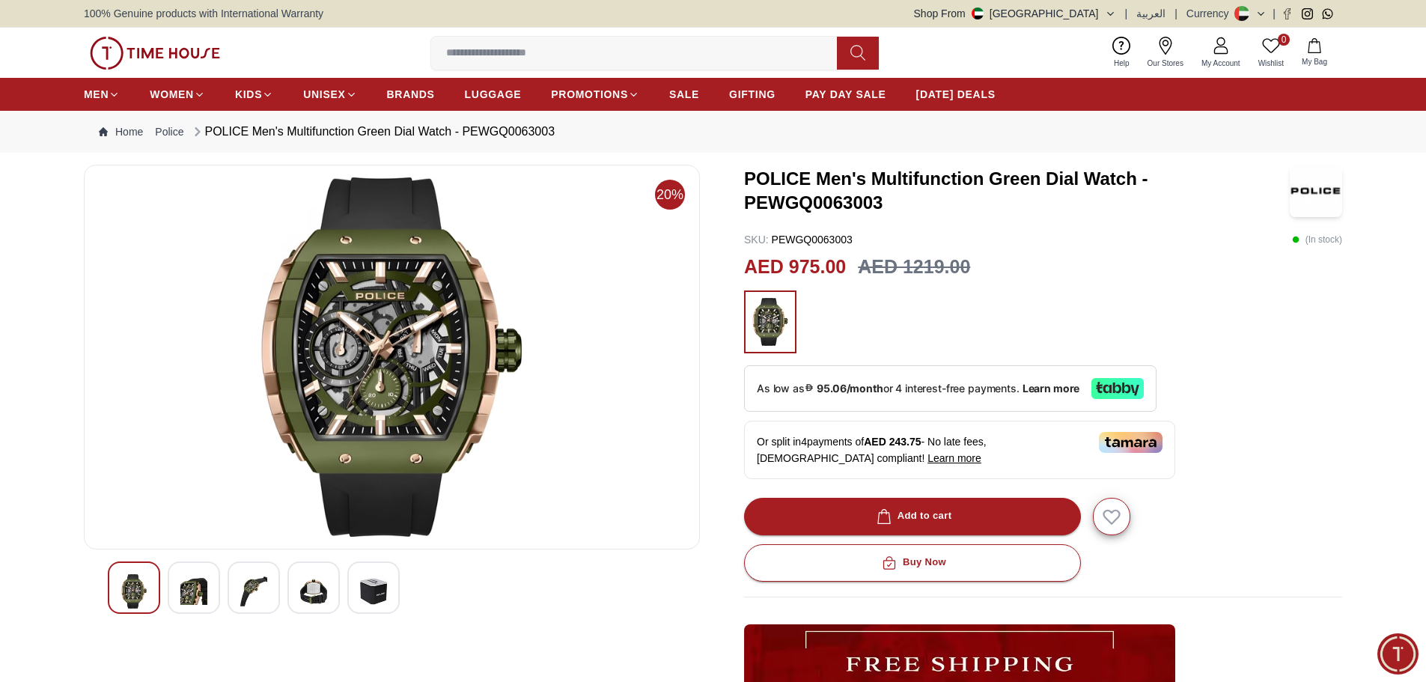
click at [249, 599] on img at bounding box center [253, 591] width 27 height 34
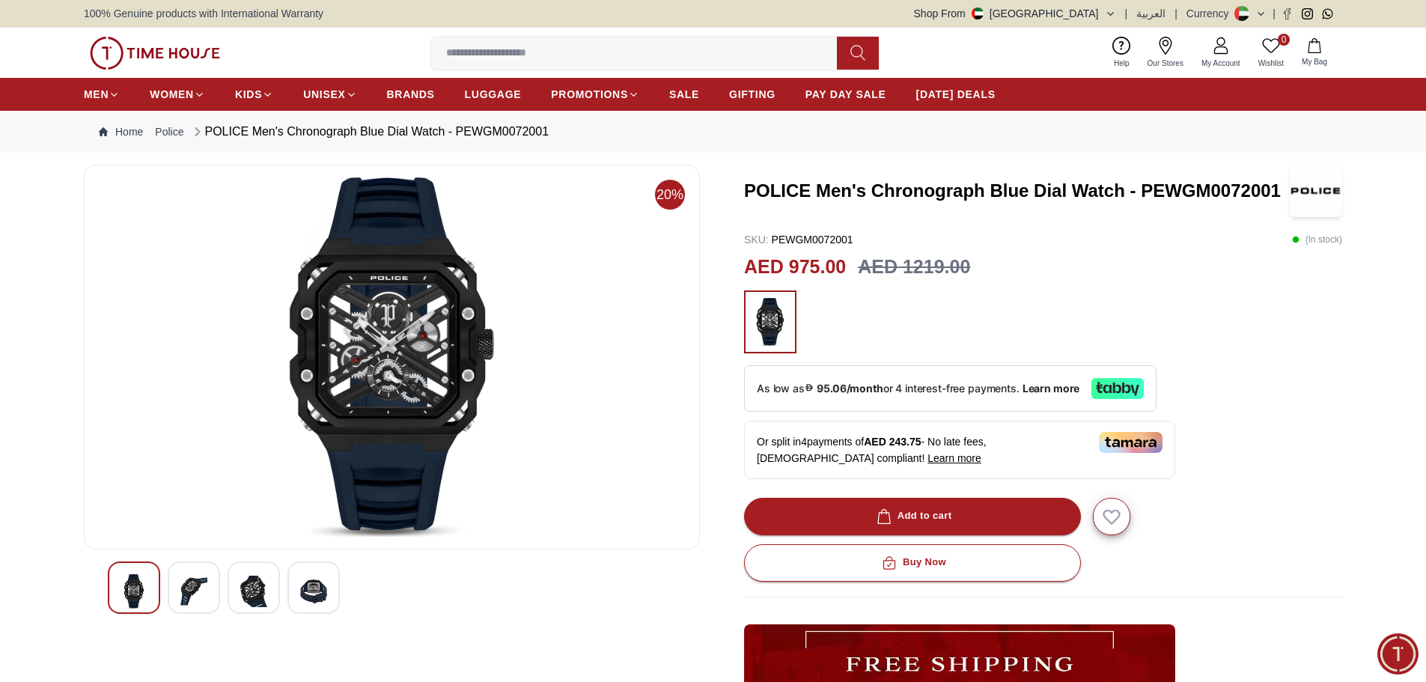
click at [195, 587] on img at bounding box center [193, 591] width 27 height 34
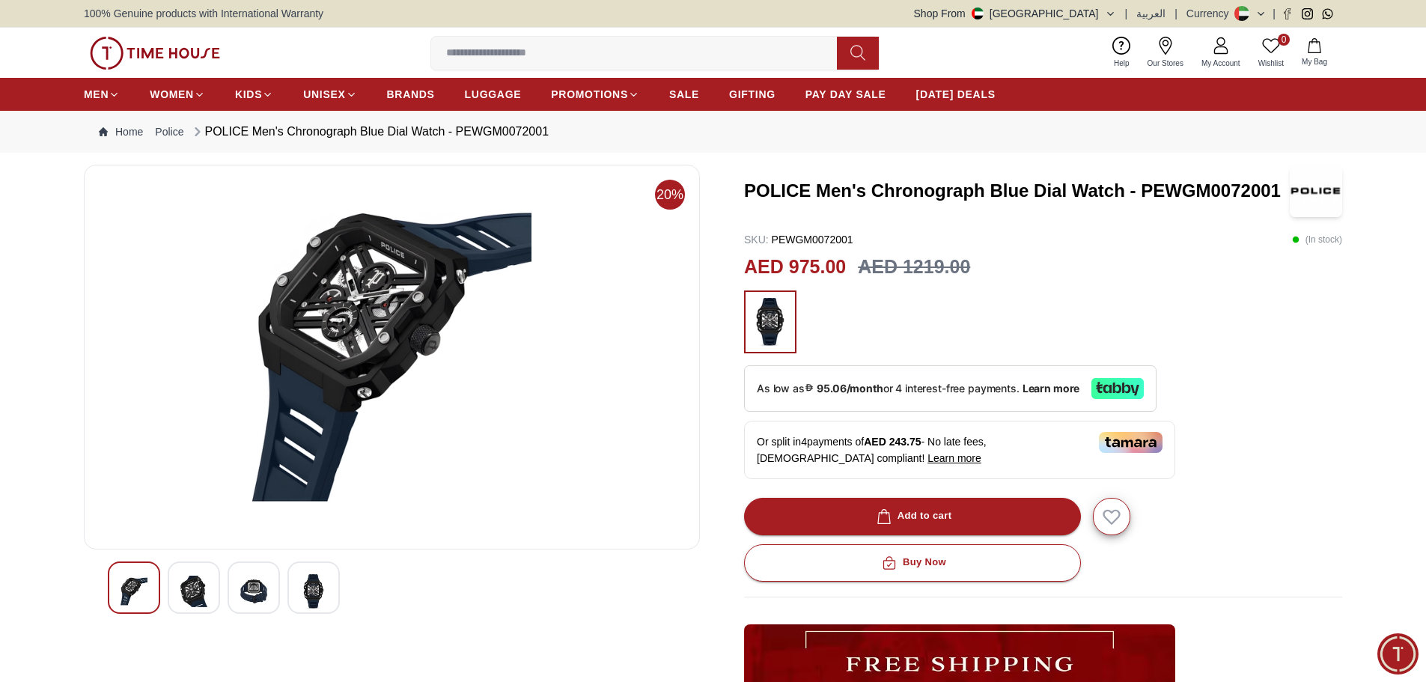
click at [249, 580] on img at bounding box center [253, 591] width 27 height 34
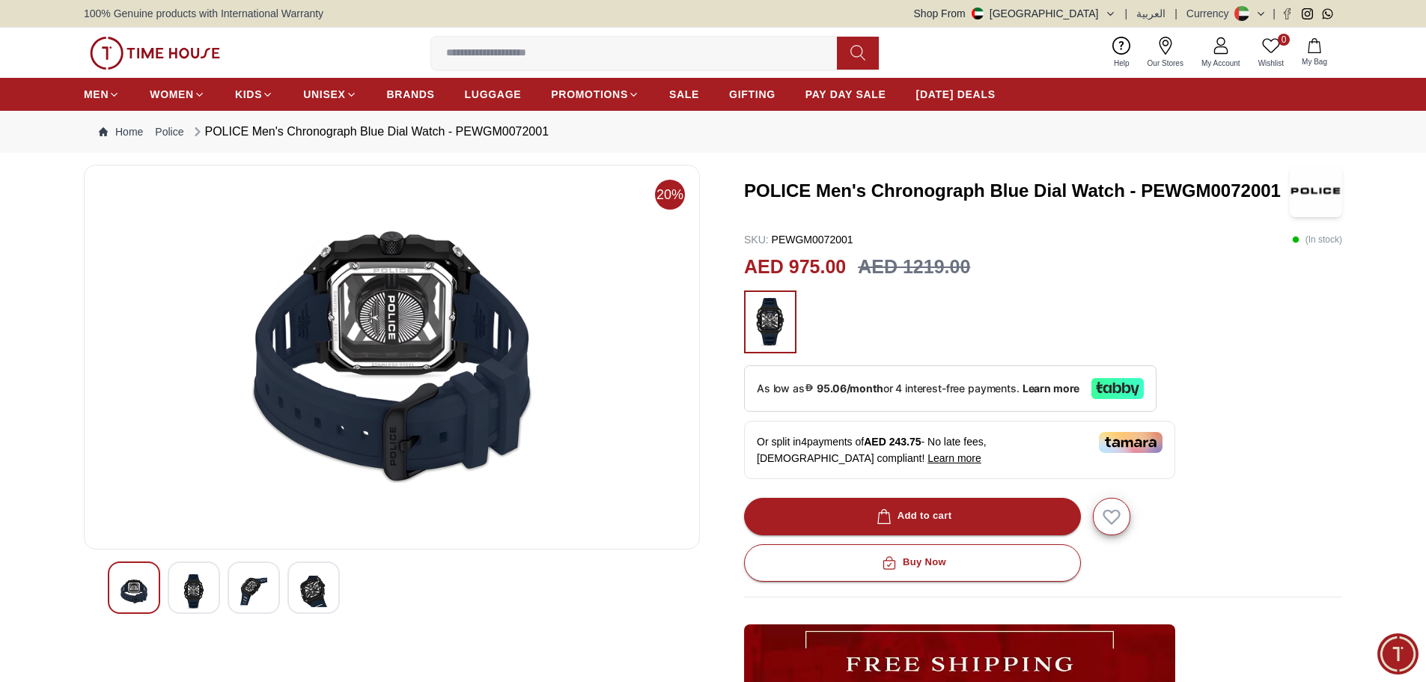
click at [314, 576] on img at bounding box center [313, 591] width 27 height 34
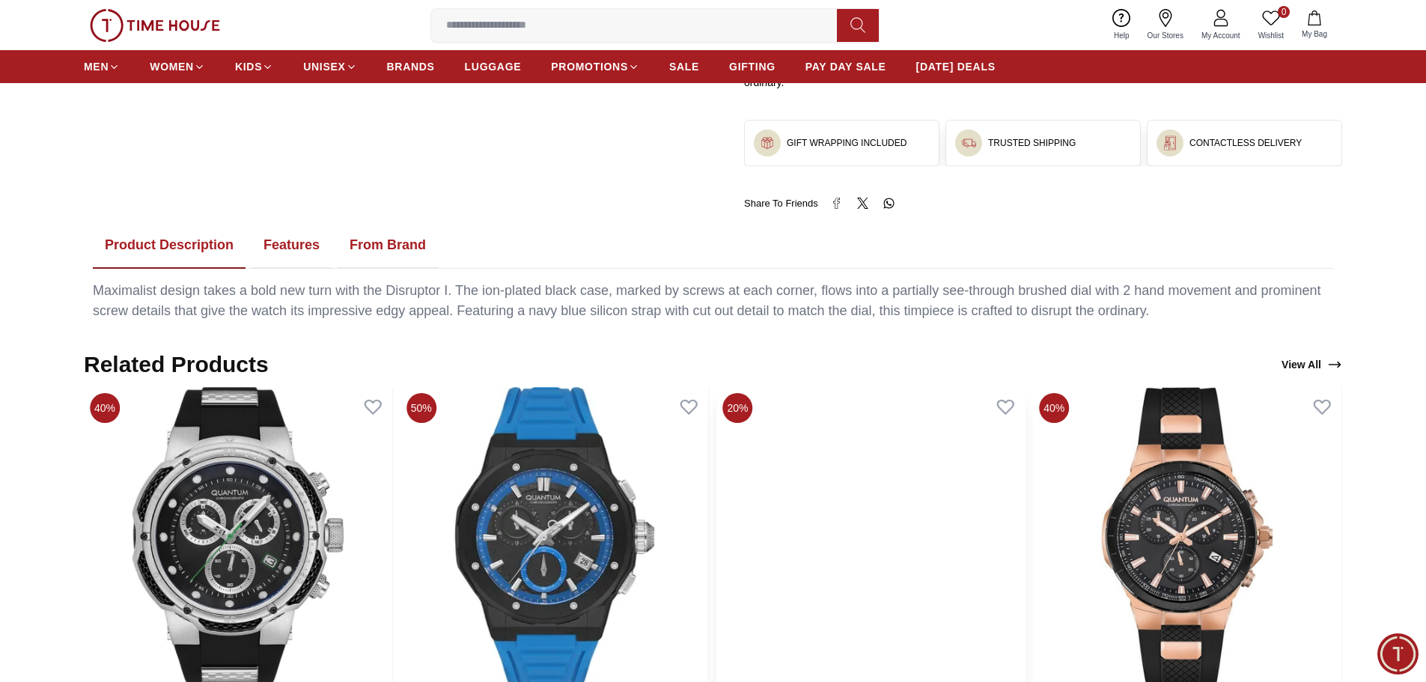
scroll to position [898, 0]
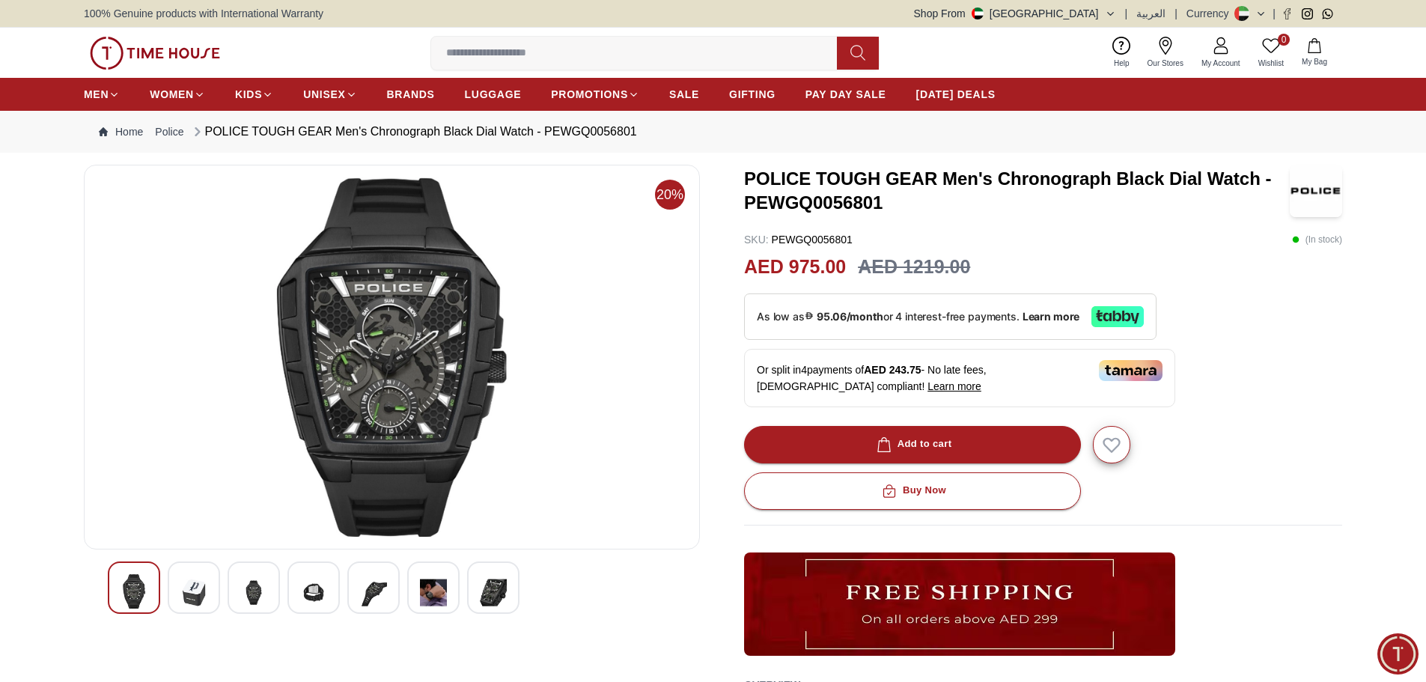
click at [442, 588] on img at bounding box center [433, 592] width 27 height 37
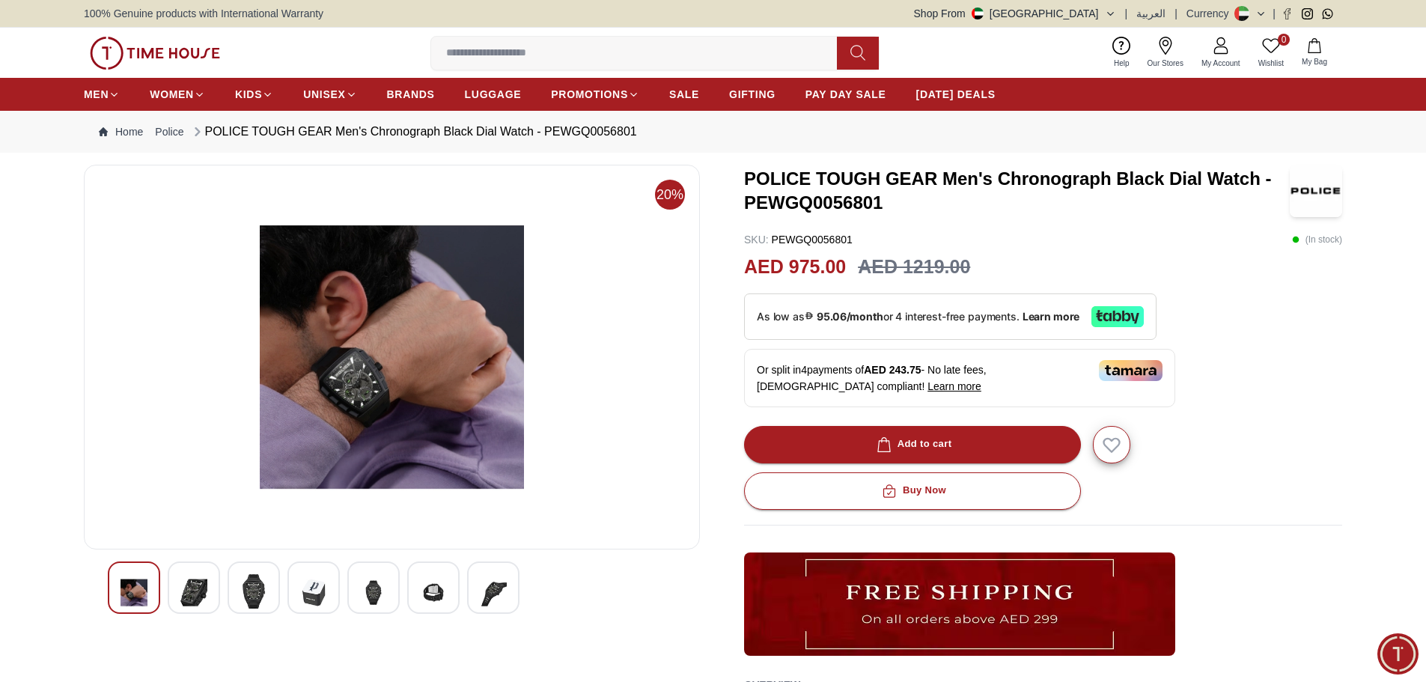
click at [420, 612] on div at bounding box center [433, 587] width 52 height 52
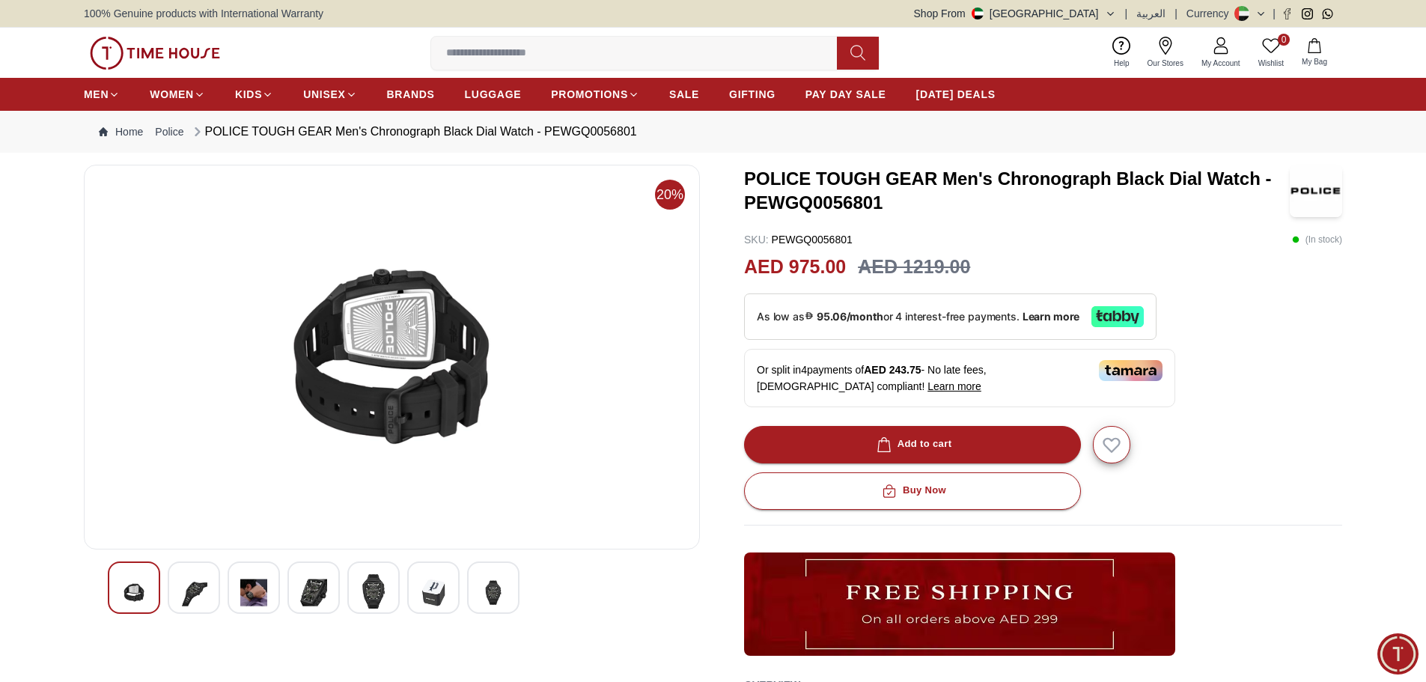
click at [482, 585] on img at bounding box center [493, 592] width 27 height 37
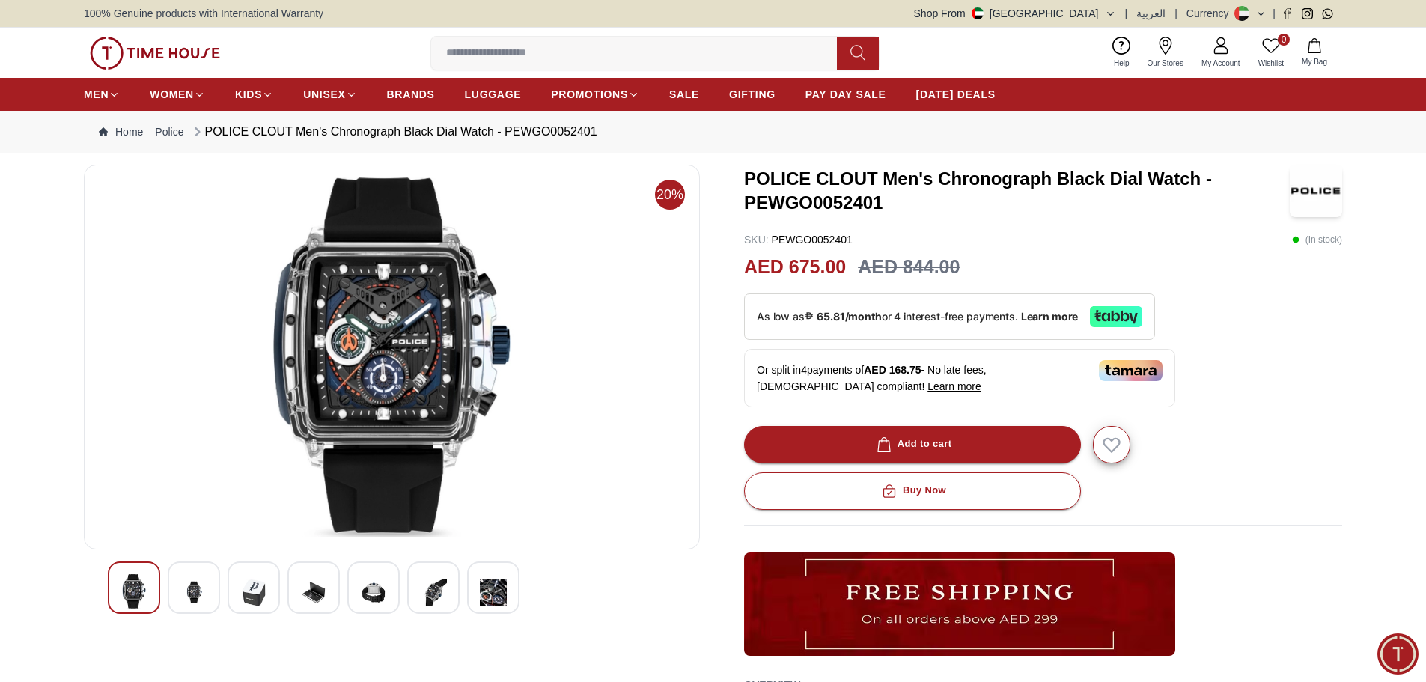
click at [256, 591] on img at bounding box center [253, 592] width 27 height 37
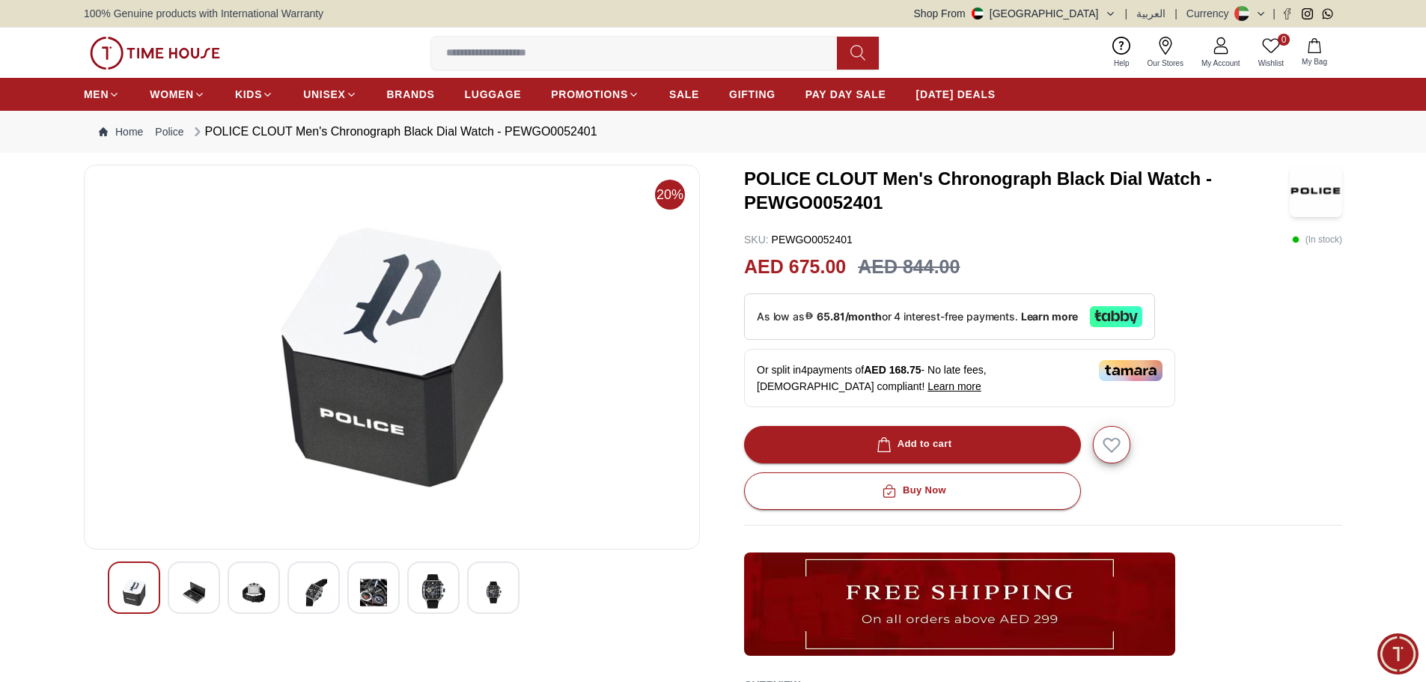
click at [329, 603] on div at bounding box center [313, 587] width 52 height 52
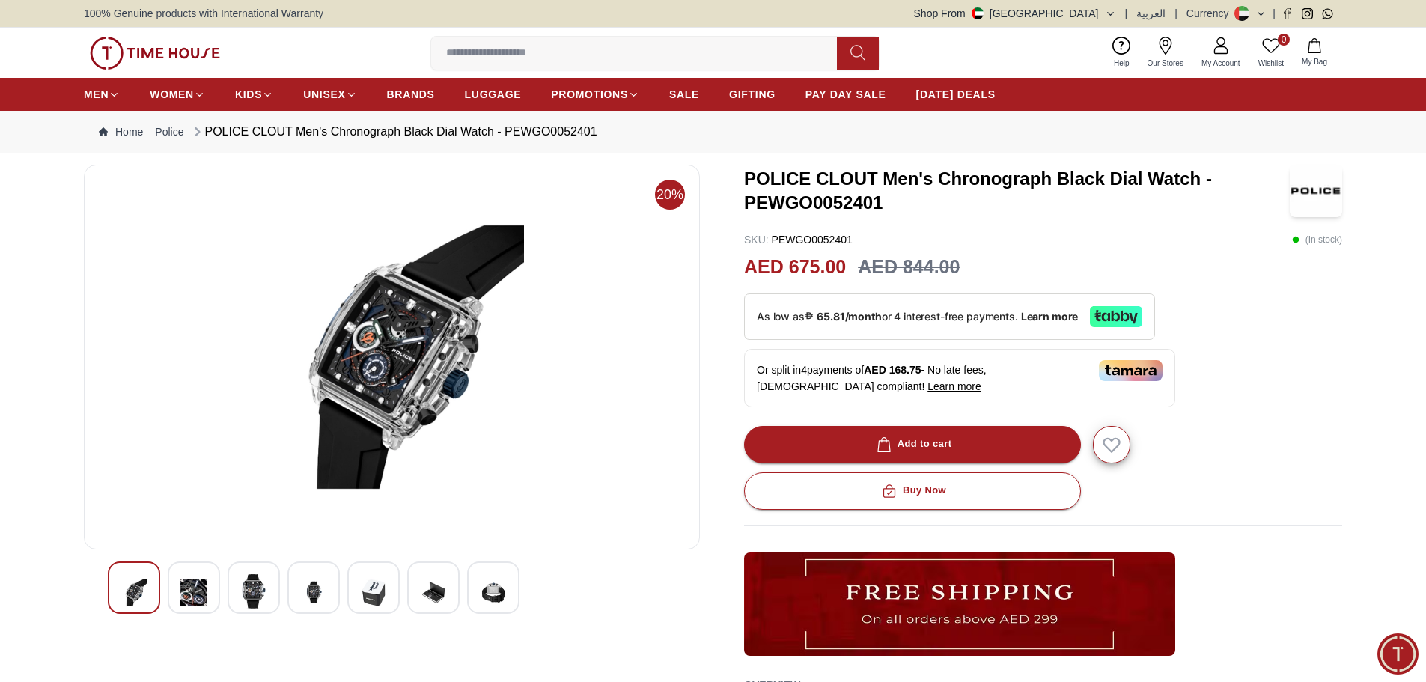
click at [214, 591] on div at bounding box center [194, 587] width 52 height 52
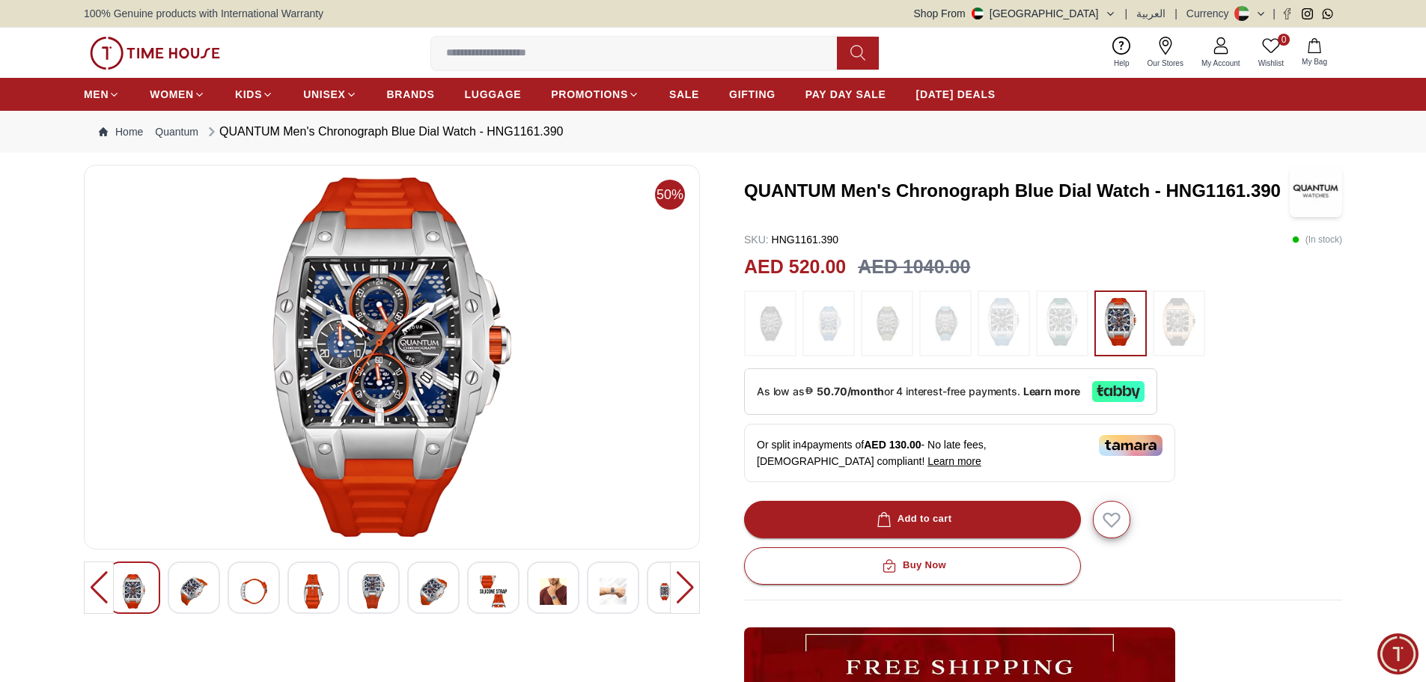
click at [548, 600] on img at bounding box center [553, 591] width 27 height 34
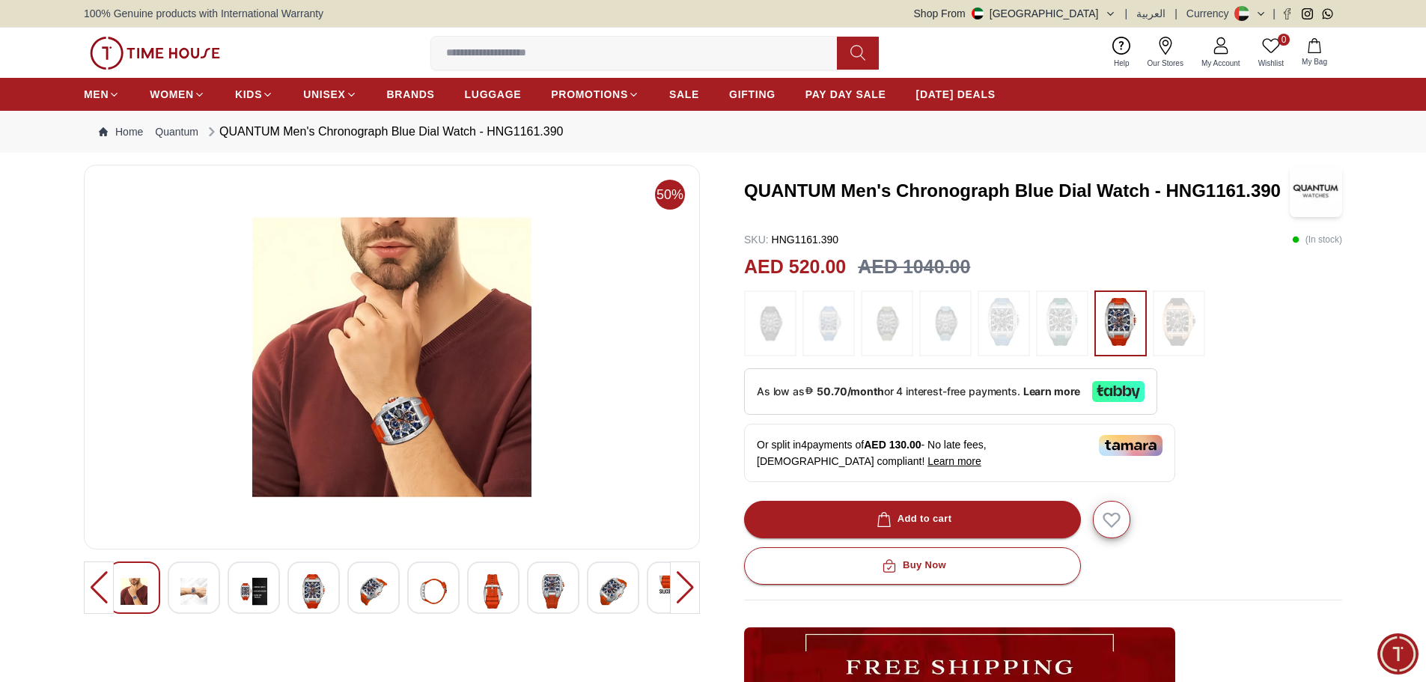
click at [631, 591] on div at bounding box center [613, 587] width 52 height 52
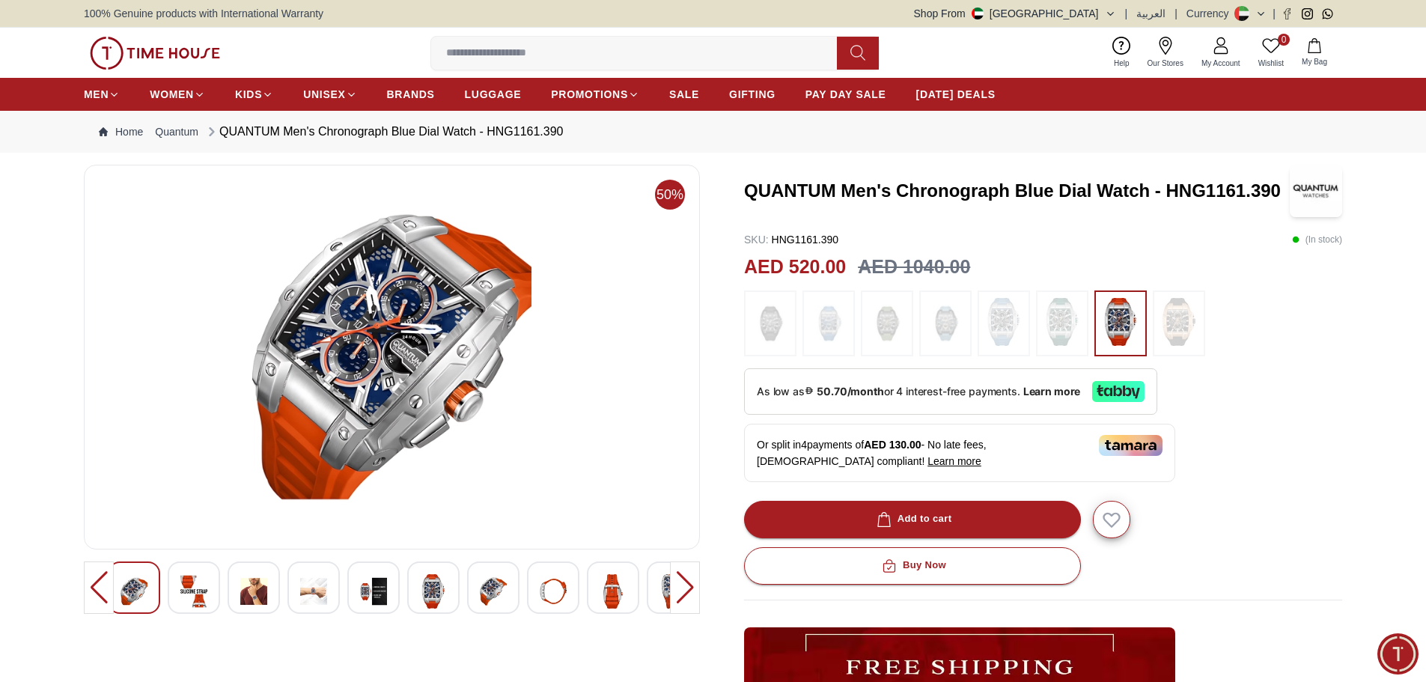
click at [201, 582] on img at bounding box center [193, 591] width 27 height 34
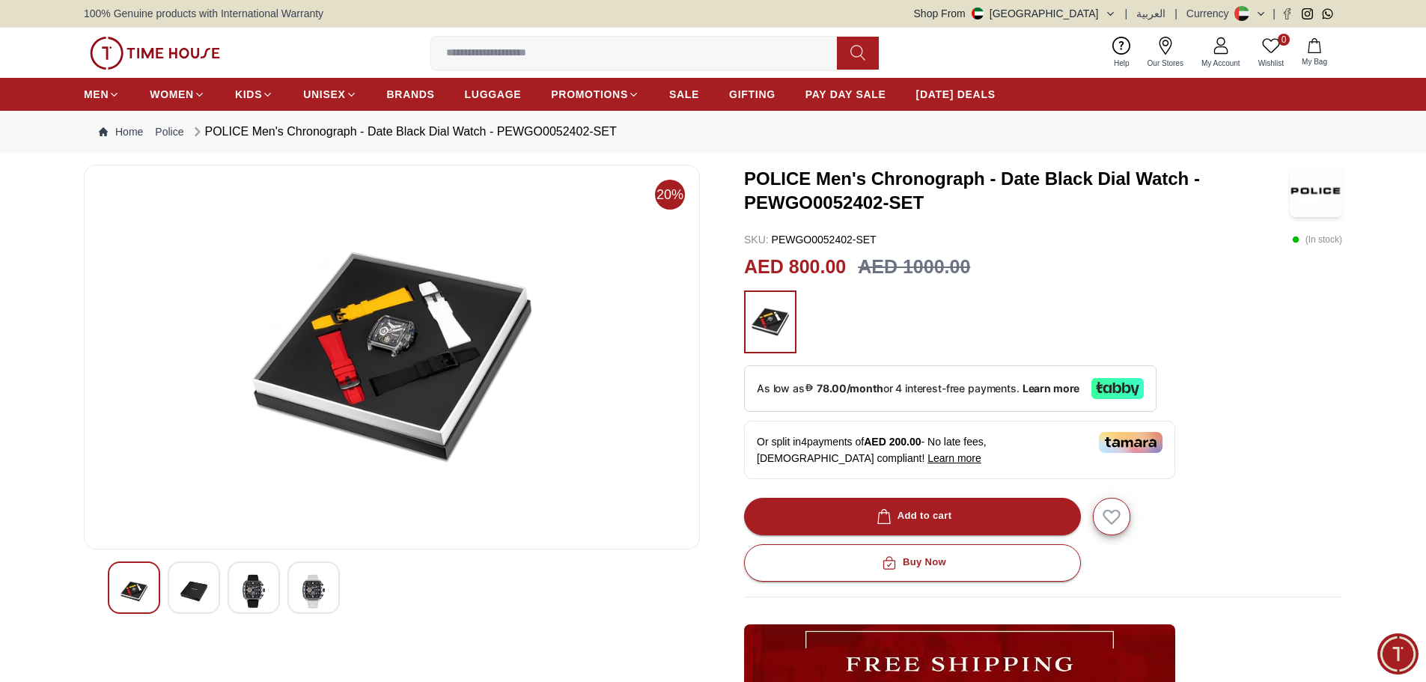
click at [246, 597] on img at bounding box center [253, 591] width 27 height 34
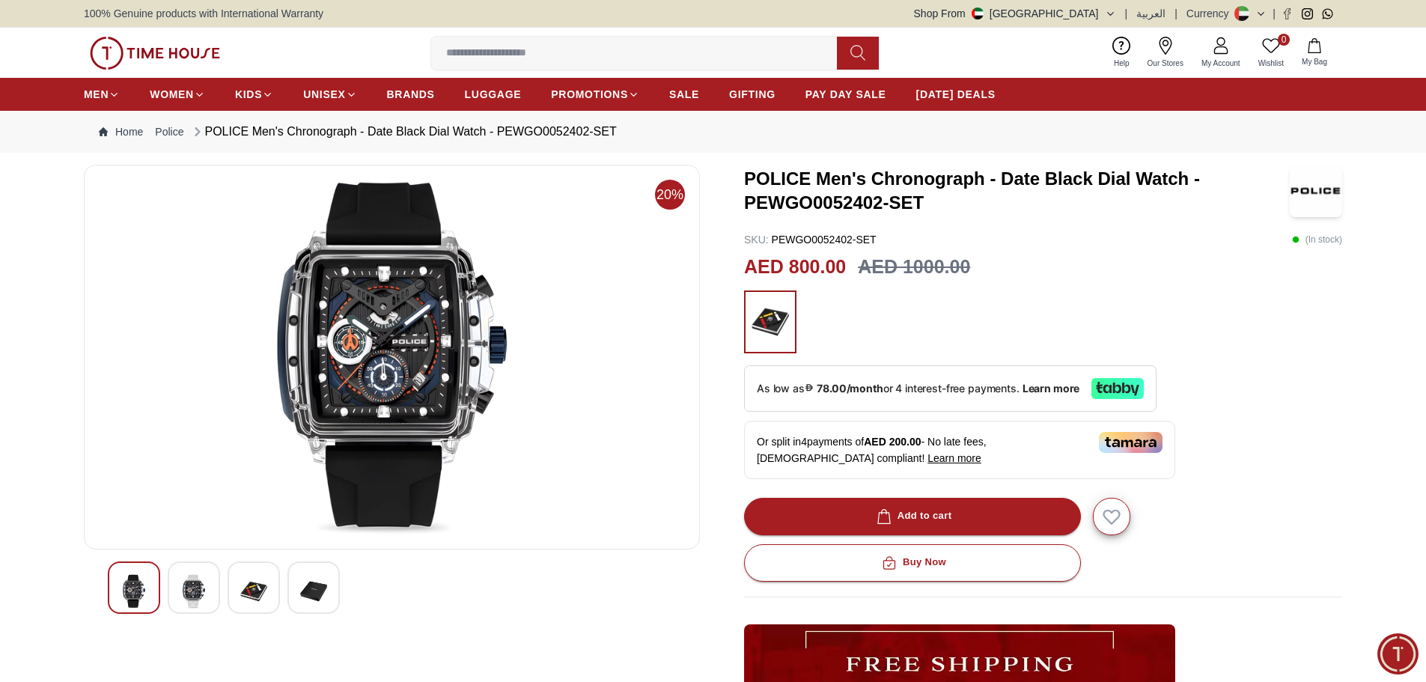
click at [320, 589] on img at bounding box center [313, 591] width 27 height 34
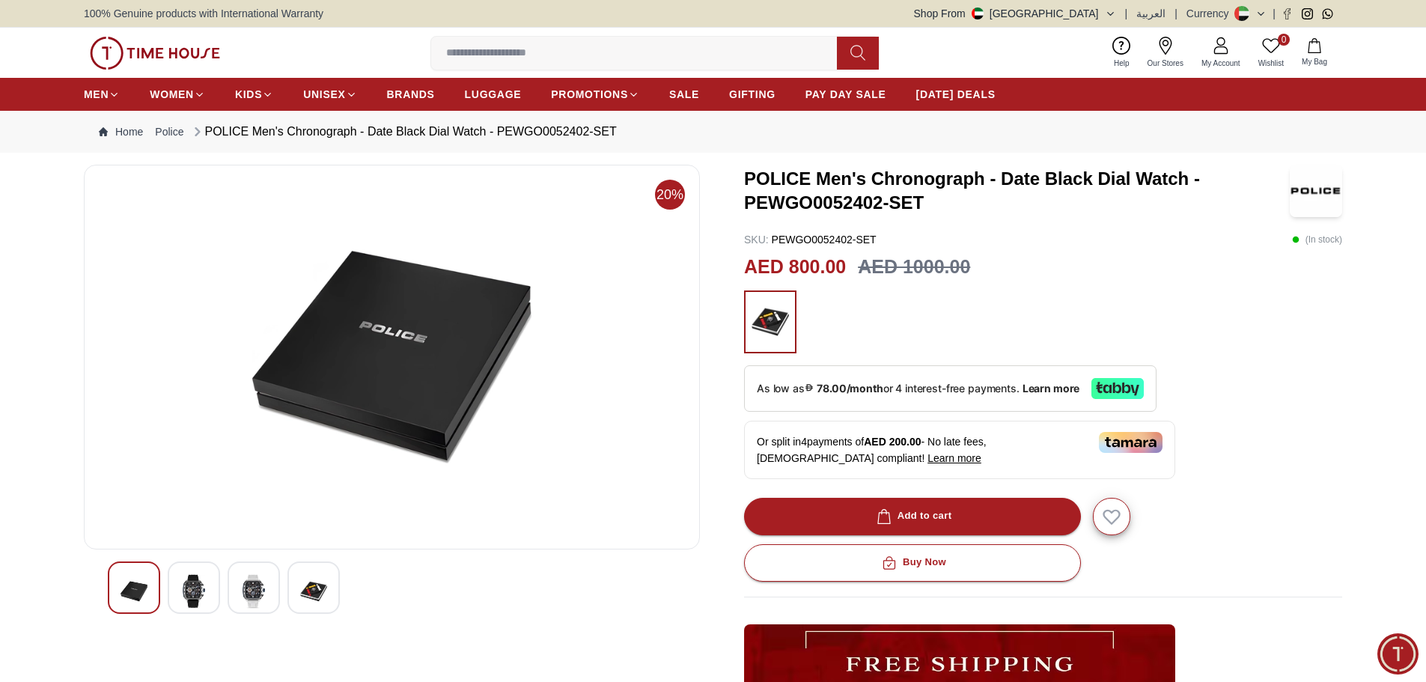
click at [263, 590] on img at bounding box center [253, 591] width 27 height 34
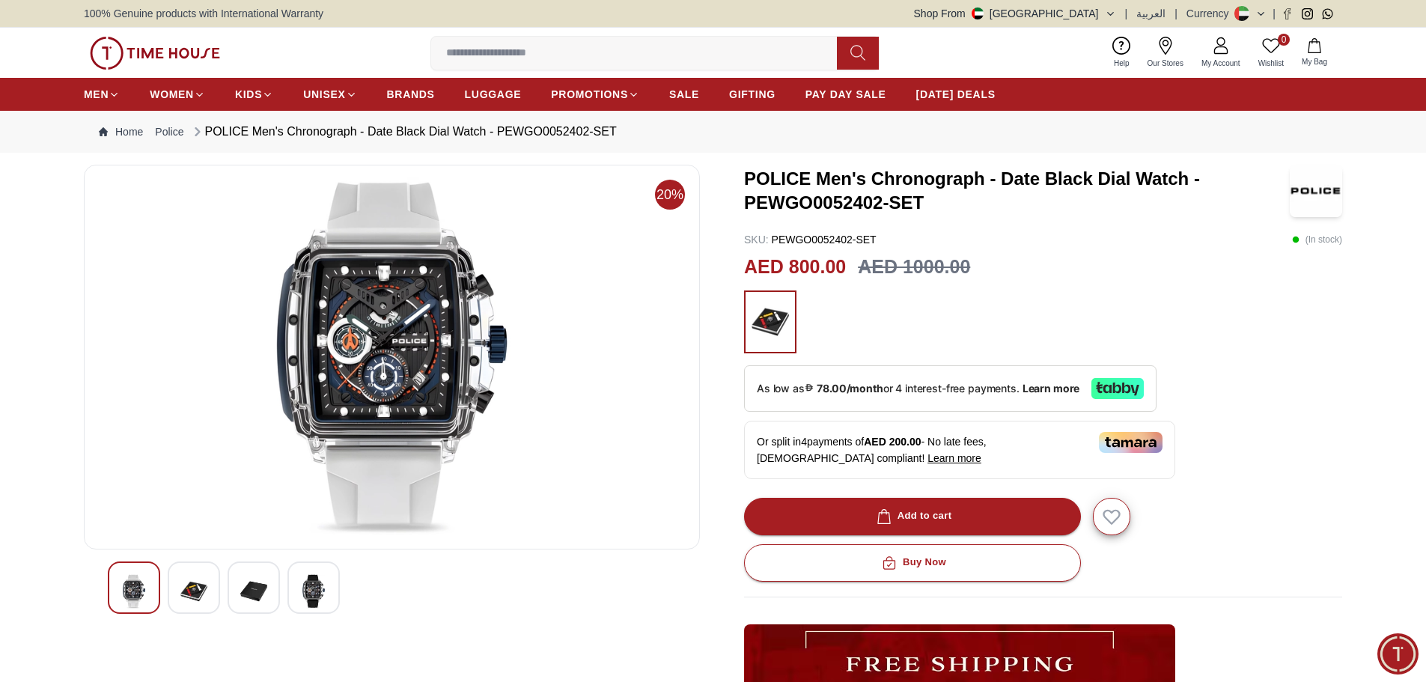
click at [192, 584] on img at bounding box center [193, 591] width 27 height 34
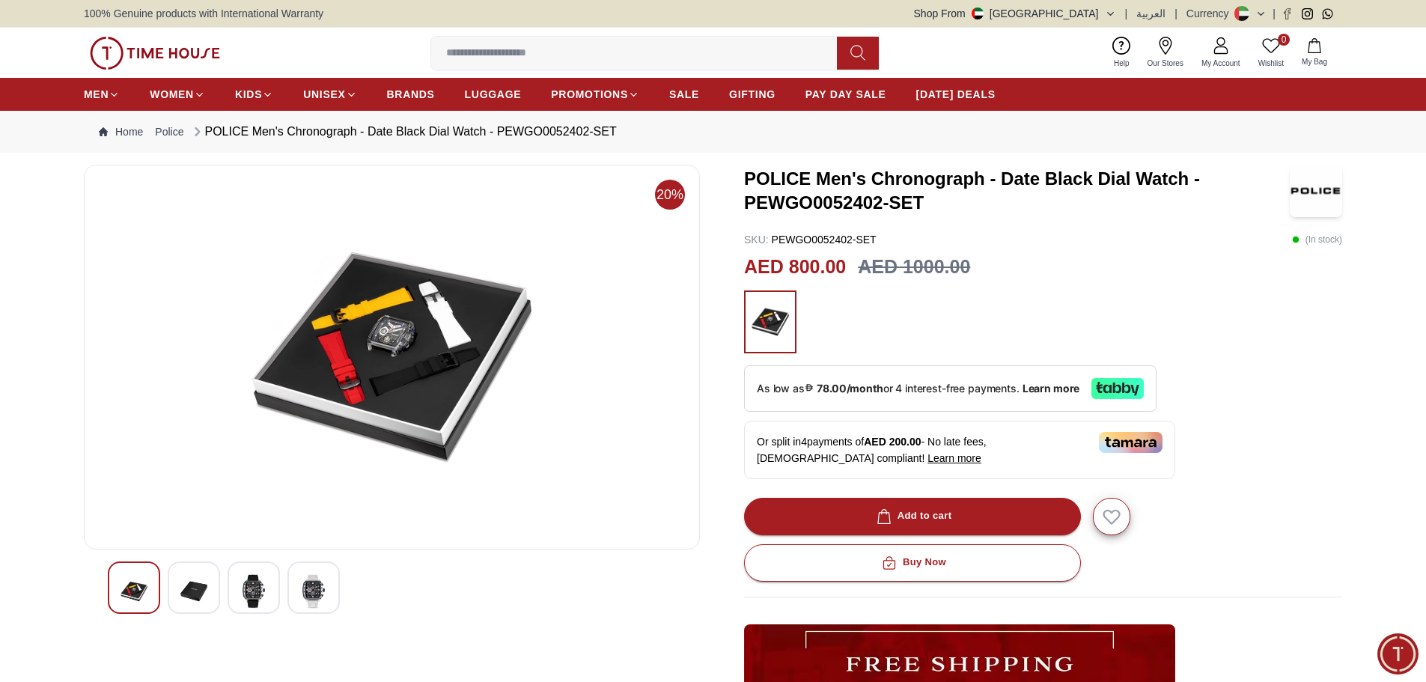
click at [243, 579] on img at bounding box center [253, 591] width 27 height 34
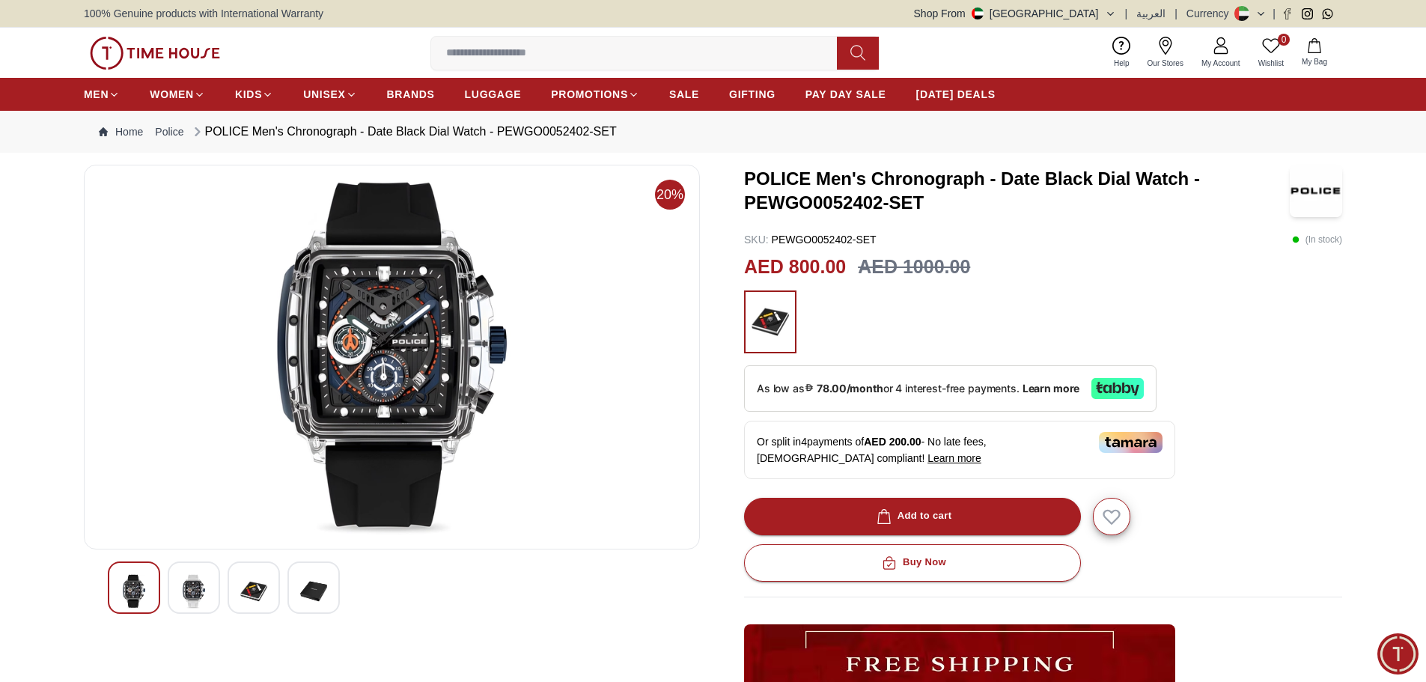
click at [323, 586] on img at bounding box center [313, 591] width 27 height 34
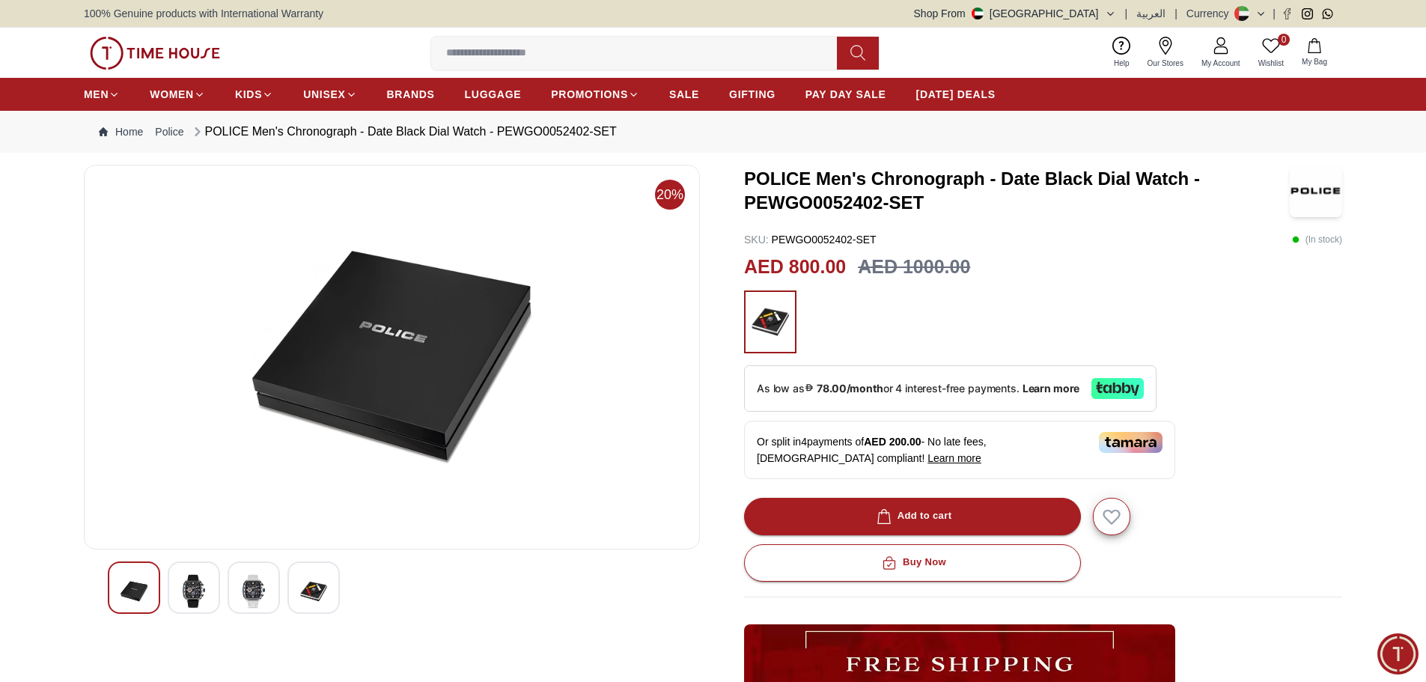
click at [138, 587] on img at bounding box center [134, 591] width 27 height 34
click at [198, 598] on img at bounding box center [193, 591] width 27 height 34
